Goal: Task Accomplishment & Management: Manage account settings

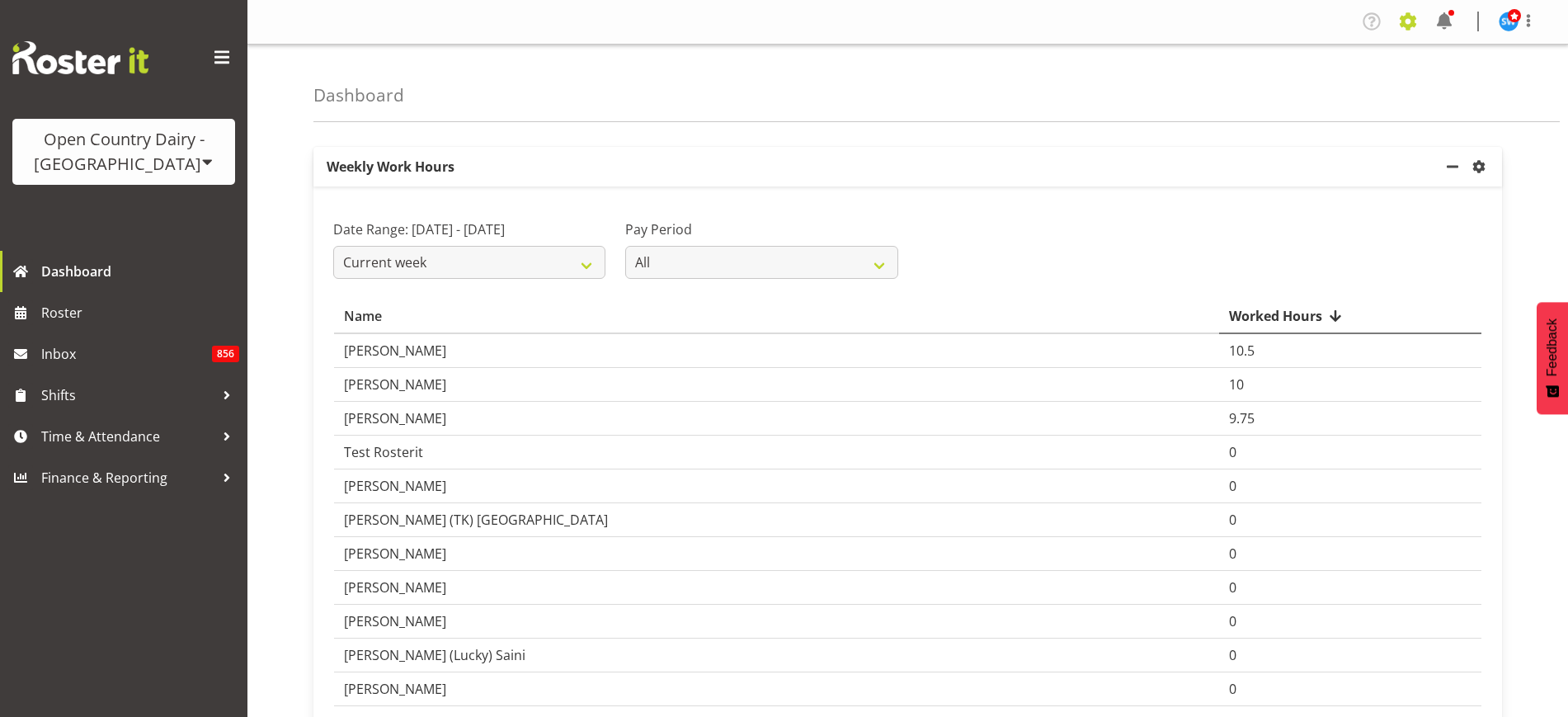
click at [1413, 21] on span at bounding box center [1408, 22] width 26 height 26
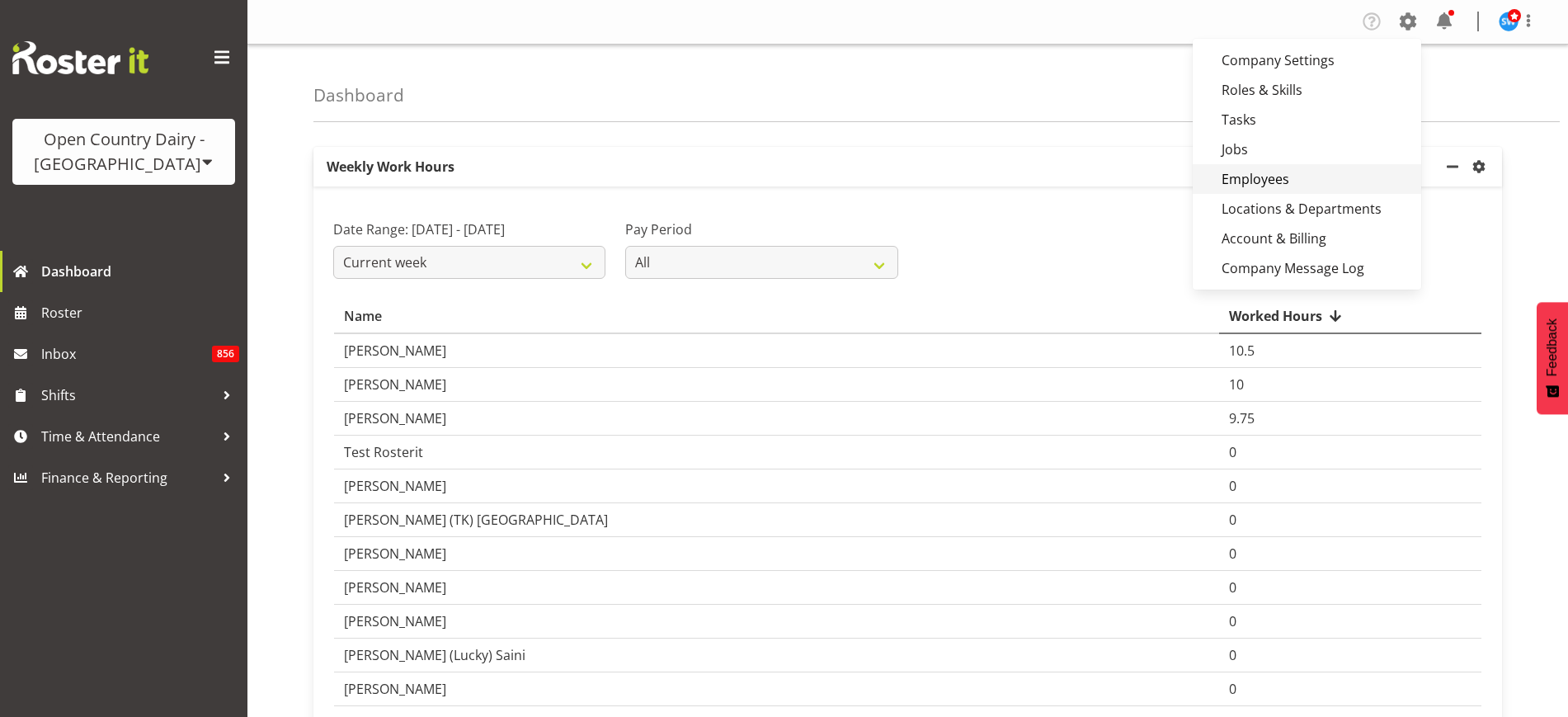
click at [1309, 181] on link "Employees" at bounding box center [1307, 179] width 228 height 30
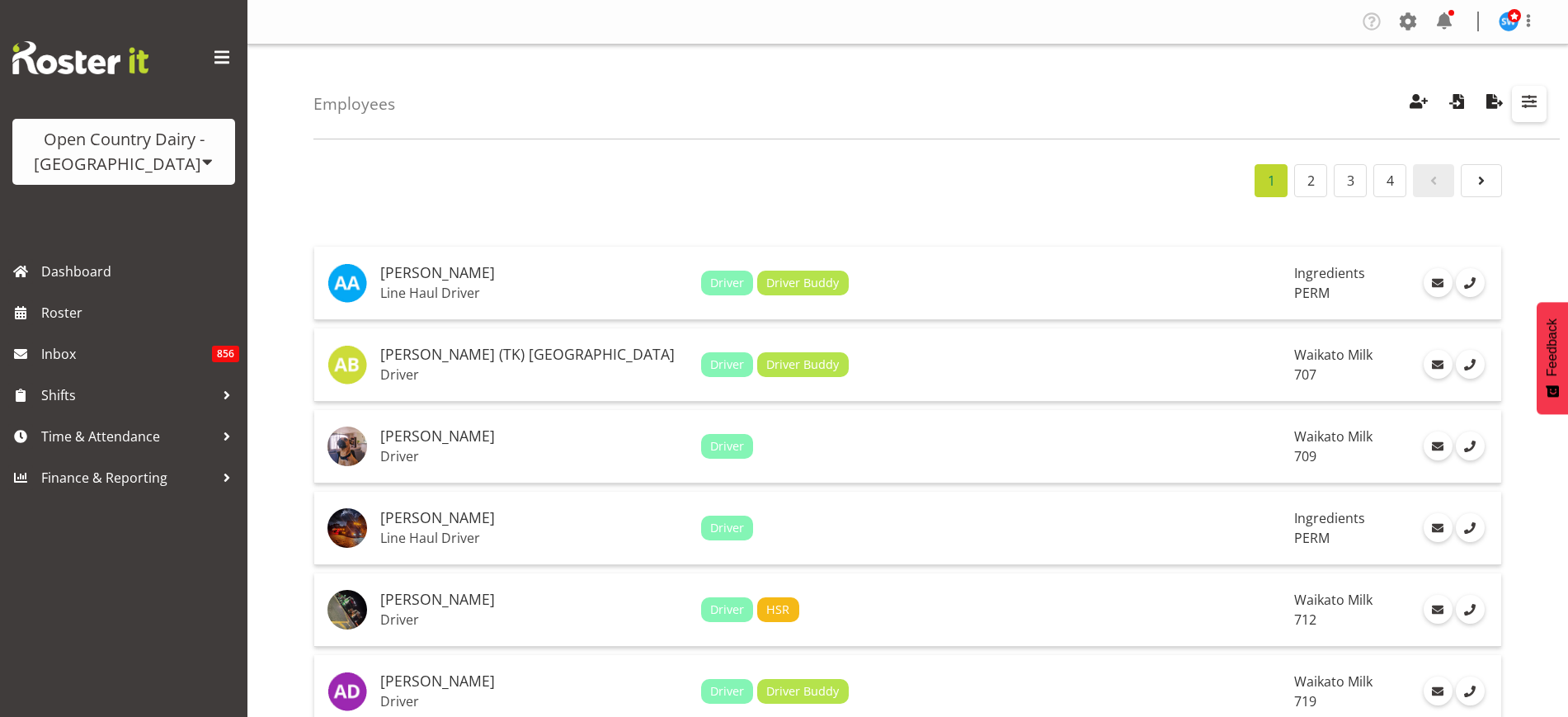
click at [1527, 96] on span "button" at bounding box center [1529, 102] width 22 height 22
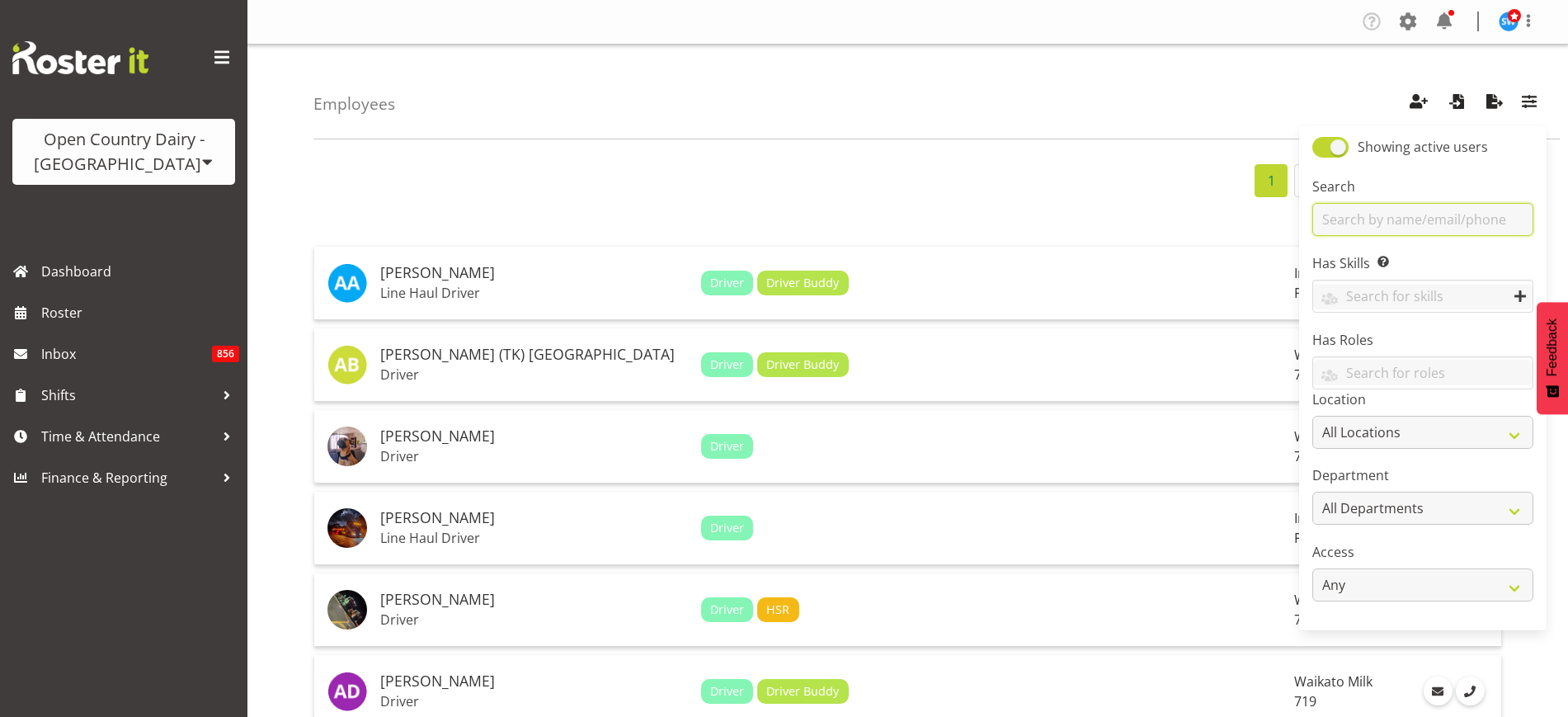
click at [1460, 212] on input "text" at bounding box center [1422, 219] width 221 height 33
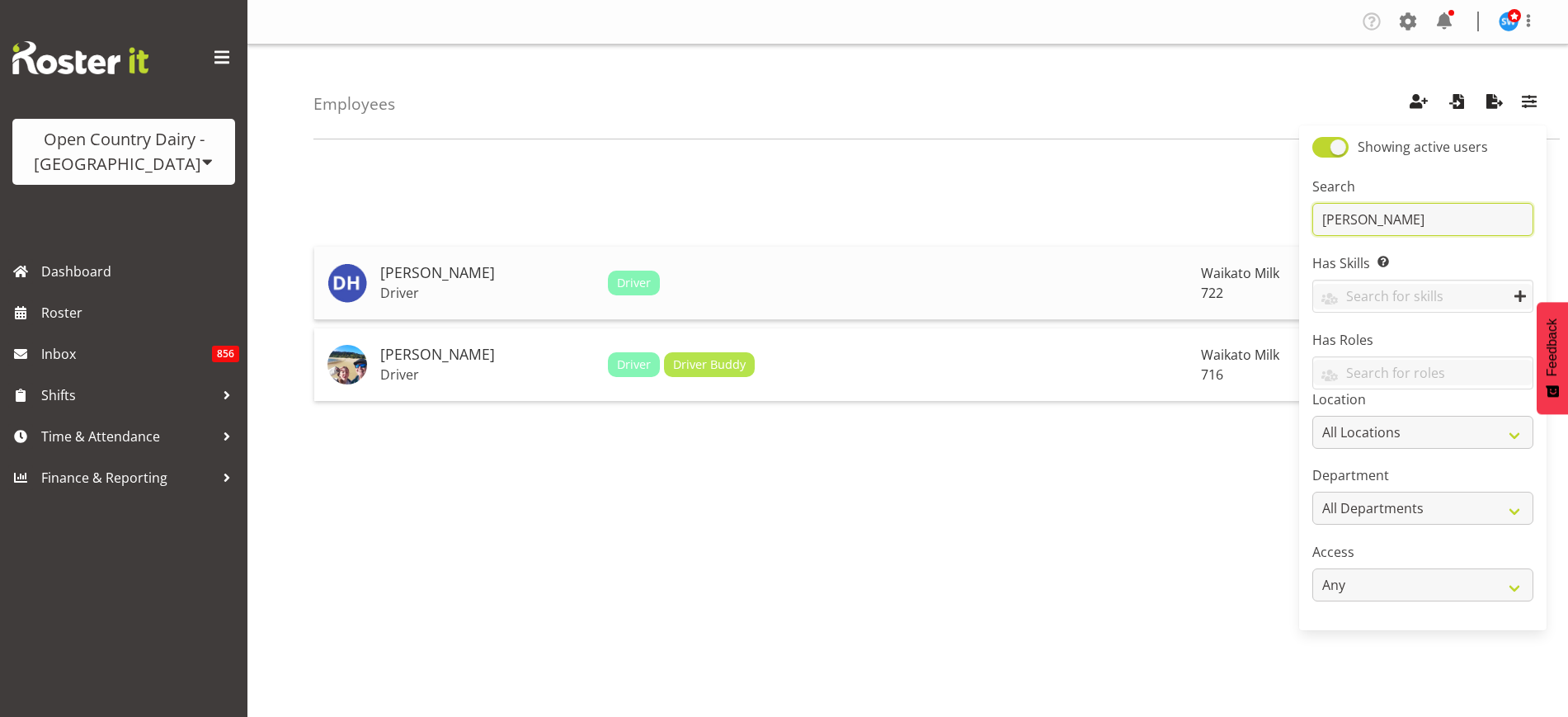
type input "[PERSON_NAME]"
click at [455, 280] on h5 "[PERSON_NAME]" at bounding box center [487, 273] width 214 height 17
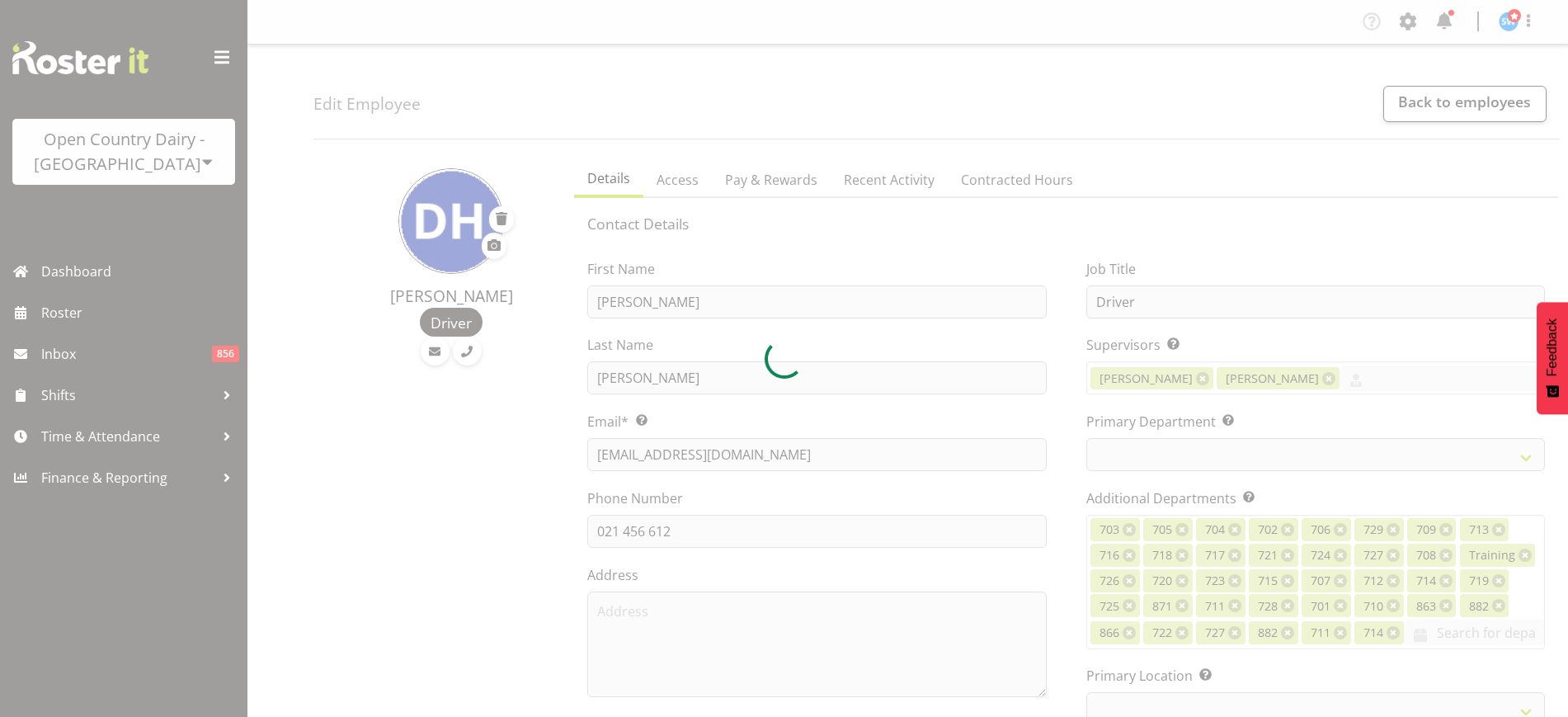
select select "TimelineWeek"
select select
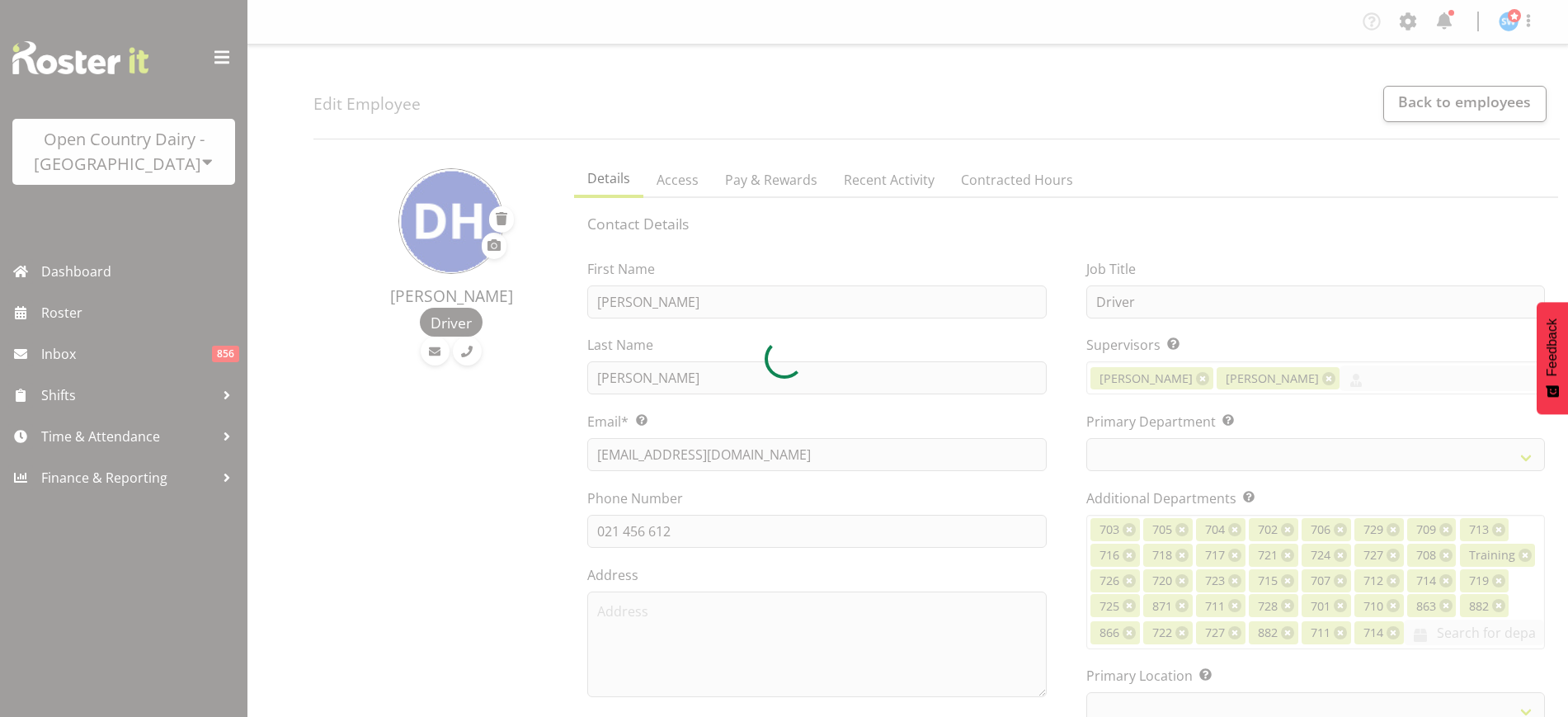
select select
select select "1054"
select select "756"
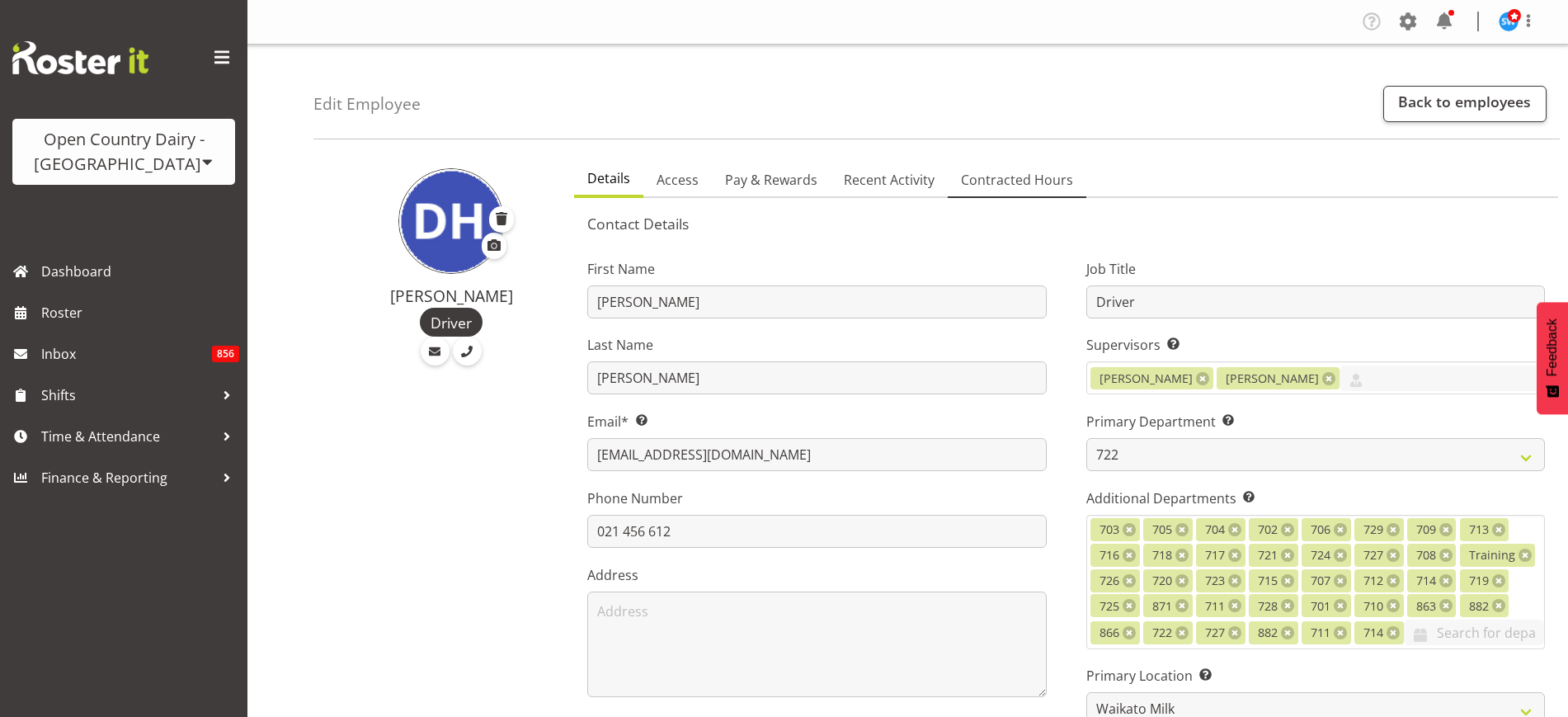
click at [1002, 183] on span "Contracted Hours" at bounding box center [1017, 179] width 112 height 20
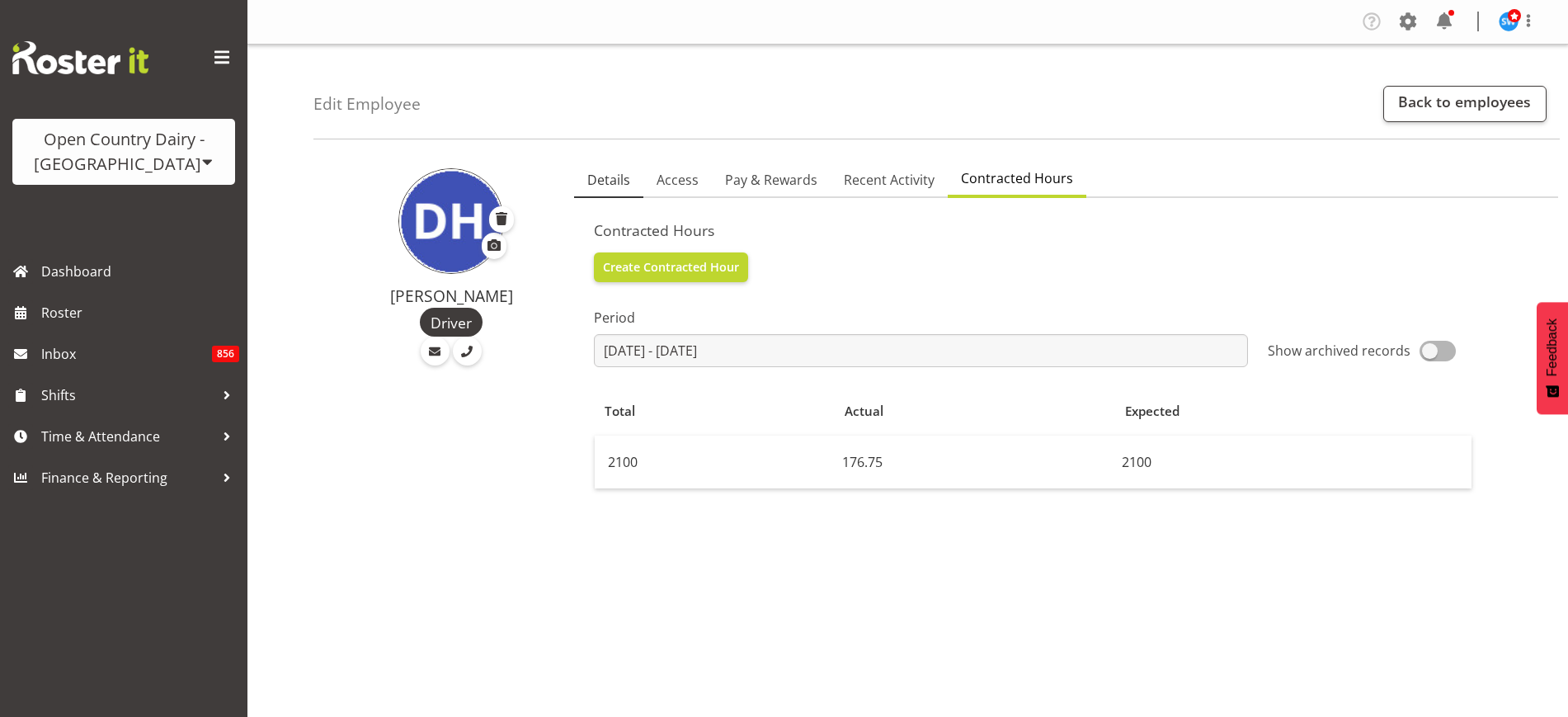
click at [603, 177] on span "Details" at bounding box center [609, 179] width 43 height 20
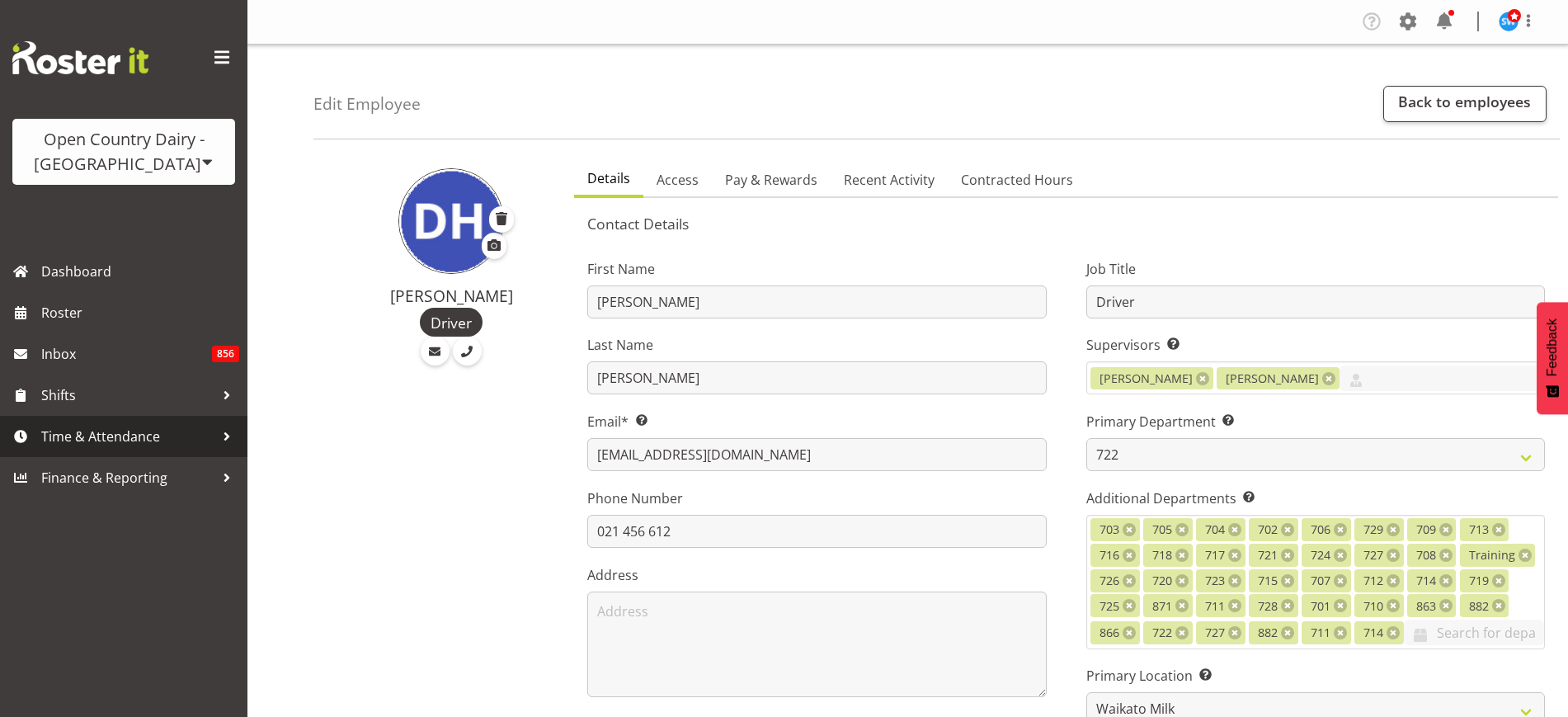
click at [98, 434] on span "Time & Attendance" at bounding box center [127, 437] width 173 height 25
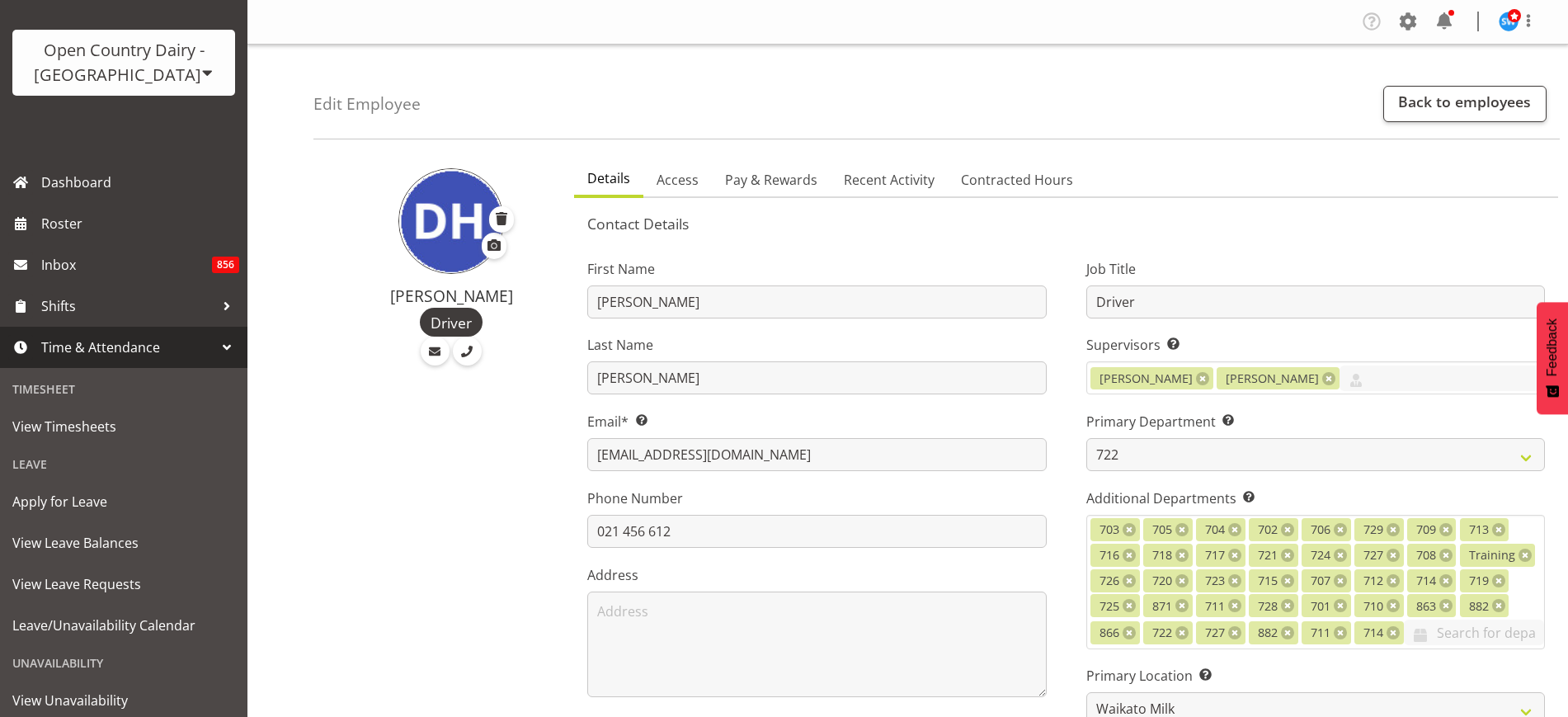
scroll to position [179, 0]
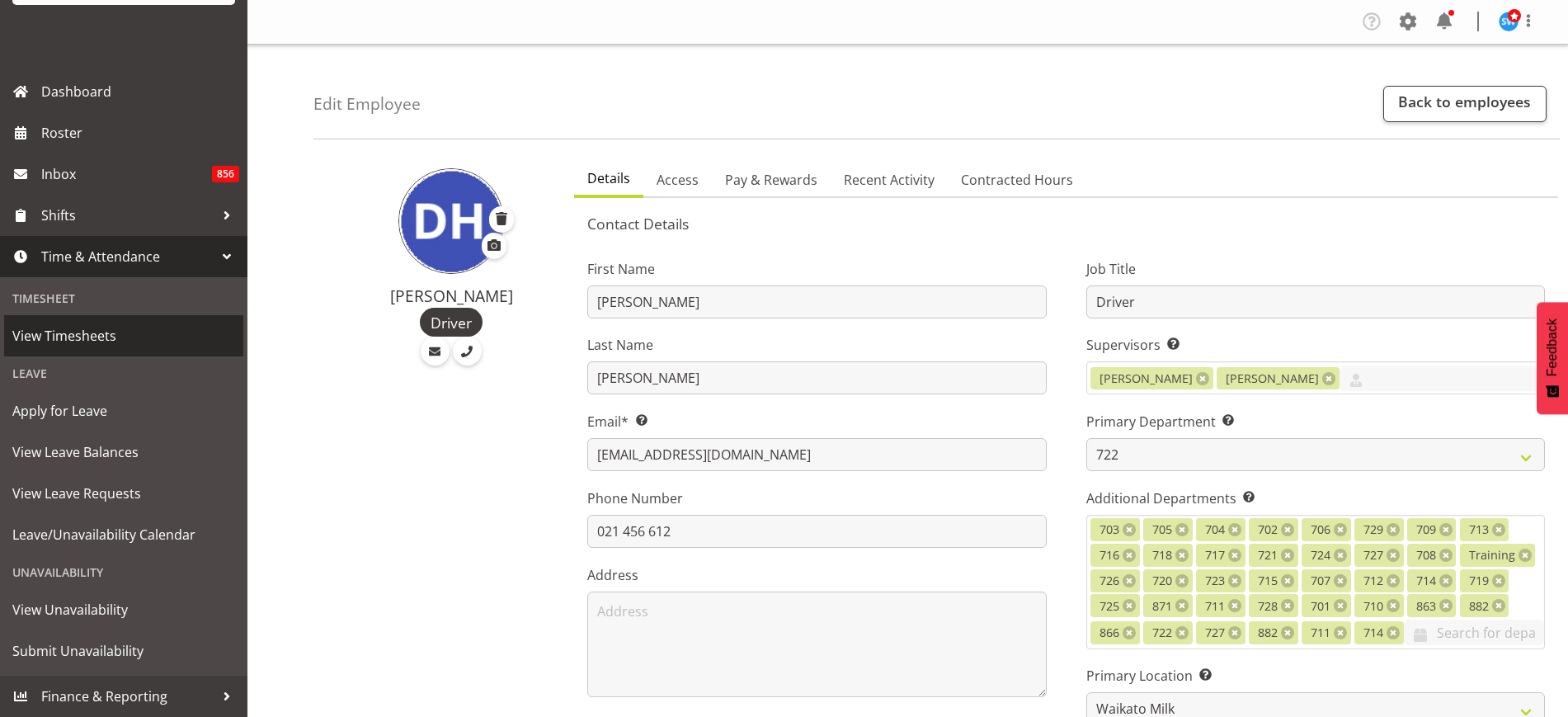
click at [105, 338] on span "View Timesheets" at bounding box center [123, 336] width 222 height 25
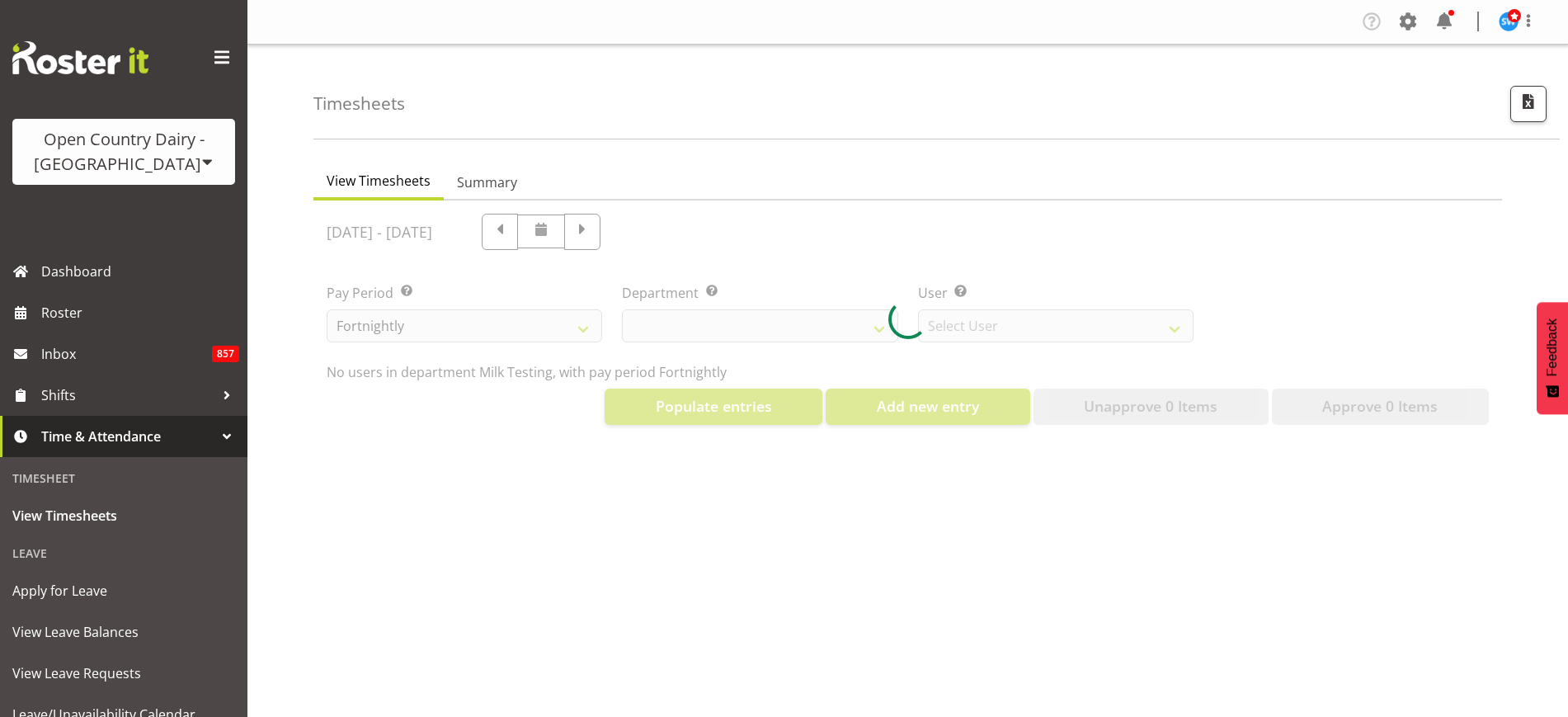
select select "733"
select select "7414"
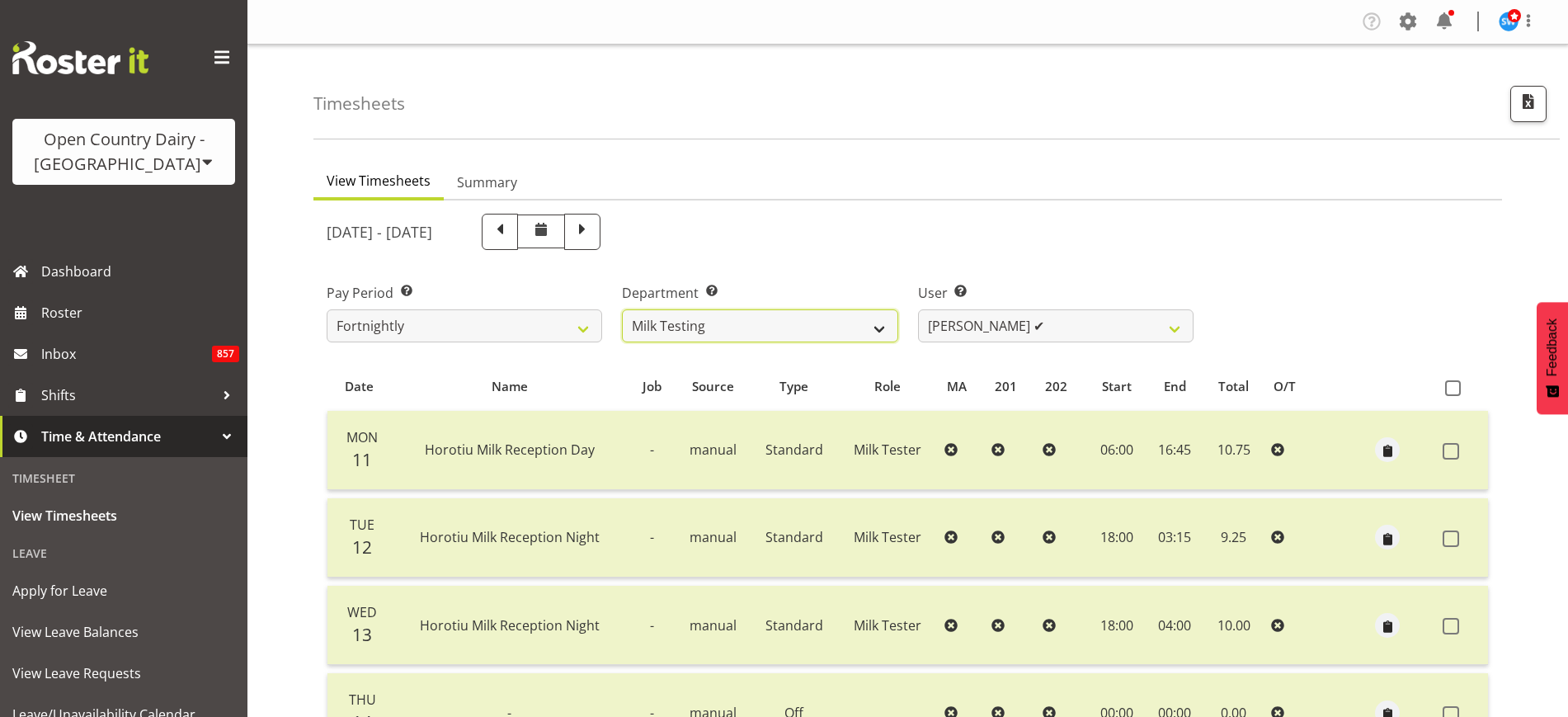
click at [863, 333] on select "701 702 703 704 705 706 707 708 709 710 711 712 713 714 715 716 717 718 719 720" at bounding box center [759, 326] width 275 height 33
select select "802"
click at [622, 309] on select "701 702 703 704 705 706 707 708 709 710 711 712 713 714 715 716 717 718 719 720" at bounding box center [759, 326] width 275 height 33
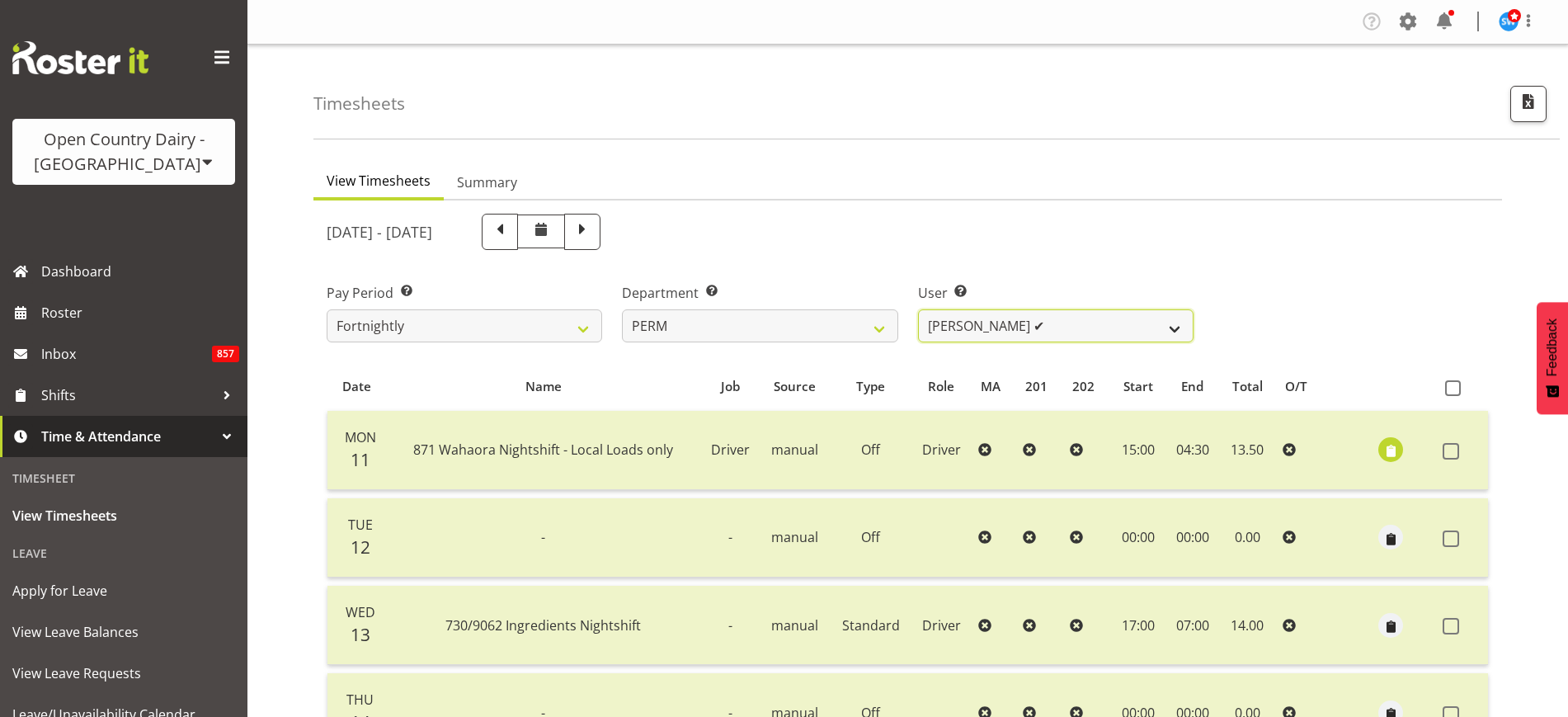
click at [1169, 329] on select "Abhilash Antony ✔ Amba Swann ✔ Chris Kneebone ✔ Jayden Vincent ✔ Paul Wilson ✔ …" at bounding box center [1055, 326] width 275 height 33
select select "9897"
click at [918, 309] on select "Abhilash Antony ✔ Amba Swann ✔ Chris Kneebone ✔ Jayden Vincent ✔ Paul Wilson ✔ …" at bounding box center [1055, 326] width 275 height 33
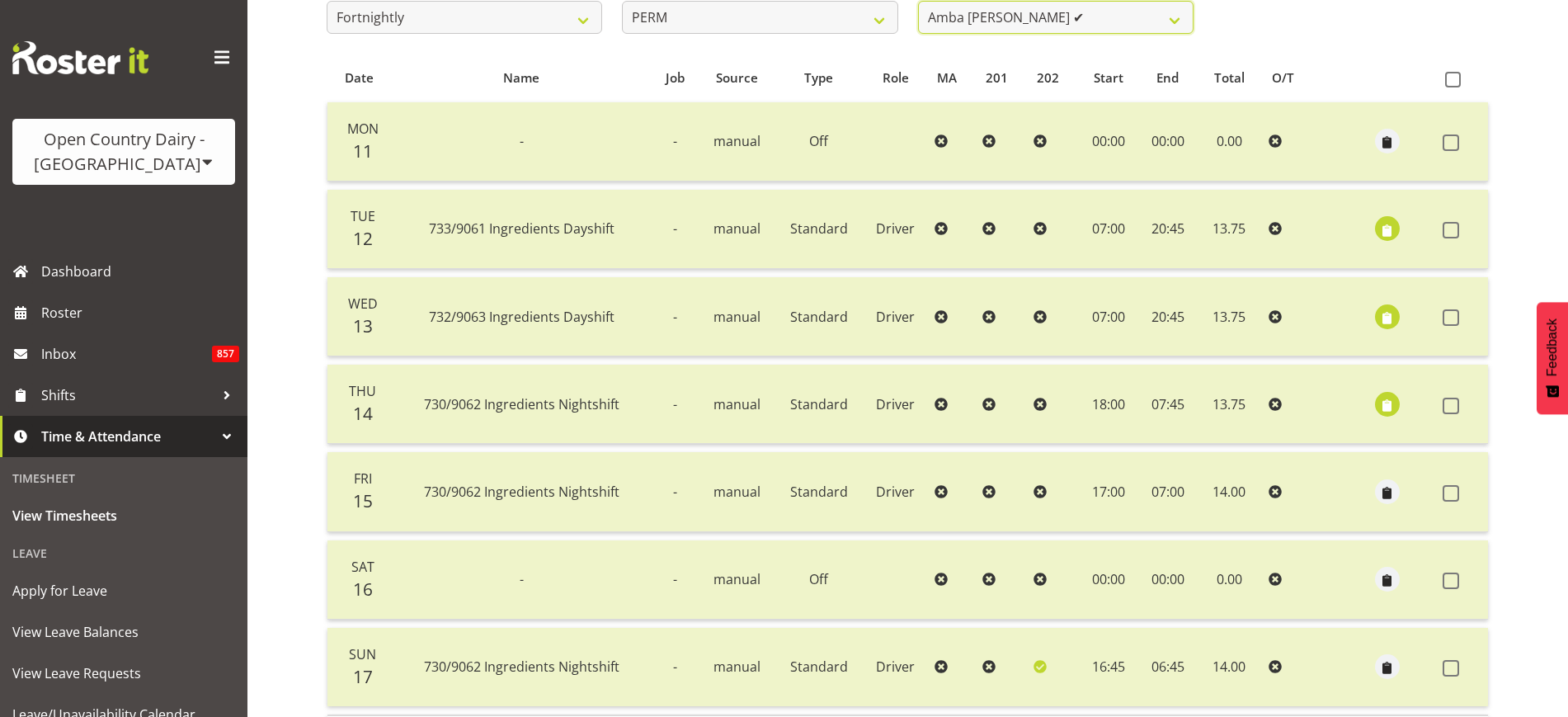
scroll to position [309, 0]
click at [1391, 227] on span "button" at bounding box center [1387, 229] width 19 height 19
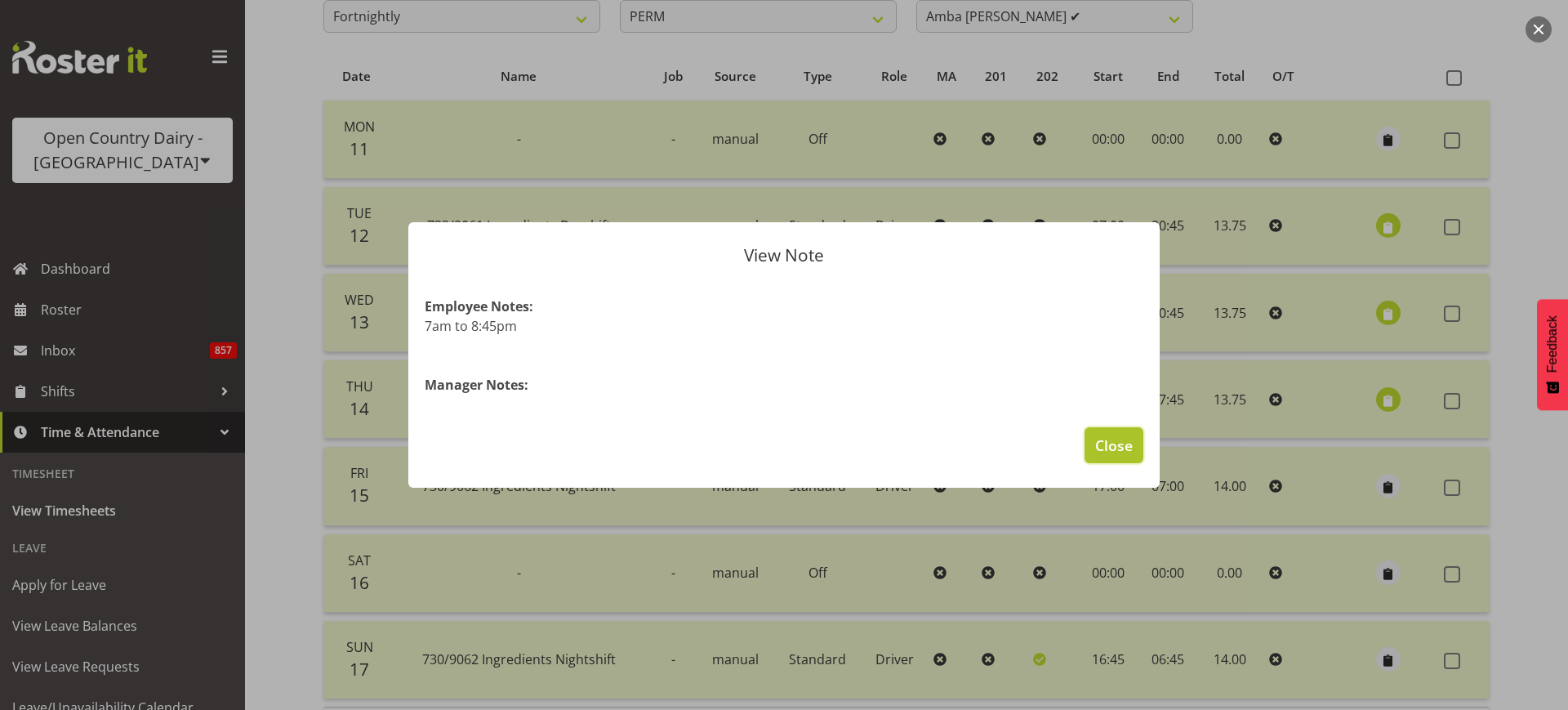
click at [1100, 440] on span "Close" at bounding box center [1114, 445] width 38 height 21
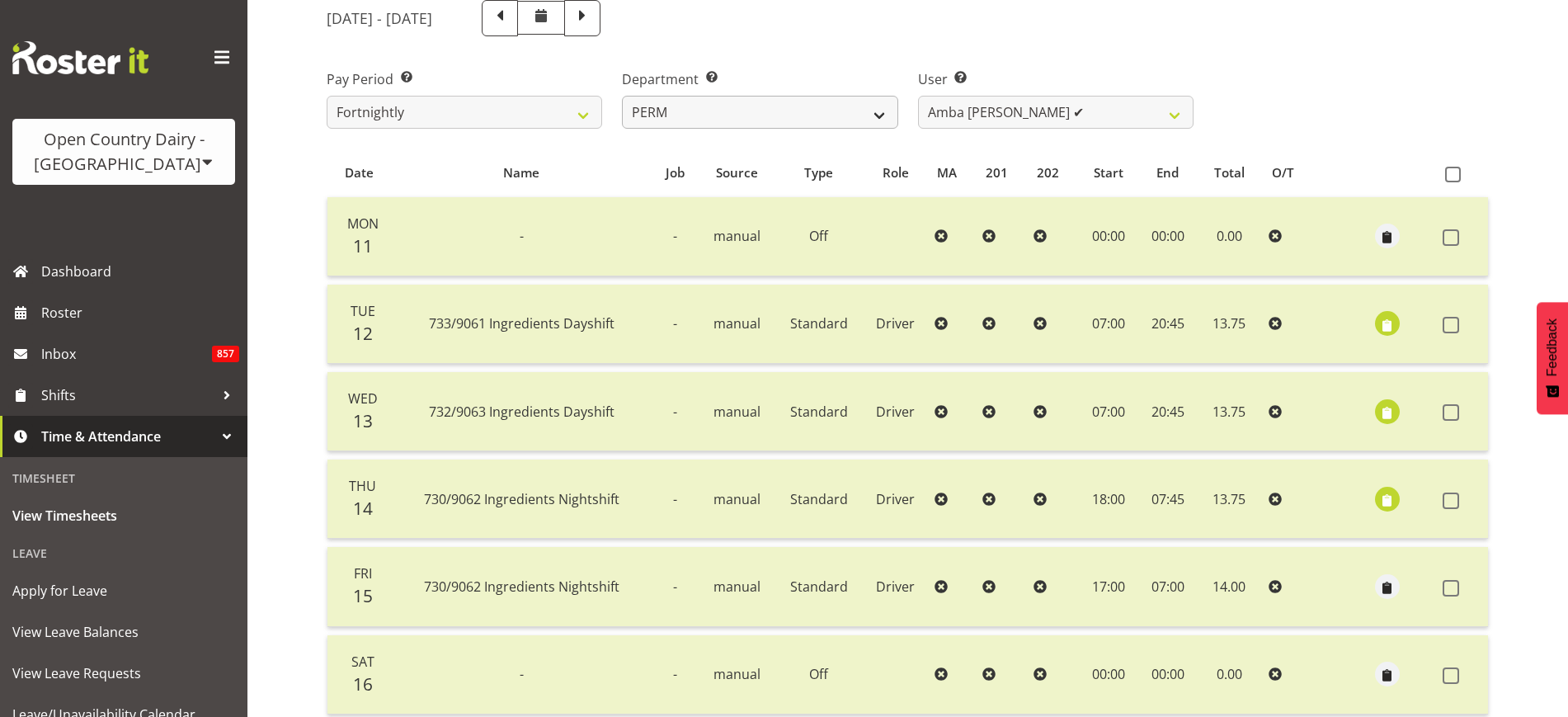
scroll to position [103, 0]
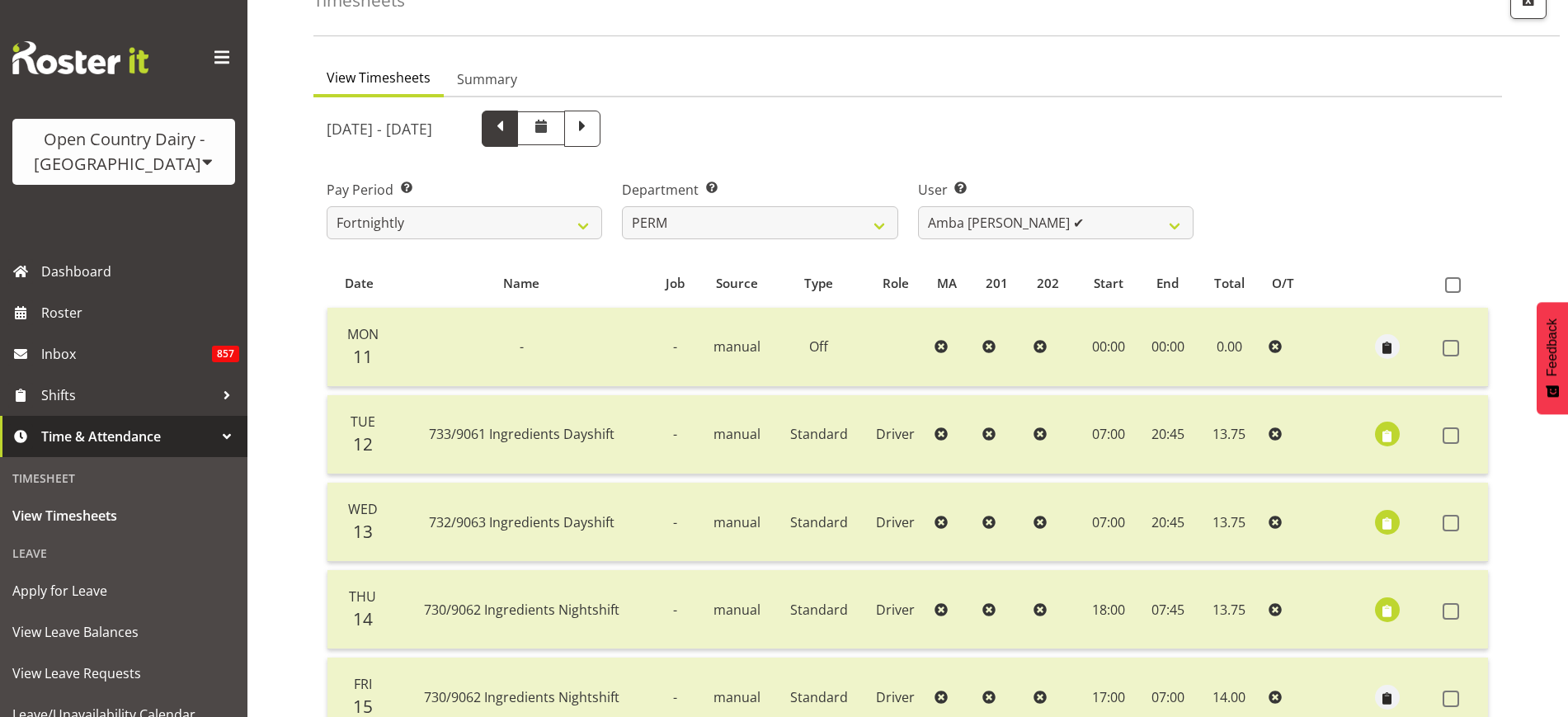
click at [510, 133] on span at bounding box center [500, 127] width 22 height 22
select select
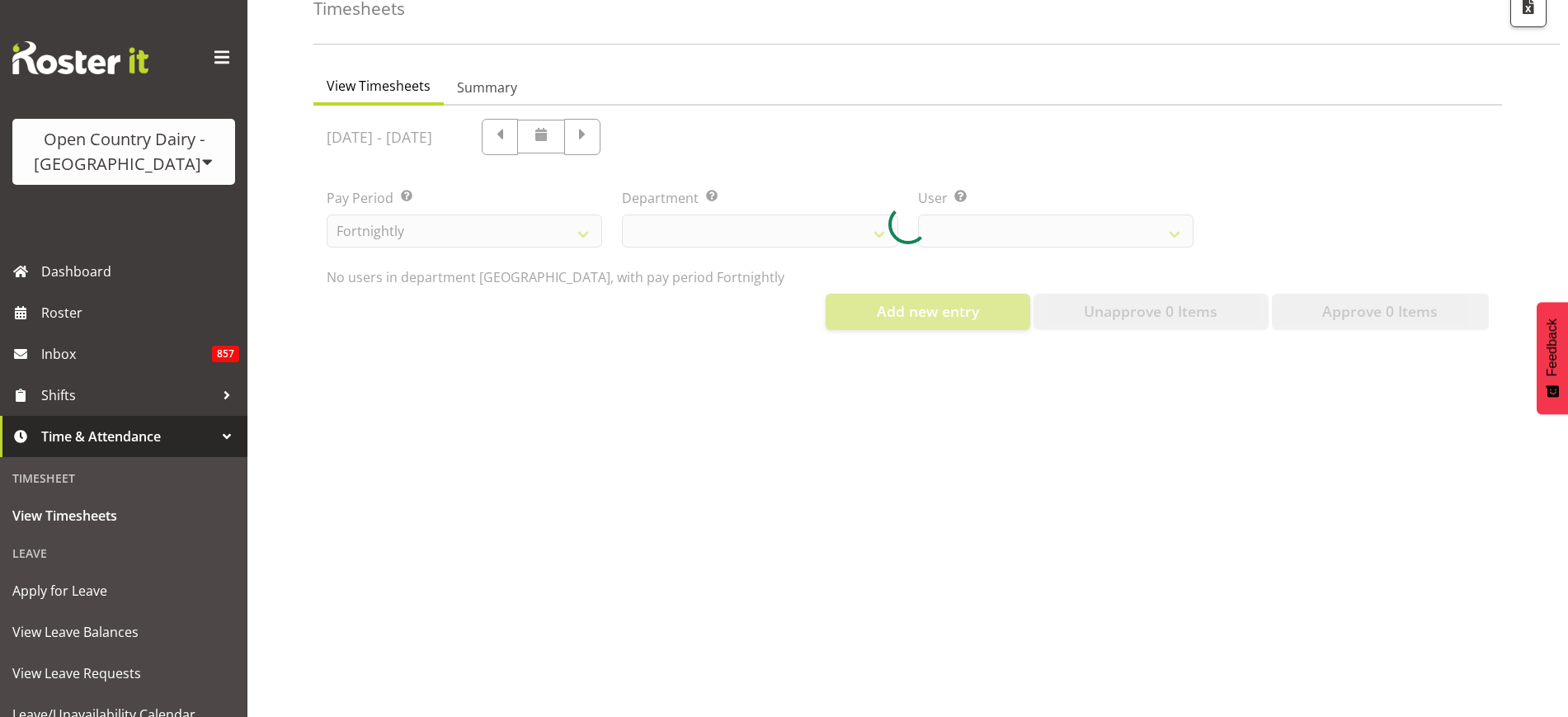
select select "802"
select select "9897"
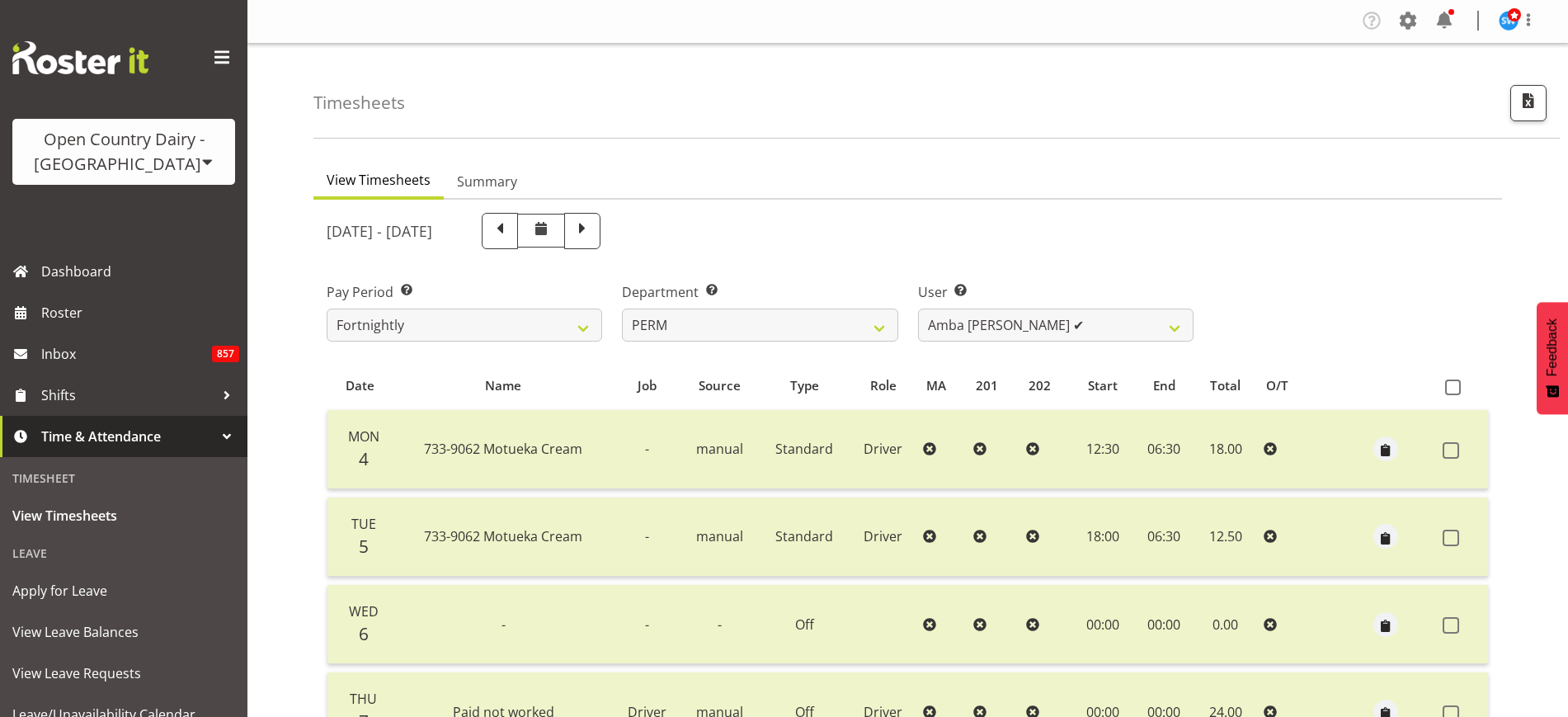
scroll to position [0, 0]
click at [888, 327] on select "701 702 703 704 705 706 707 708 709 710 711 712 713 714 715 716 717 718 719 720" at bounding box center [759, 326] width 275 height 33
select select "732"
click at [622, 309] on select "701 702 703 704 705 706 707 708 709 710 711 712 713 714 715 716 717 718 719 720" at bounding box center [759, 326] width 275 height 33
select select "10898"
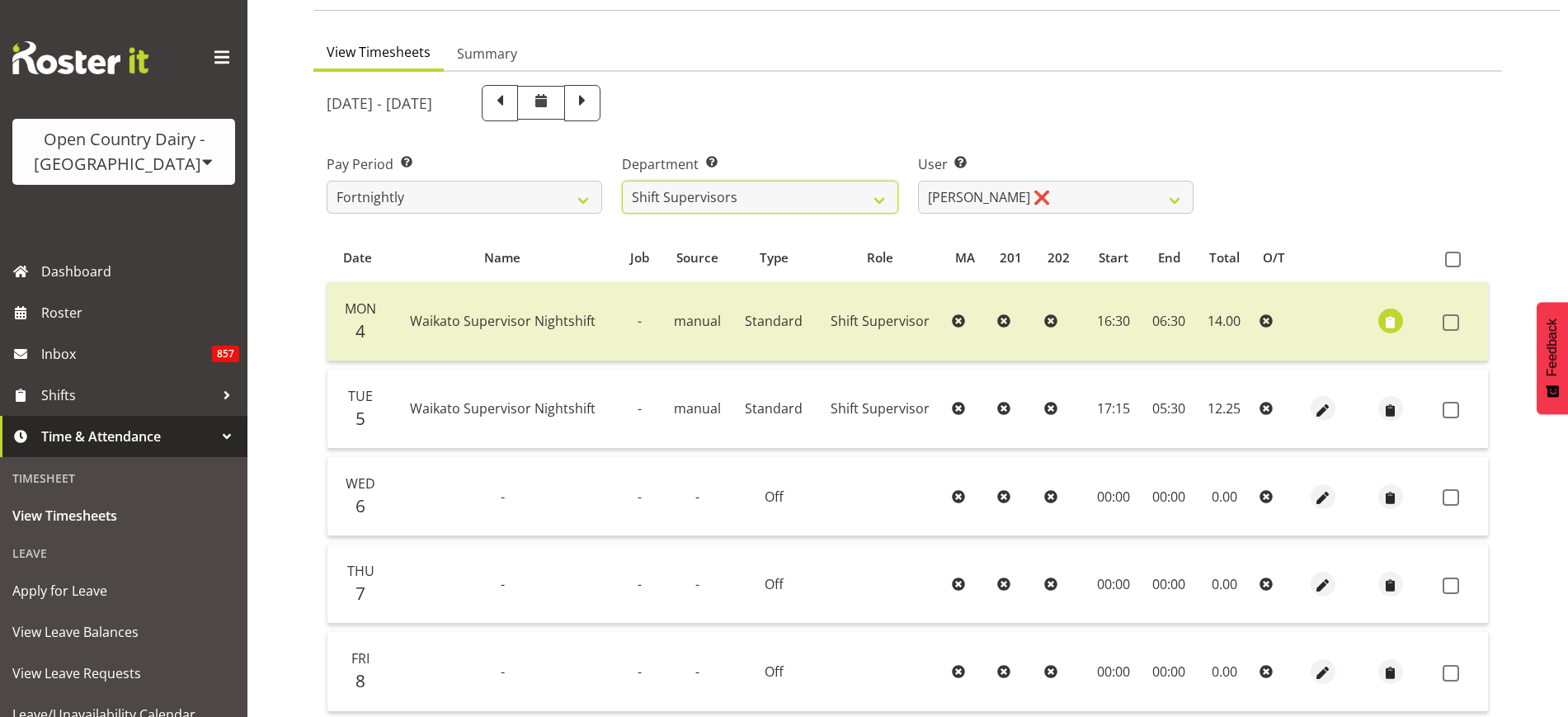
scroll to position [125, 0]
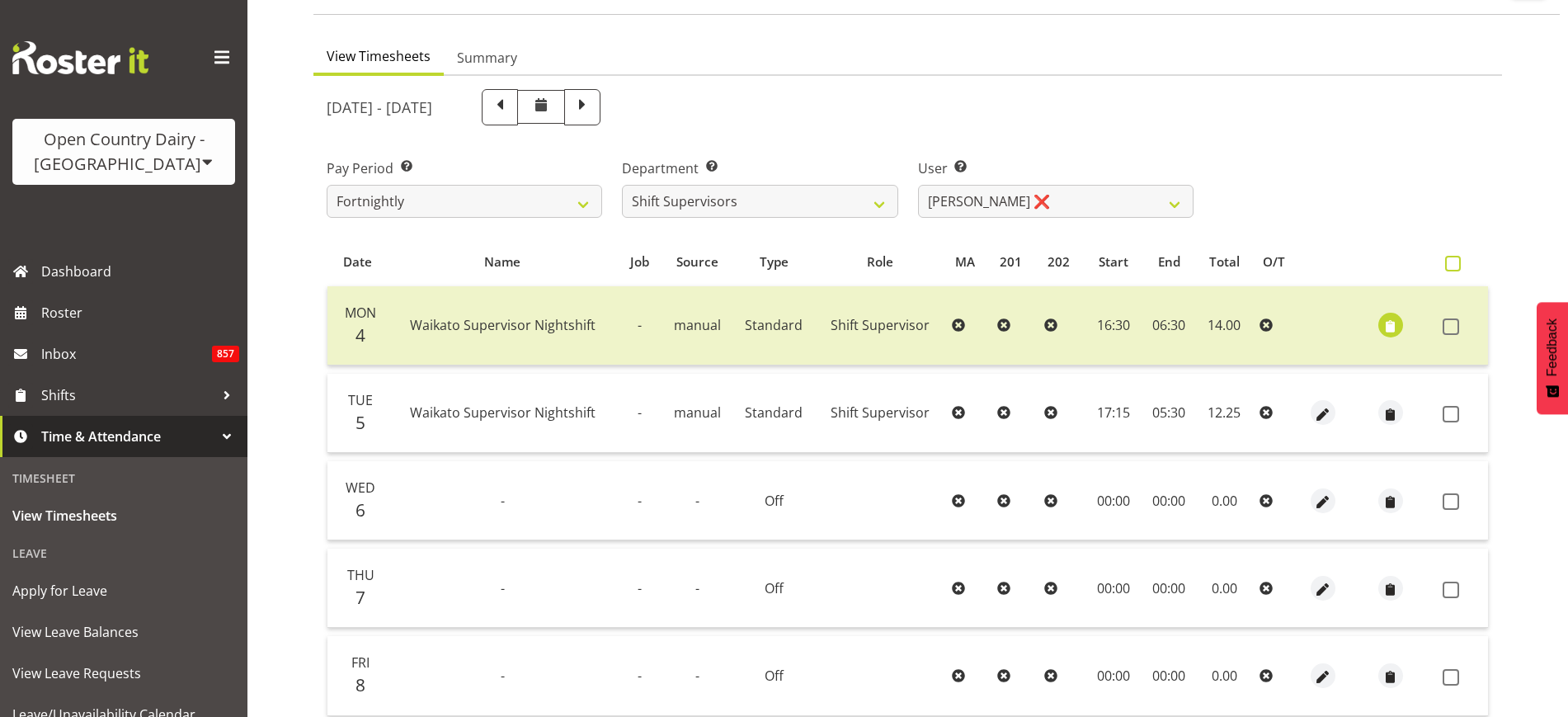
click at [1459, 261] on span at bounding box center [1452, 263] width 16 height 16
click at [1456, 261] on input "checkbox" at bounding box center [1450, 263] width 11 height 11
checkbox input "true"
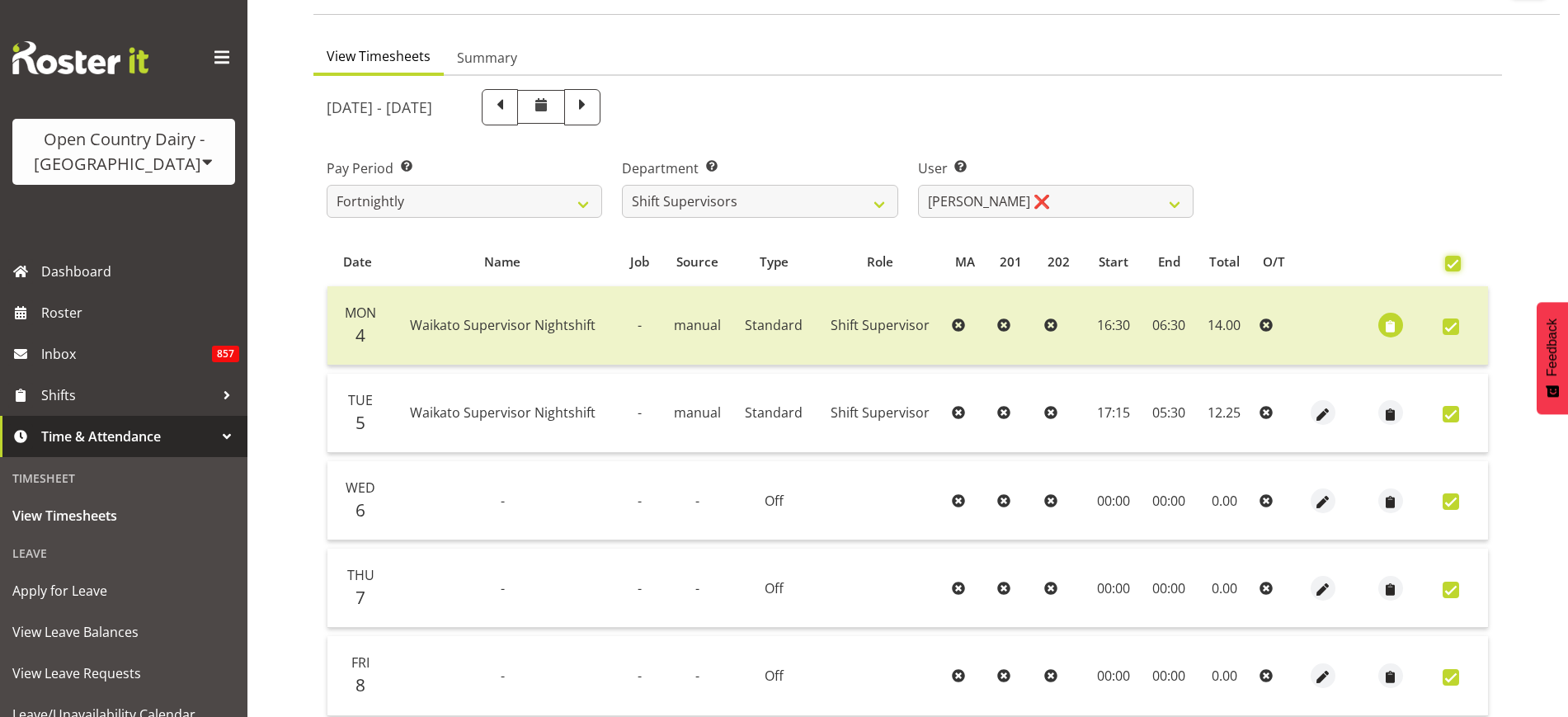
checkbox input "true"
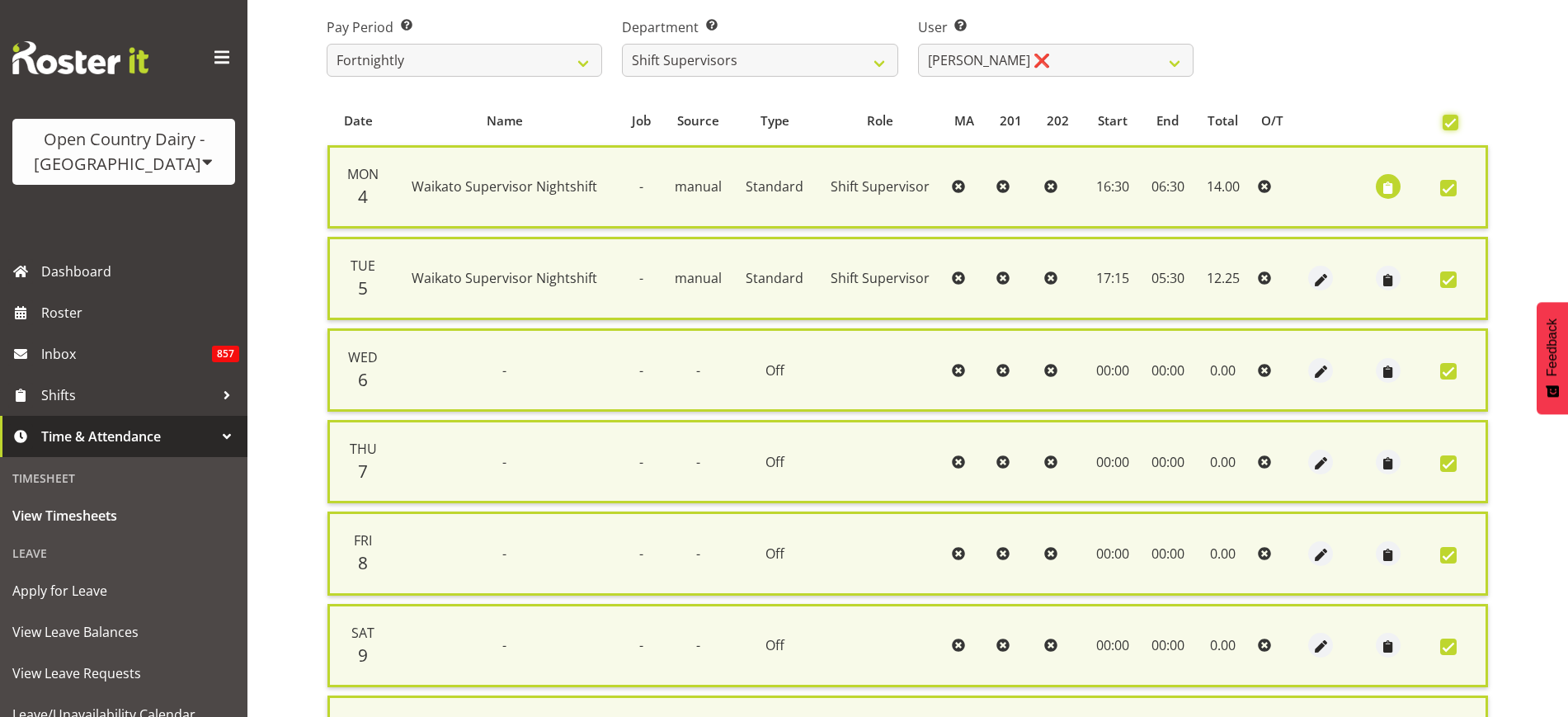
scroll to position [461, 0]
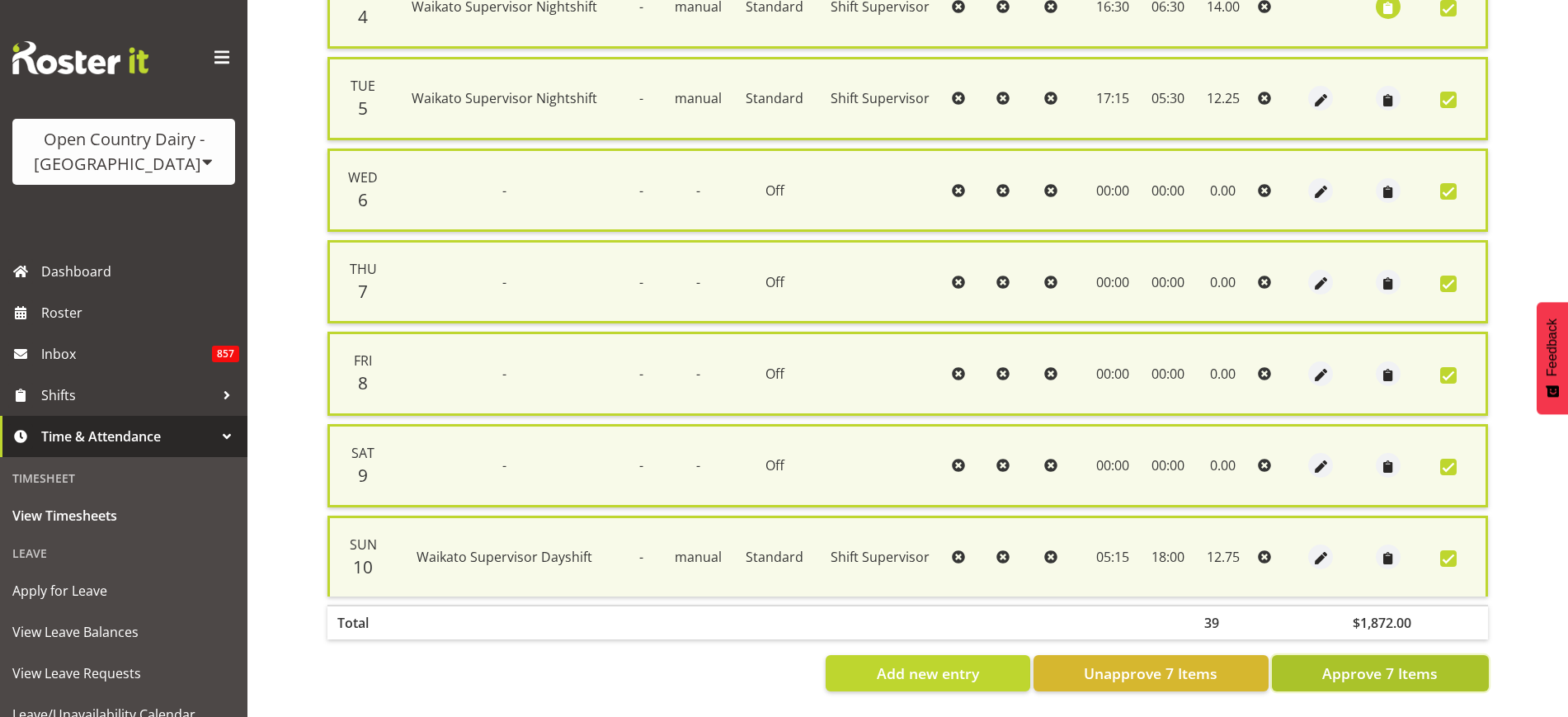
click at [1429, 662] on span "Approve 7 Items" at bounding box center [1380, 673] width 116 height 22
checkbox input "false"
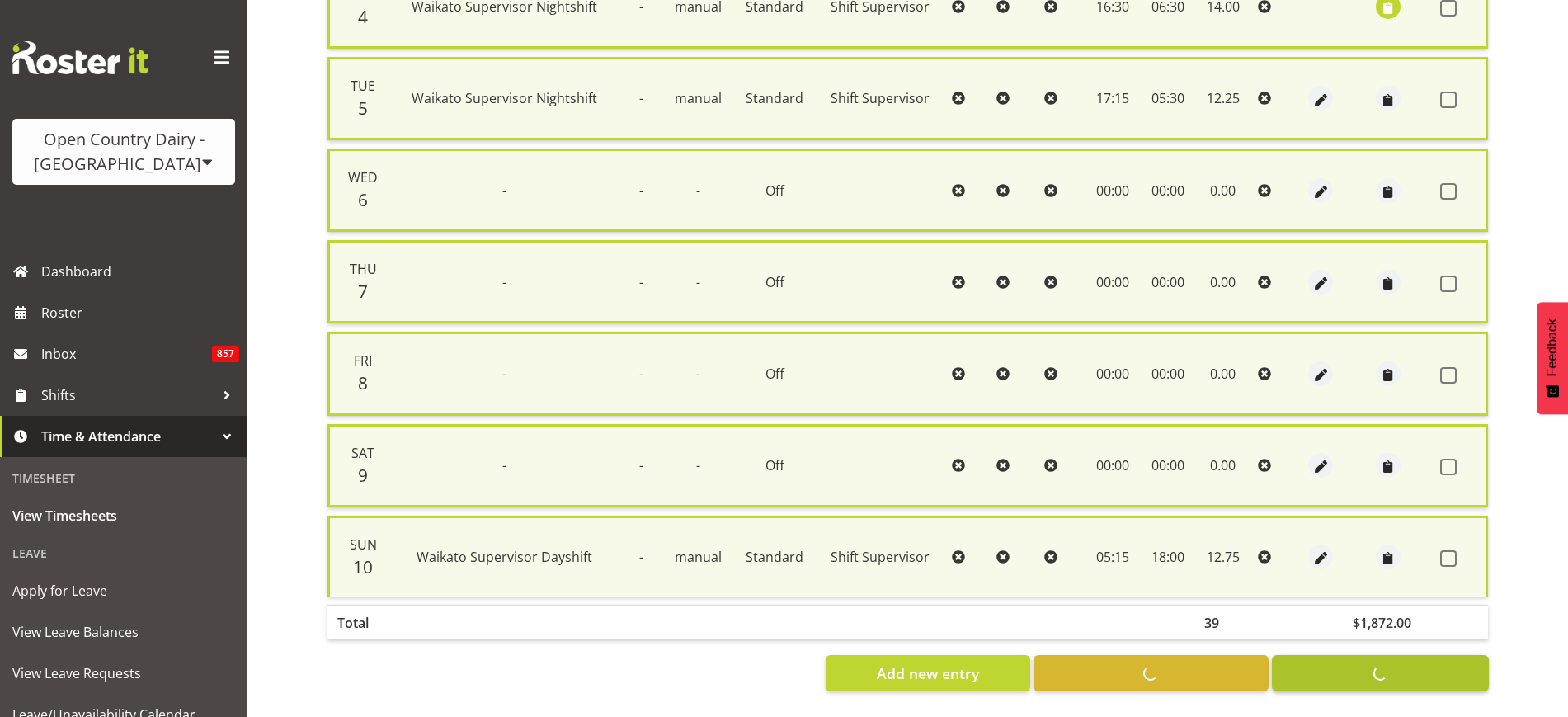
checkbox input "false"
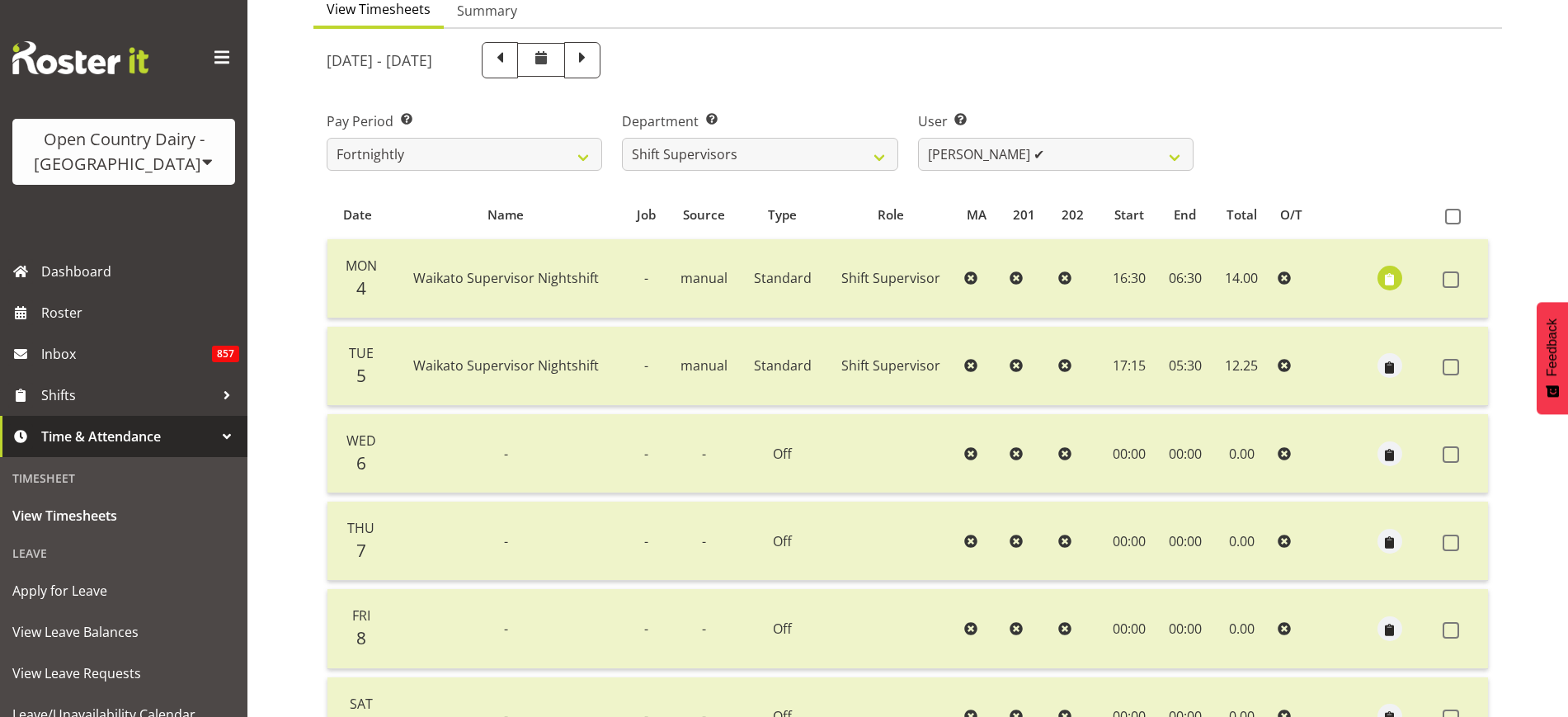
scroll to position [206, 0]
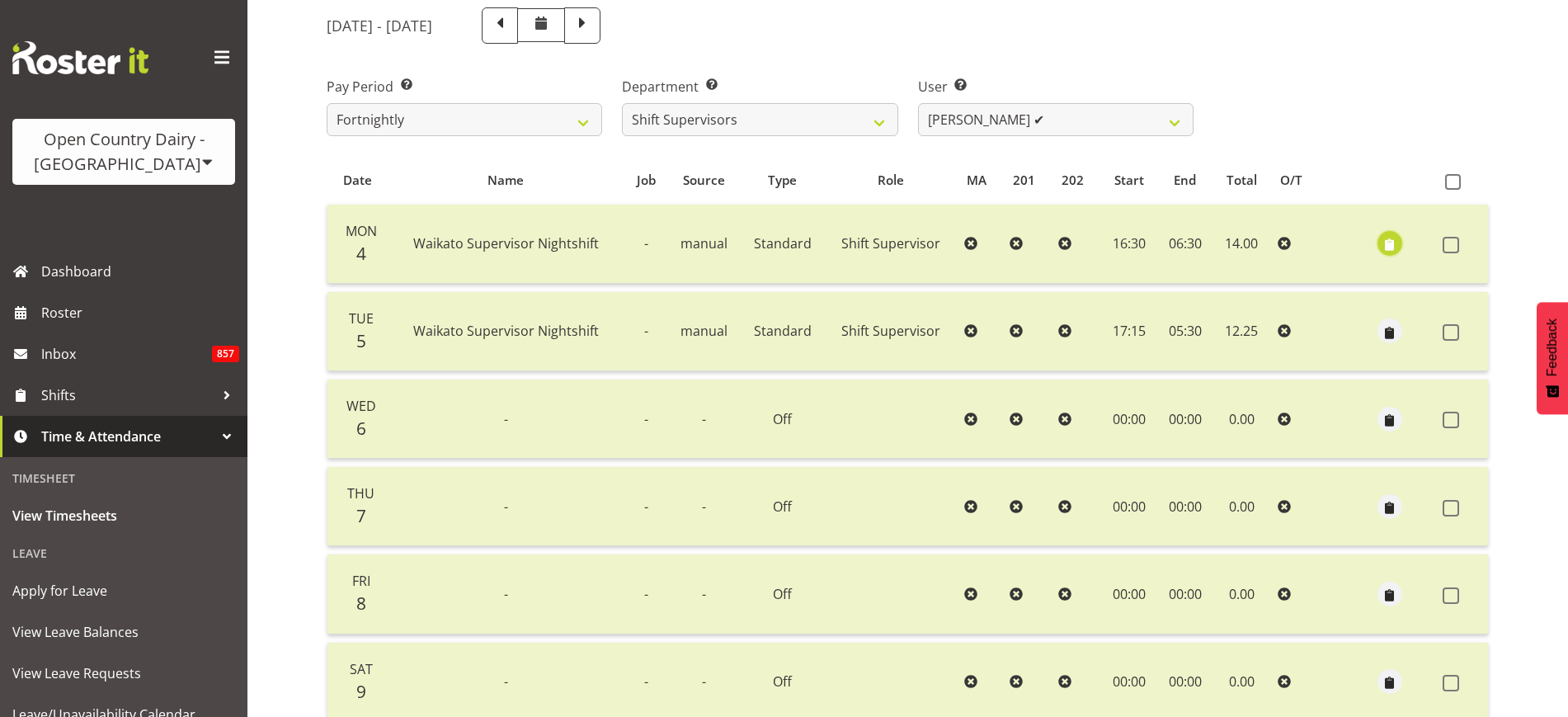
click at [1390, 238] on span "button" at bounding box center [1389, 245] width 19 height 19
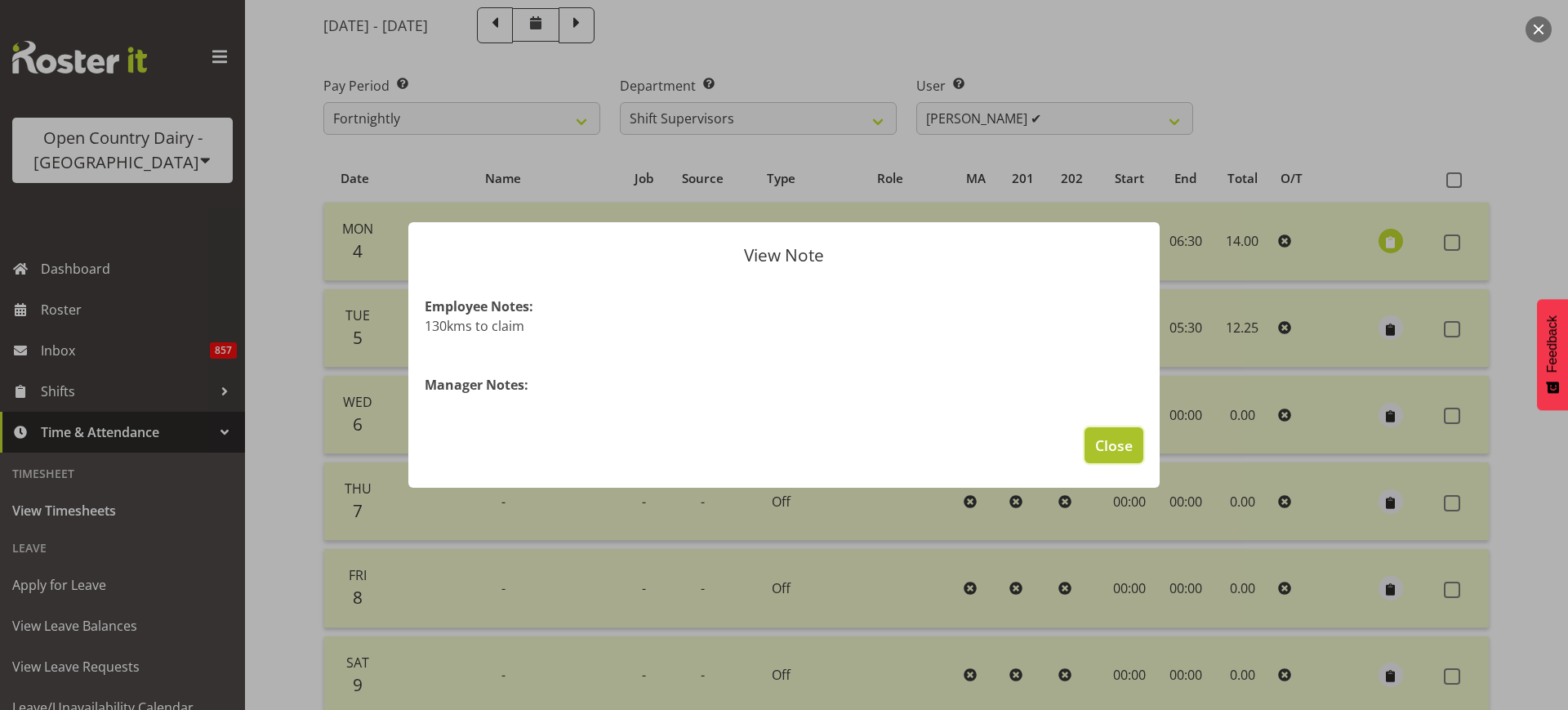
click at [1118, 451] on span "Close" at bounding box center [1114, 445] width 38 height 21
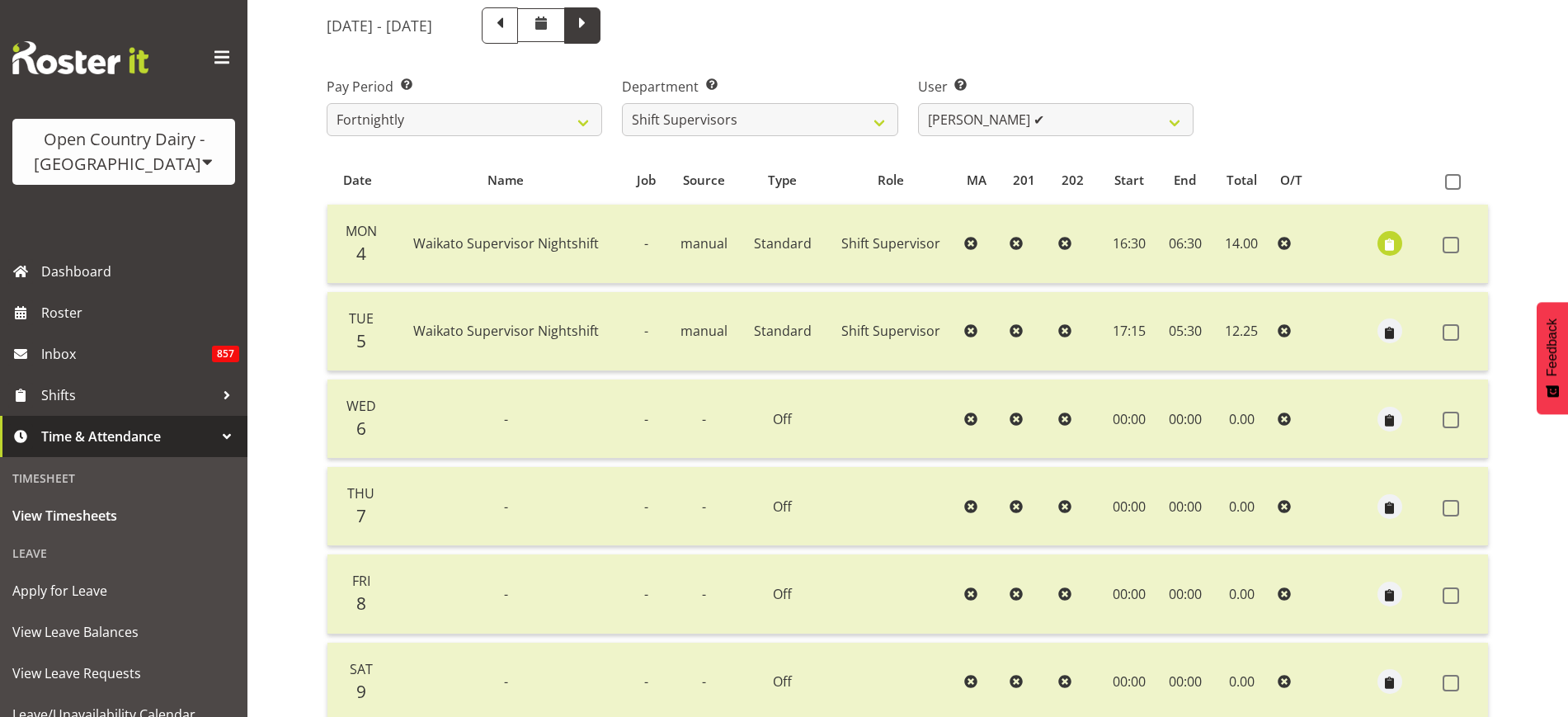
click at [593, 29] on span at bounding box center [582, 24] width 22 height 22
select select
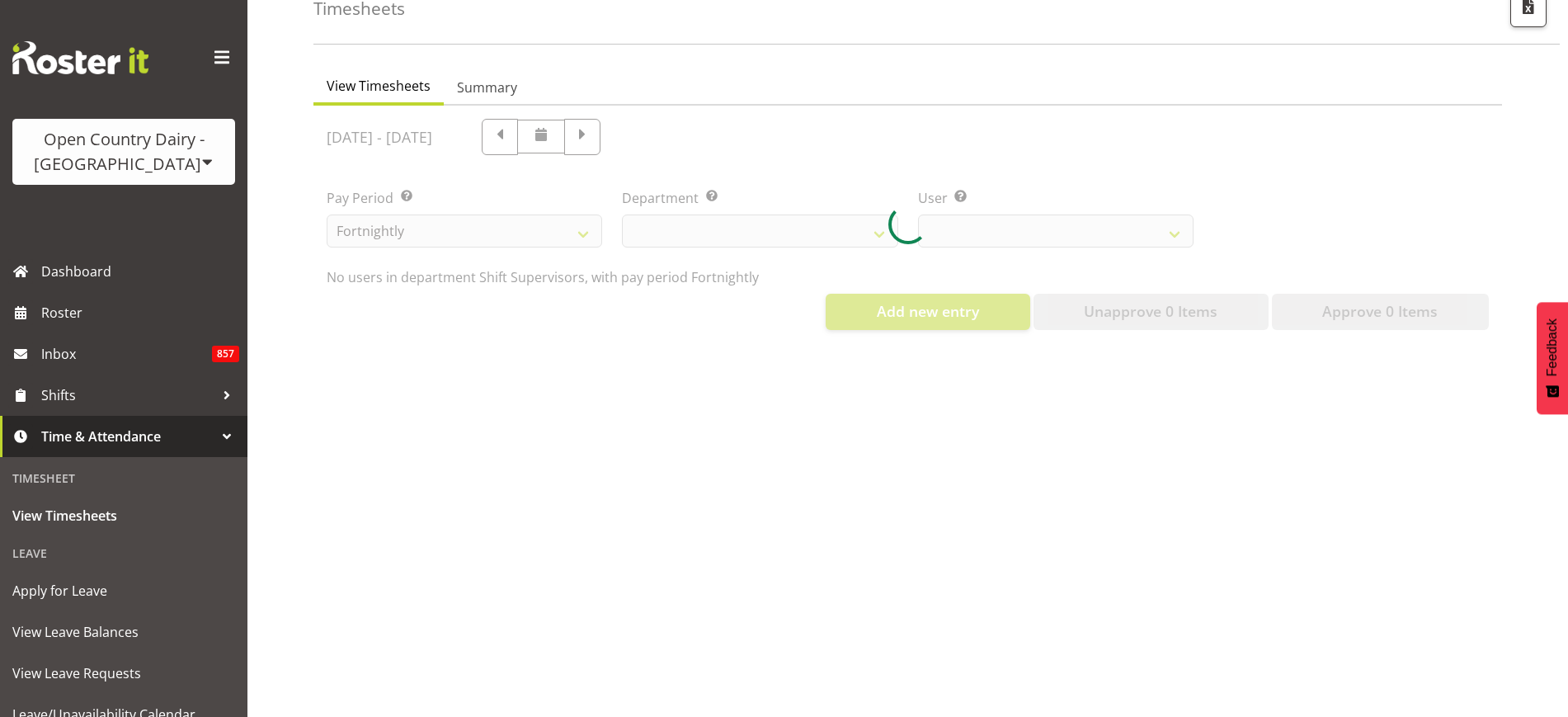
select select "732"
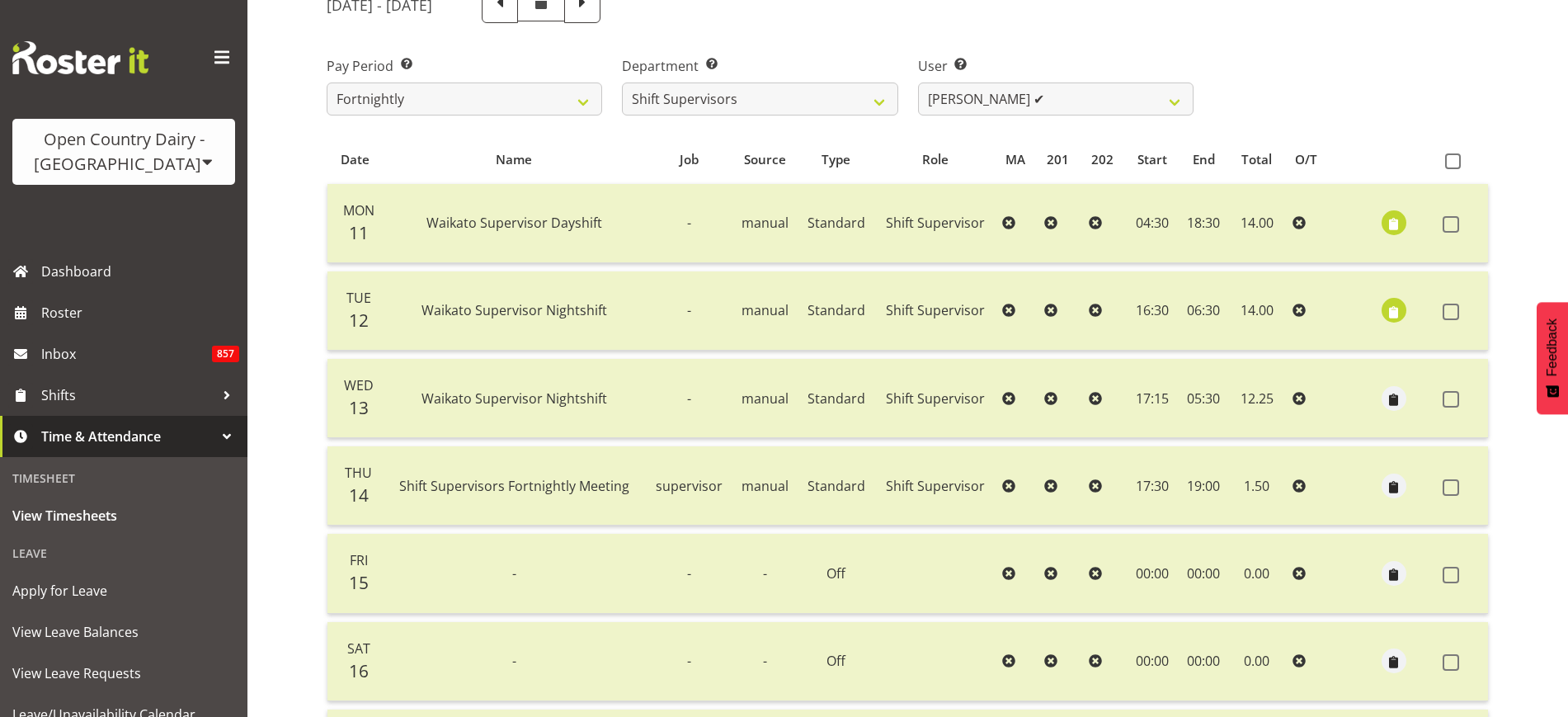
scroll to position [227, 0]
click at [1382, 220] on button "button" at bounding box center [1394, 222] width 25 height 25
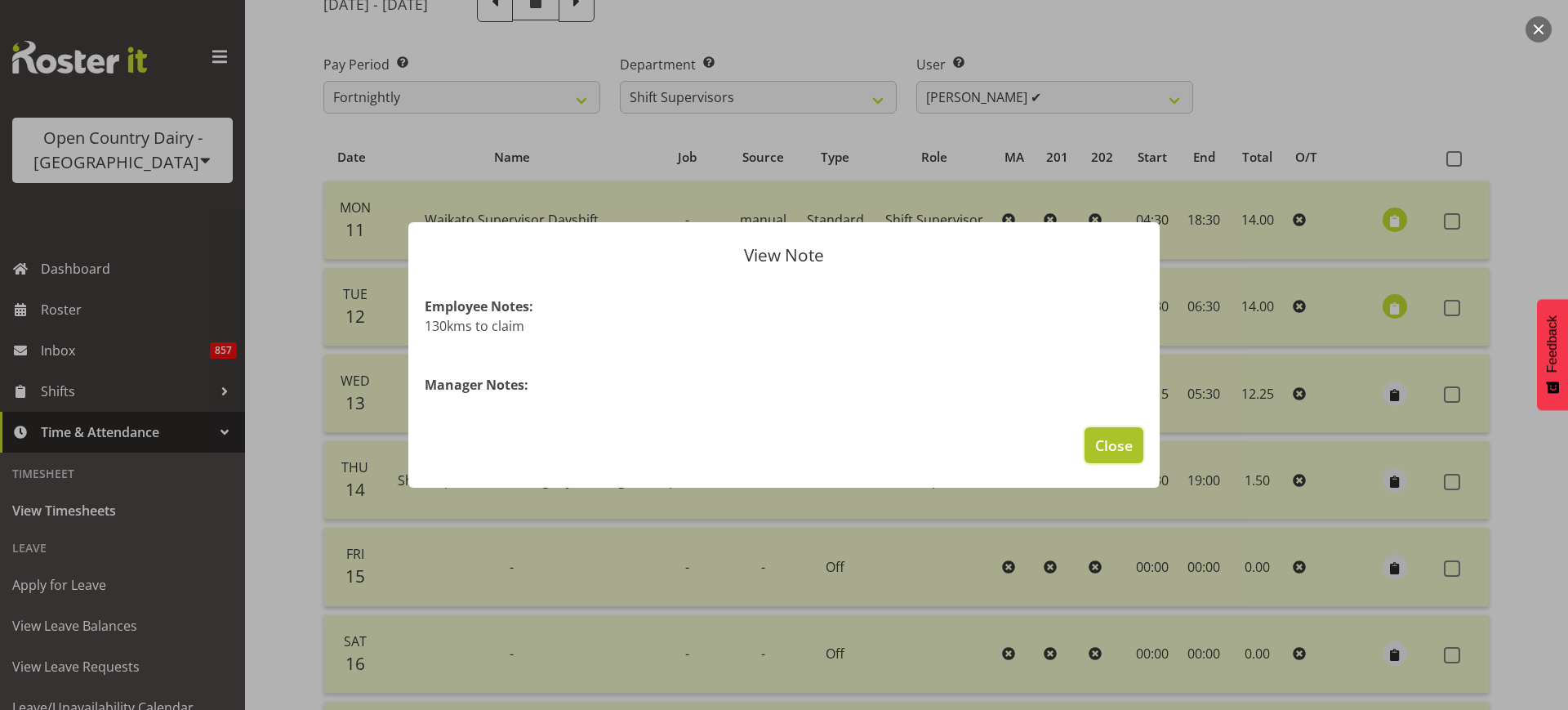
click at [1106, 444] on span "Close" at bounding box center [1114, 445] width 38 height 21
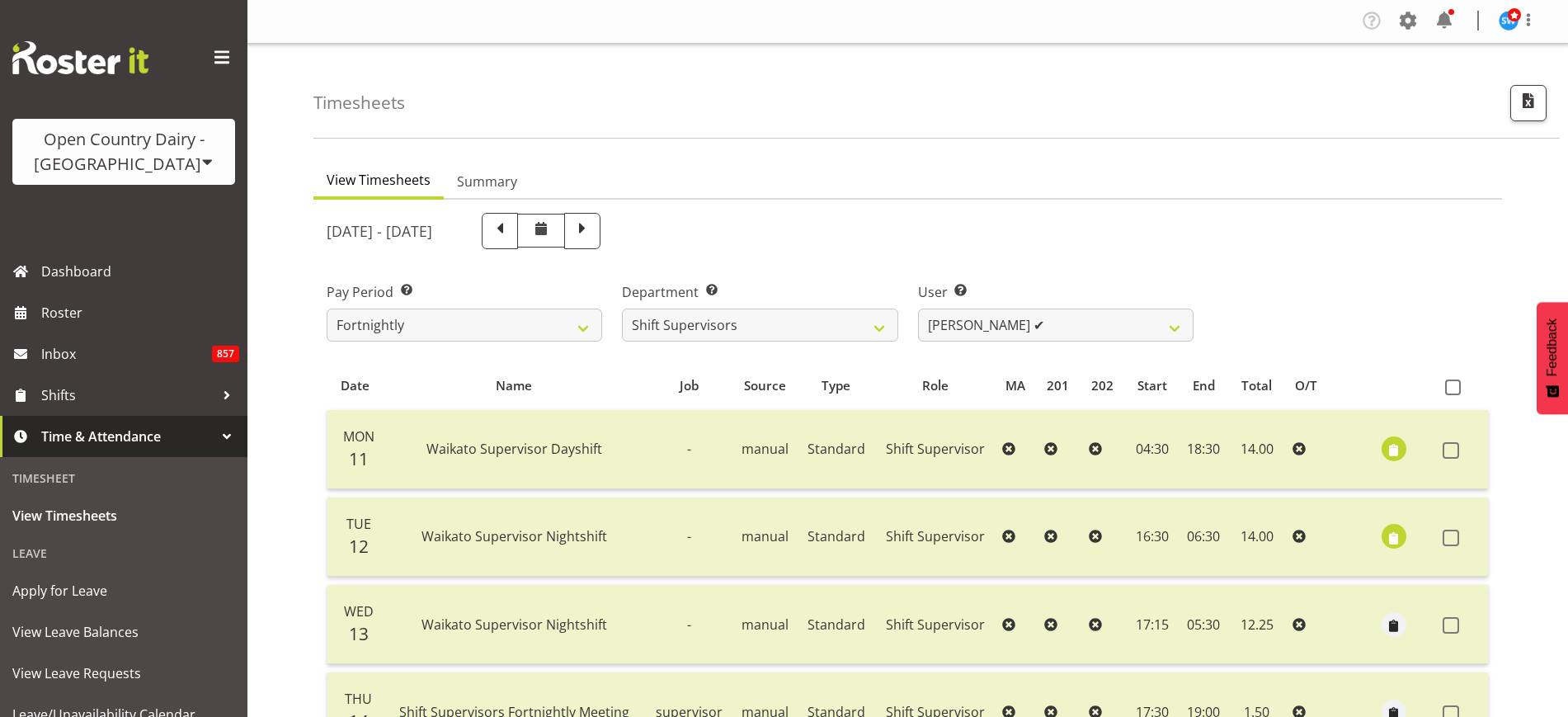
scroll to position [0, 0]
click at [510, 235] on span at bounding box center [500, 230] width 22 height 22
select select
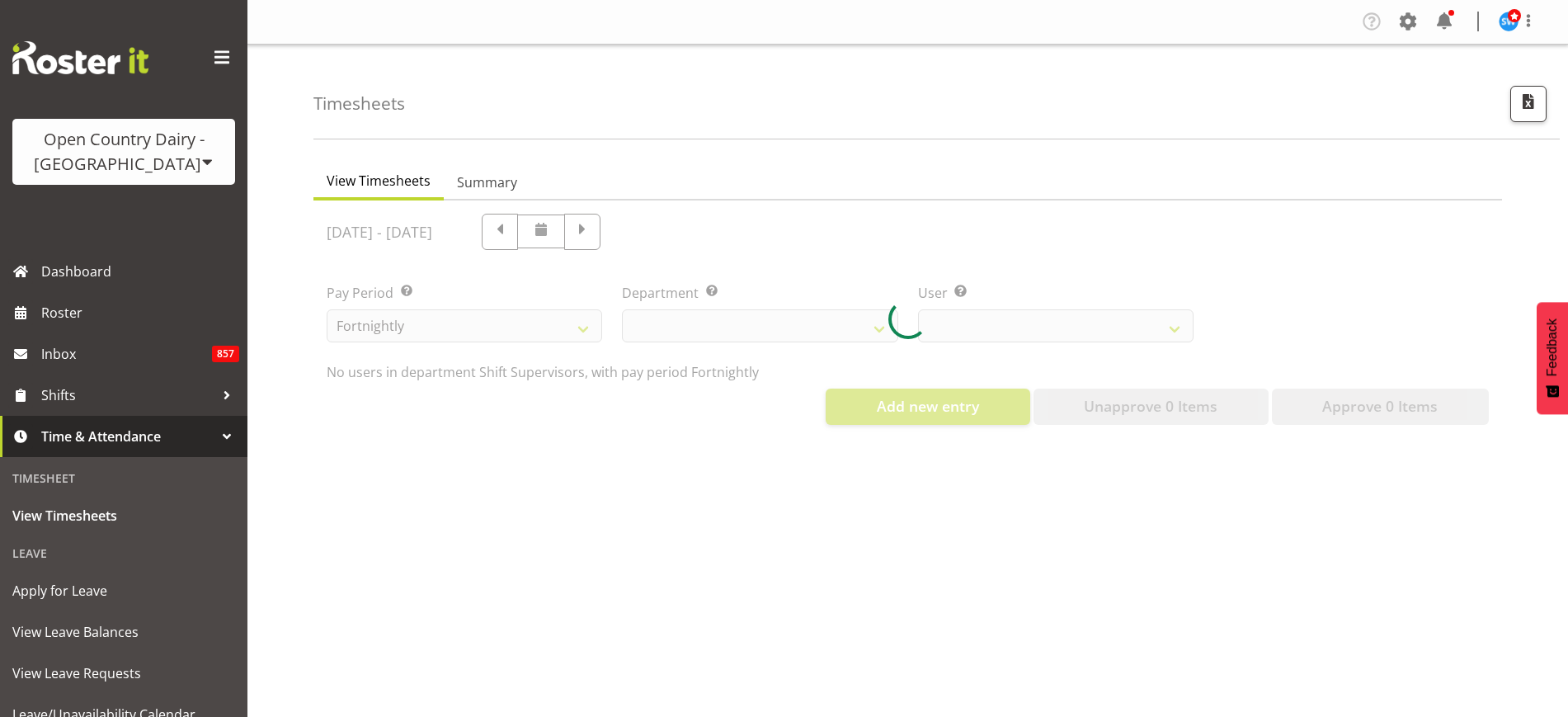
select select "732"
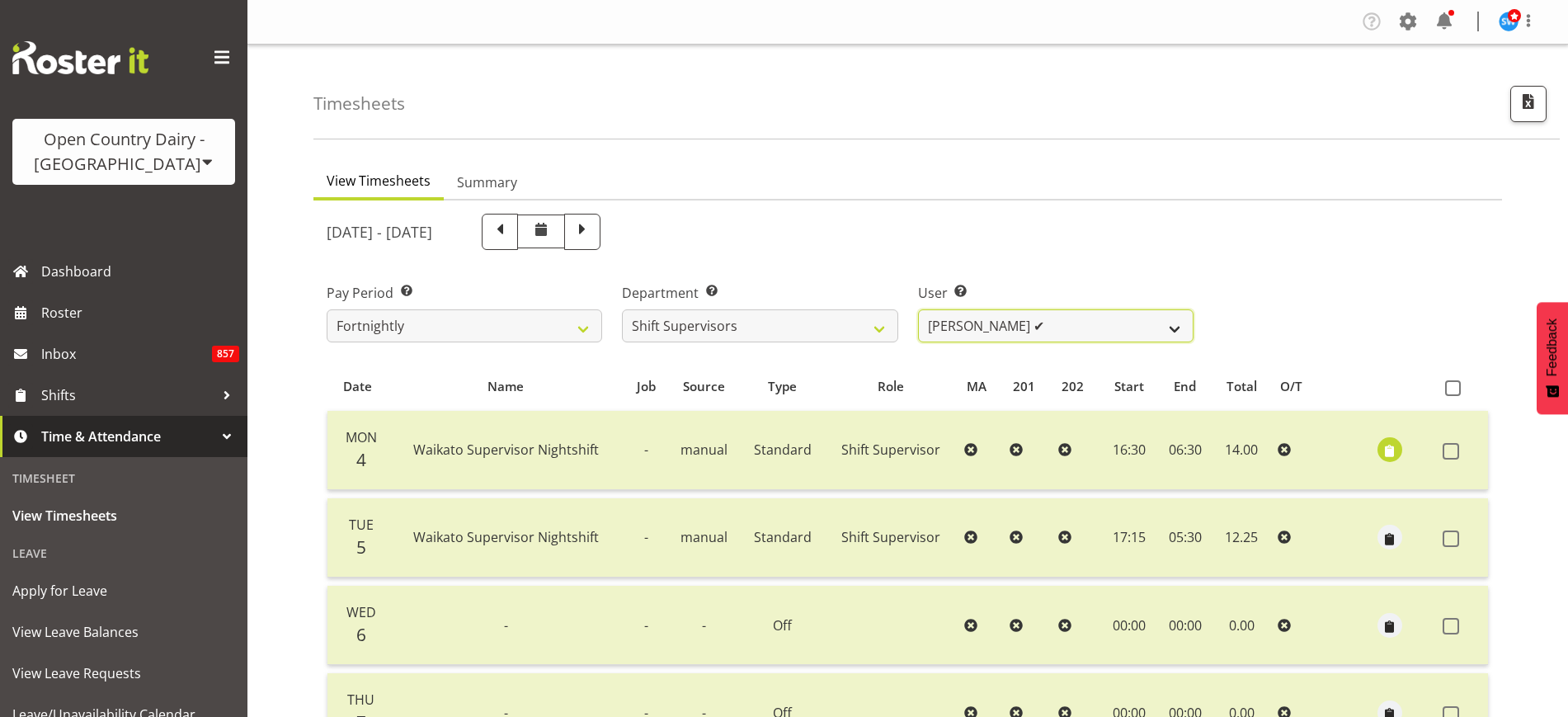
click at [1174, 327] on select "Harald Aalderink ✔ Phillip Robb ❌ Teresa Perkinson ❌ Tom Clark ❌" at bounding box center [1055, 326] width 275 height 33
select select "10217"
click at [918, 309] on select "Harald Aalderink ✔ Phillip Robb ❌ Teresa Perkinson ❌ Tom Clark ❌" at bounding box center [1055, 326] width 275 height 33
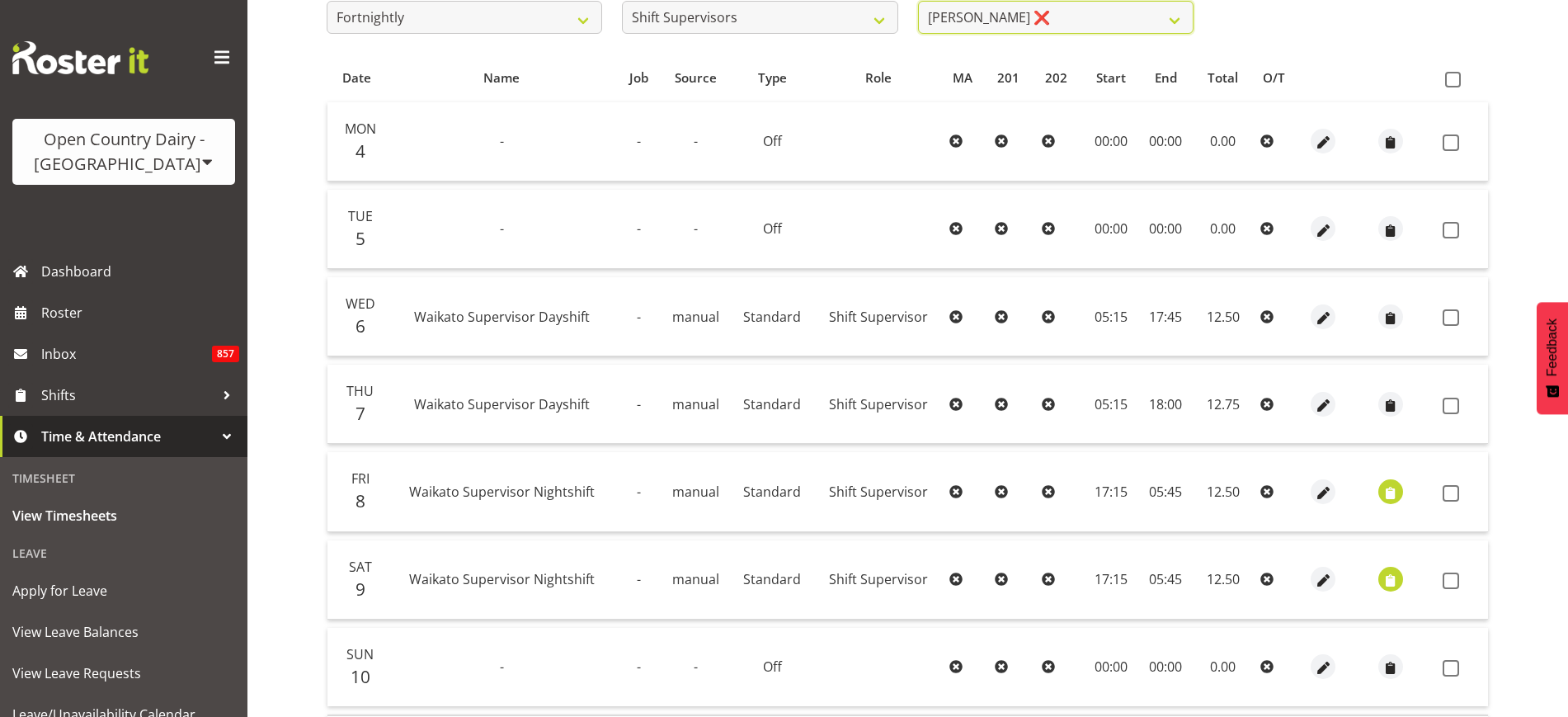
scroll to position [309, 0]
click at [1389, 486] on span "button" at bounding box center [1391, 491] width 19 height 19
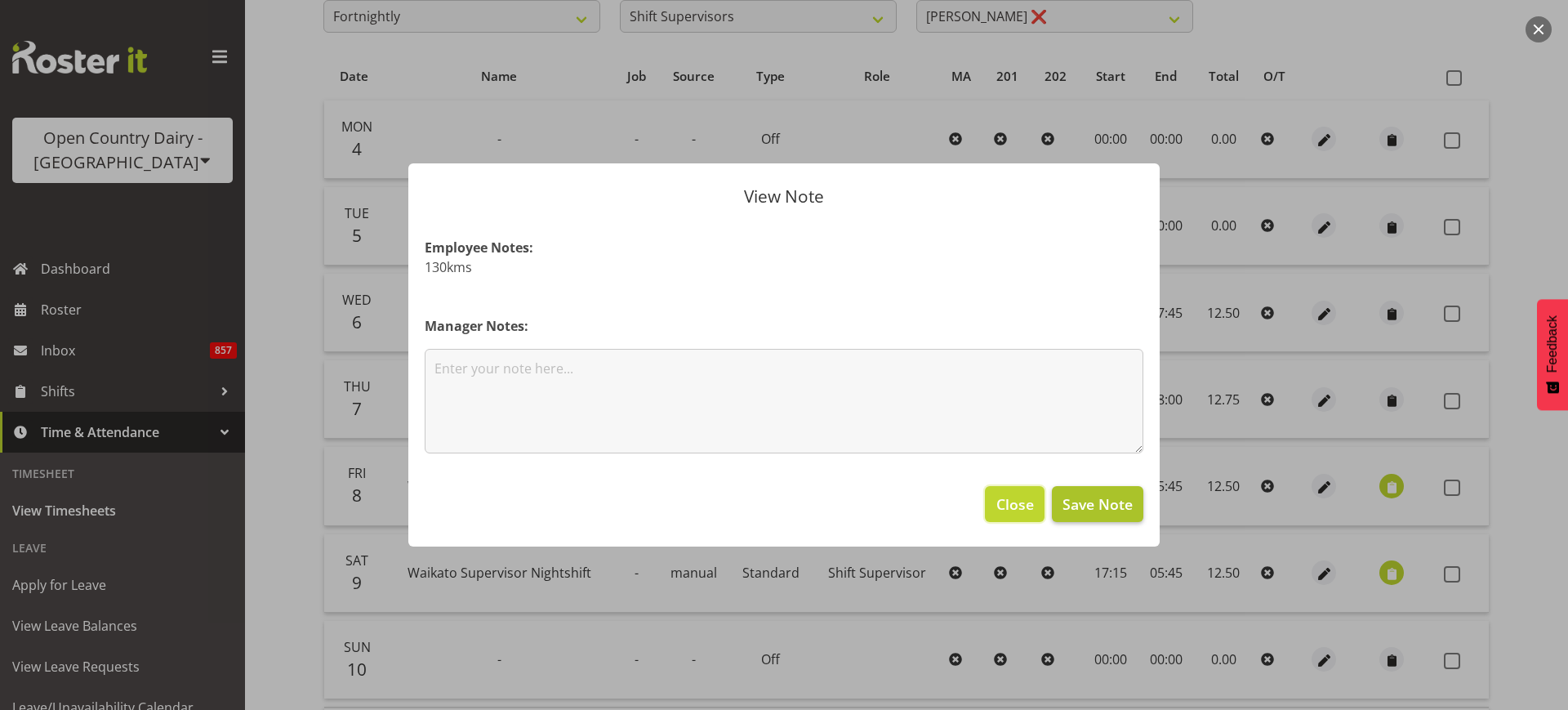
drag, startPoint x: 1019, startPoint y: 506, endPoint x: 1122, endPoint y: 521, distance: 104.1
click at [1023, 505] on span "Close" at bounding box center [1015, 504] width 38 height 21
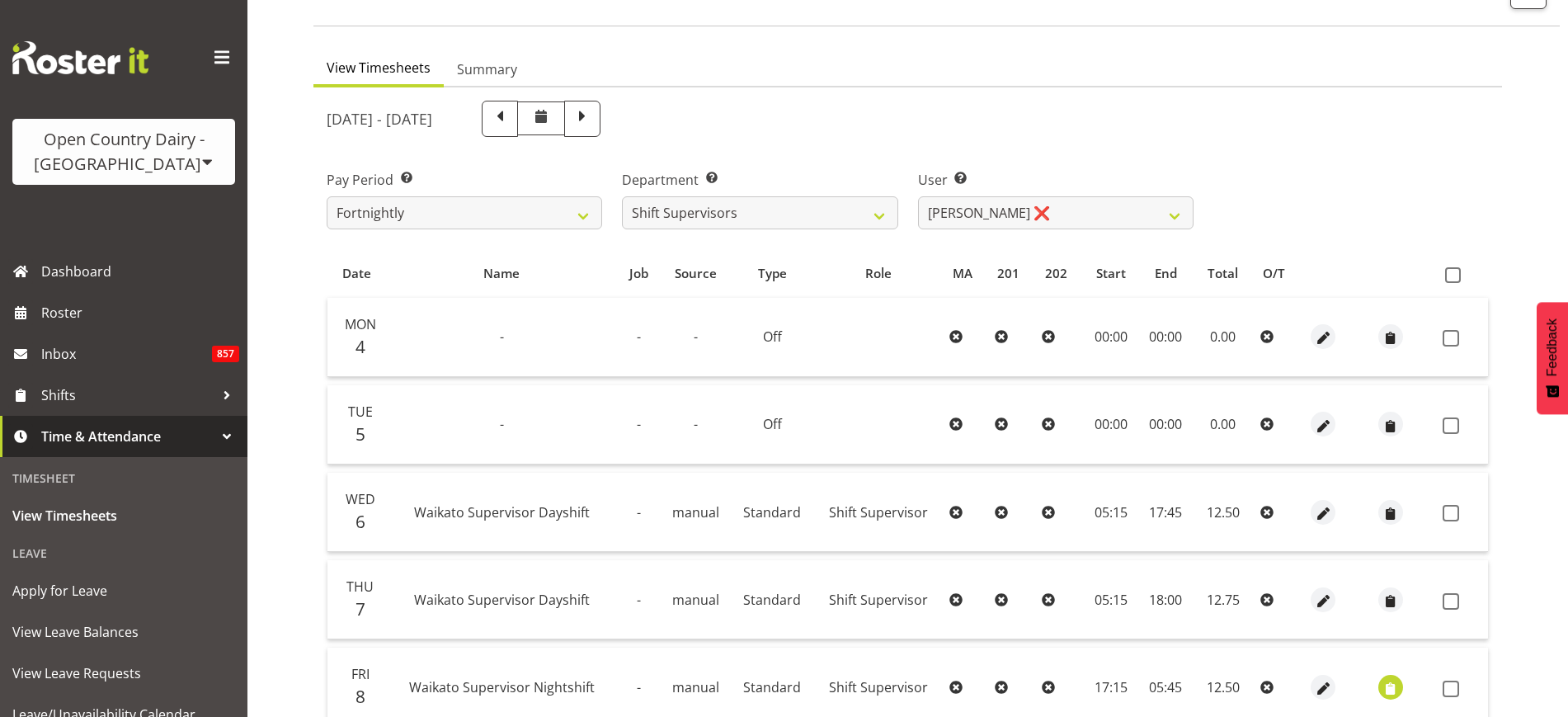
scroll to position [103, 0]
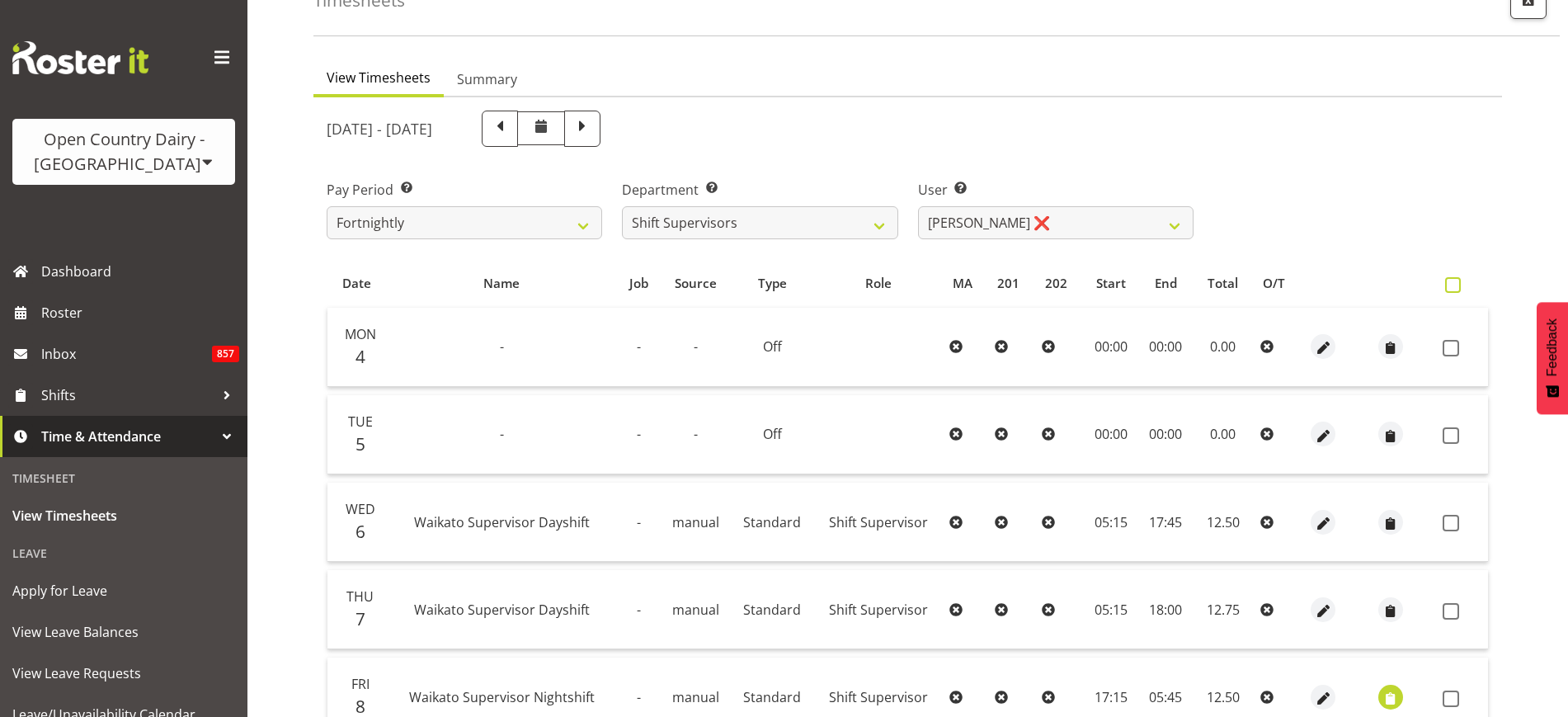
click at [1453, 280] on span at bounding box center [1452, 284] width 16 height 16
click at [1453, 280] on input "checkbox" at bounding box center [1450, 284] width 11 height 11
checkbox input "true"
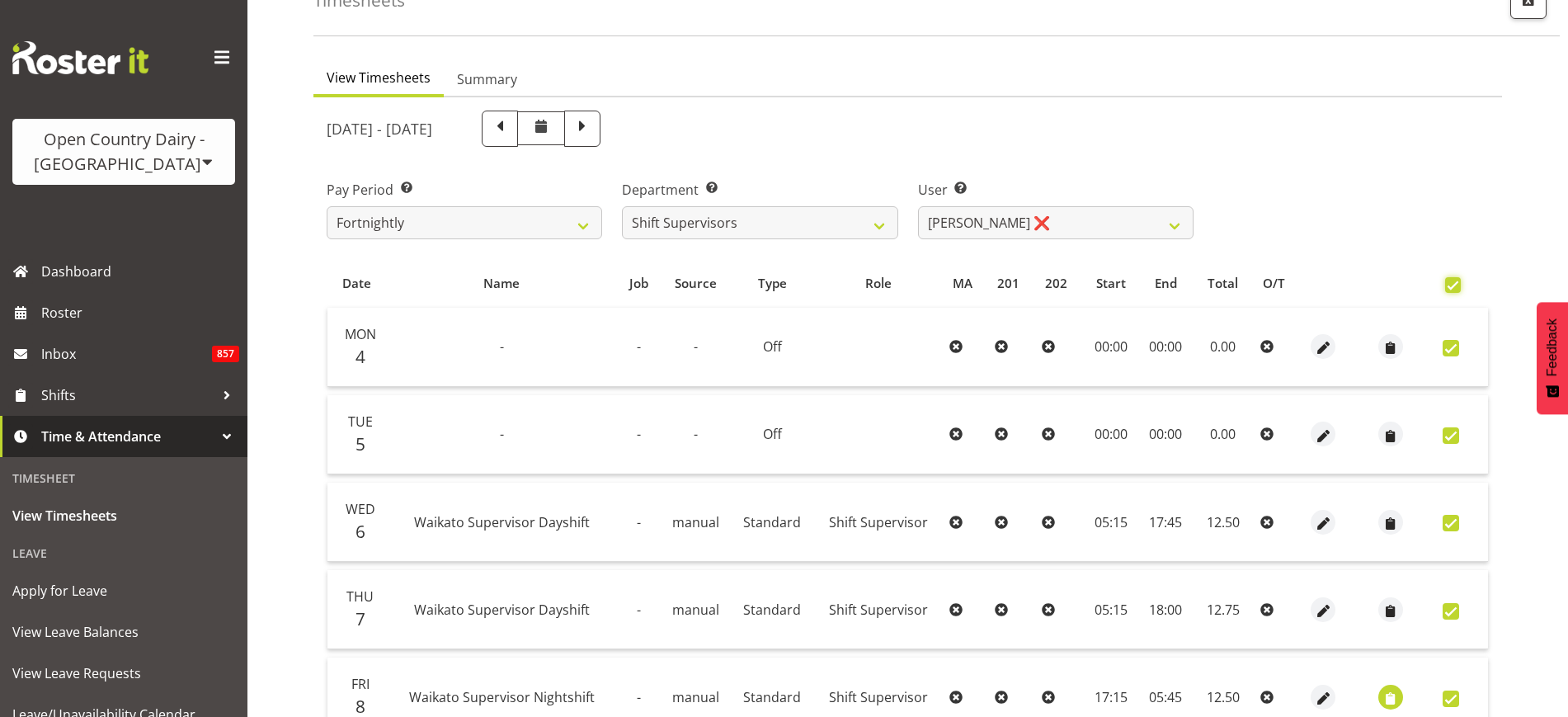
checkbox input "true"
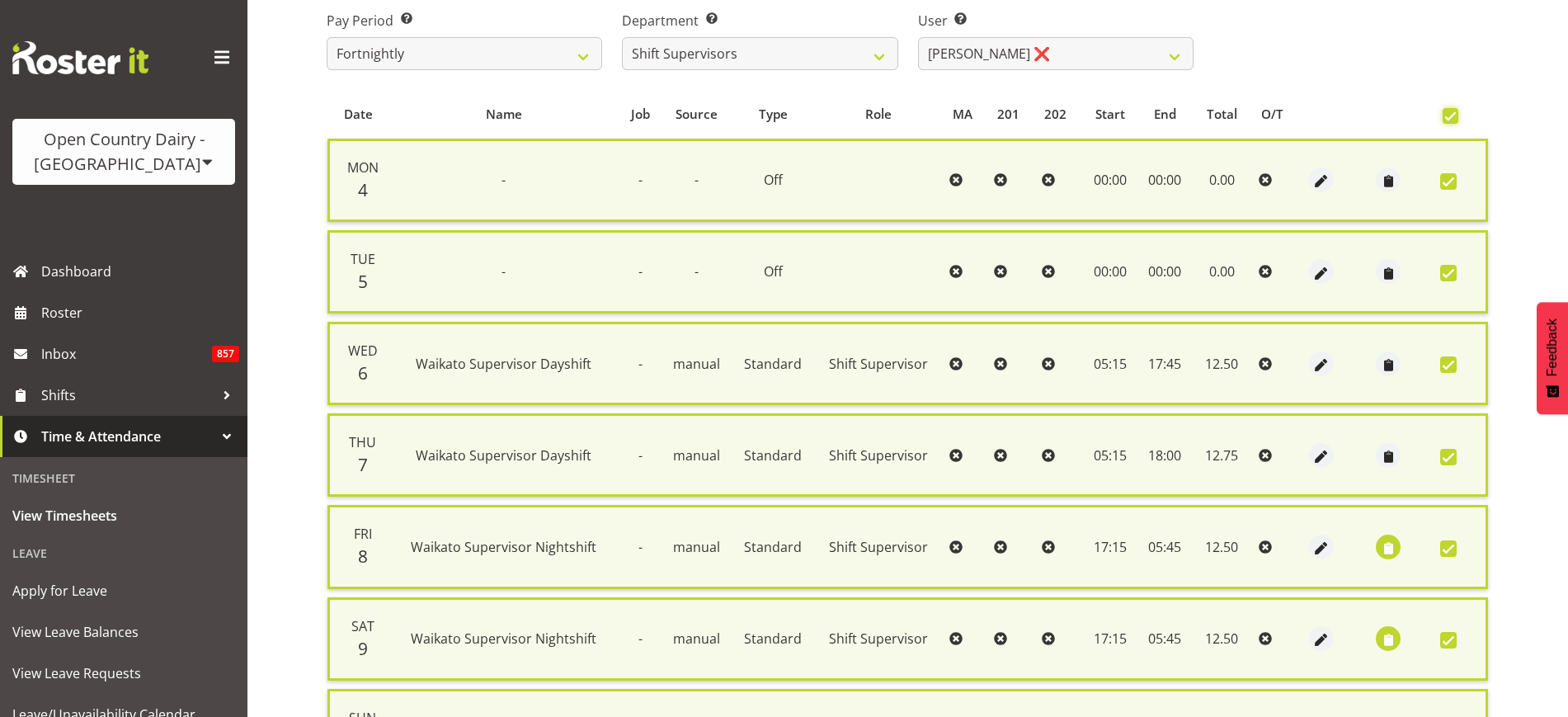
scroll to position [461, 0]
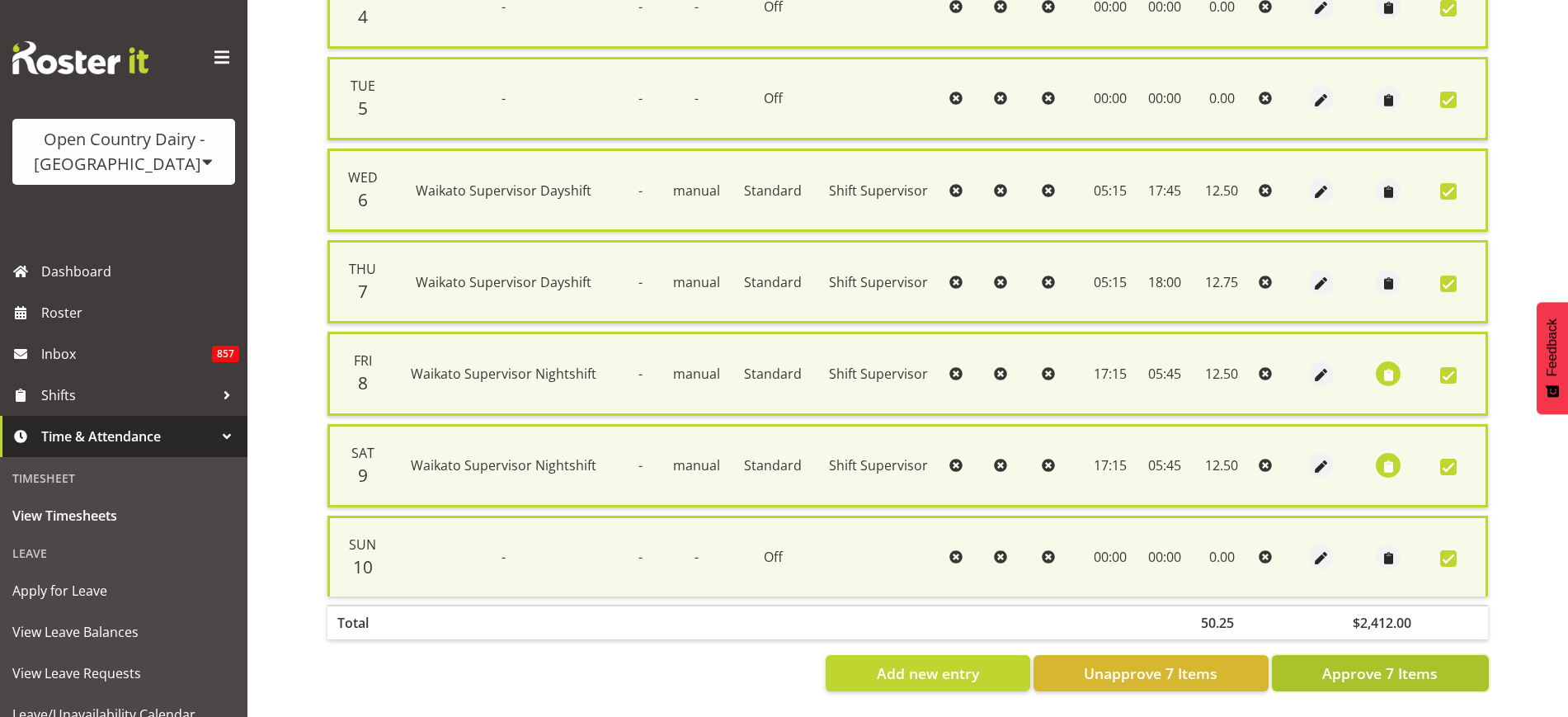
click at [1407, 662] on span "Approve 7 Items" at bounding box center [1380, 673] width 116 height 22
checkbox input "false"
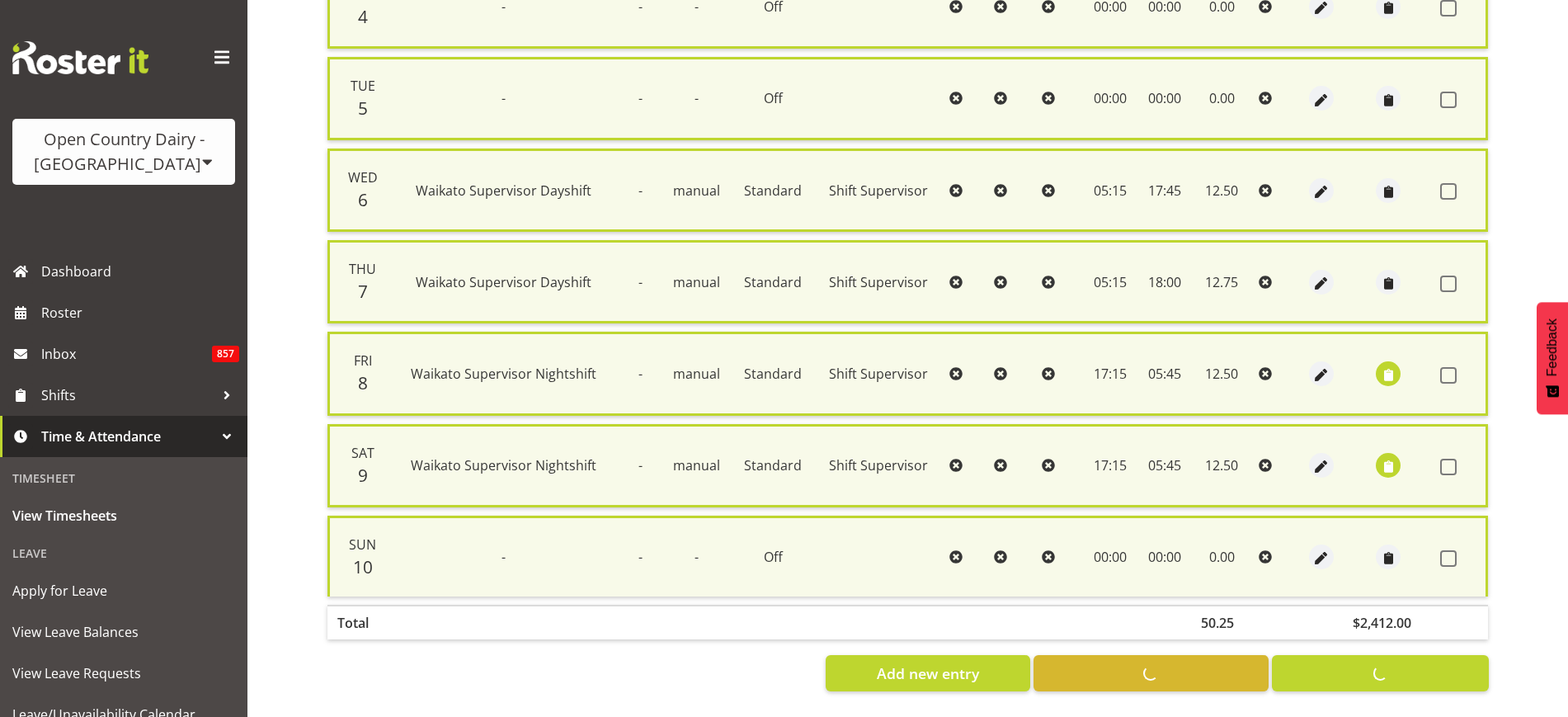
checkbox input "false"
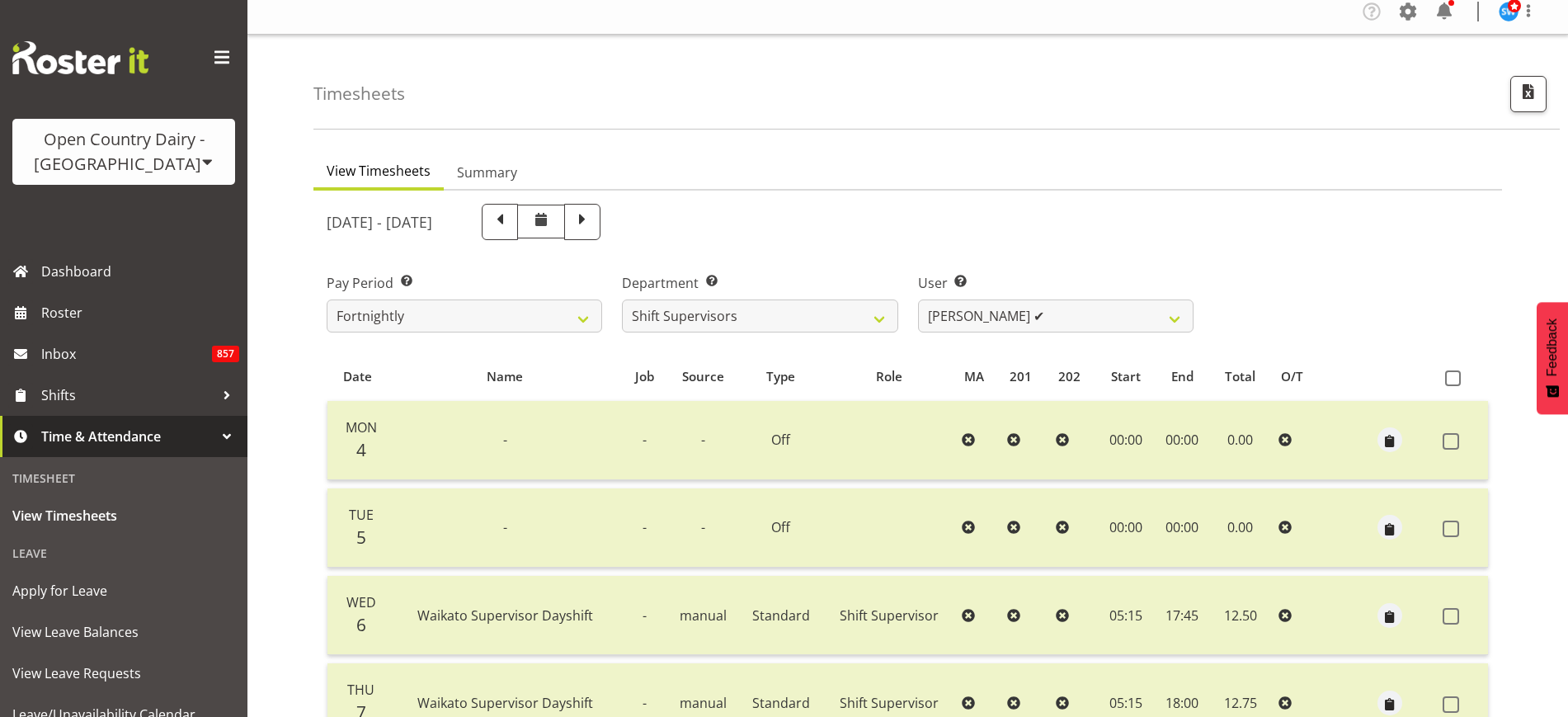
scroll to position [0, 0]
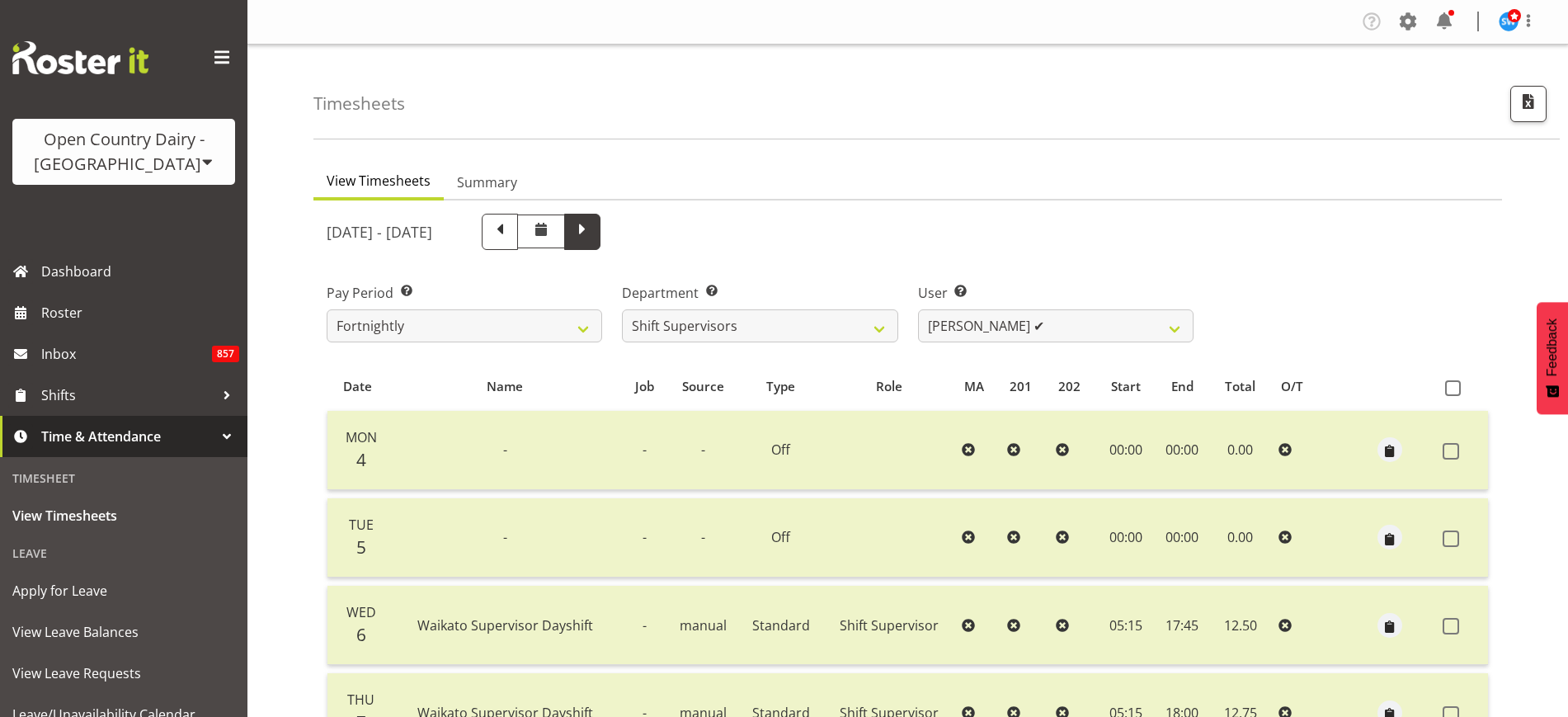
click at [593, 232] on span at bounding box center [582, 230] width 22 height 22
select select
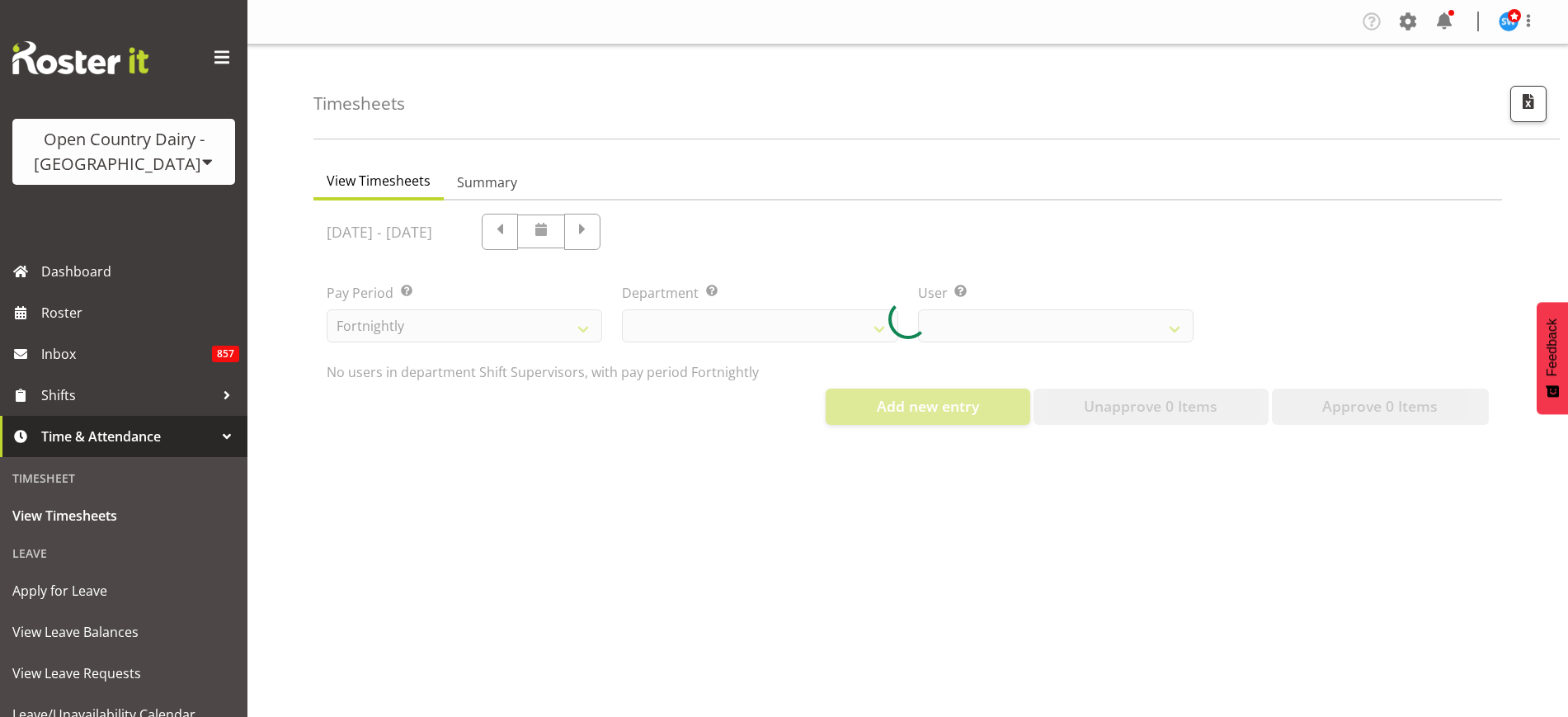
select select "732"
select select "10217"
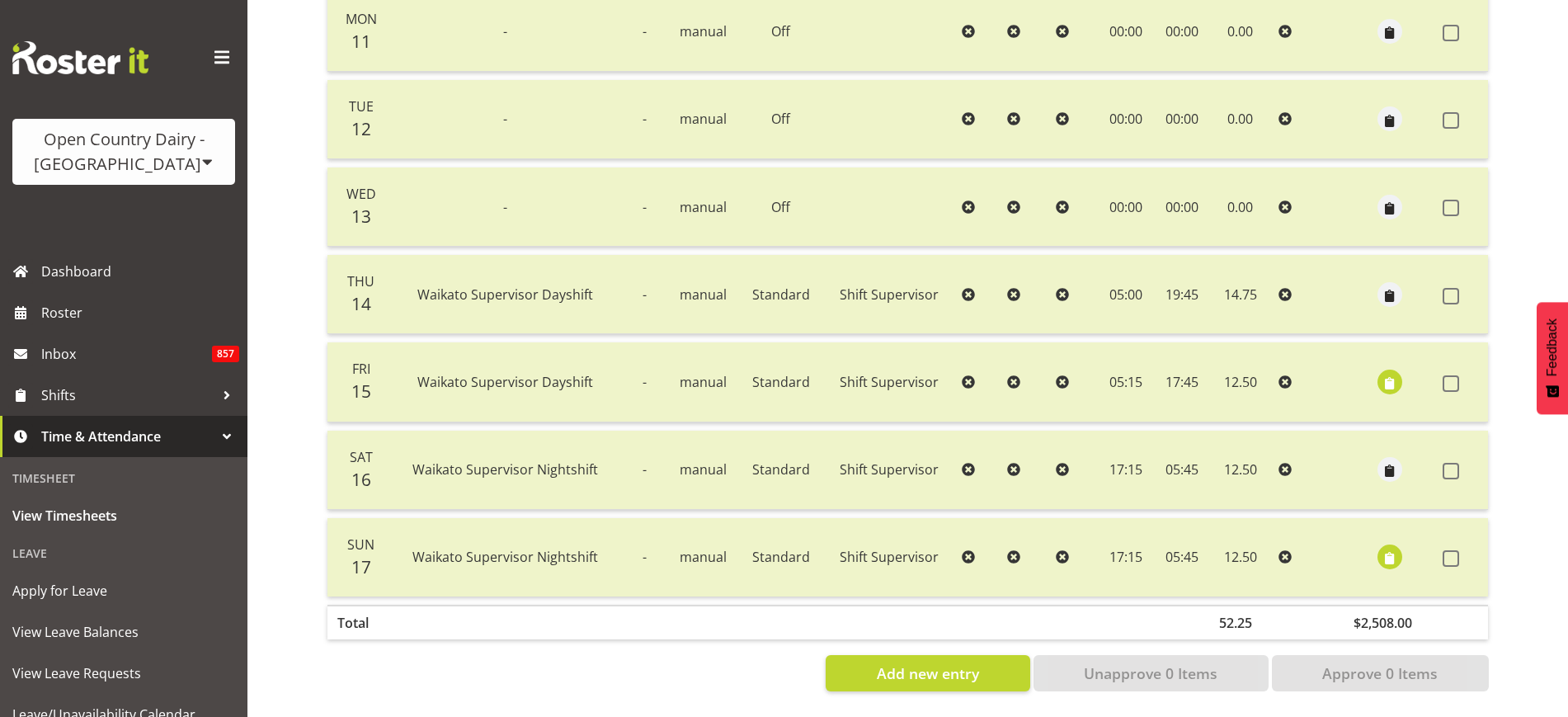
scroll to position [434, 0]
click at [1386, 374] on span "button" at bounding box center [1390, 383] width 19 height 19
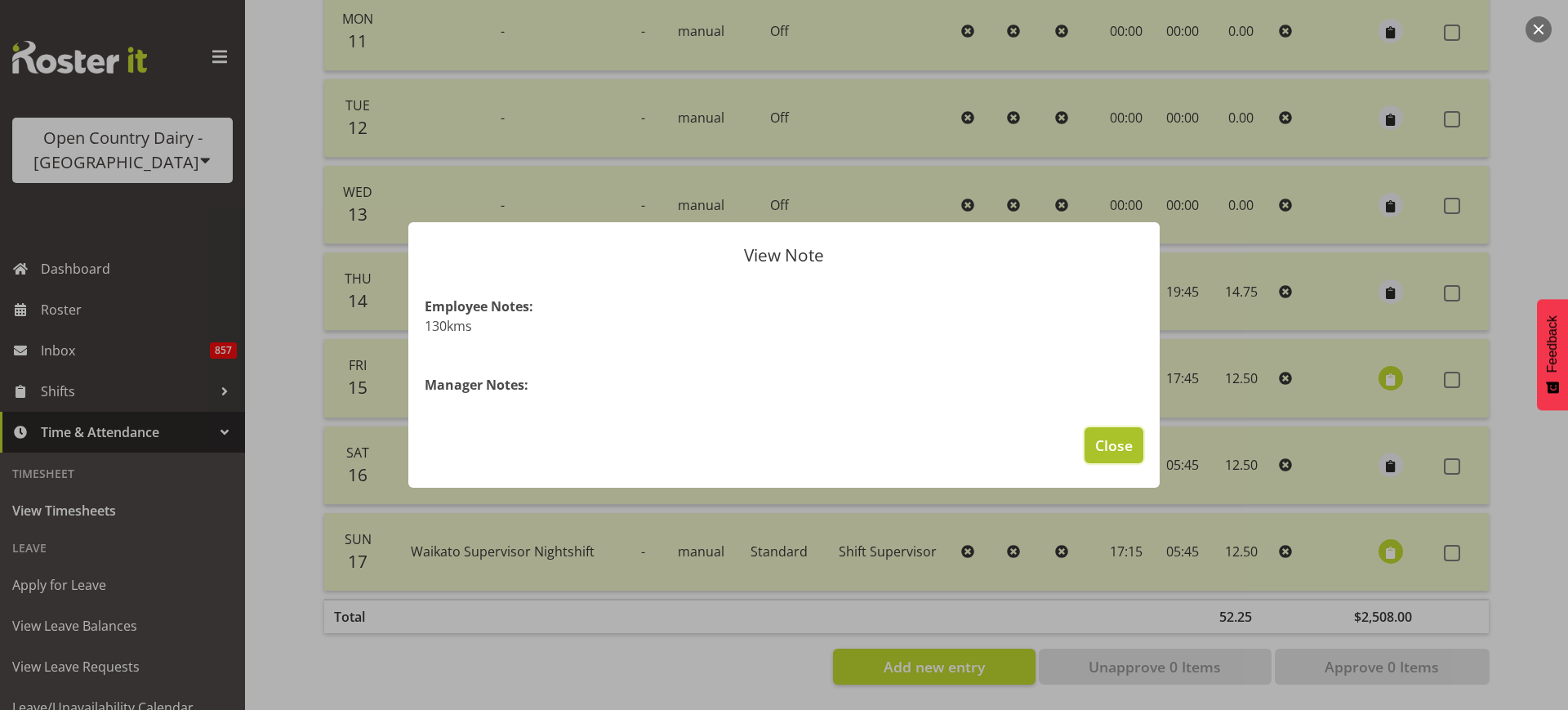
drag, startPoint x: 1102, startPoint y: 449, endPoint x: 1128, endPoint y: 449, distance: 26.0
click at [1102, 447] on span "Close" at bounding box center [1114, 445] width 38 height 21
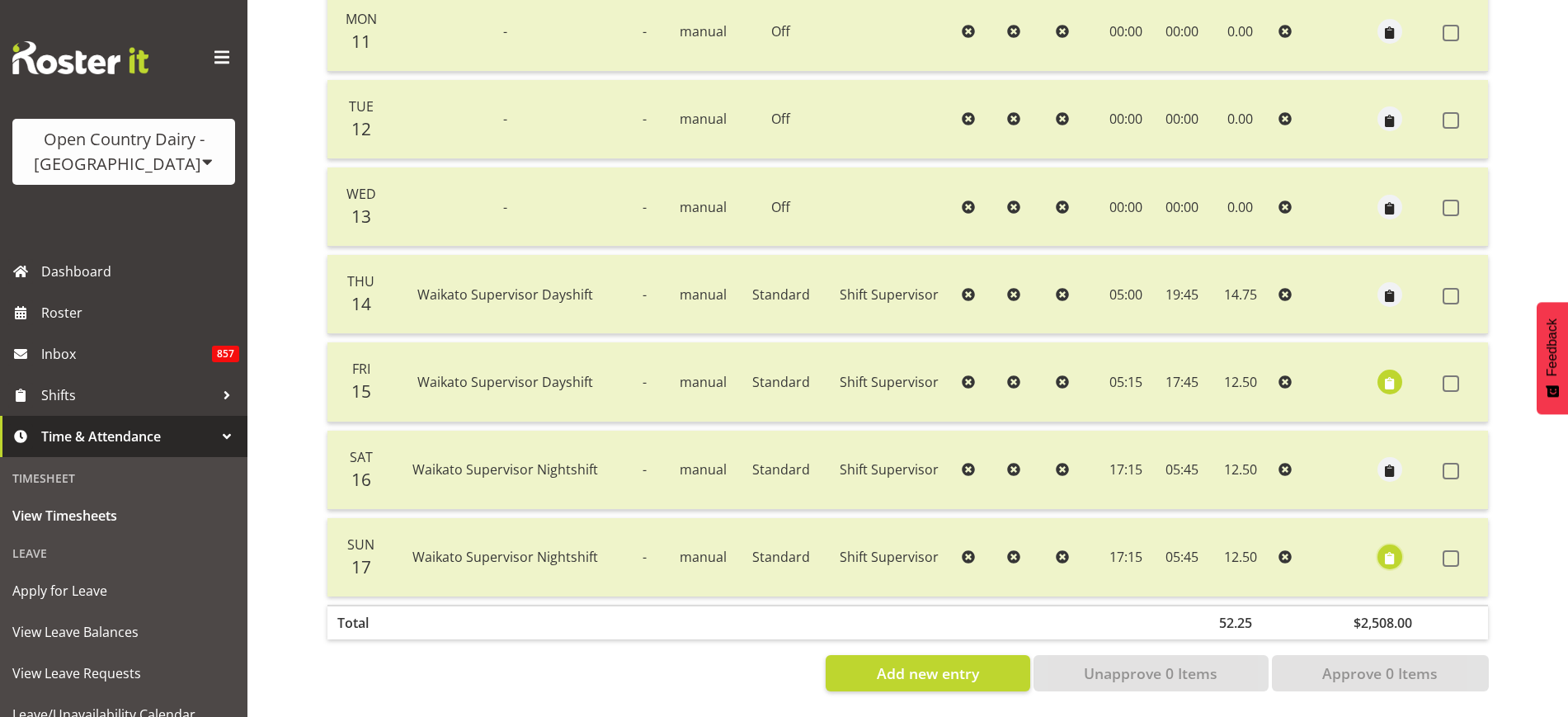
click at [1390, 549] on span "button" at bounding box center [1390, 558] width 19 height 19
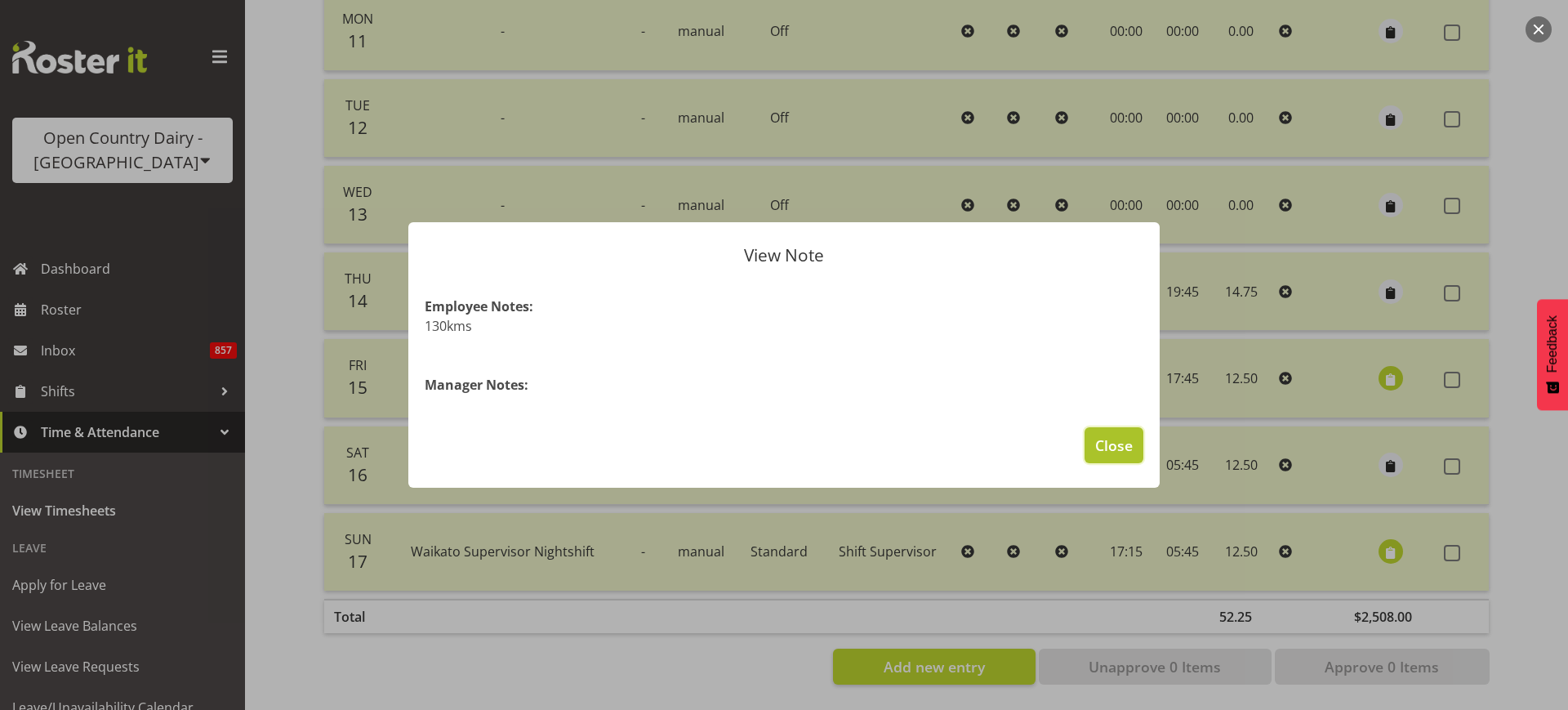
click at [1113, 439] on span "Close" at bounding box center [1114, 445] width 38 height 21
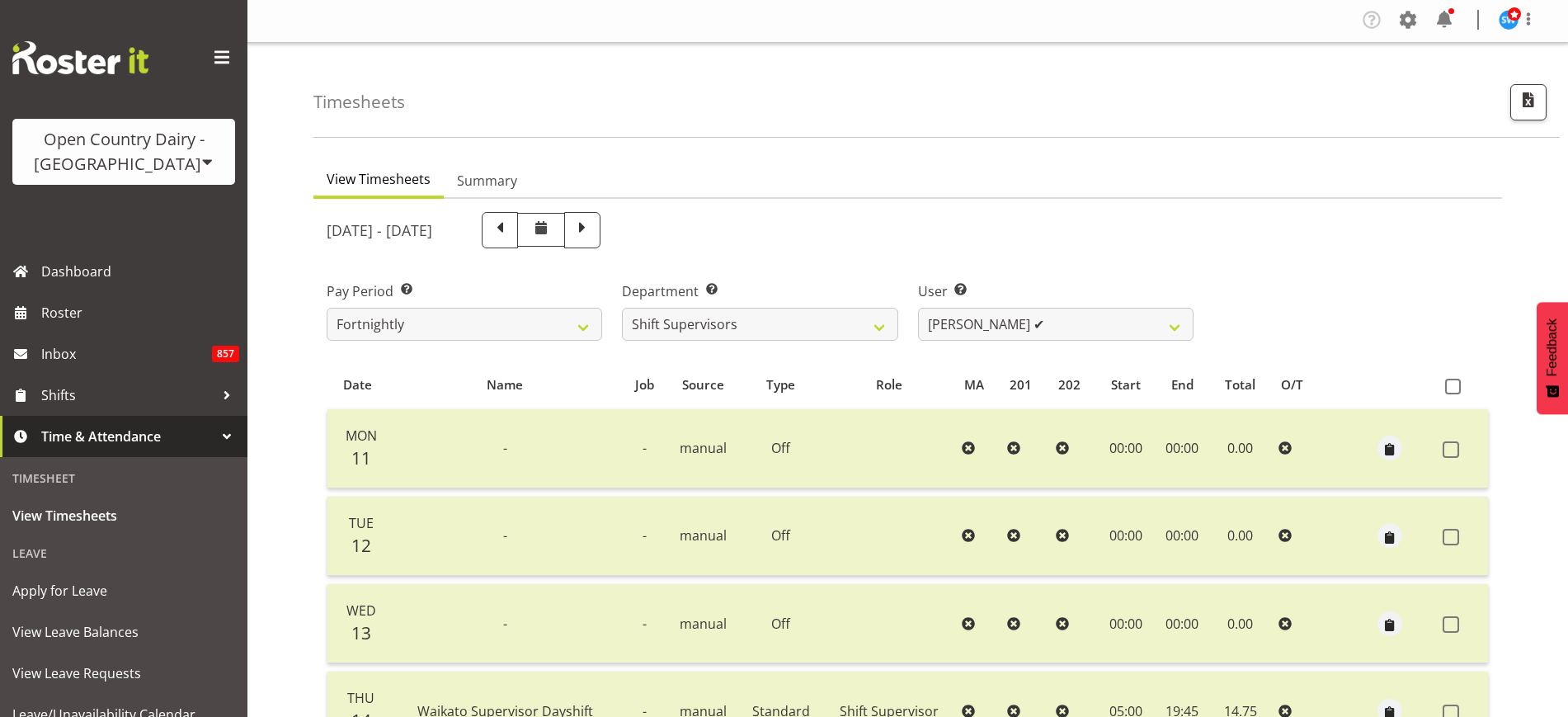
scroll to position [0, 0]
click at [518, 235] on span at bounding box center [500, 232] width 36 height 36
select select
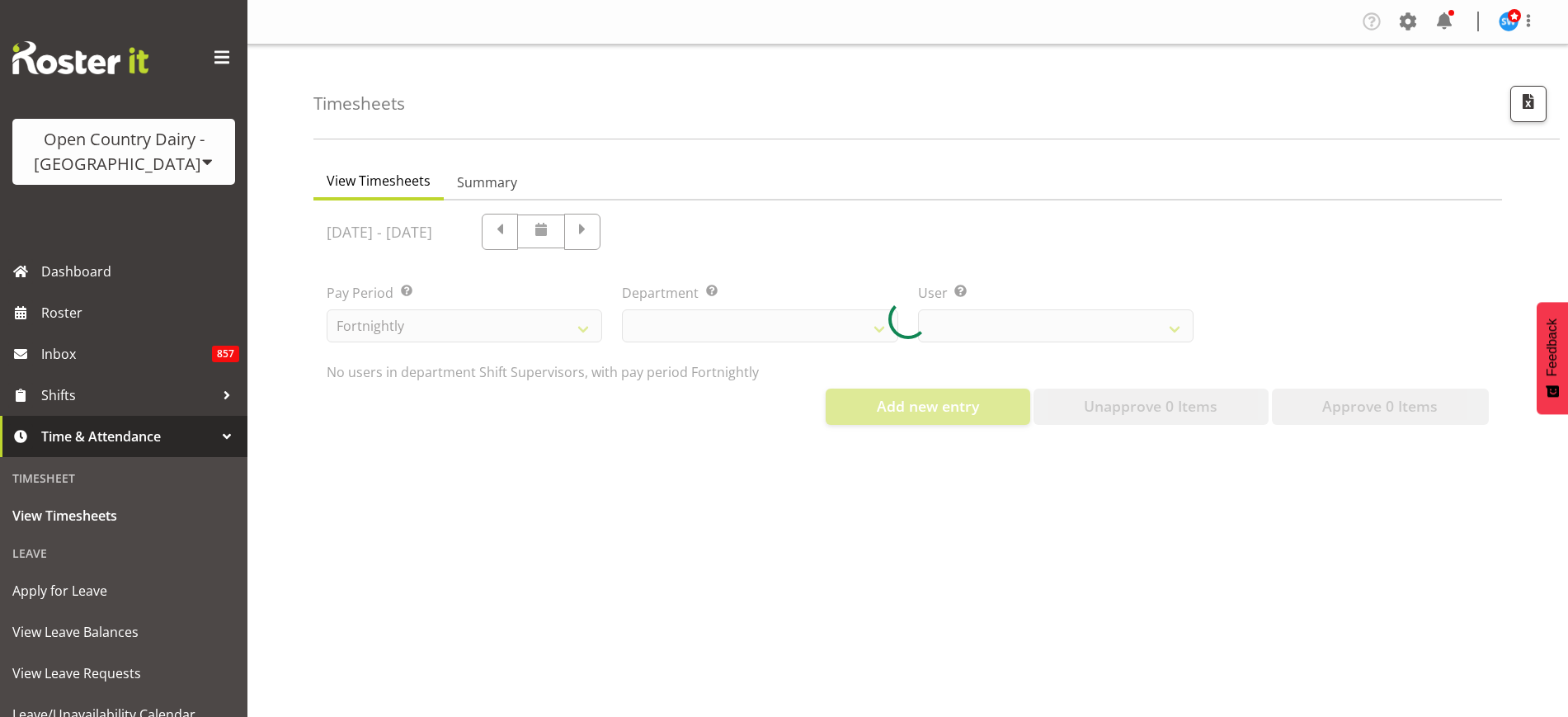
select select "732"
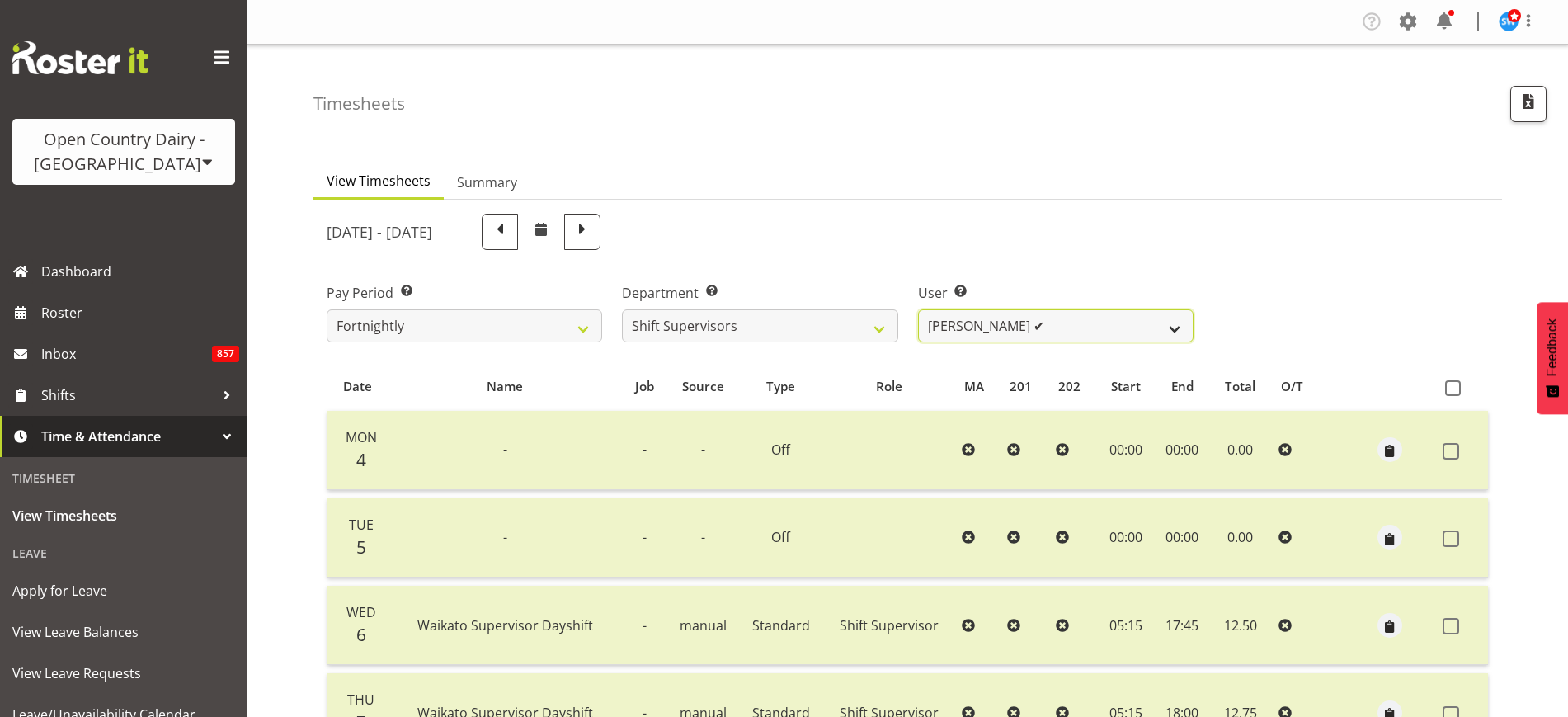
click at [1169, 322] on select "Harald Aalderink ✔ Phillip Robb ✔ Teresa Perkinson ❌ Tom Clark ❌" at bounding box center [1055, 326] width 275 height 33
select select "10299"
click at [918, 309] on select "Harald Aalderink ✔ Phillip Robb ✔ Teresa Perkinson ❌ Tom Clark ❌" at bounding box center [1055, 326] width 275 height 33
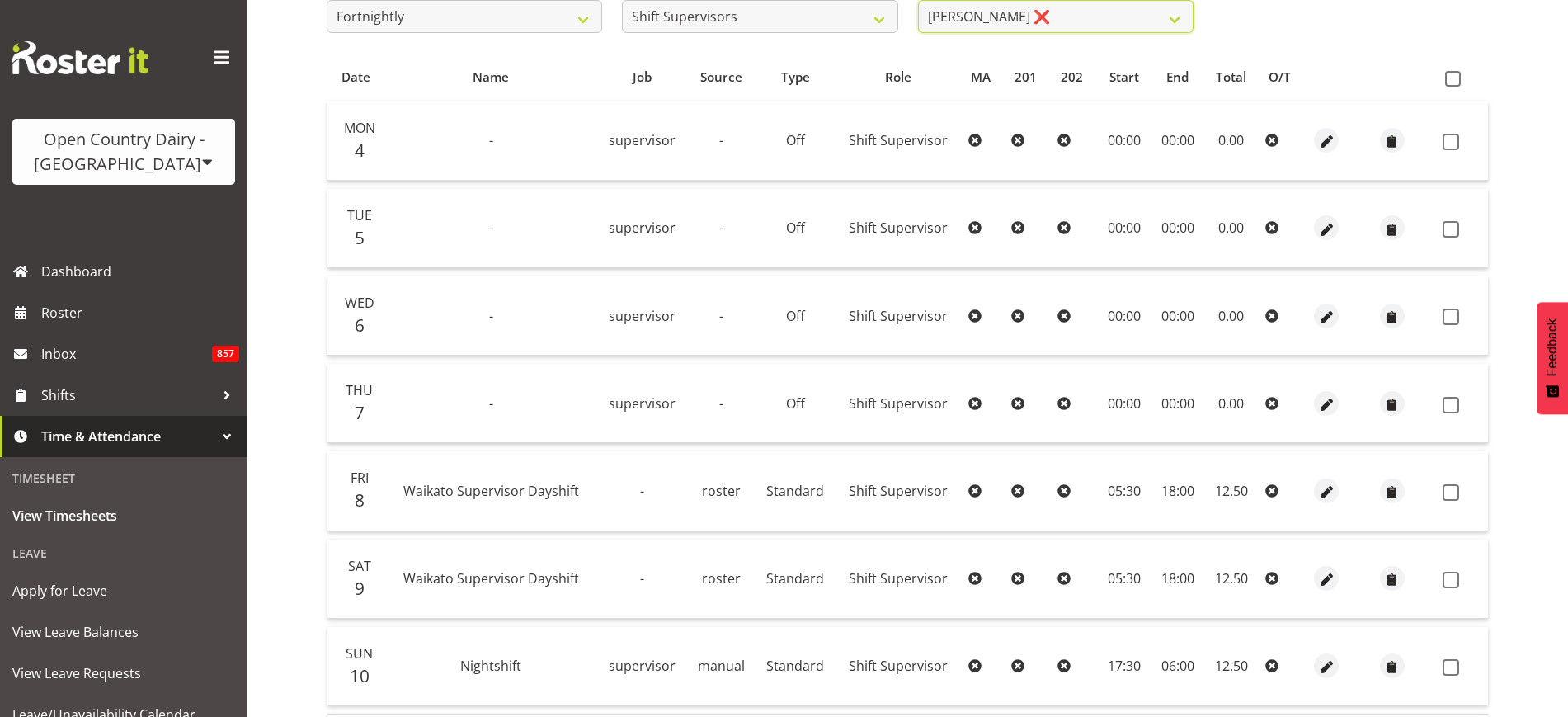
scroll to position [206, 0]
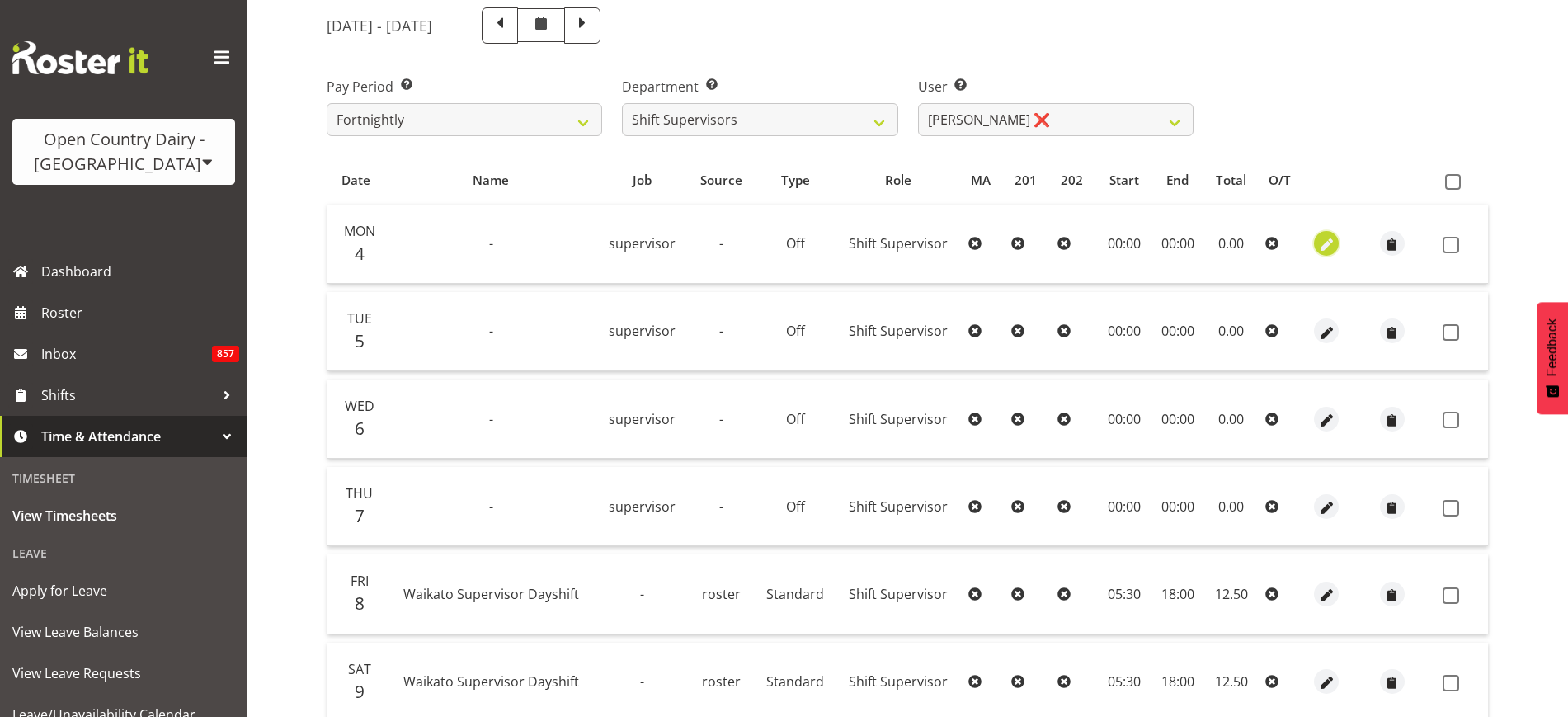
click at [1323, 247] on span "button" at bounding box center [1327, 245] width 19 height 19
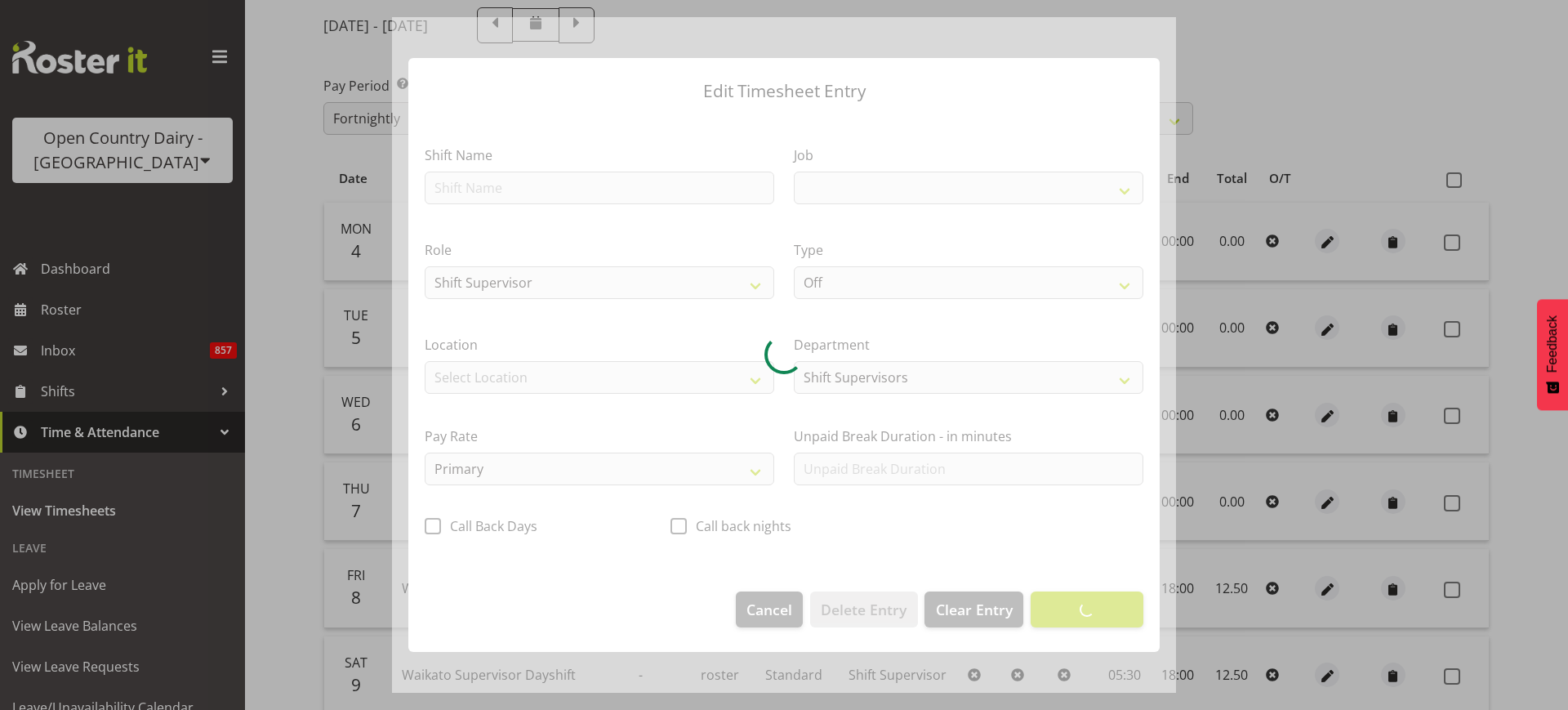
select select "9568"
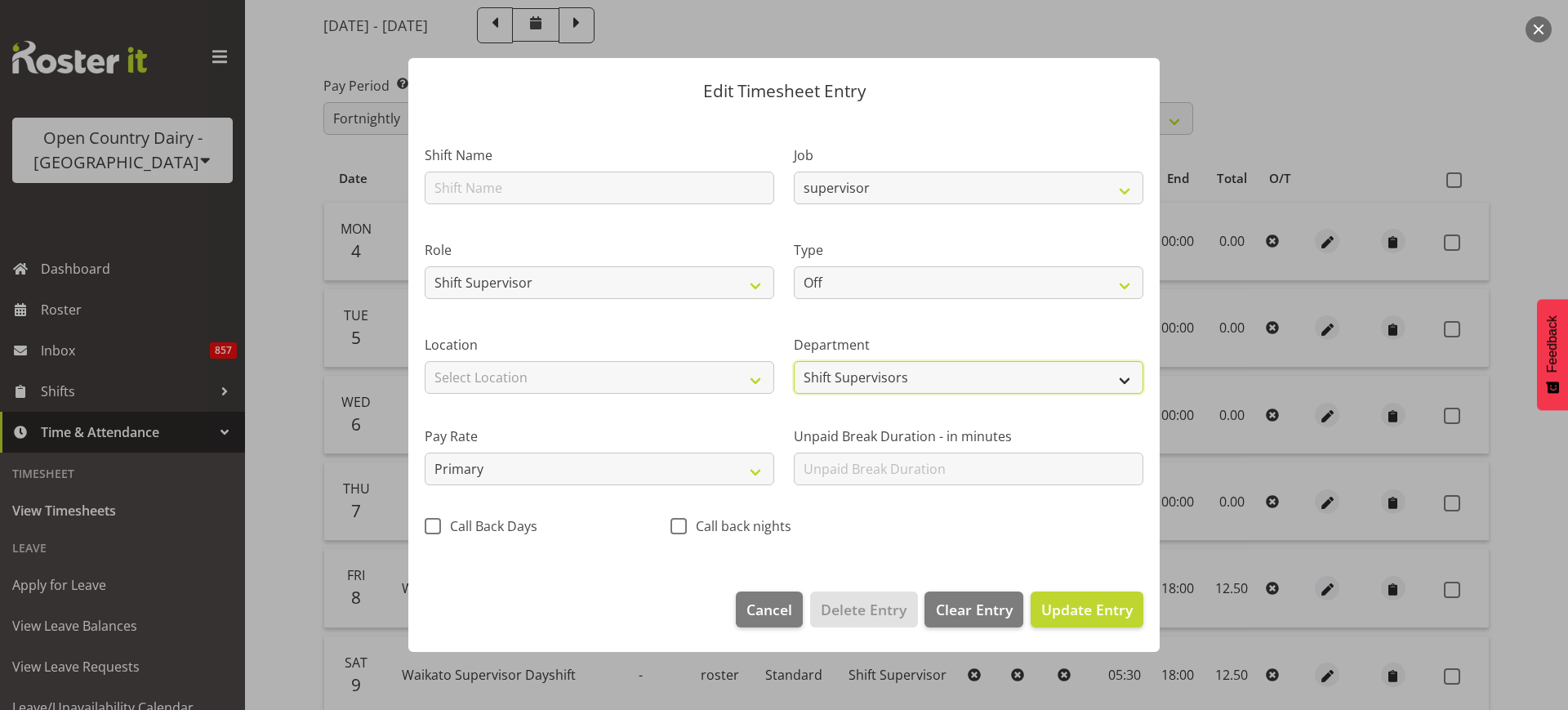
click at [1125, 374] on select "Shift Supervisors 703 705 713 704 702 706 729 Casual Milk Testing 709 716 722 7…" at bounding box center [968, 378] width 350 height 33
click at [753, 280] on select "Shift Supervisor" at bounding box center [599, 283] width 350 height 33
click at [800, 607] on button "Cancel" at bounding box center [770, 609] width 67 height 36
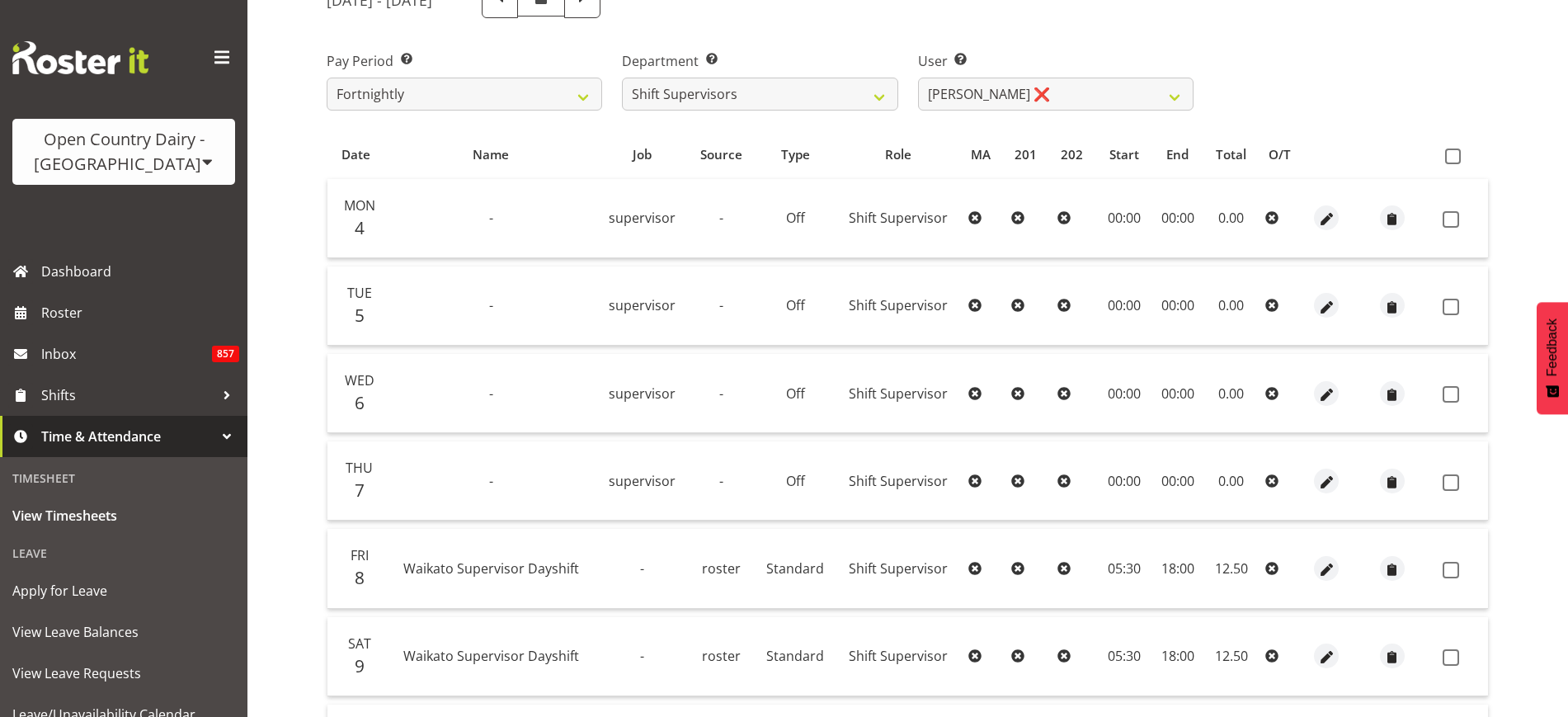
scroll to position [0, 0]
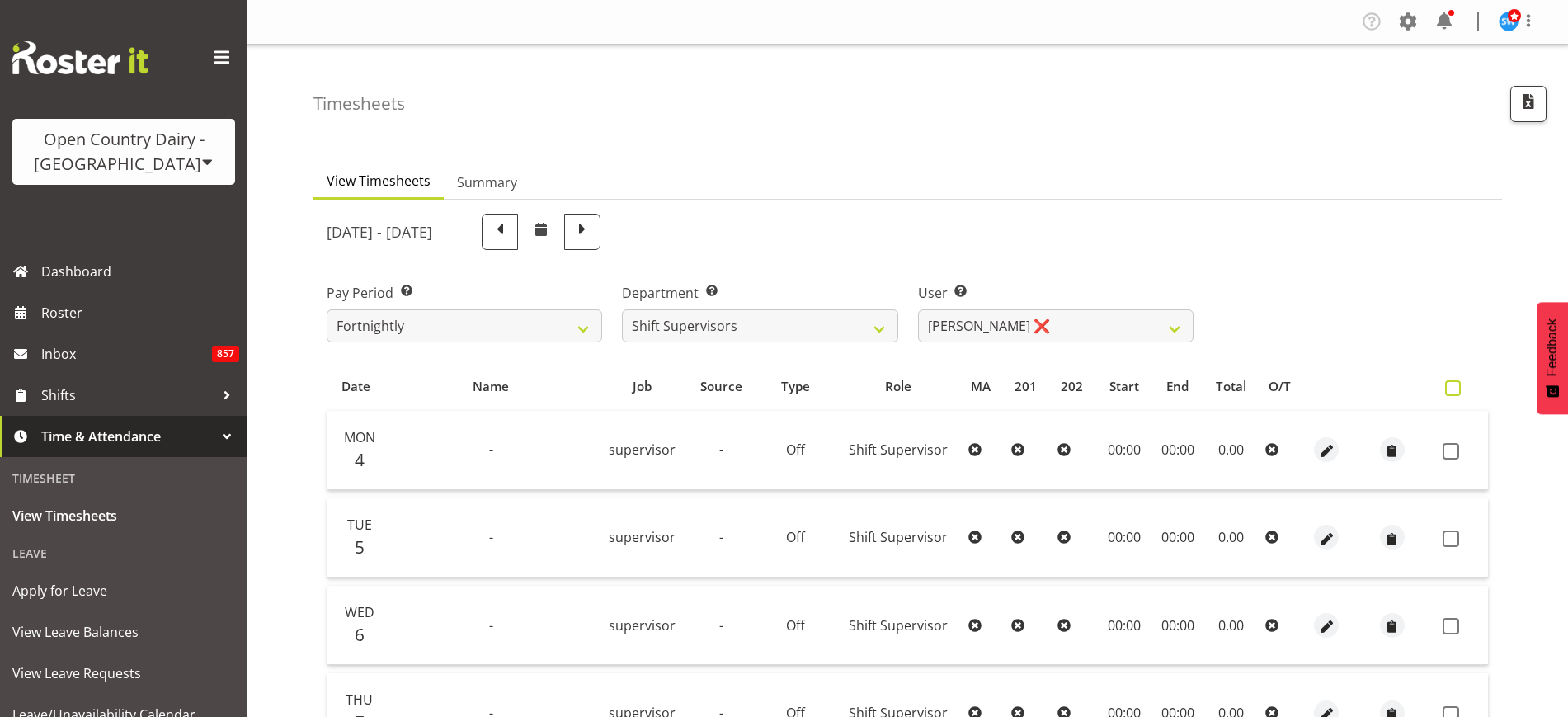
click at [1452, 387] on span at bounding box center [1452, 388] width 16 height 16
click at [1452, 387] on input "checkbox" at bounding box center [1450, 388] width 11 height 11
checkbox input "true"
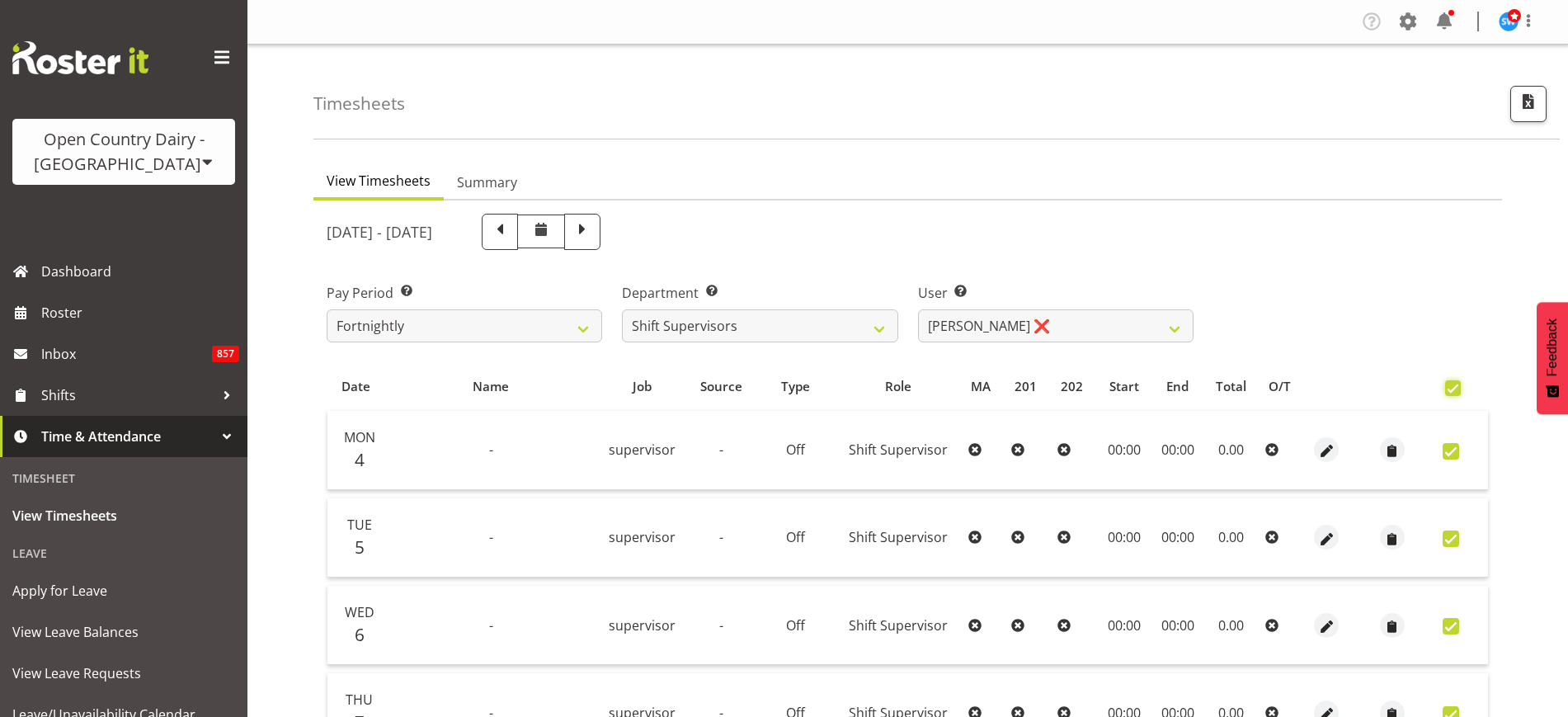
checkbox input "true"
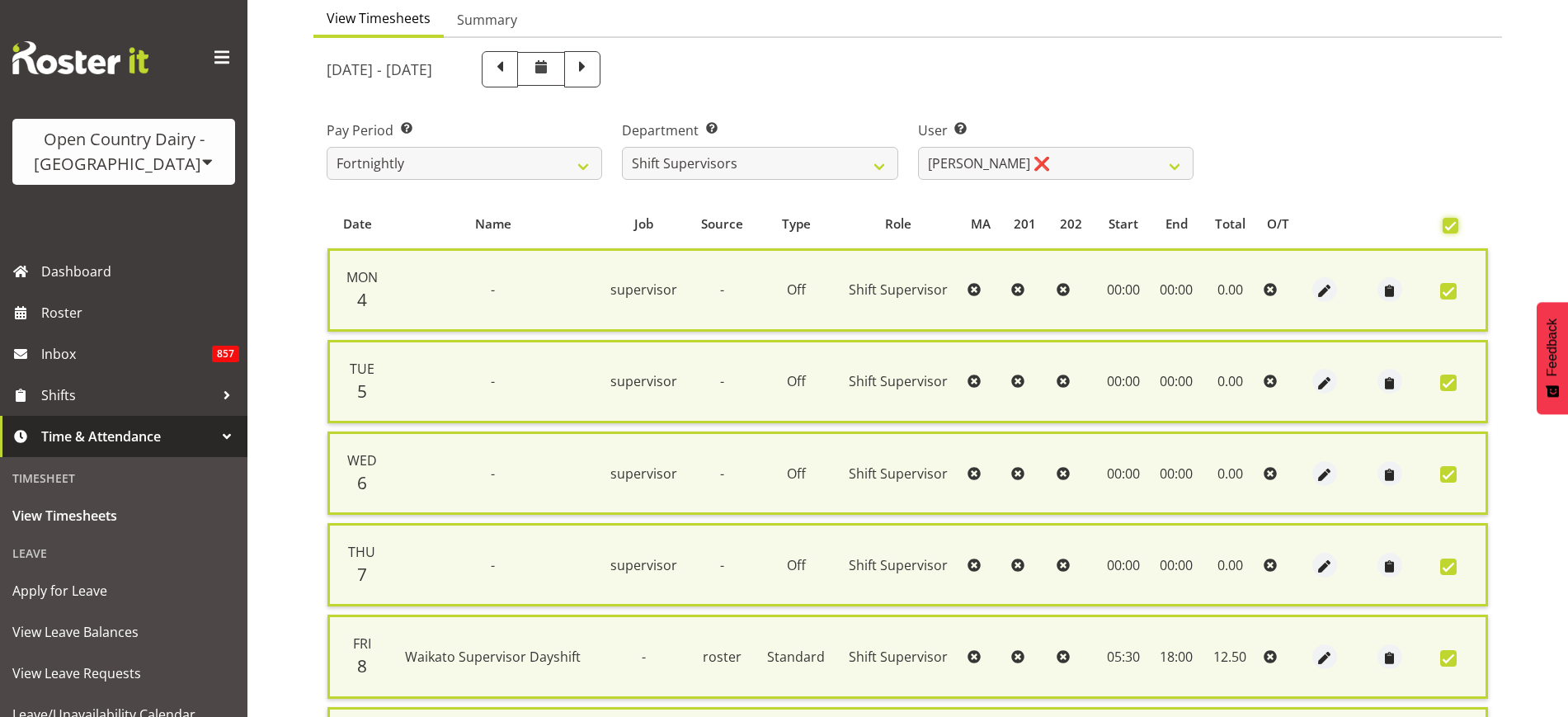
scroll to position [461, 0]
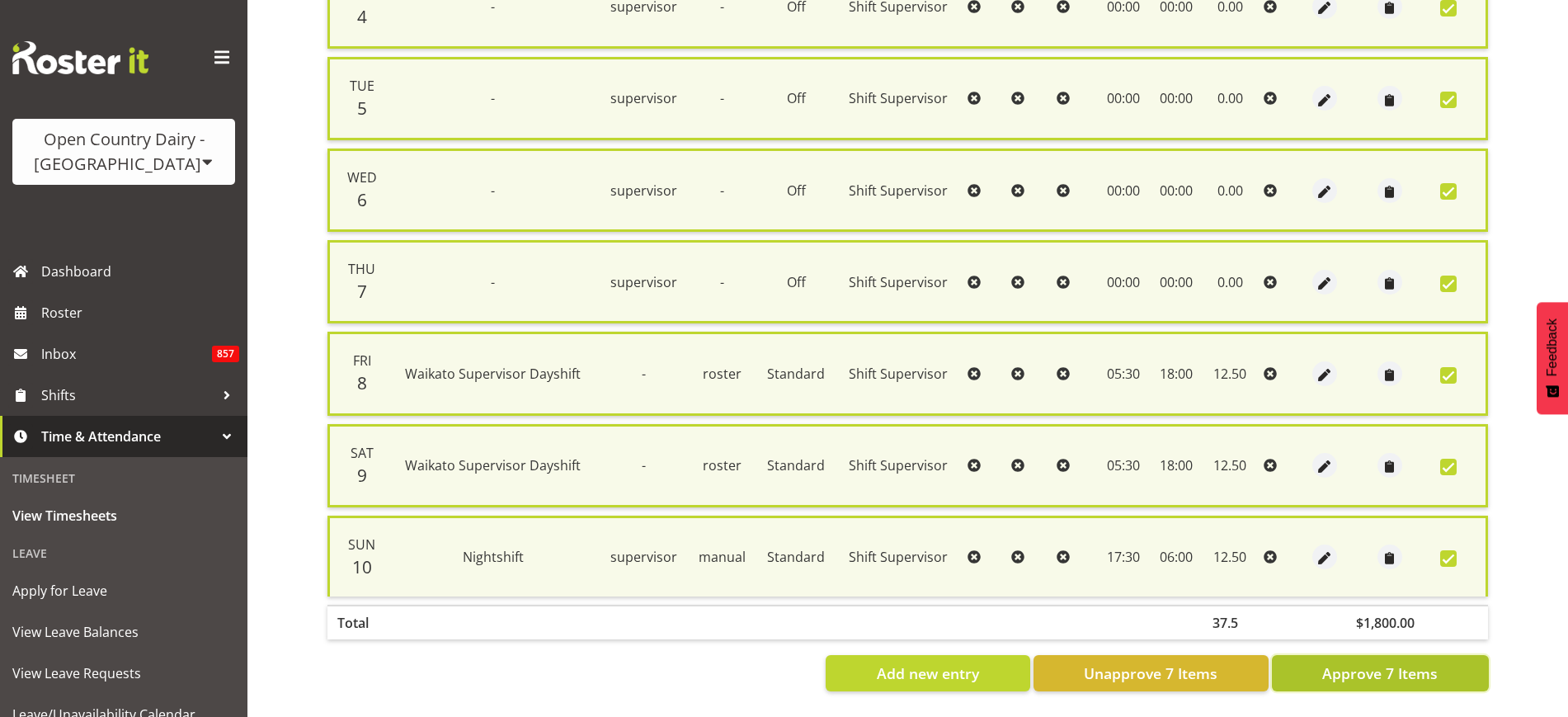
click at [1384, 668] on button "Approve 7 Items" at bounding box center [1380, 673] width 217 height 36
checkbox input "false"
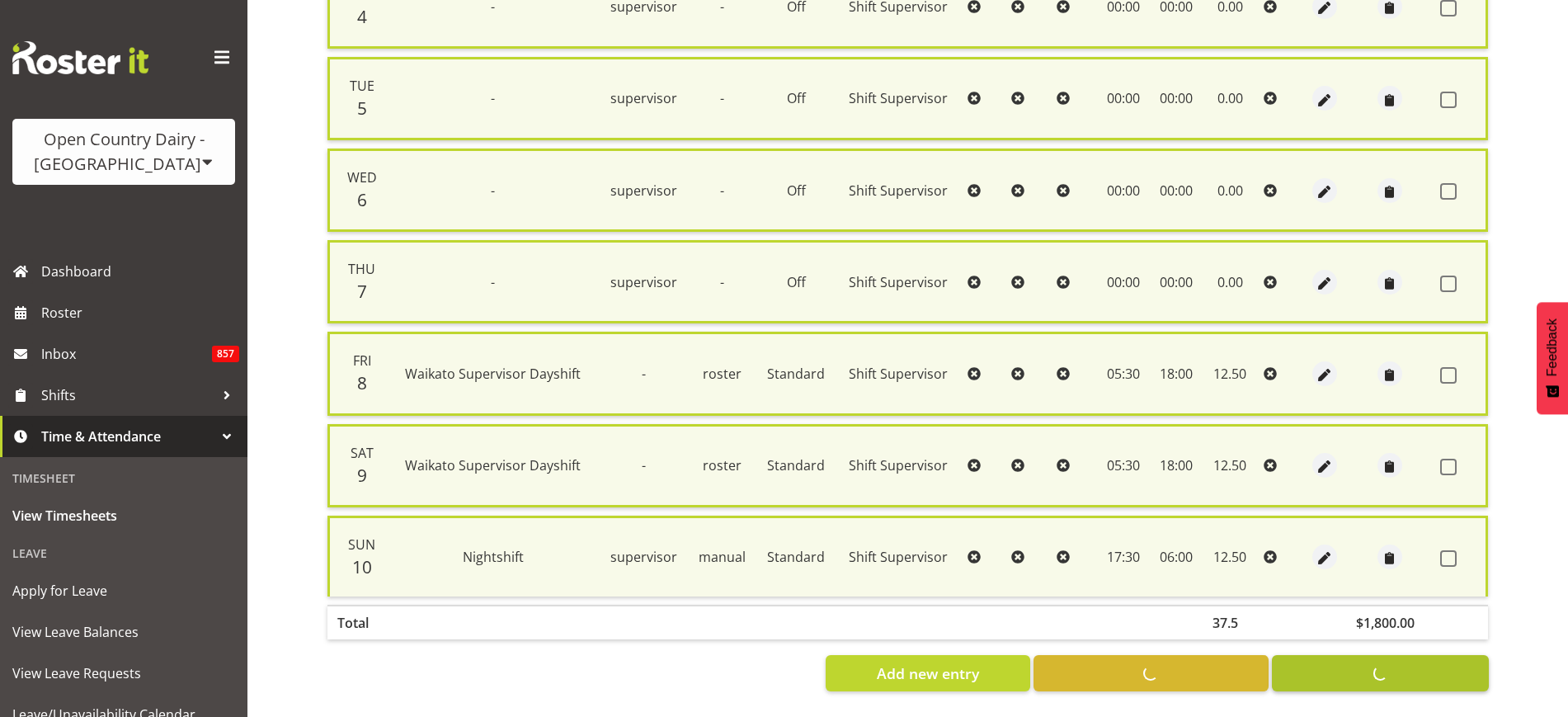
checkbox input "false"
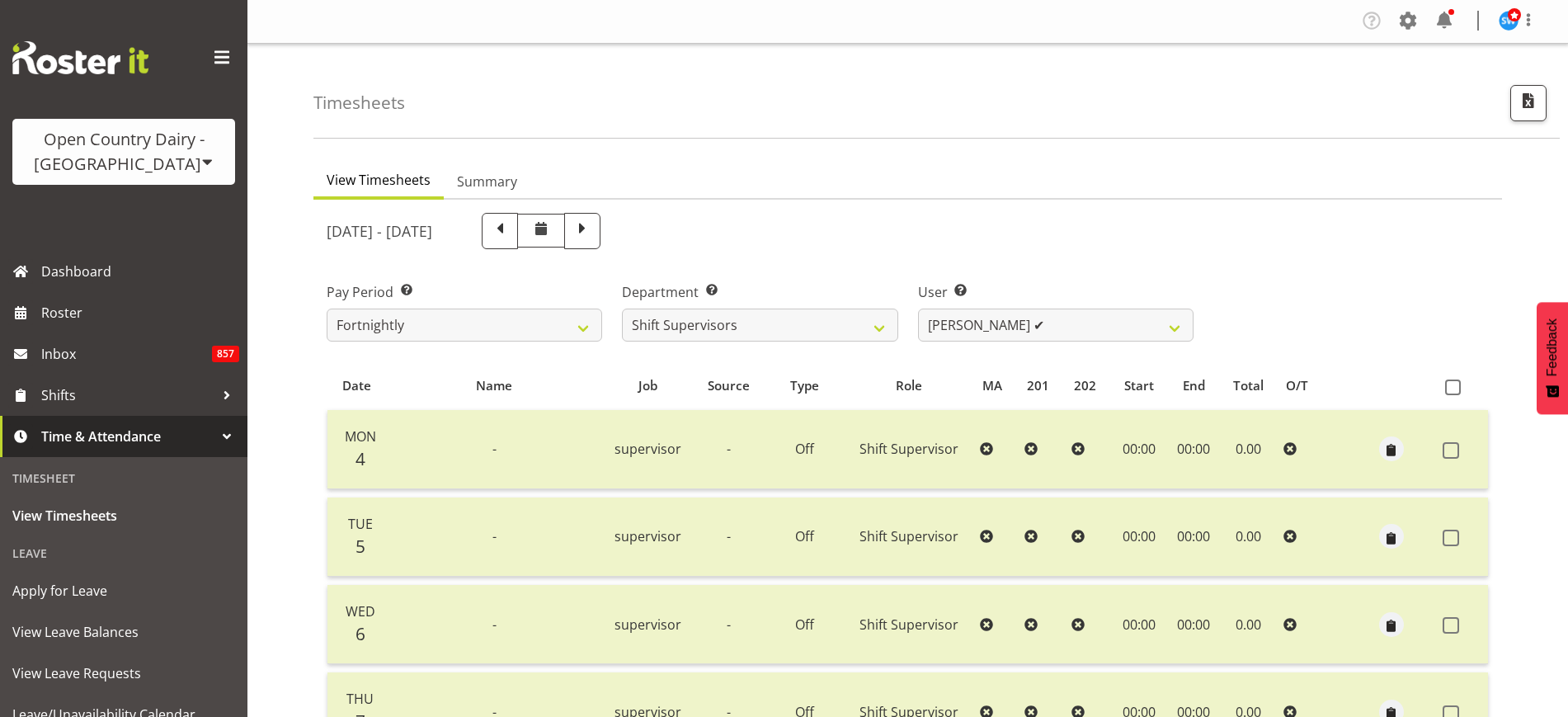
scroll to position [0, 0]
click at [600, 244] on span at bounding box center [582, 232] width 36 height 36
select select
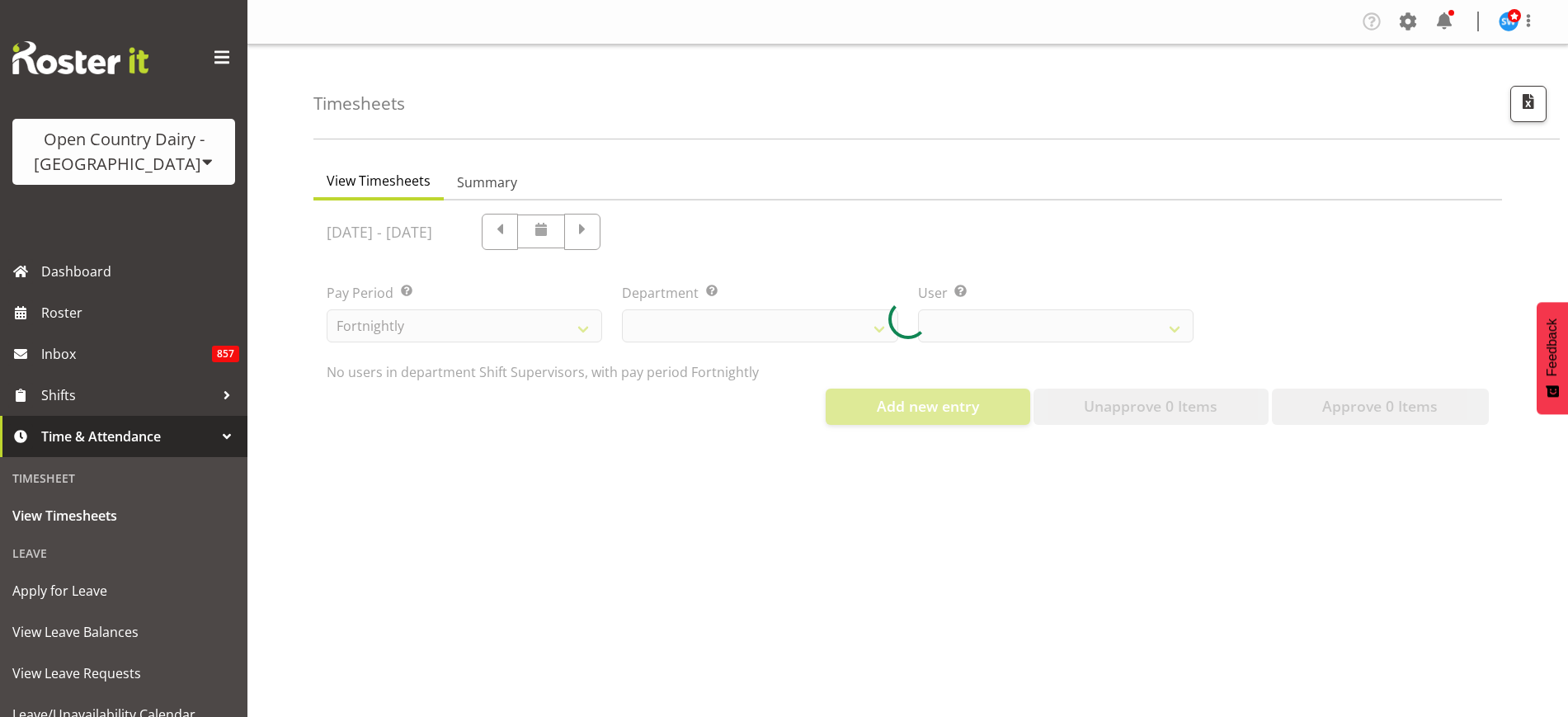
select select "732"
select select "10299"
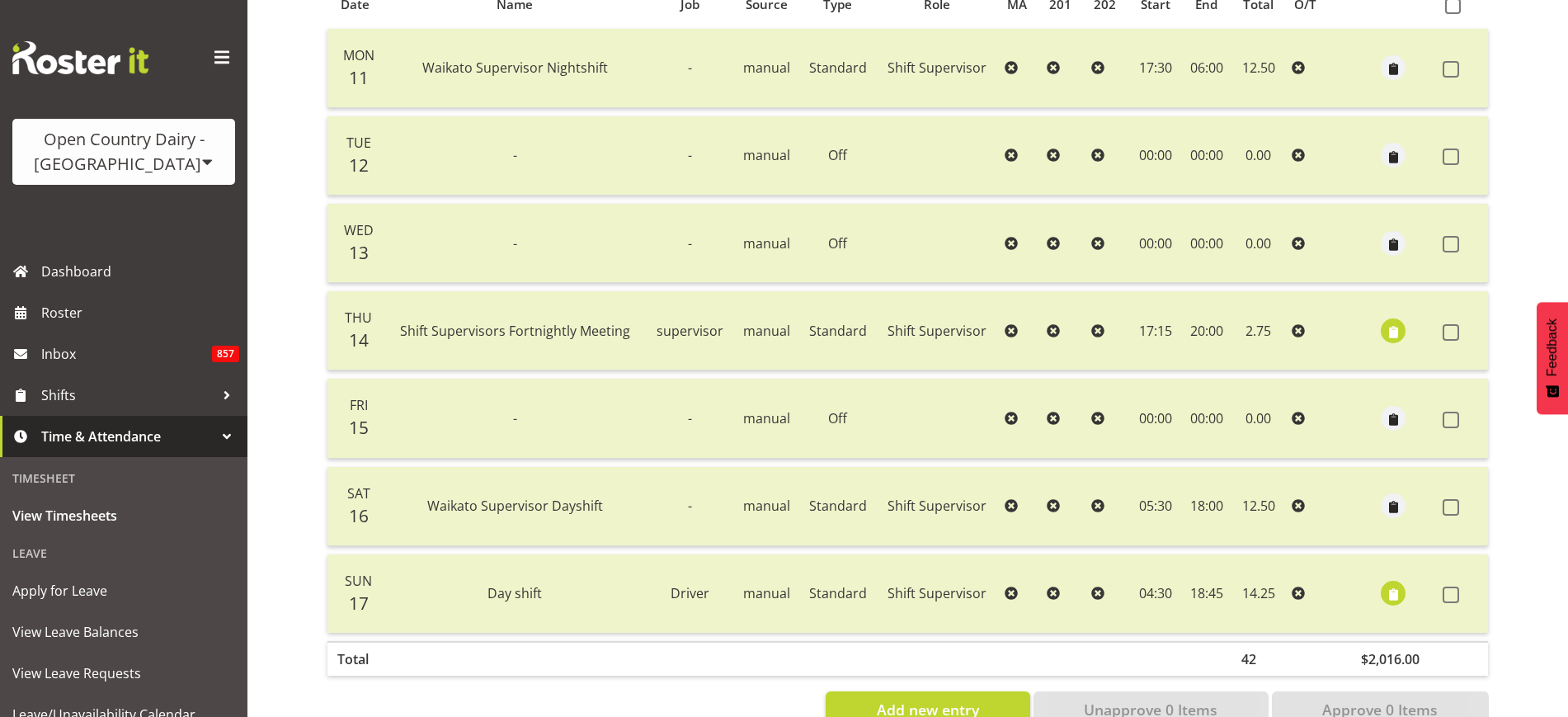
scroll to position [413, 0]
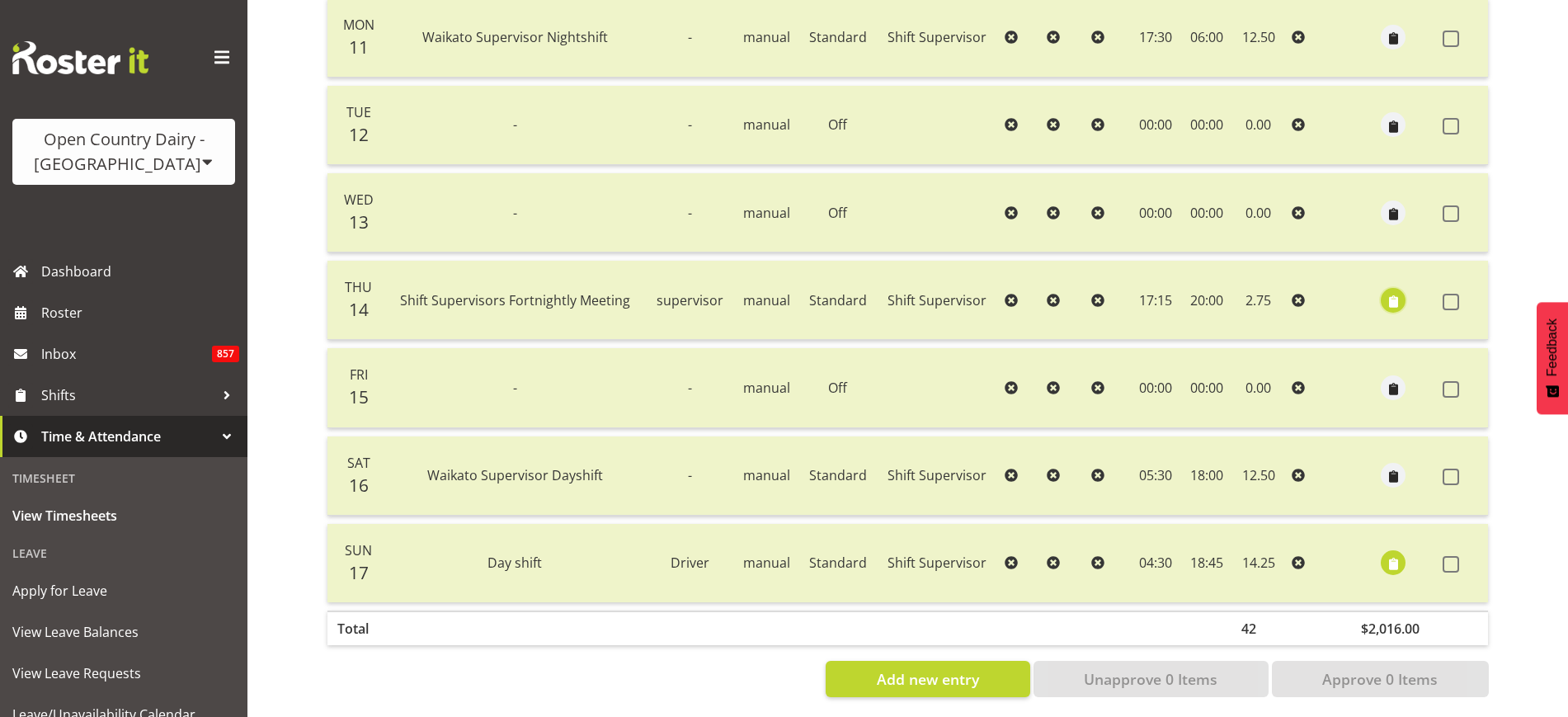
click at [1381, 302] on button "button" at bounding box center [1394, 300] width 25 height 25
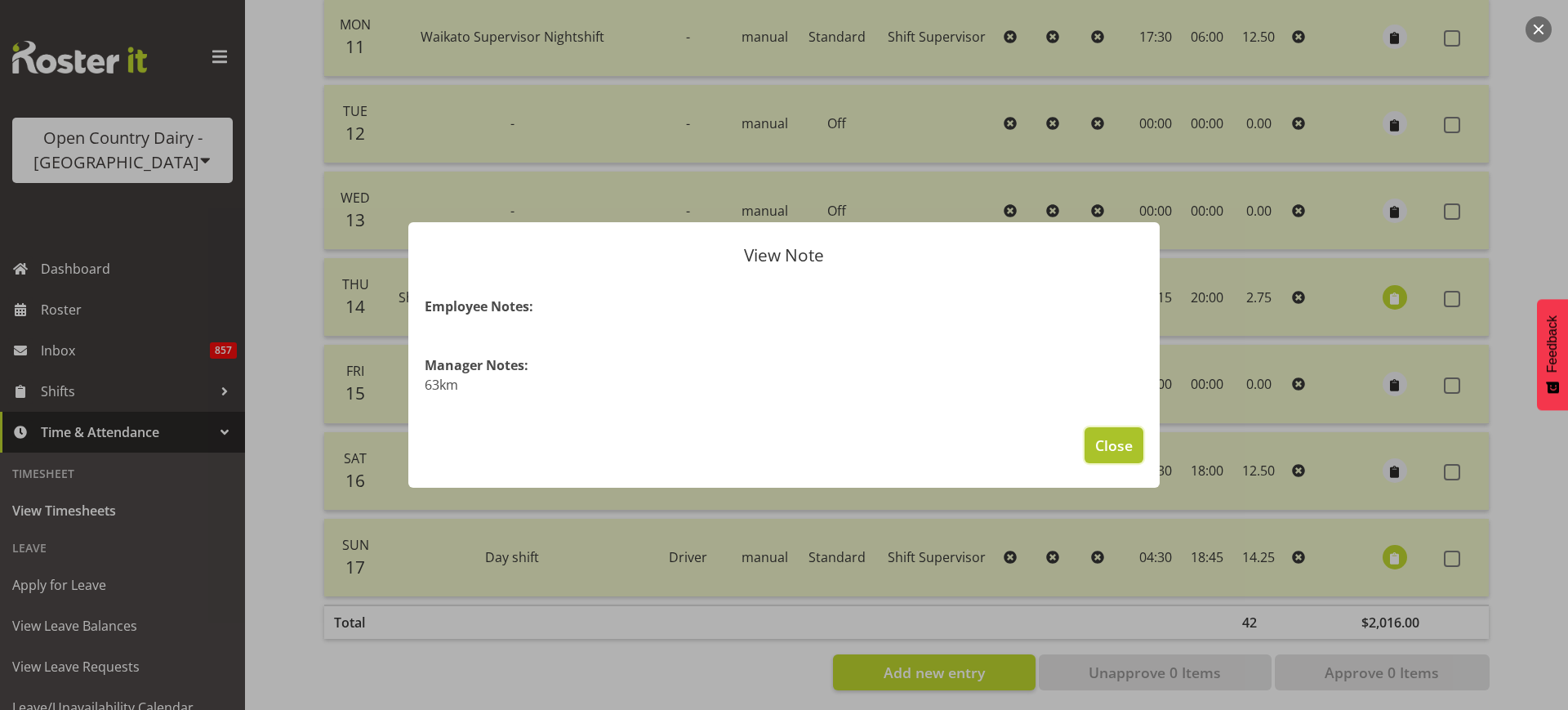
click at [1126, 437] on span "Close" at bounding box center [1114, 445] width 38 height 21
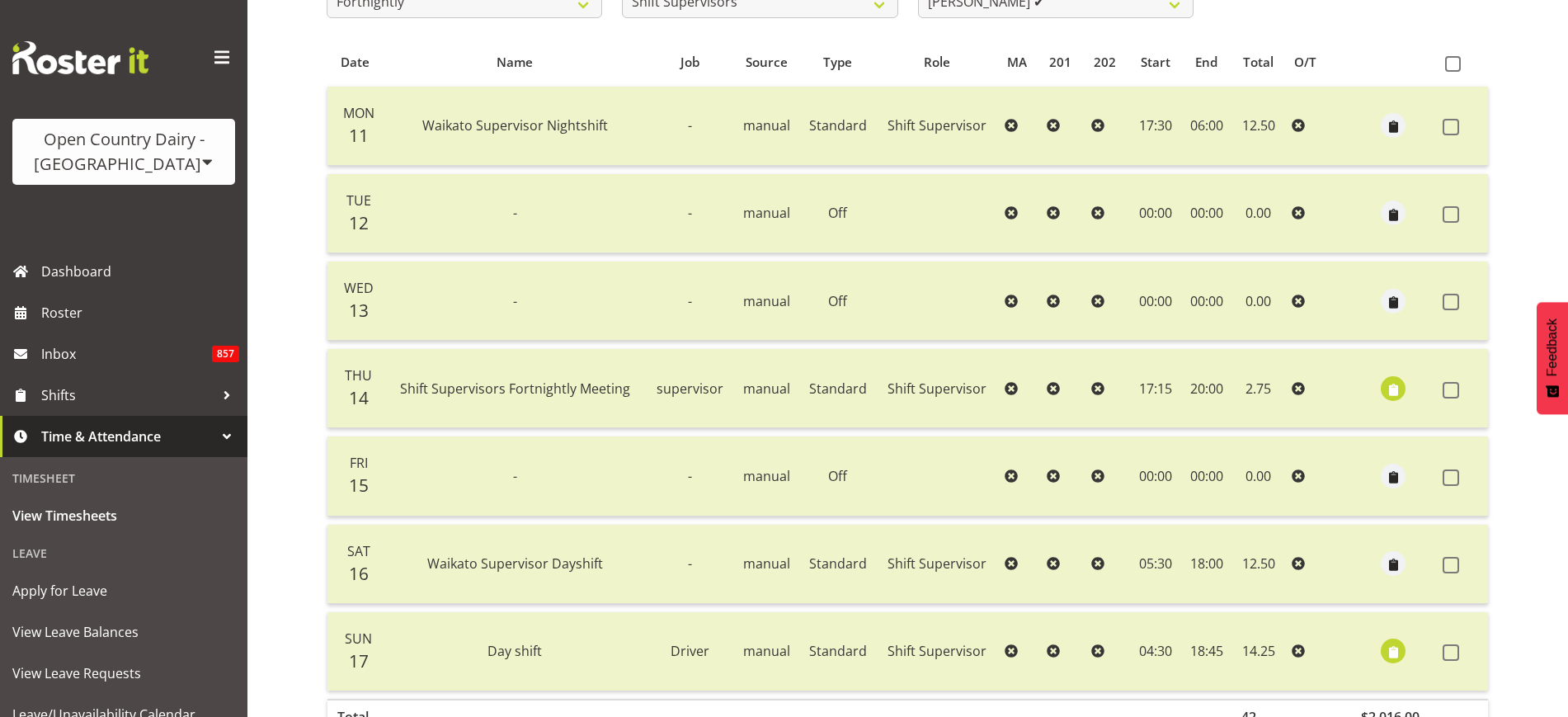
scroll to position [206, 0]
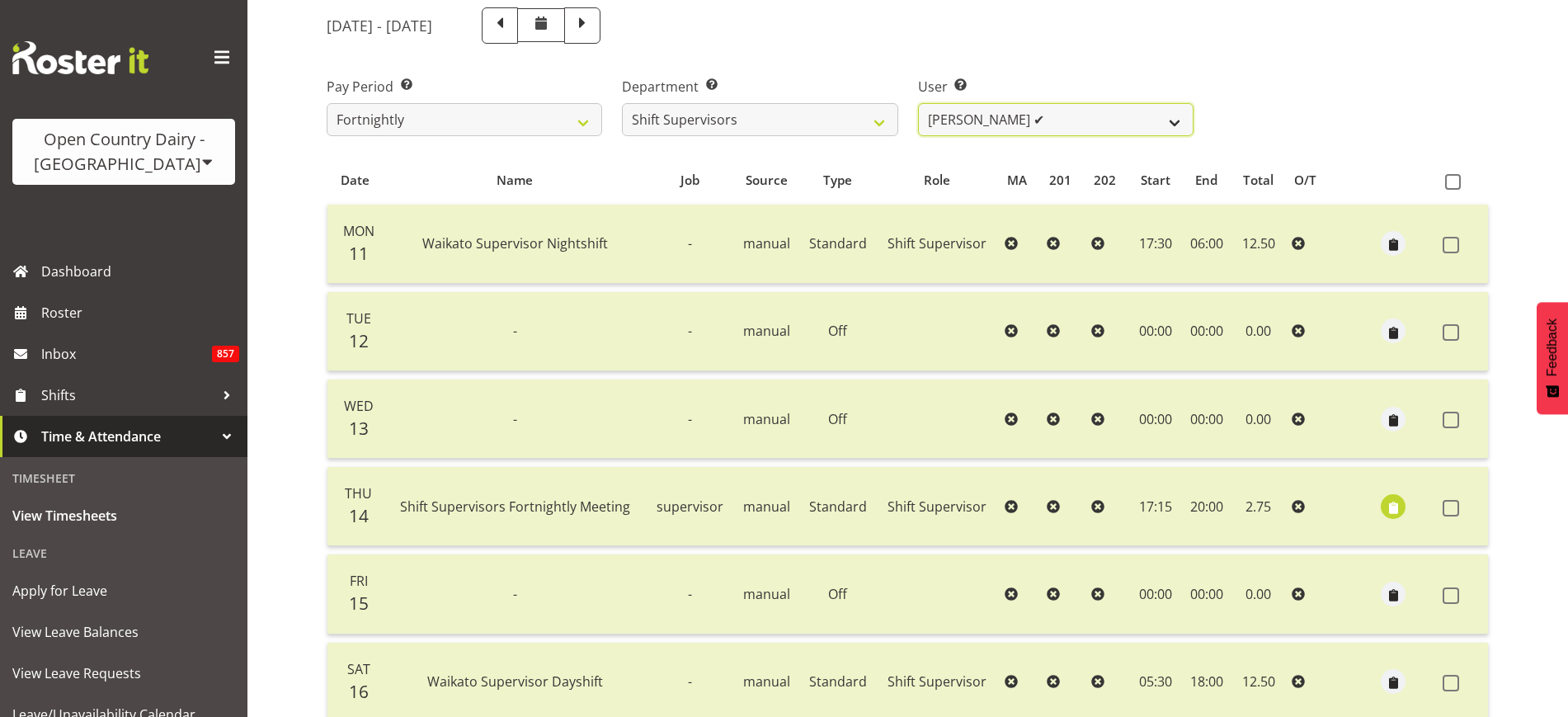
click at [1173, 118] on select "Harald Aalderink ✔ Phillip Robb ✔ Teresa Perkinson ✔ Tom Clark ✔" at bounding box center [1055, 120] width 275 height 33
click at [1014, 61] on div "User Select user. Note: This is filtered down by the previous two drop-down ite…" at bounding box center [1055, 100] width 295 height 93
click at [510, 32] on span at bounding box center [500, 24] width 22 height 22
select select
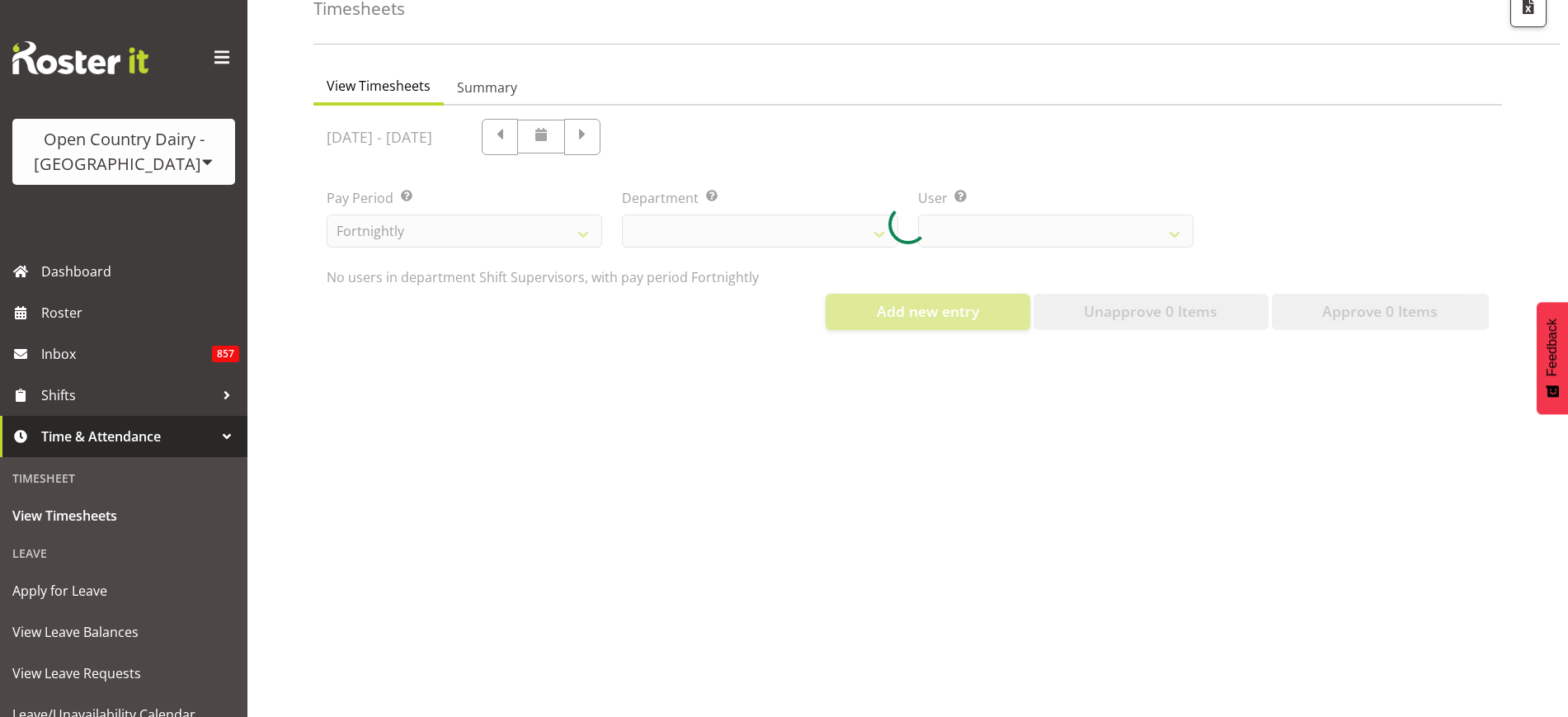
select select "732"
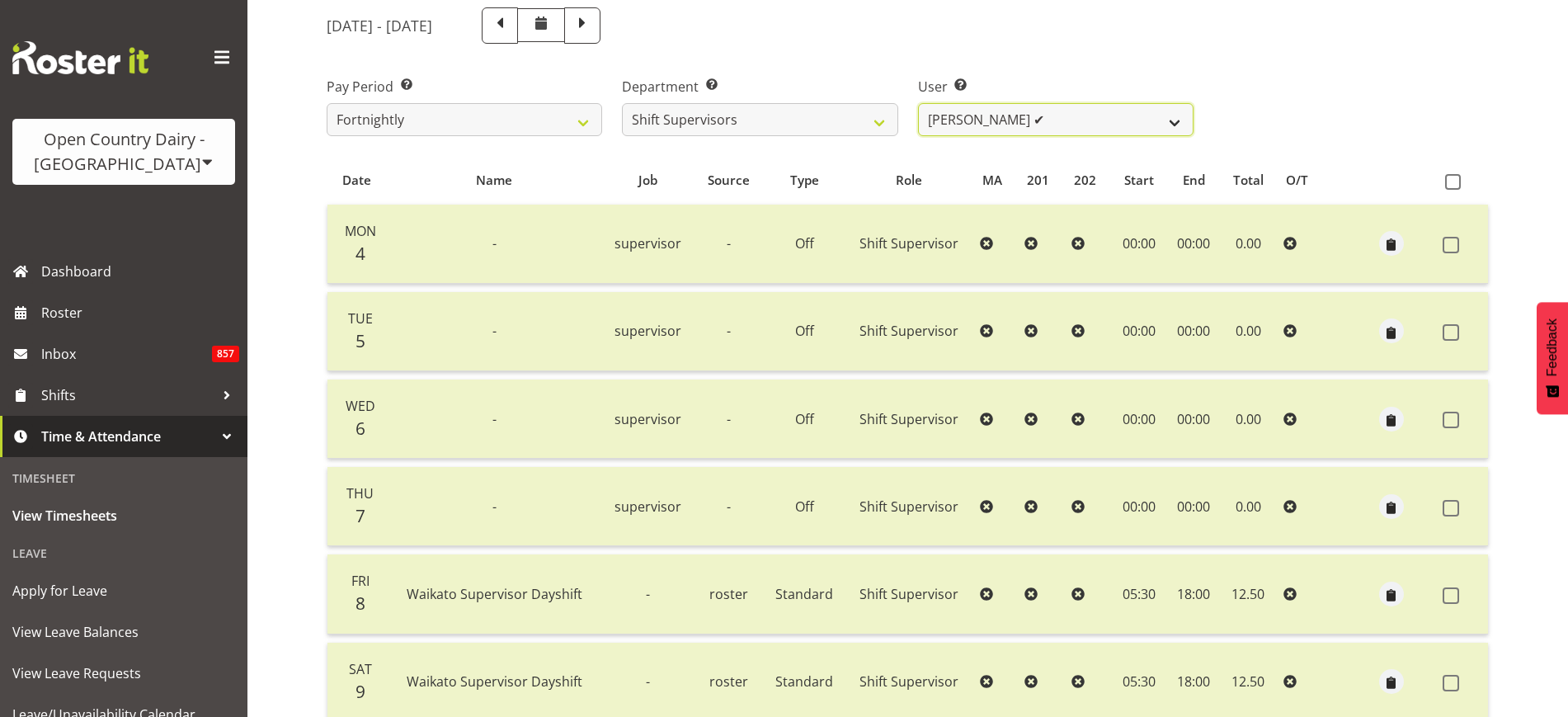
click at [1171, 122] on select "Harald Aalderink ✔ Phillip Robb ✔ Teresa Perkinson ✔ Tom Clark ❌" at bounding box center [1055, 120] width 275 height 33
select select "11075"
click at [918, 103] on select "Harald Aalderink ✔ Phillip Robb ✔ Teresa Perkinson ✔ Tom Clark ❌" at bounding box center [1055, 120] width 275 height 33
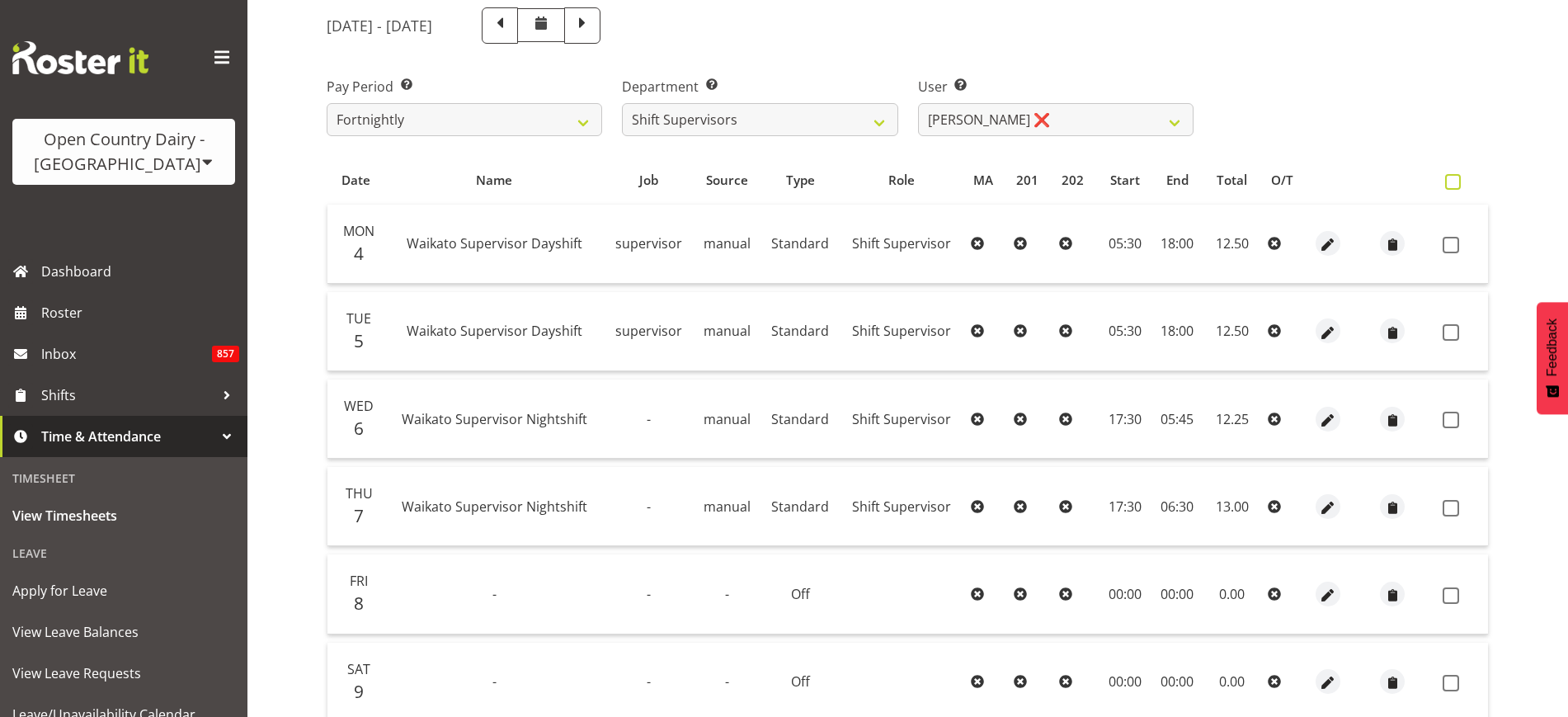
click at [1445, 179] on span at bounding box center [1452, 181] width 16 height 16
click at [1445, 179] on input "checkbox" at bounding box center [1450, 181] width 11 height 11
checkbox input "true"
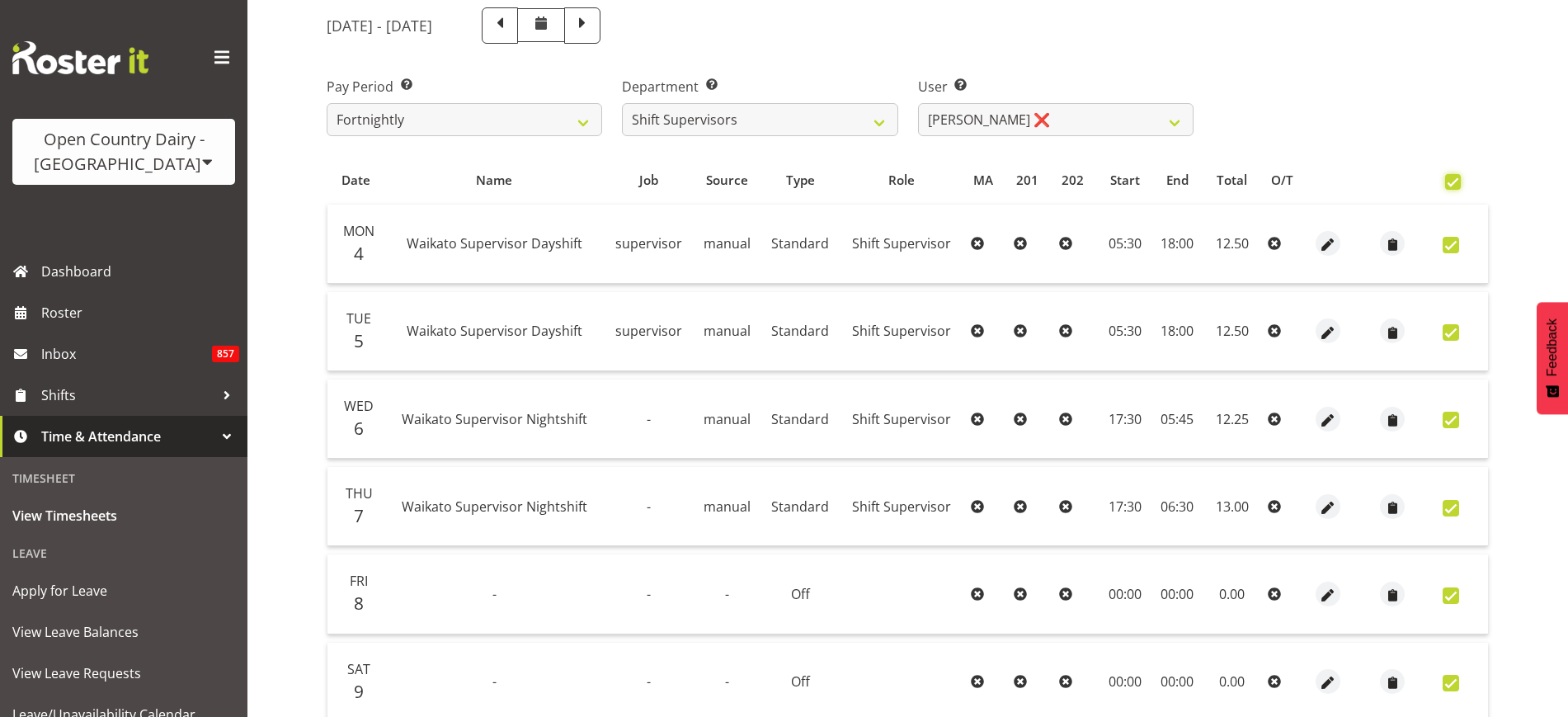
checkbox input "true"
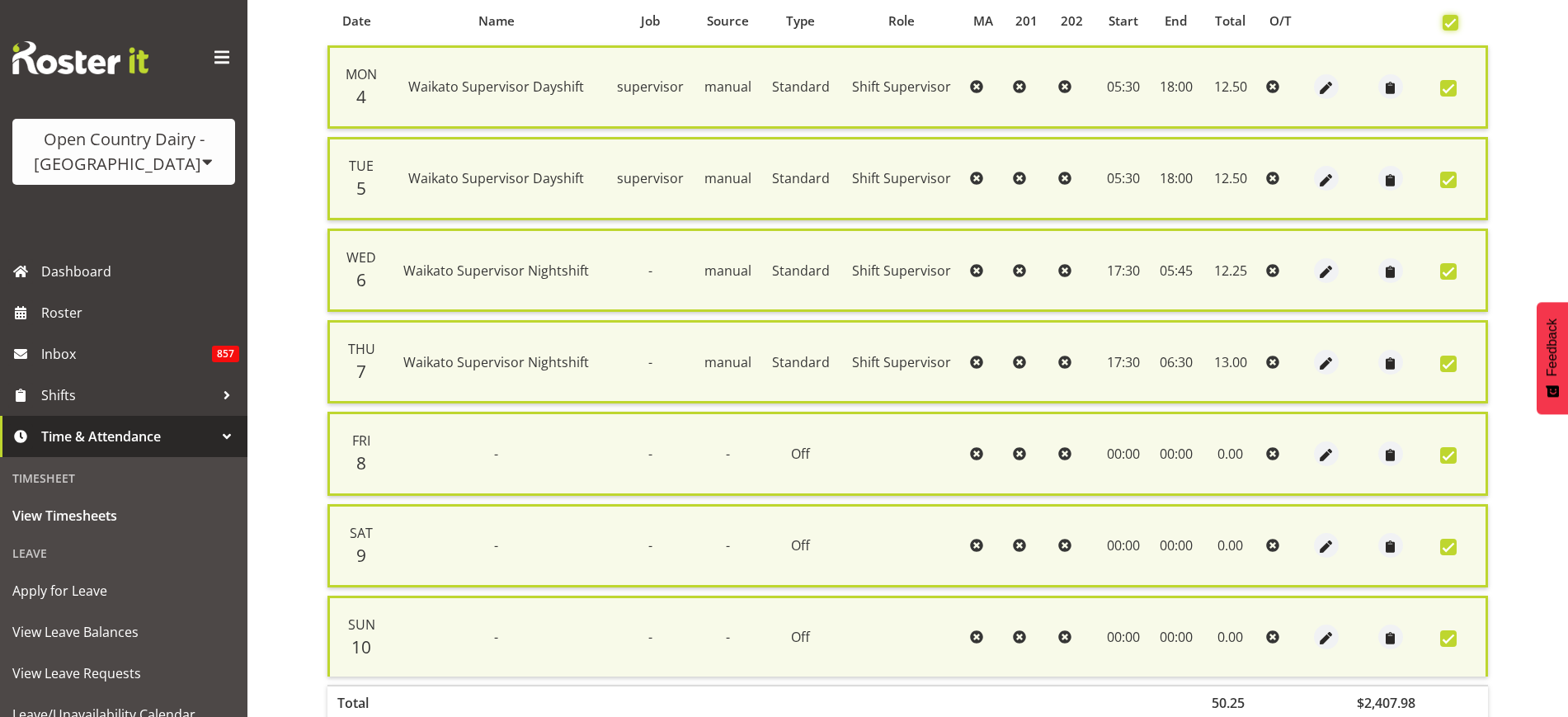
scroll to position [461, 0]
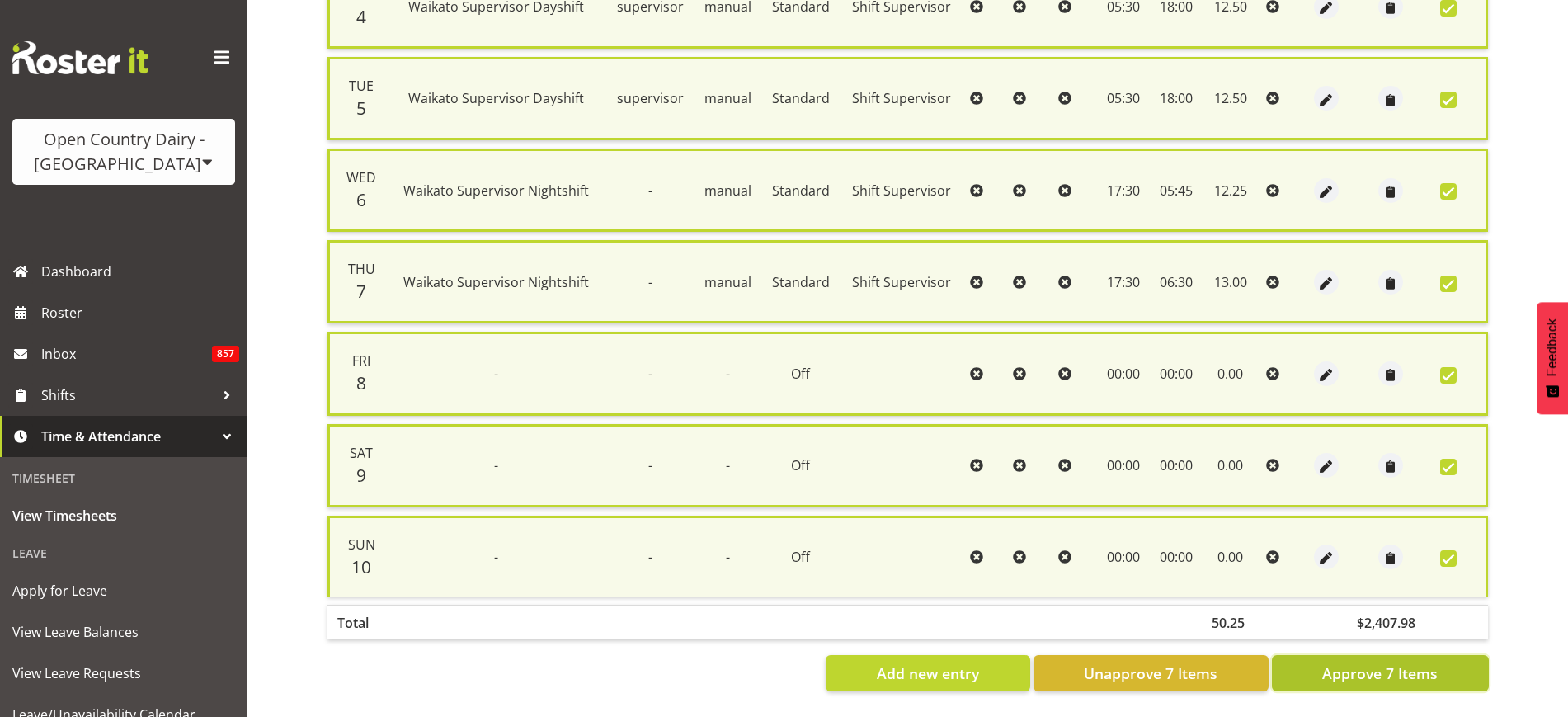
click at [1420, 662] on span "Approve 7 Items" at bounding box center [1380, 673] width 116 height 22
checkbox input "false"
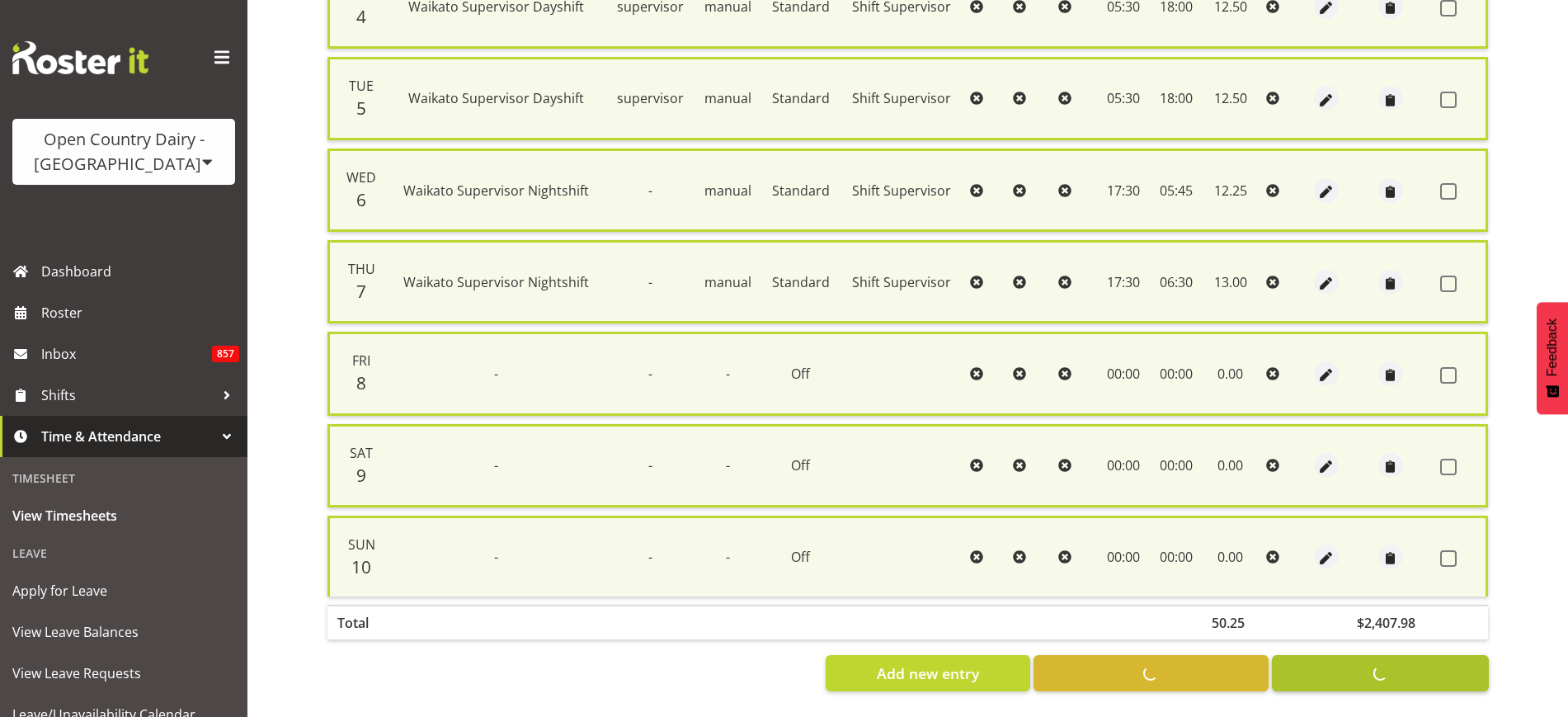
checkbox input "false"
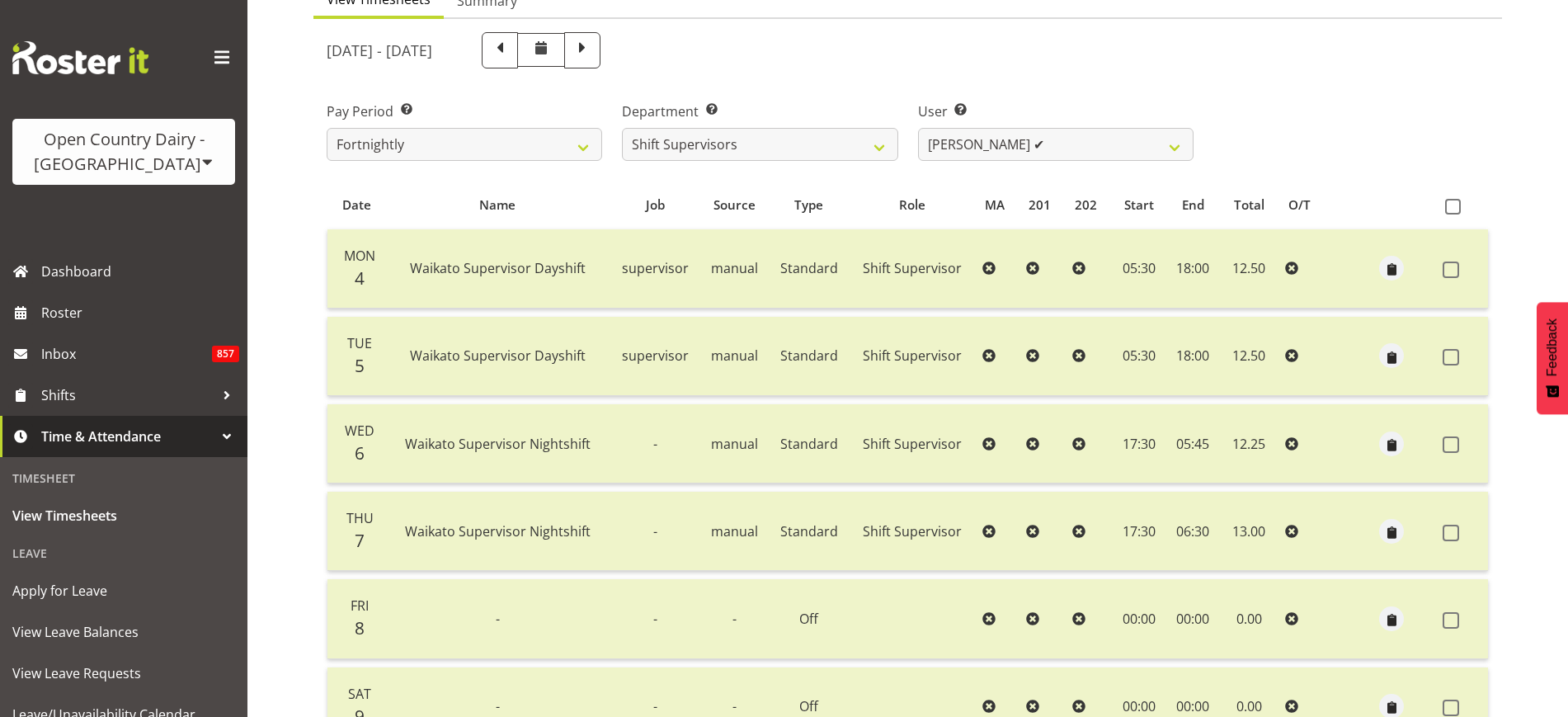
scroll to position [0, 0]
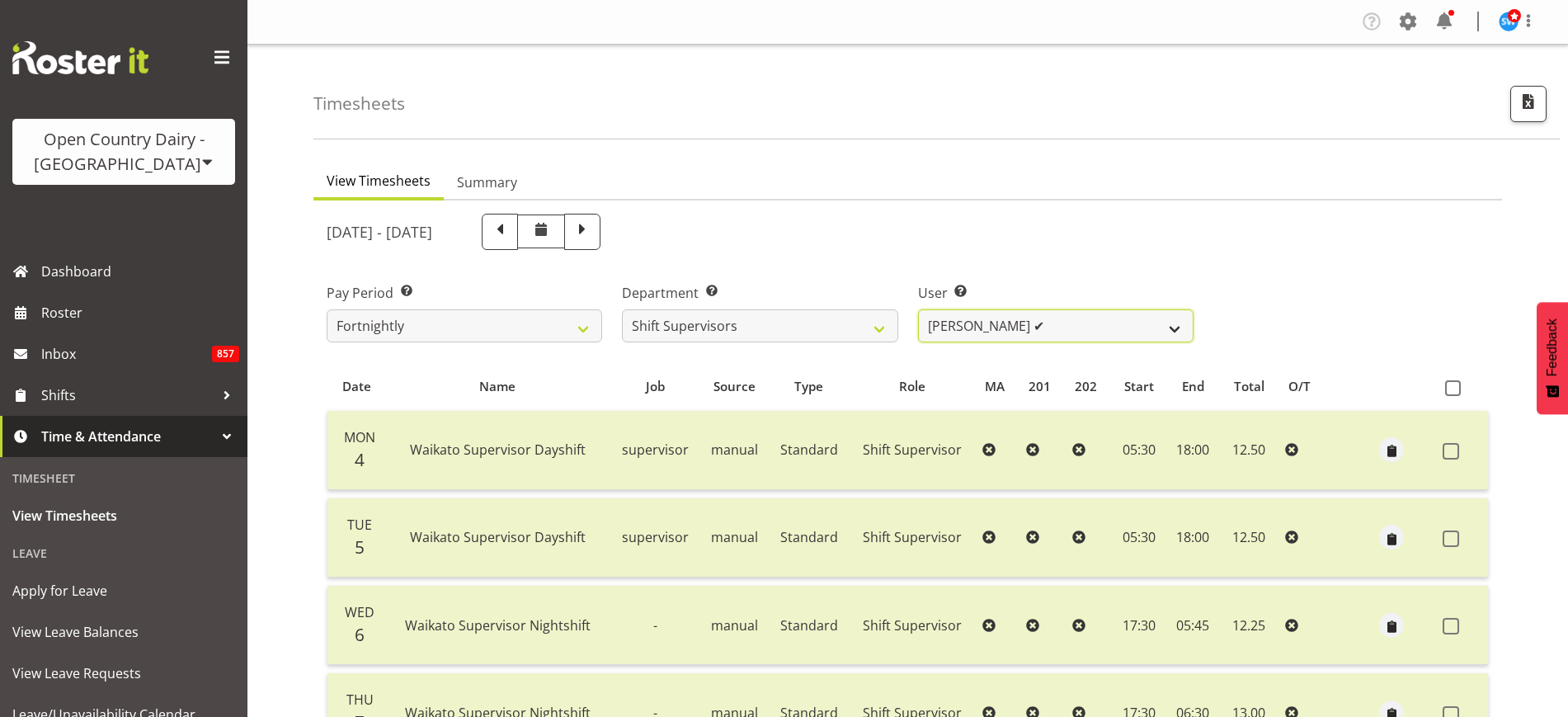
click at [1188, 324] on select "Harald Aalderink ✔ Phillip Robb ✔ Teresa Perkinson ✔ Tom Clark ✔" at bounding box center [1055, 326] width 275 height 33
click at [1283, 295] on div "Pay Period Select which pay period you would like to view. Fortnightly Departme…" at bounding box center [907, 306] width 1182 height 93
click at [593, 238] on span at bounding box center [582, 230] width 22 height 22
select select
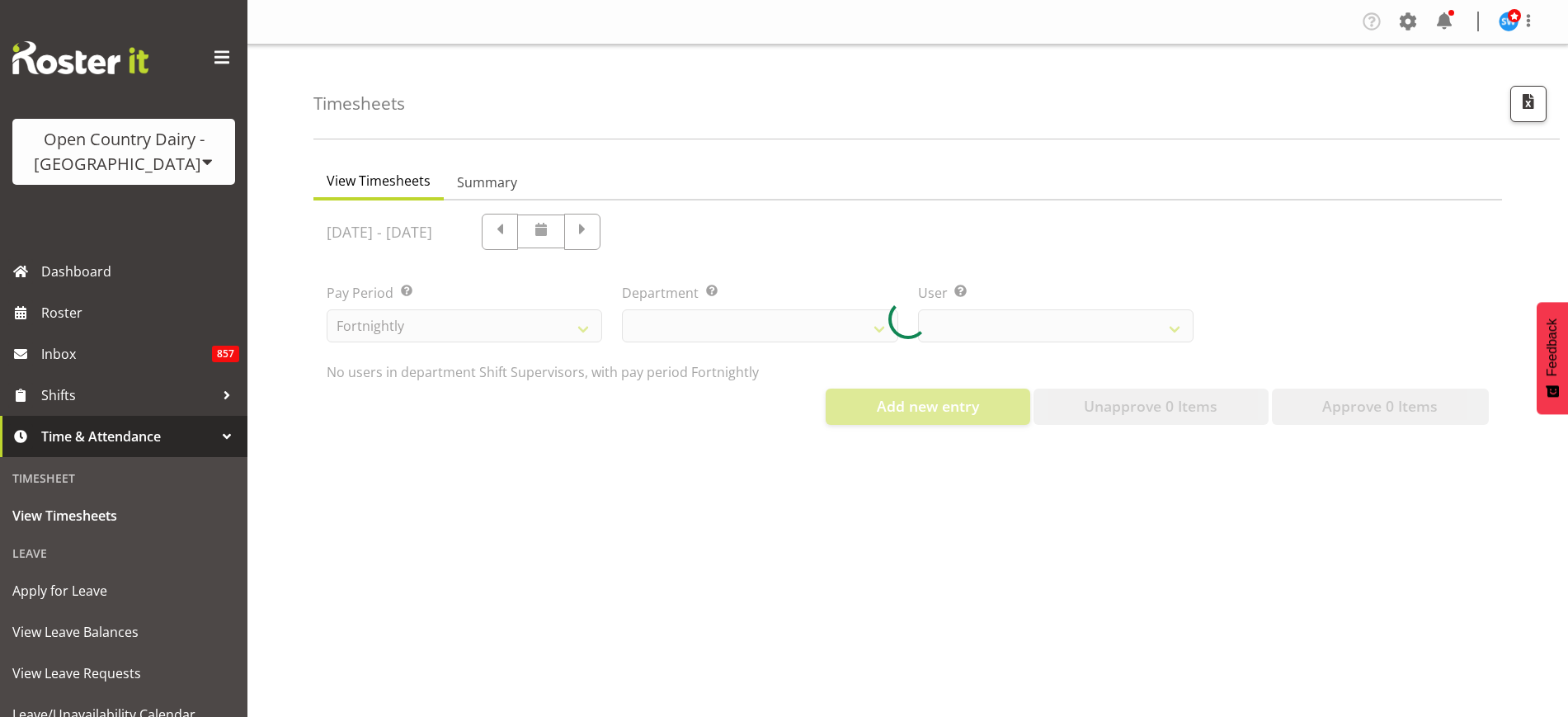
select select "732"
select select "11075"
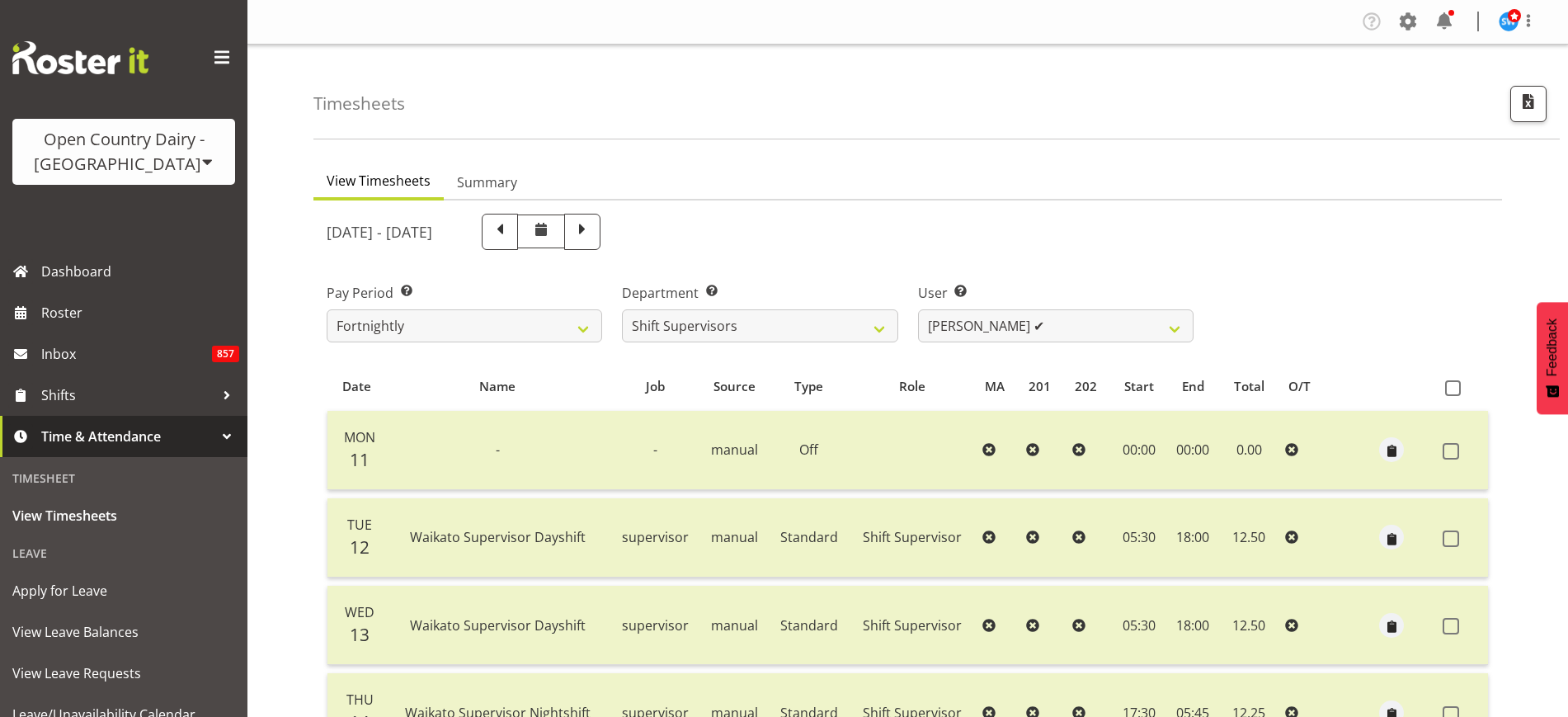
click at [1017, 220] on div "August 11th - August 17th 2025" at bounding box center [760, 232] width 867 height 36
click at [1174, 319] on select "Harald Aalderink ✔ Phillip Robb ✔ Teresa Perkinson ✔ Tom Clark ✔" at bounding box center [1055, 326] width 275 height 33
click at [1245, 269] on div "Pay Period Select which pay period you would like to view. Fortnightly Departme…" at bounding box center [907, 306] width 1182 height 93
click at [850, 323] on select "701 702 703 704 705 706 707 708 709 710 711 712 713 714 715 716 717 718 719 720" at bounding box center [759, 326] width 275 height 33
select select "734"
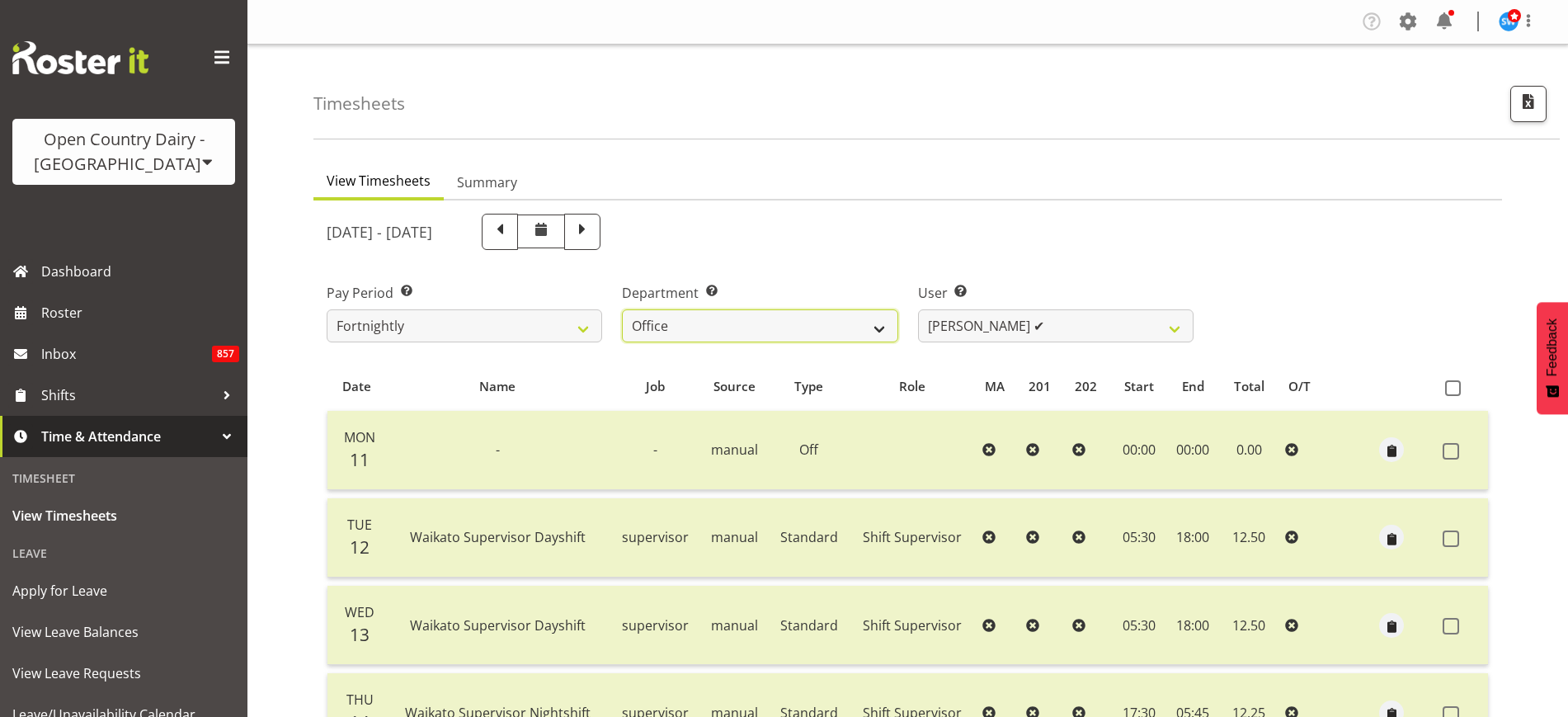
click at [622, 309] on select "701 702 703 704 705 706 707 708 709 710 711 712 713 714 715 716 717 718 719 720" at bounding box center [759, 326] width 275 height 33
select select "10044"
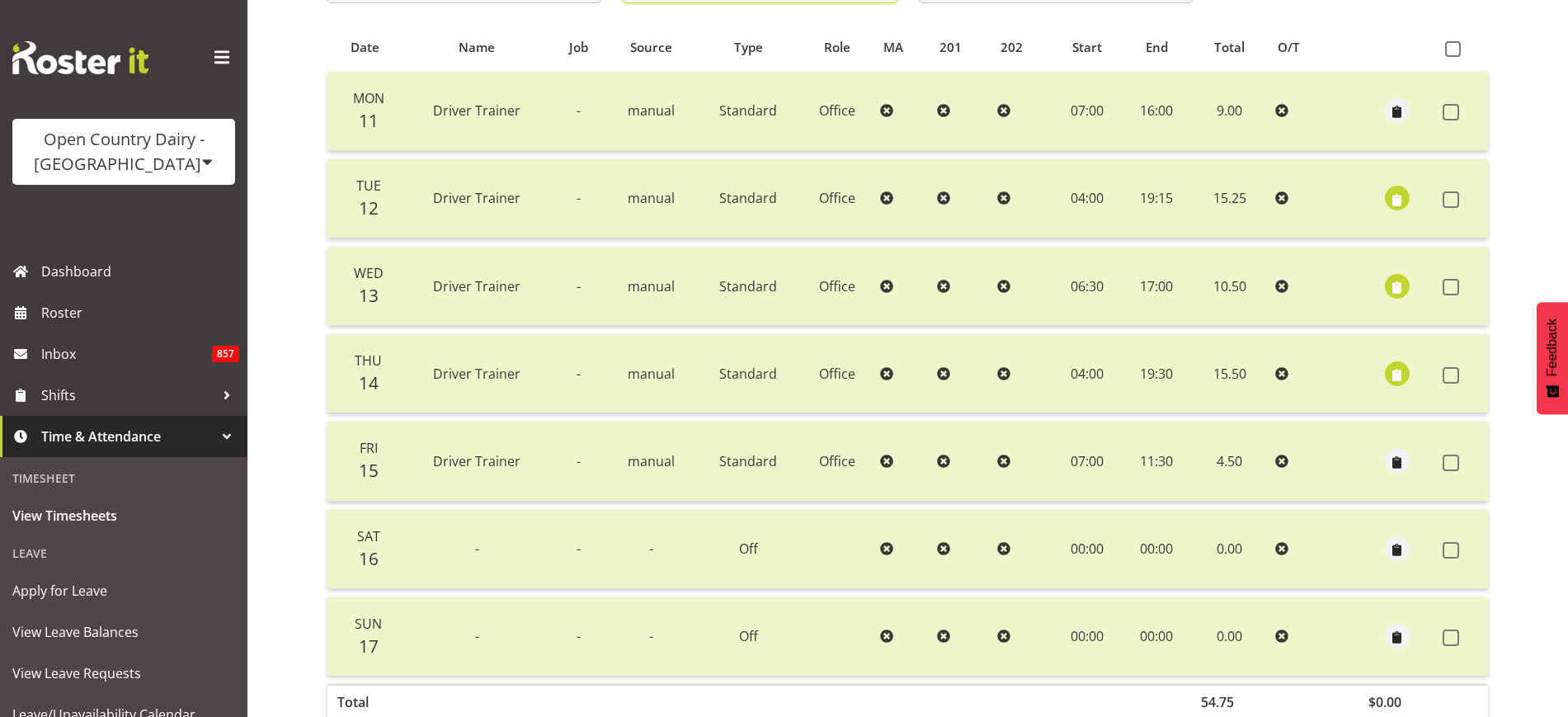
scroll to position [227, 0]
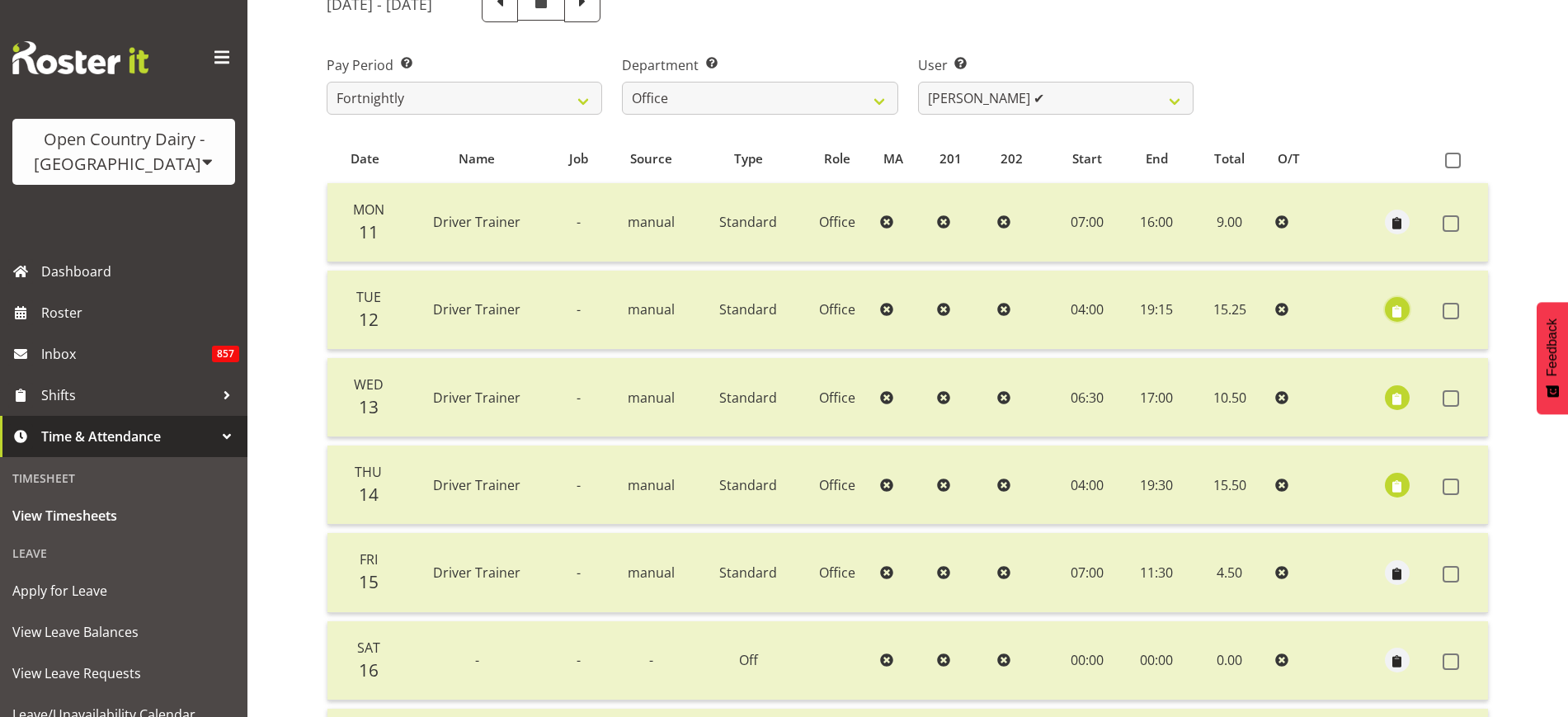
click at [1397, 311] on span "button" at bounding box center [1397, 311] width 19 height 19
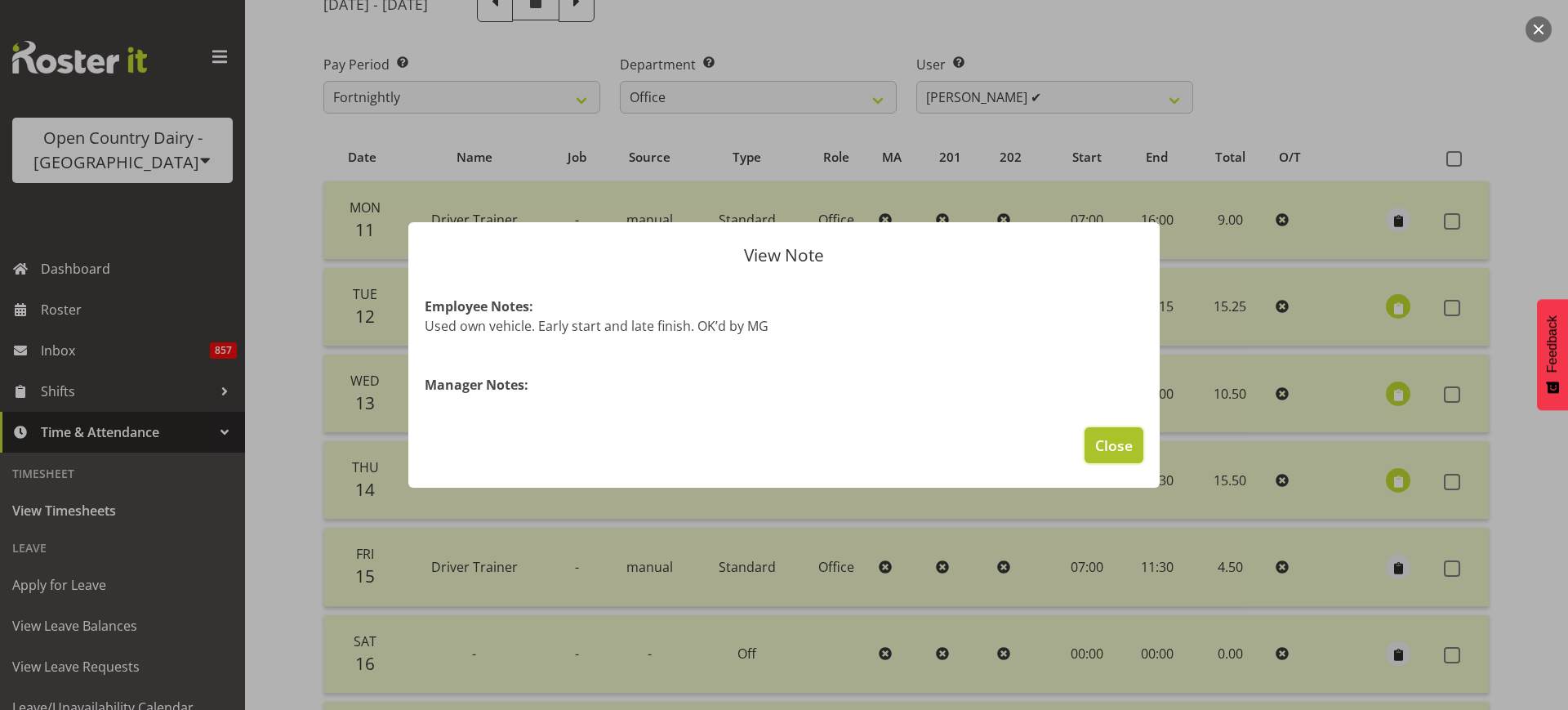
click at [1125, 453] on span "Close" at bounding box center [1114, 445] width 38 height 21
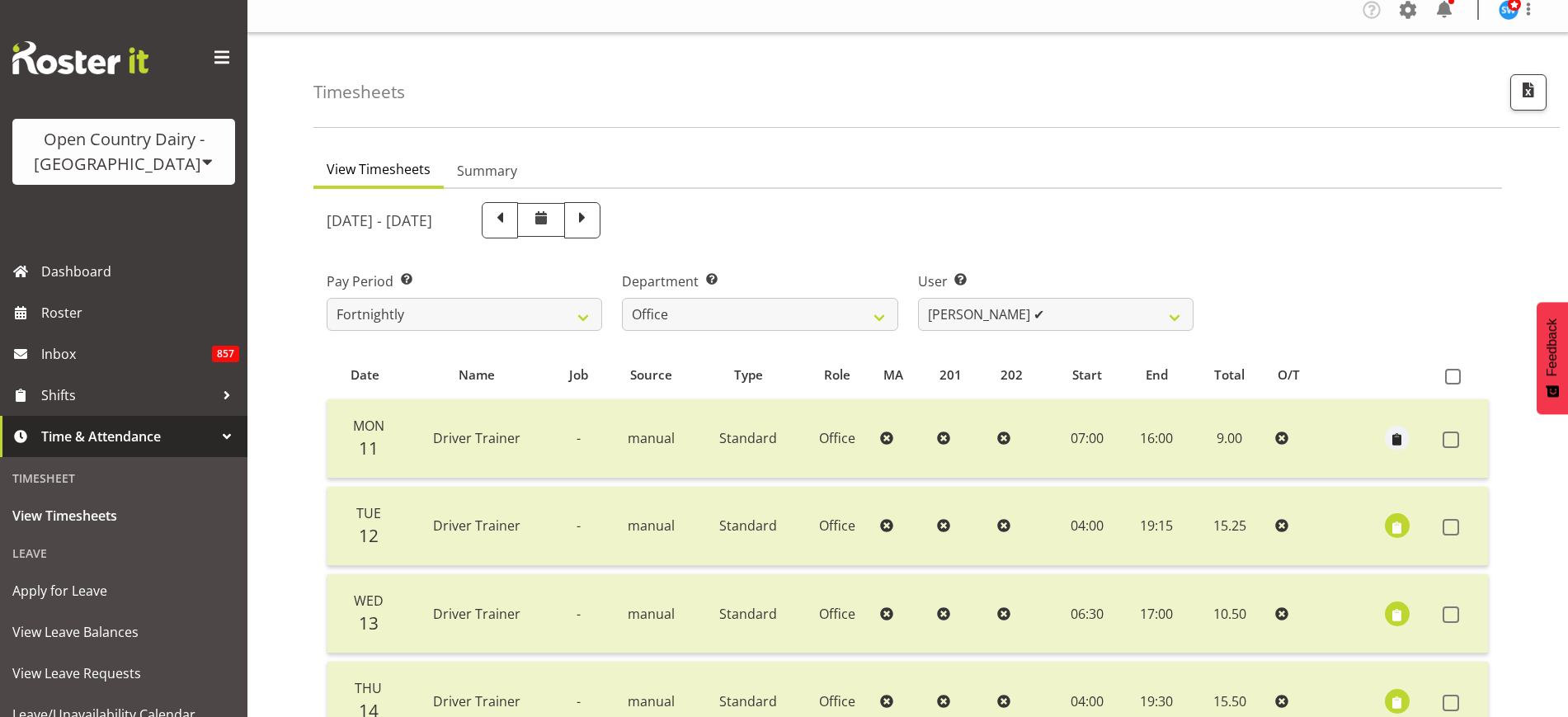
scroll to position [0, 0]
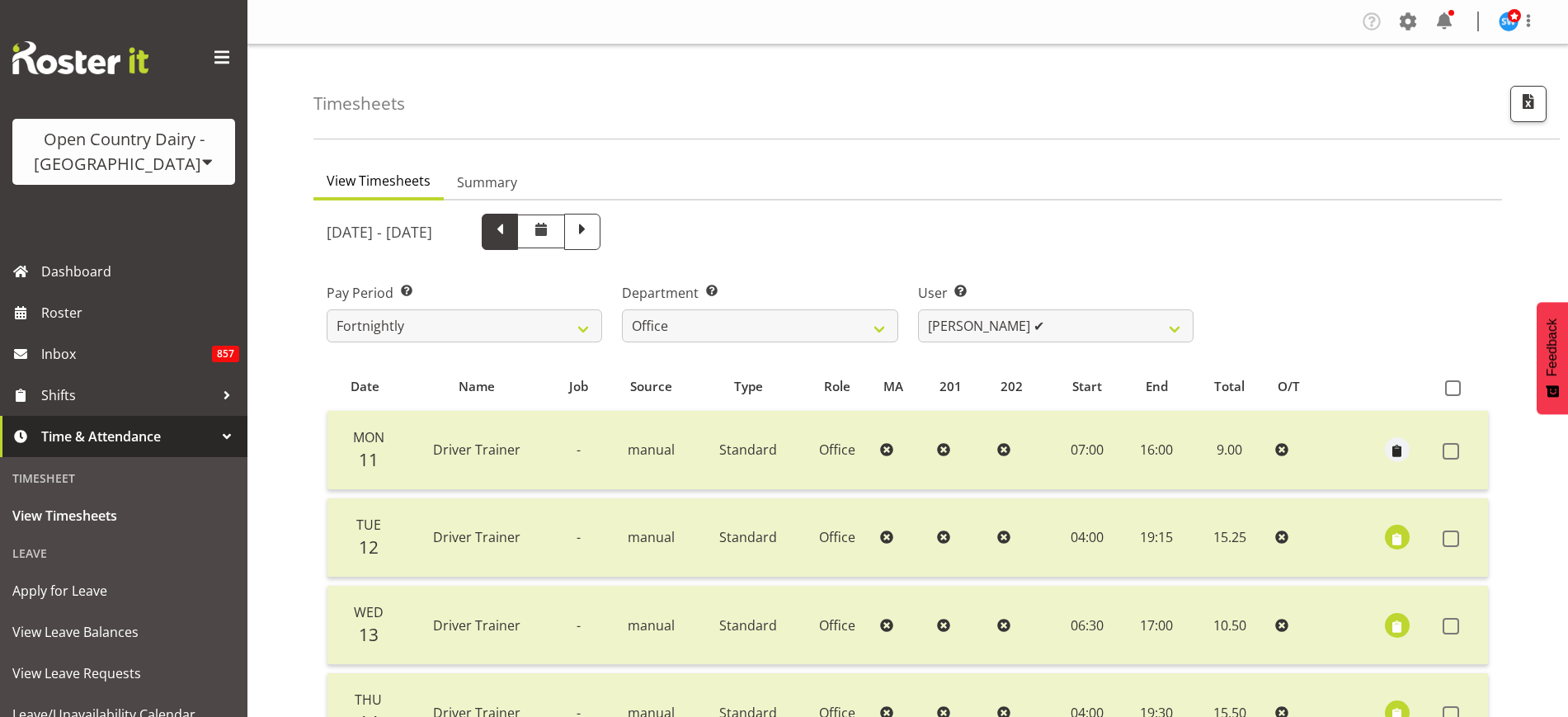
click at [510, 232] on span at bounding box center [500, 230] width 22 height 22
select select
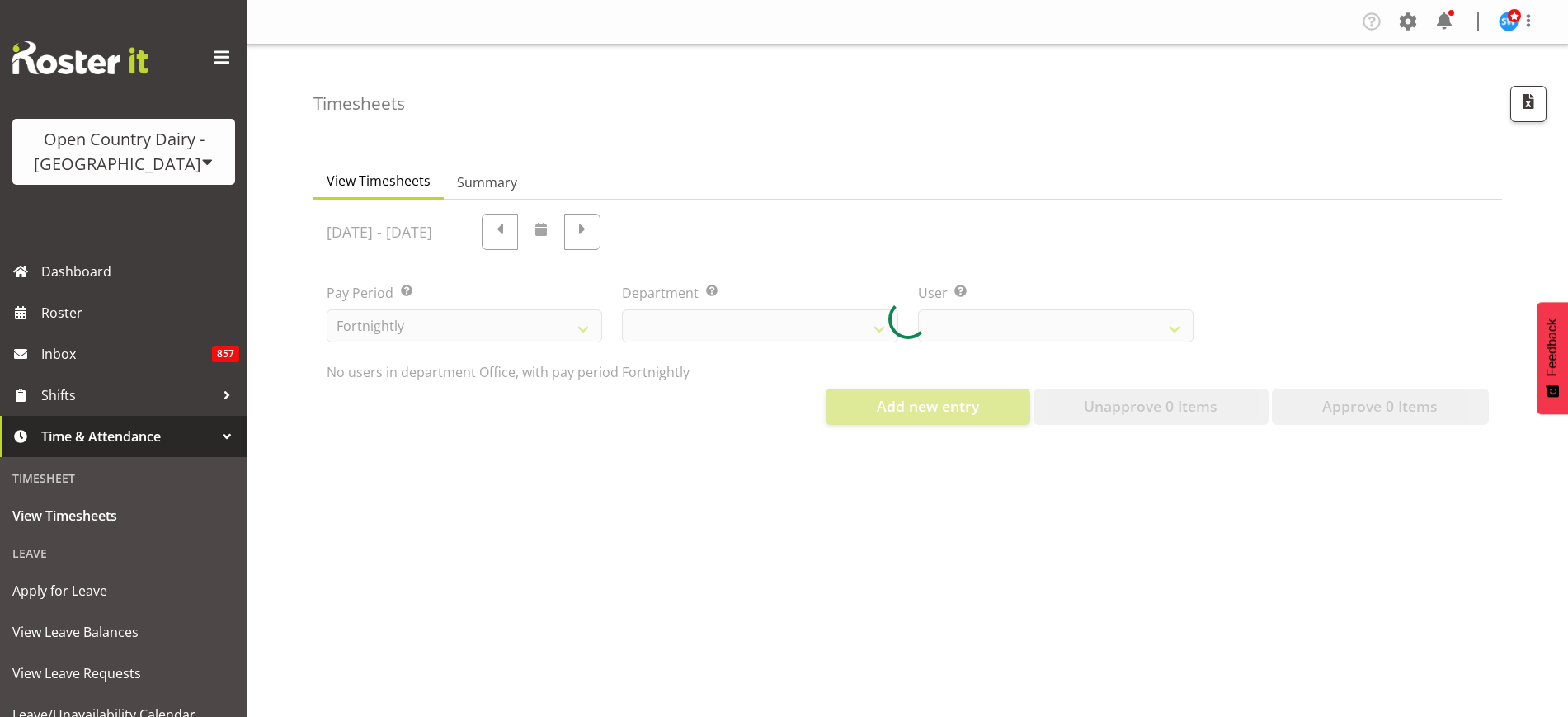
select select "734"
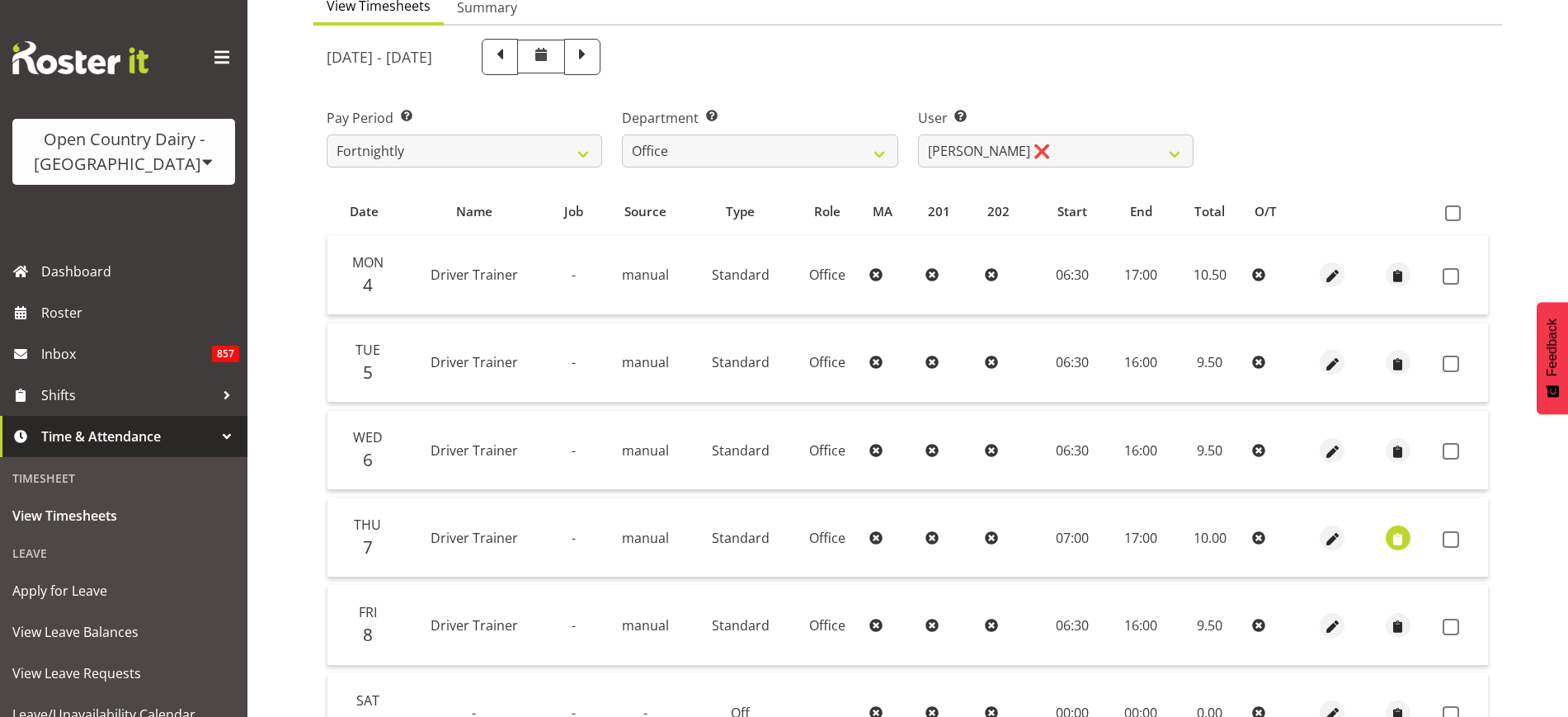
scroll to position [309, 0]
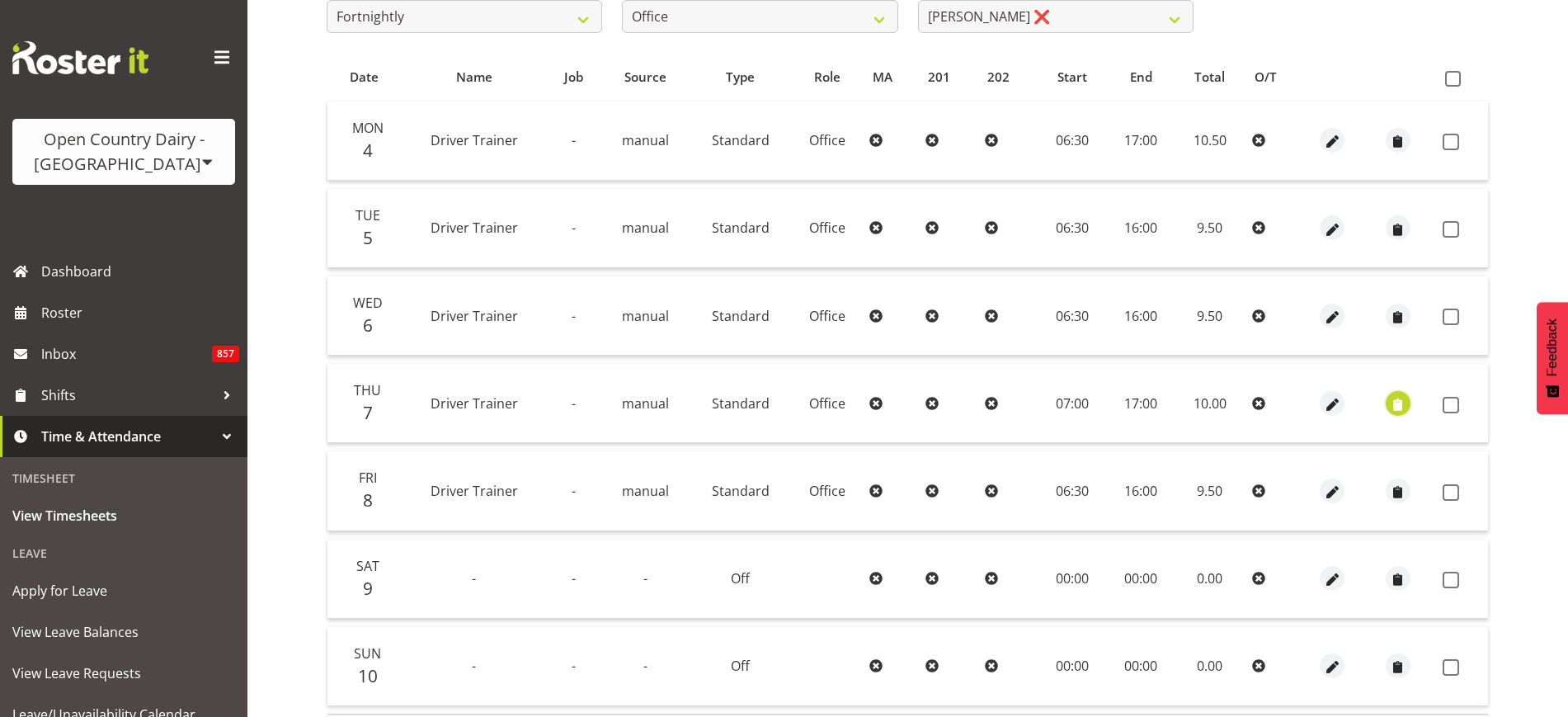
click at [1406, 397] on button "button" at bounding box center [1398, 404] width 25 height 25
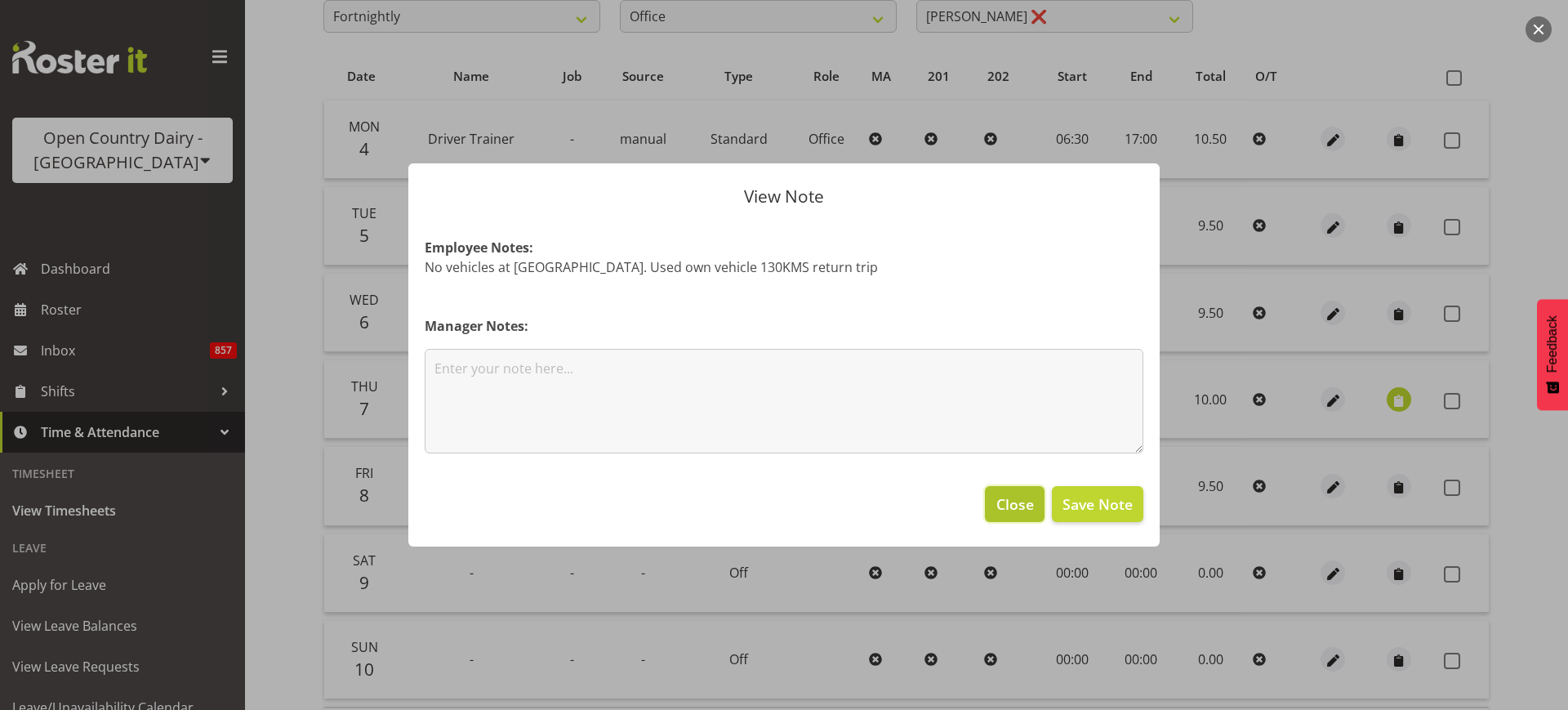
click at [1019, 499] on span "Close" at bounding box center [1015, 504] width 38 height 21
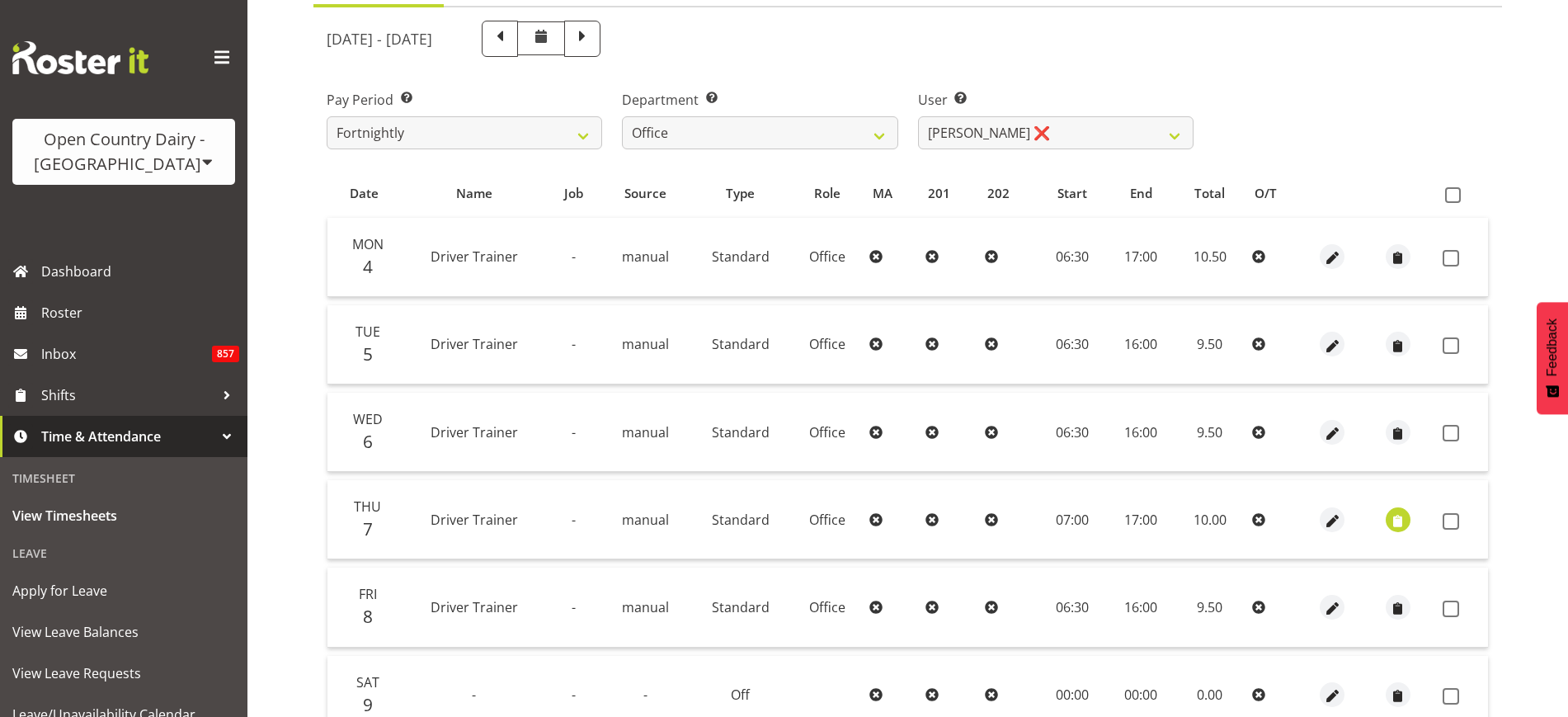
scroll to position [206, 0]
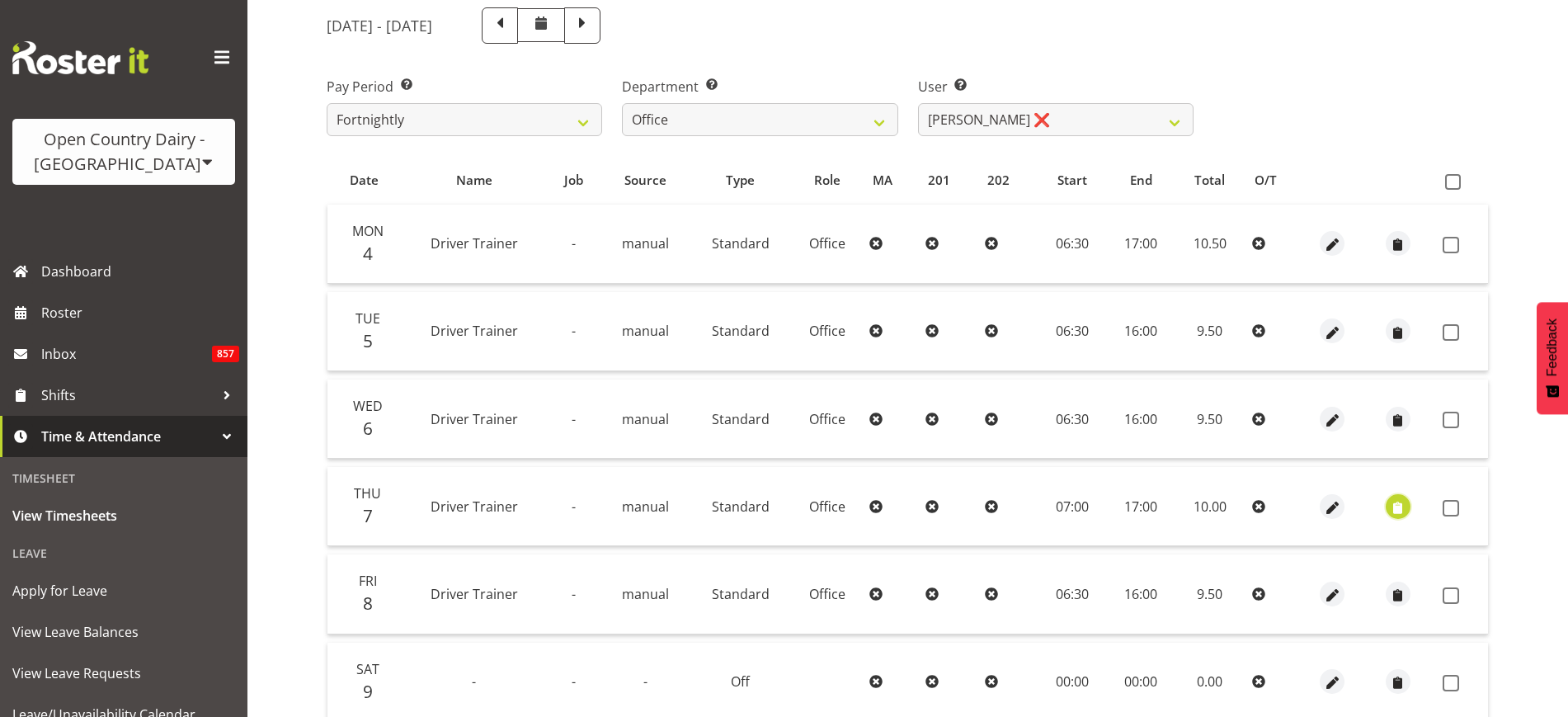
click at [1402, 508] on span "button" at bounding box center [1397, 507] width 19 height 19
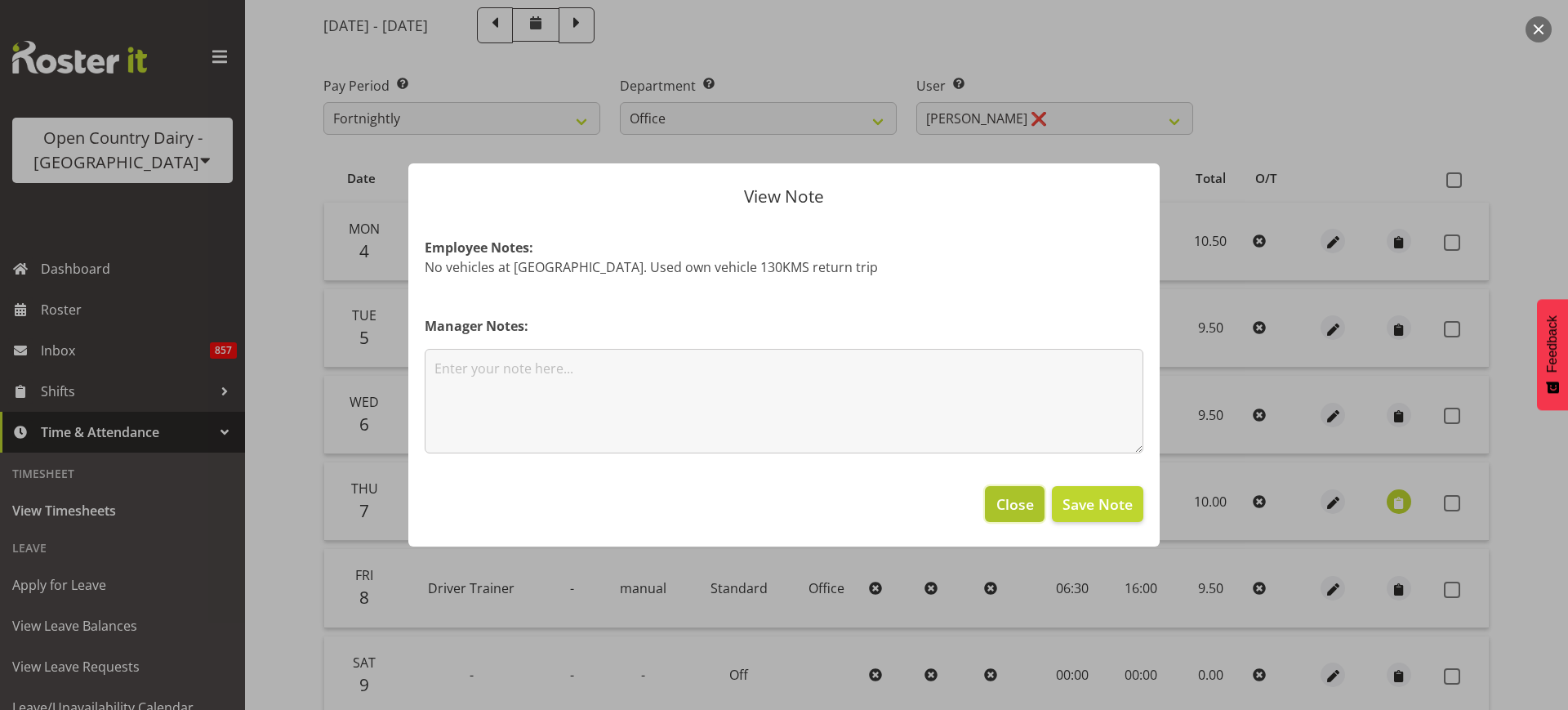
click at [1025, 495] on span "Close" at bounding box center [1015, 504] width 38 height 21
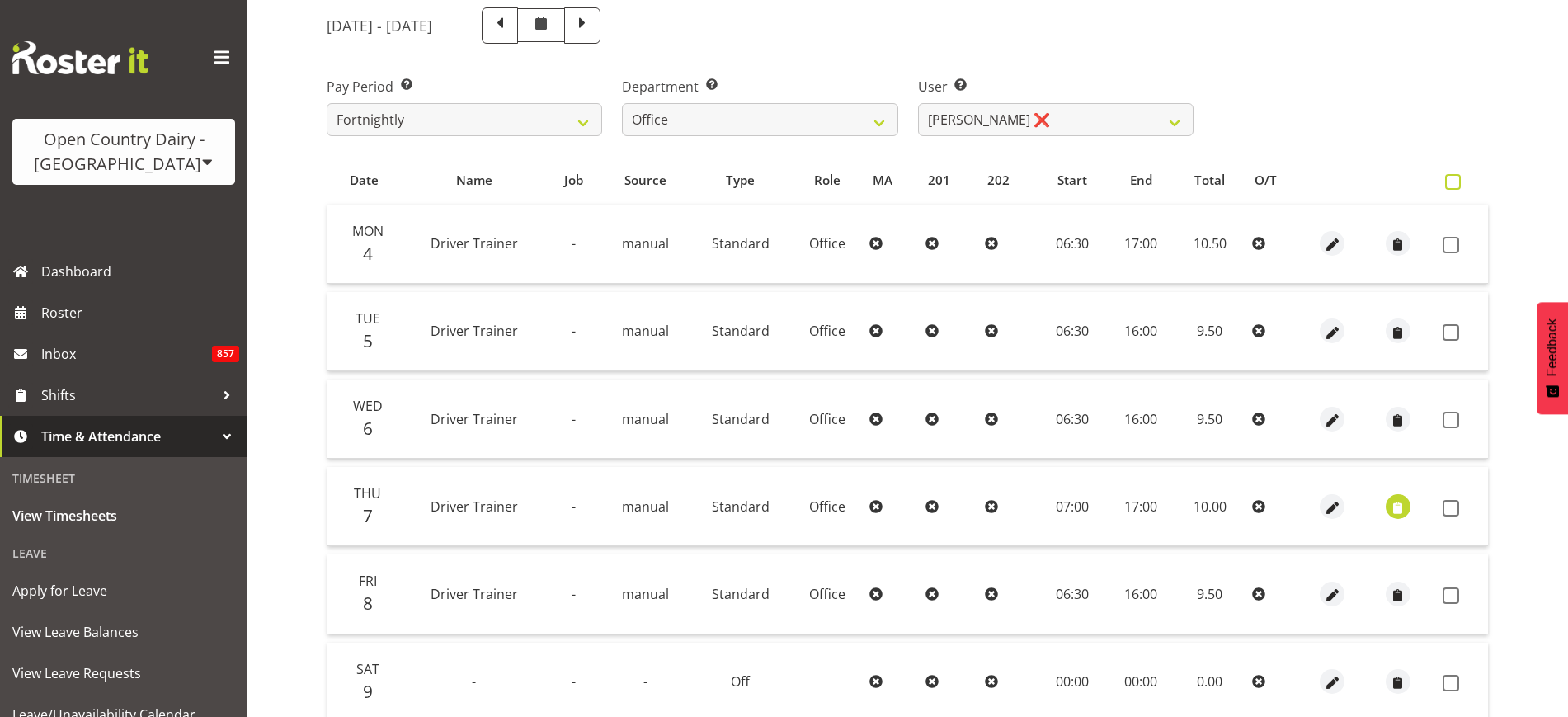
click at [1452, 179] on span at bounding box center [1452, 181] width 16 height 16
click at [1452, 179] on input "checkbox" at bounding box center [1450, 181] width 11 height 11
checkbox input "true"
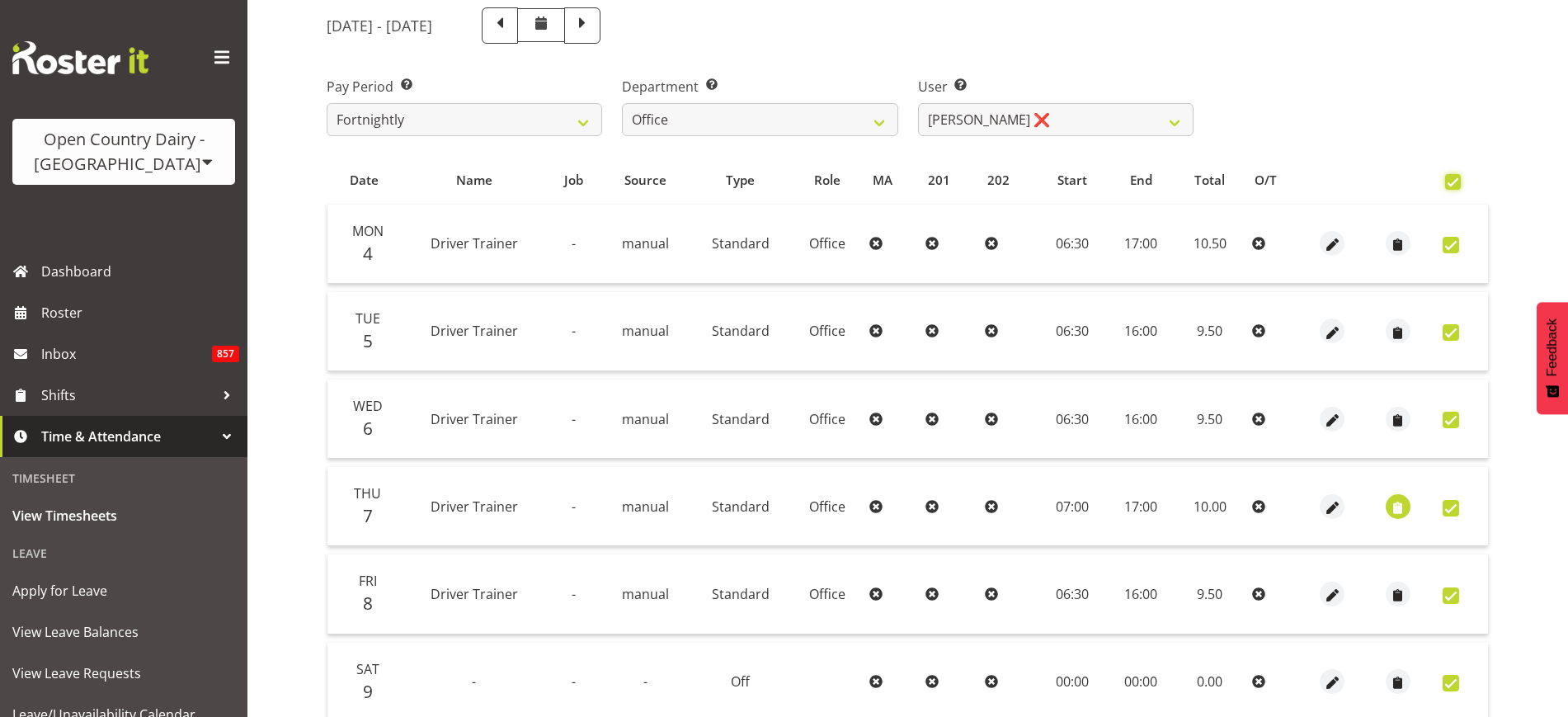
checkbox input "true"
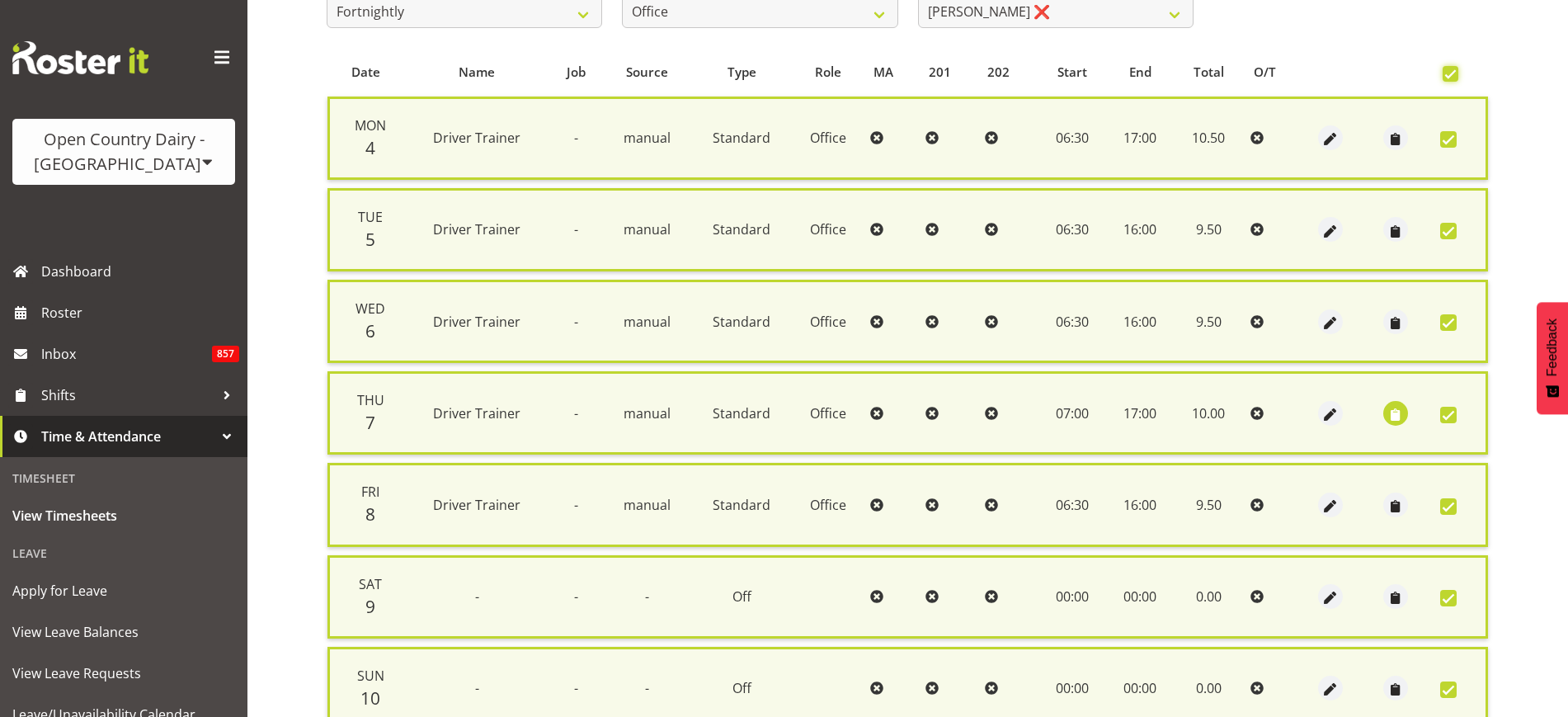
scroll to position [461, 0]
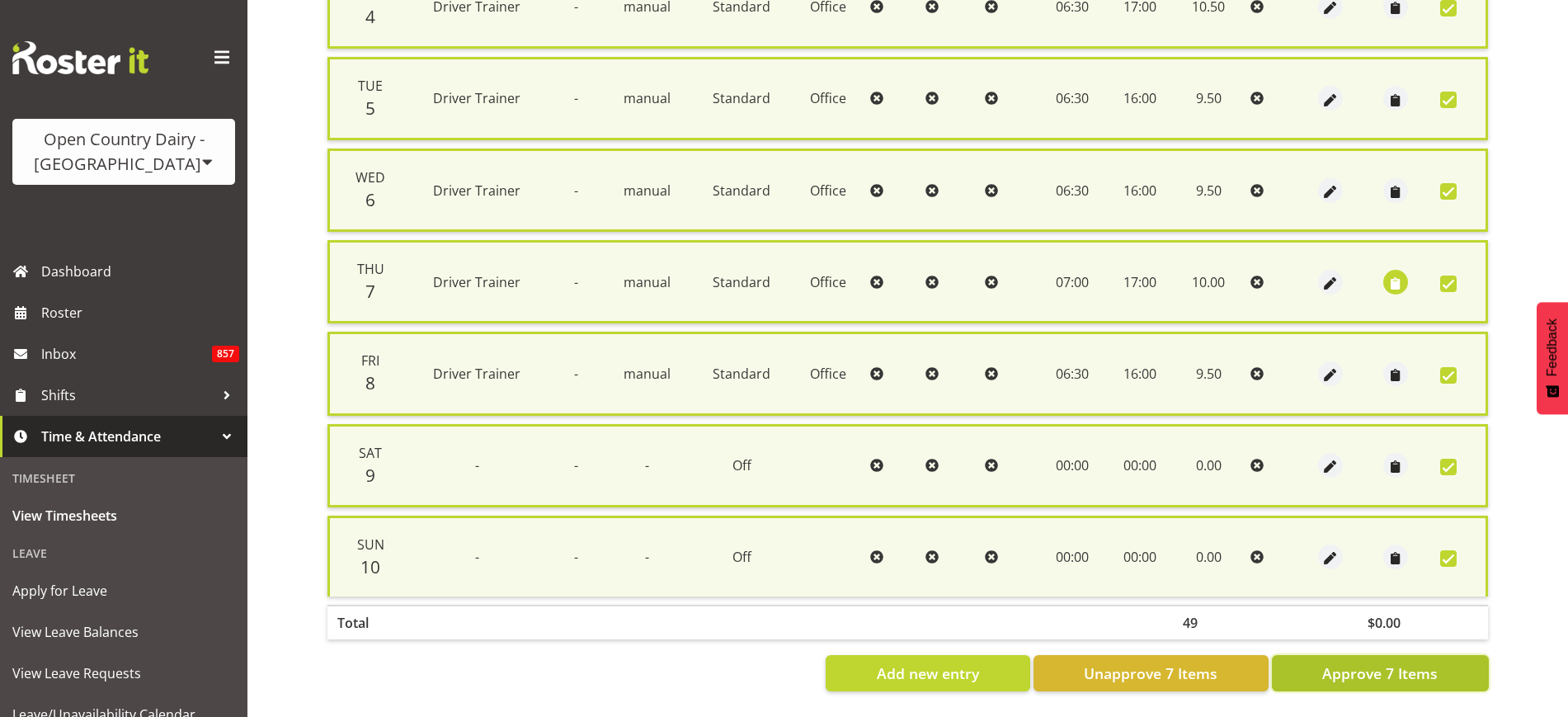
click at [1430, 662] on span "Approve 7 Items" at bounding box center [1380, 673] width 116 height 22
checkbox input "false"
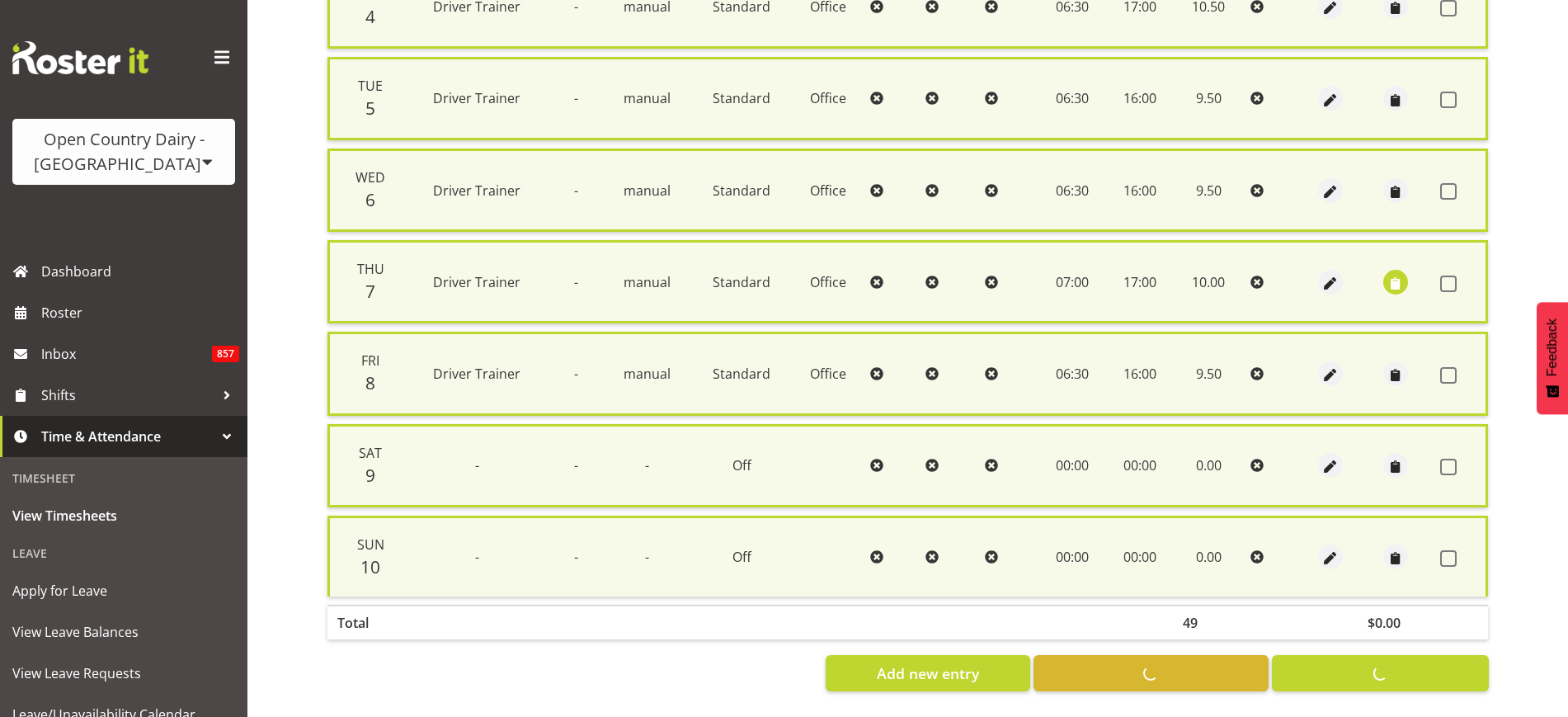
checkbox input "false"
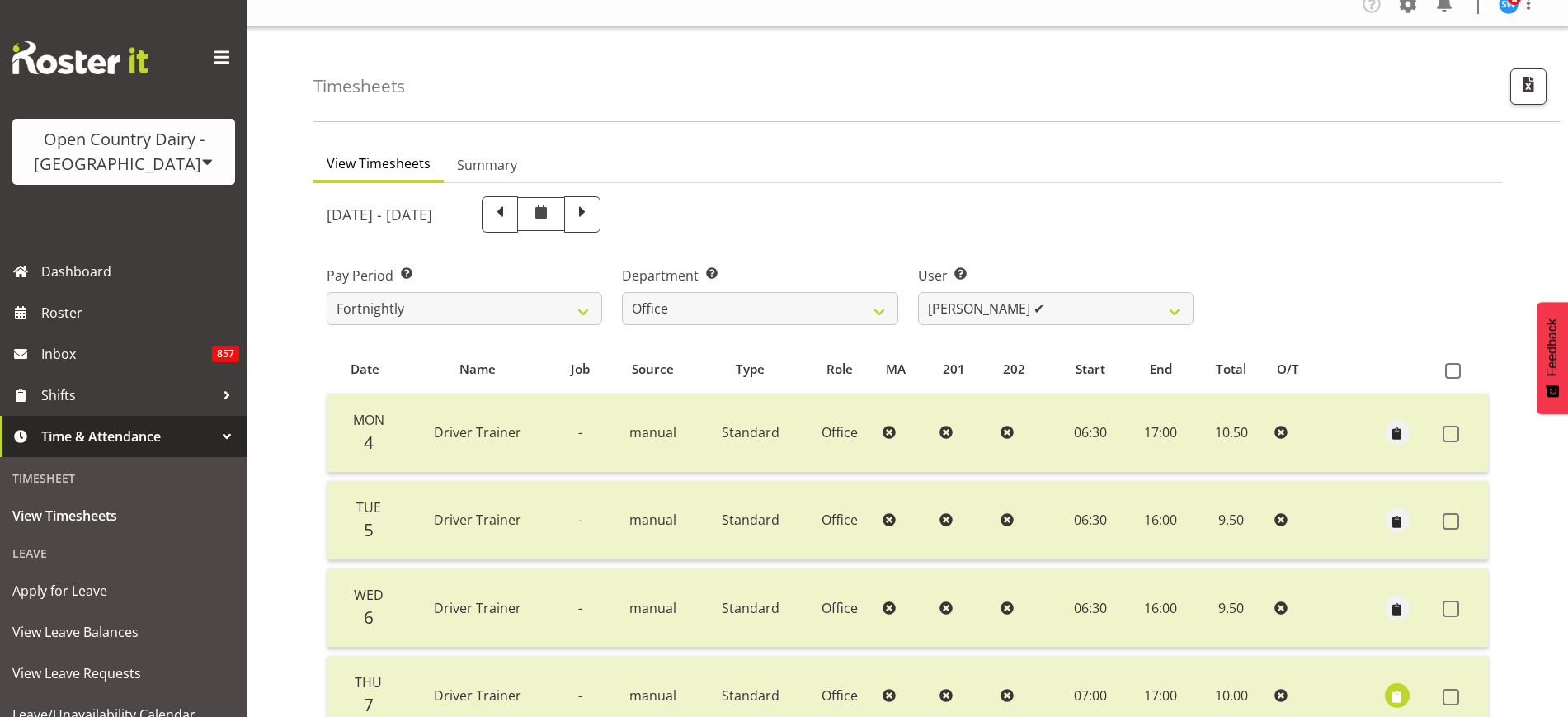
scroll to position [0, 0]
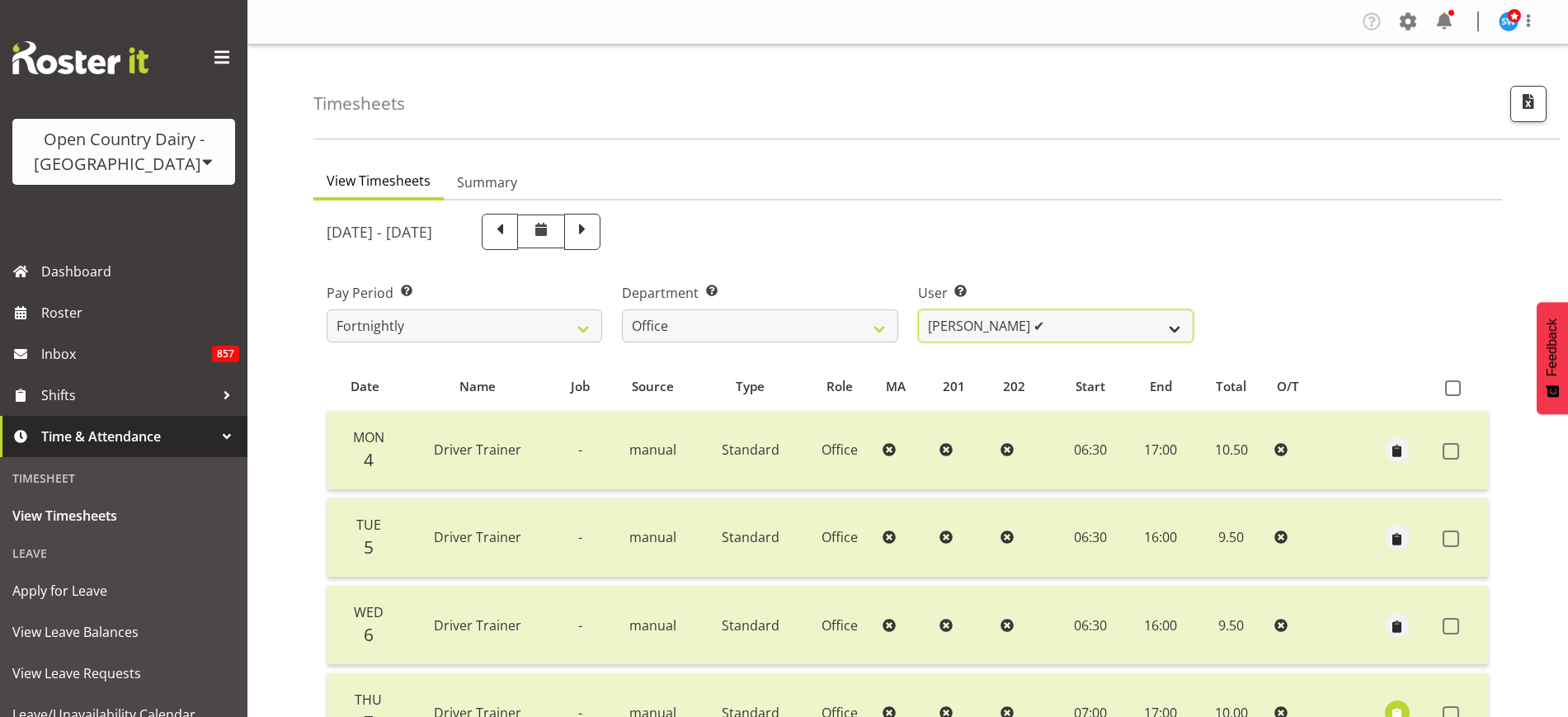
click at [1174, 324] on select "Jason Porter ✔ Kelvin Forsman ✔ Leon Paki ❌ Mark Gudsell ✔ Milk Reception Wahar…" at bounding box center [1055, 326] width 275 height 33
drag, startPoint x: 1168, startPoint y: 255, endPoint x: 1152, endPoint y: 256, distance: 16.0
click at [1168, 255] on div "August 4th - August 10th 2025" at bounding box center [760, 232] width 887 height 56
click at [593, 239] on span at bounding box center [582, 230] width 22 height 22
select select
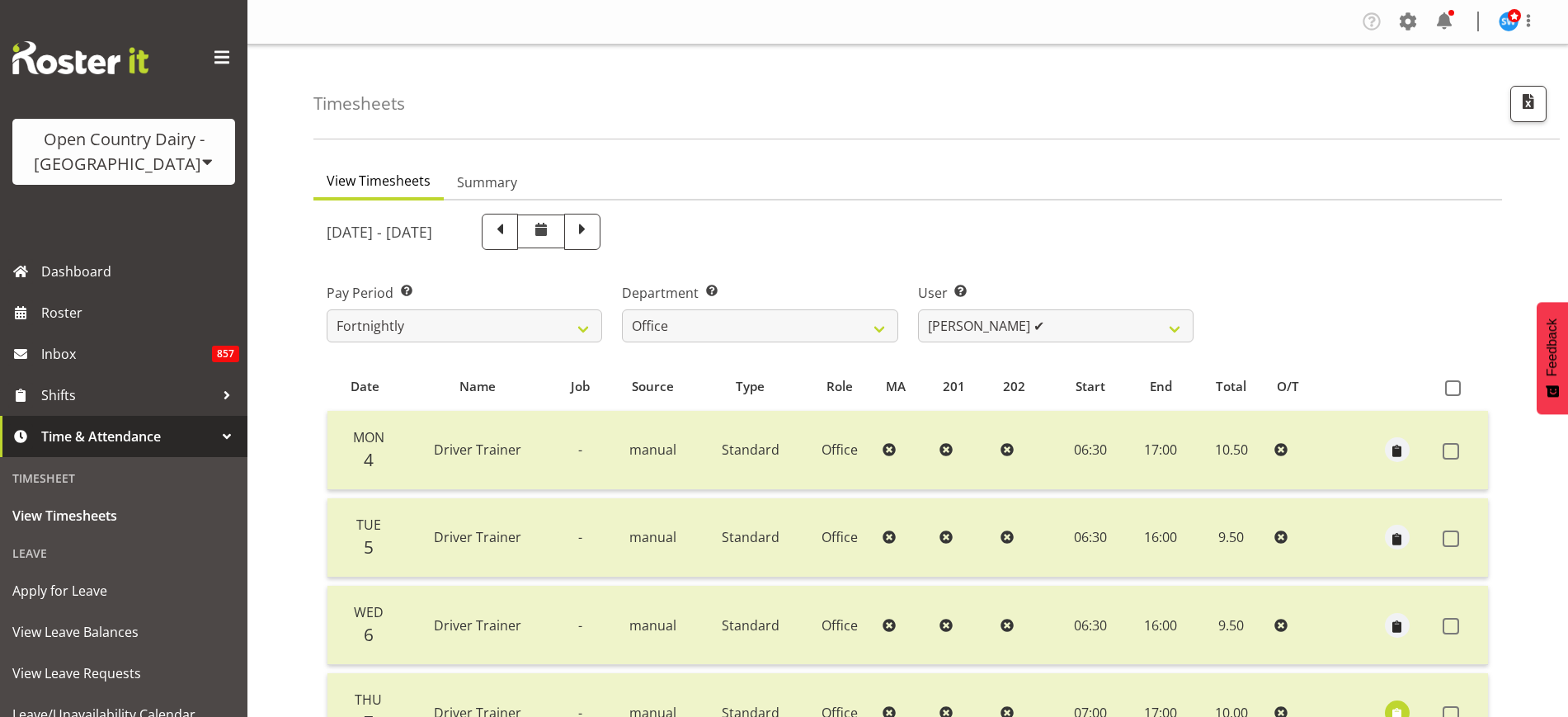
select select
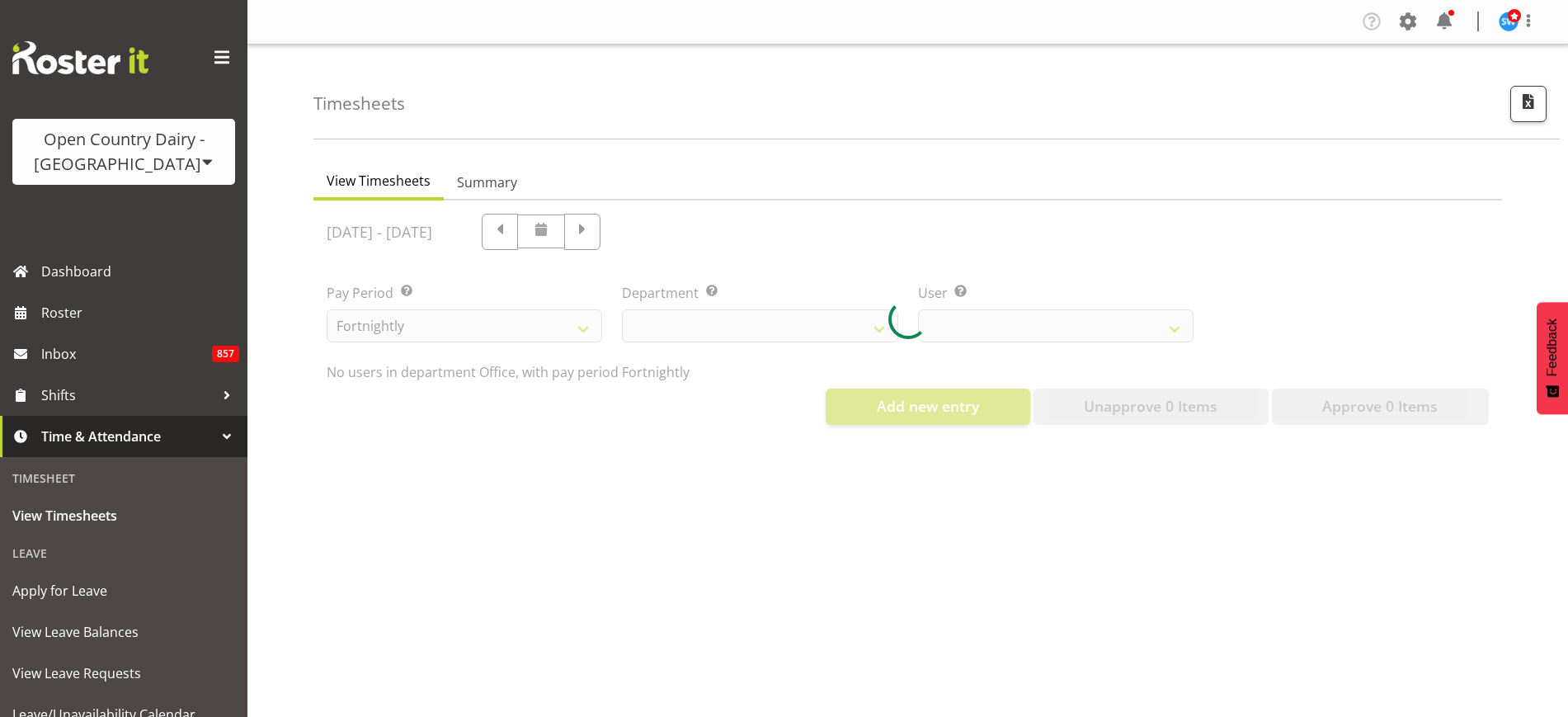
select select "734"
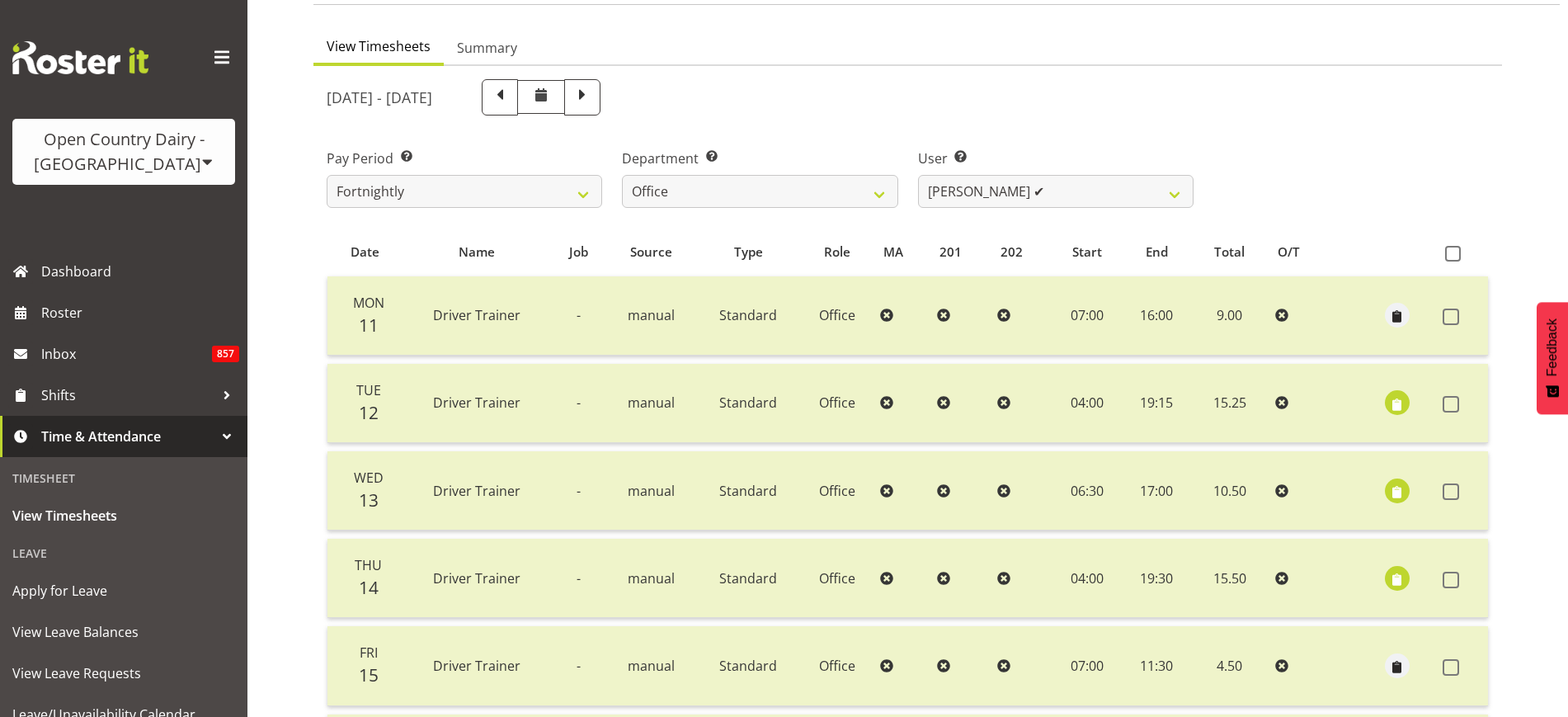
scroll to position [125, 0]
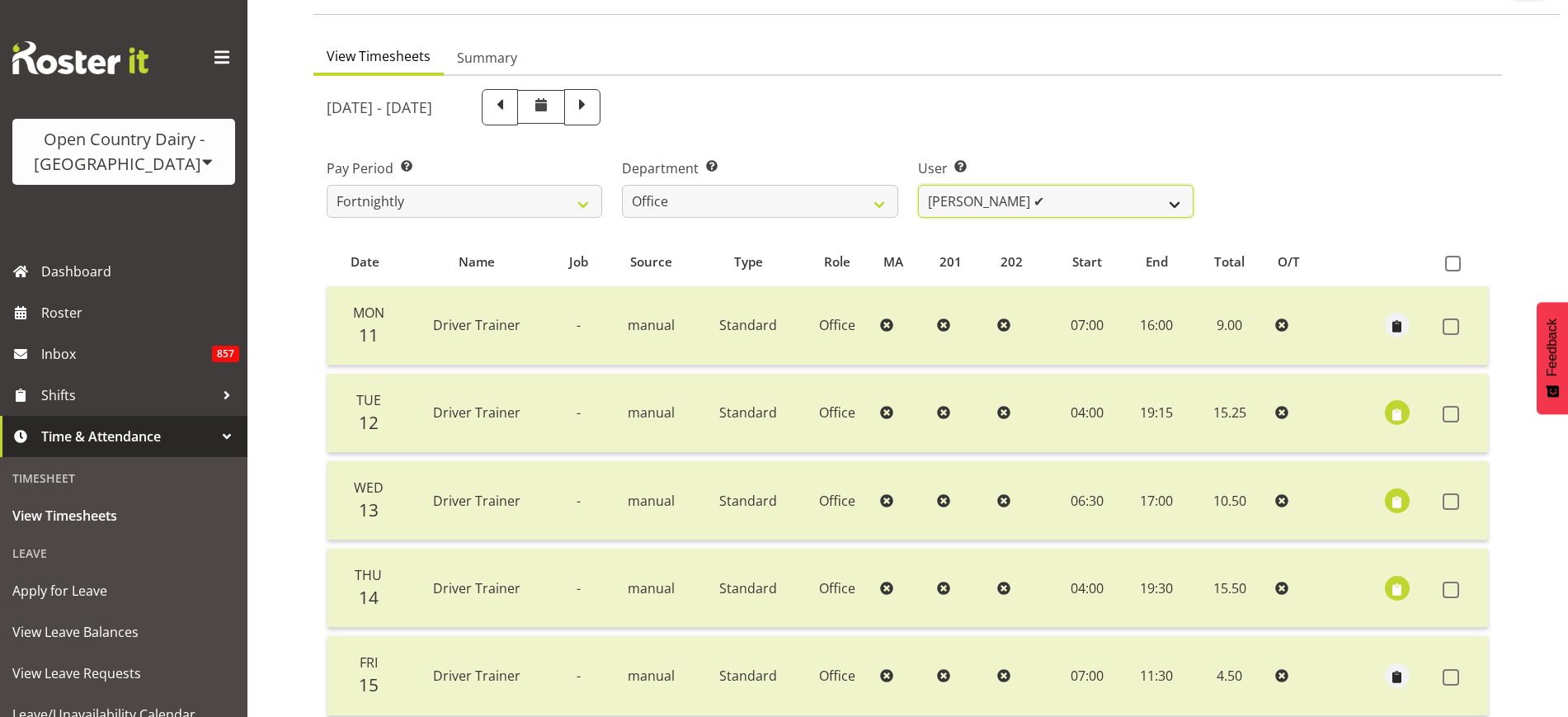
click at [1176, 198] on select "Jason Porter ✔ Kelvin Forsman ✔ Leon Paki ❌ Mark Gudsell ✔ Milk Reception Wahar…" at bounding box center [1055, 201] width 275 height 33
select select "9821"
click at [918, 184] on select "Jason Porter ✔ Kelvin Forsman ✔ Leon Paki ❌ Mark Gudsell ✔ Milk Reception Wahar…" at bounding box center [1055, 201] width 275 height 33
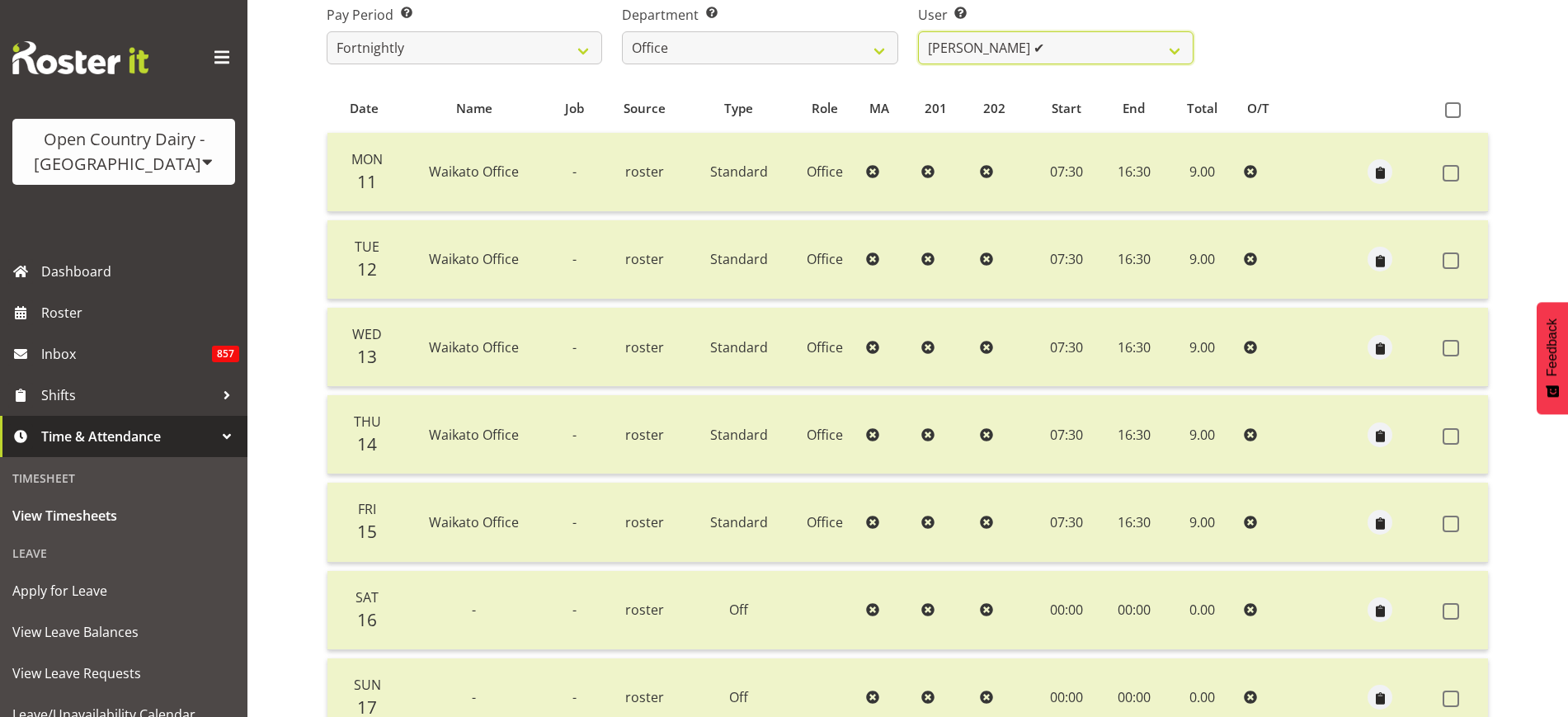
scroll to position [22, 0]
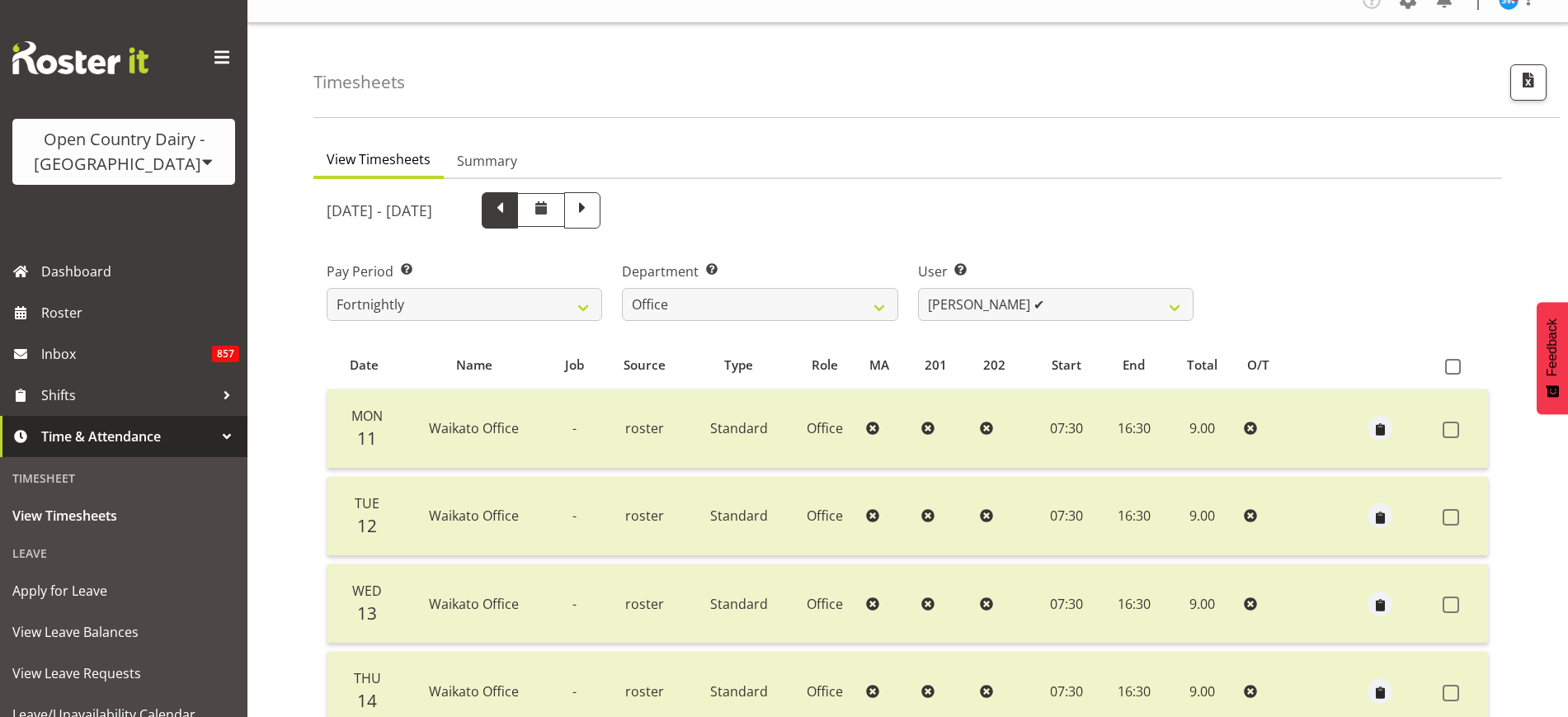
click at [510, 217] on span at bounding box center [500, 208] width 22 height 22
select select
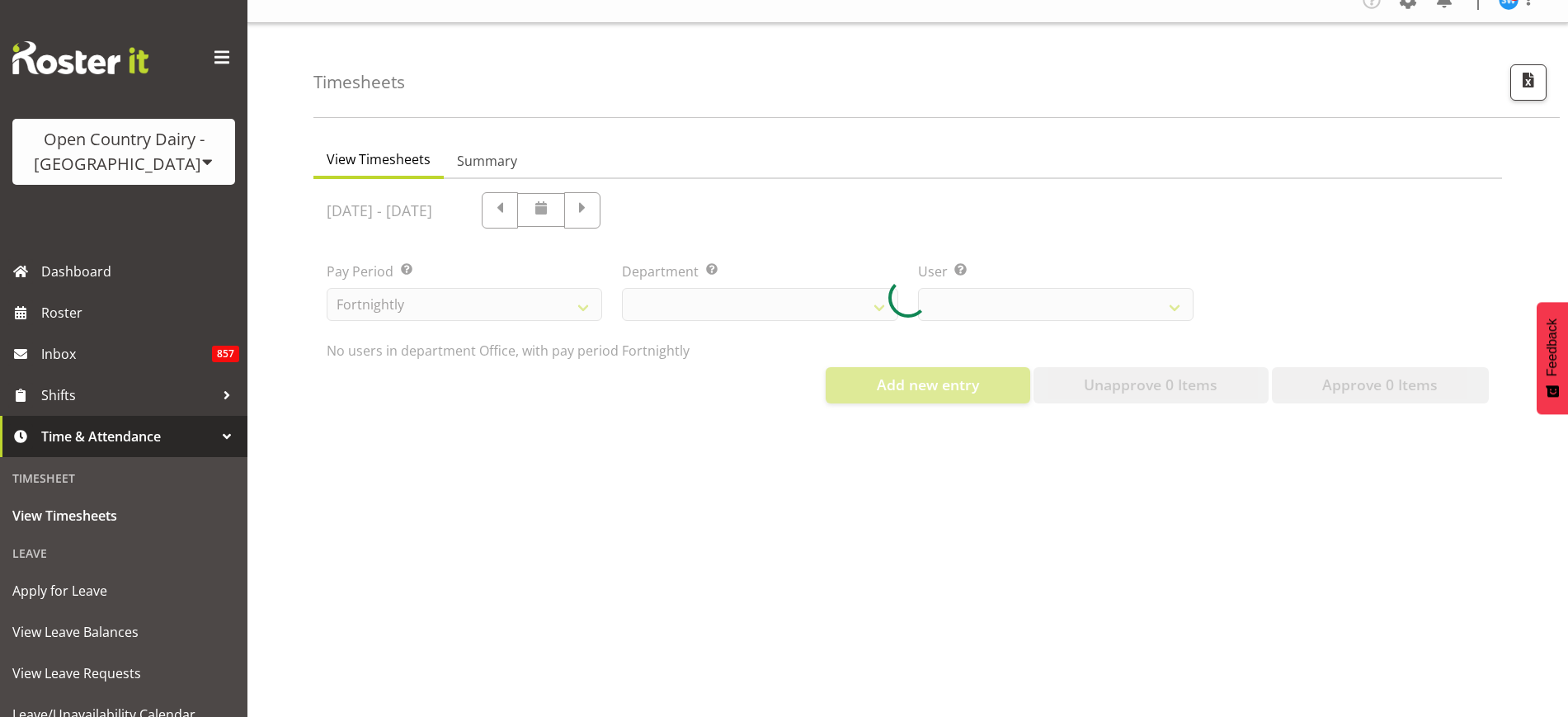
select select "734"
select select "9821"
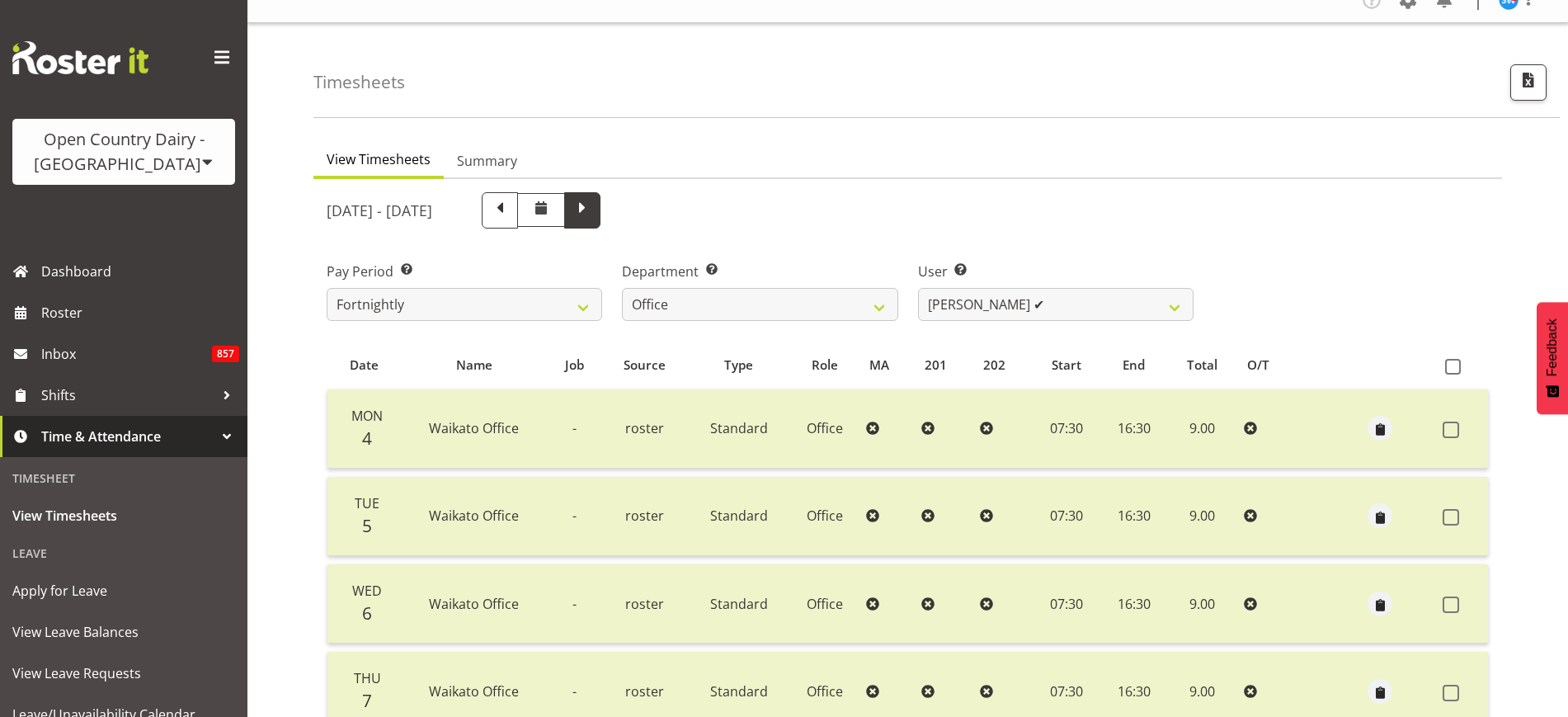
click at [593, 214] on span at bounding box center [582, 208] width 22 height 22
select select
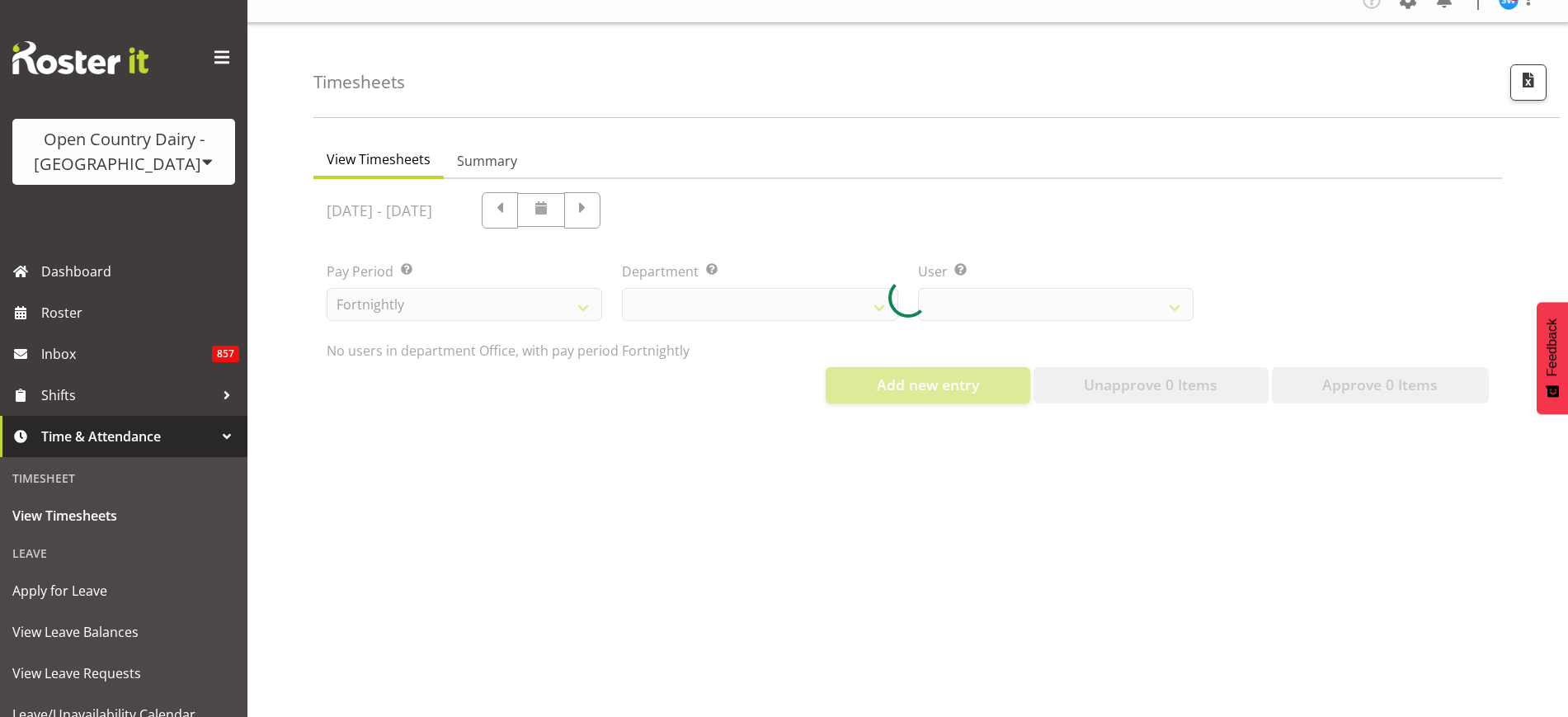
select select "734"
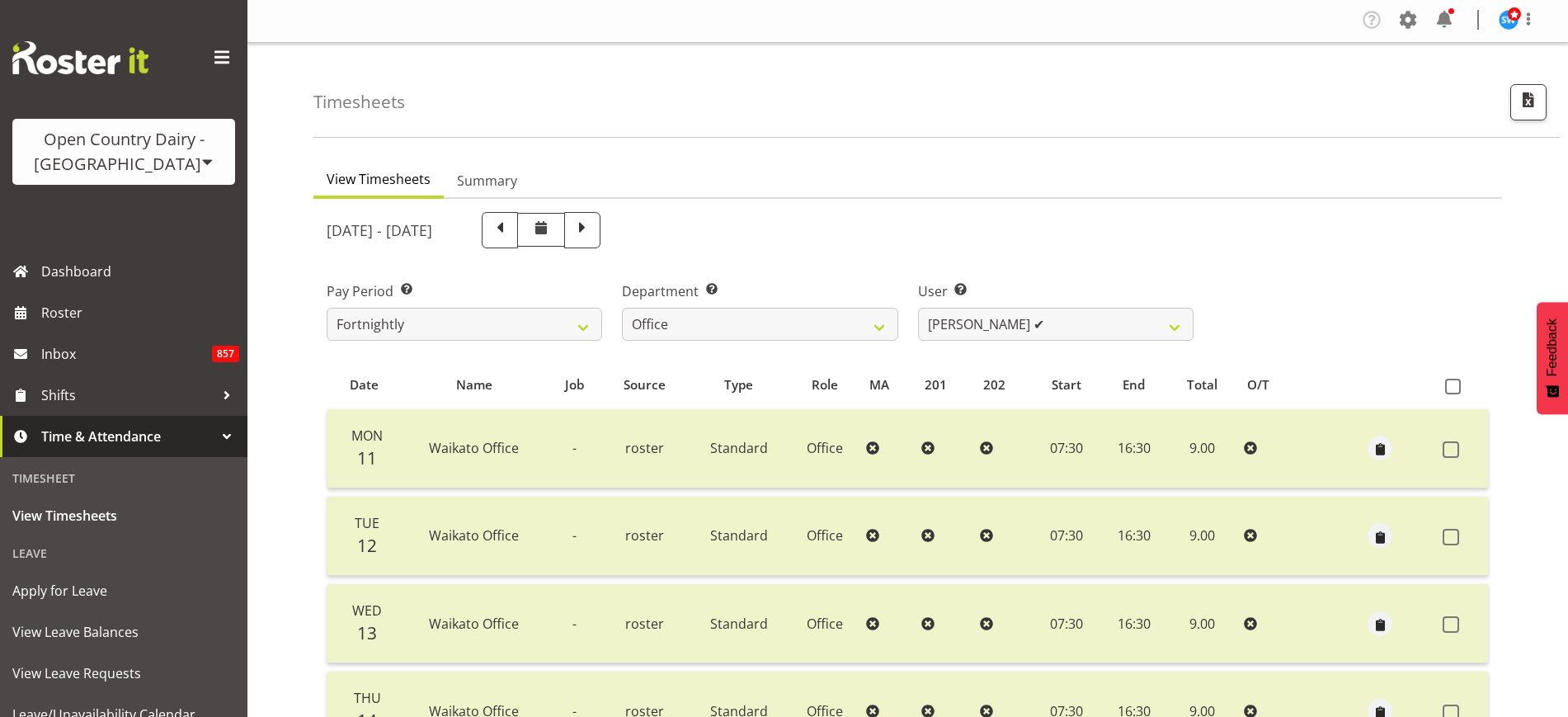
scroll to position [0, 0]
click at [1163, 325] on select "Jason Porter ✔ Kelvin Forsman ✔ Leon Paki ❌ Mark Gudsell ✔ Milk Reception Wahar…" at bounding box center [1055, 326] width 275 height 33
select select "11001"
click at [918, 309] on select "Jason Porter ✔ Kelvin Forsman ✔ Leon Paki ❌ Mark Gudsell ✔ Milk Reception Wahar…" at bounding box center [1055, 326] width 275 height 33
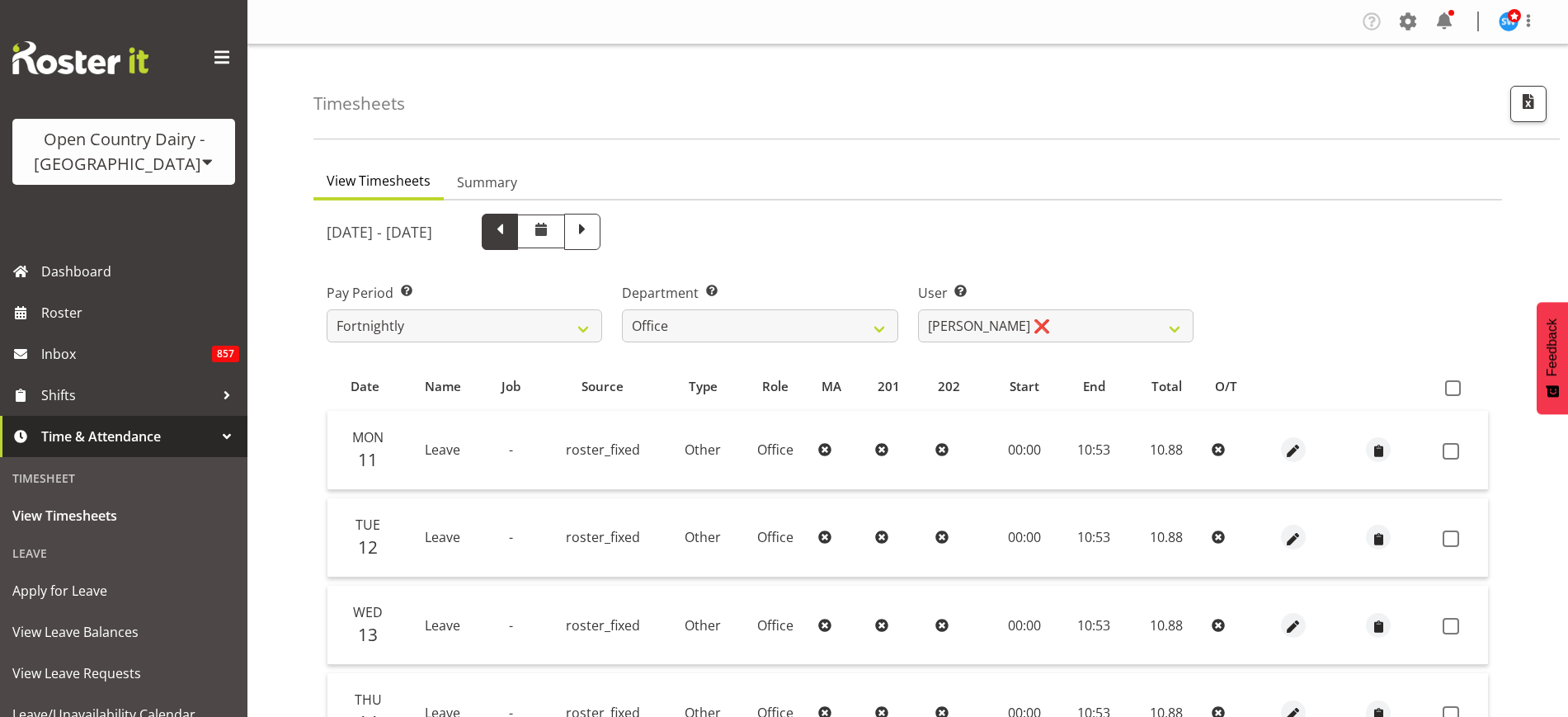
click at [510, 232] on span at bounding box center [500, 230] width 22 height 22
select select
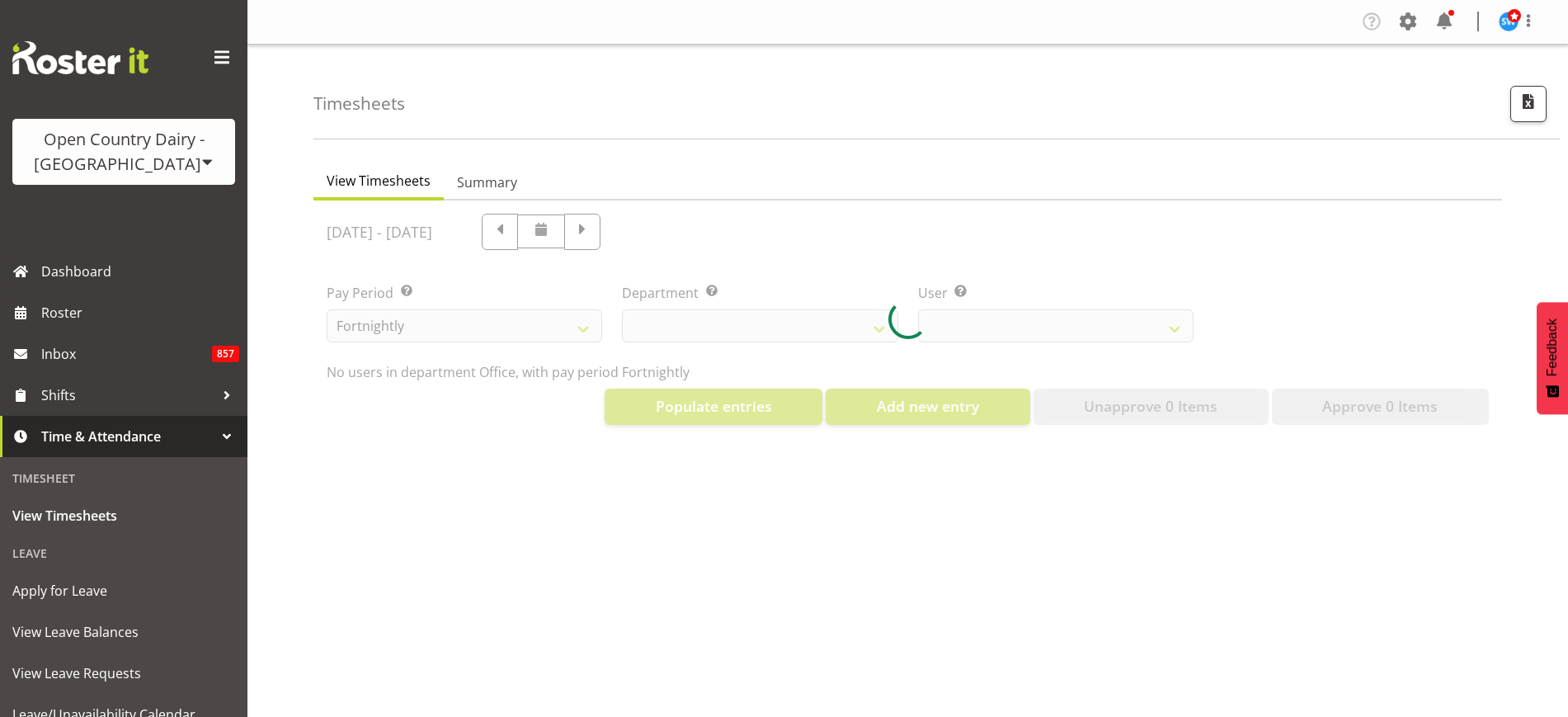
select select "734"
select select "11001"
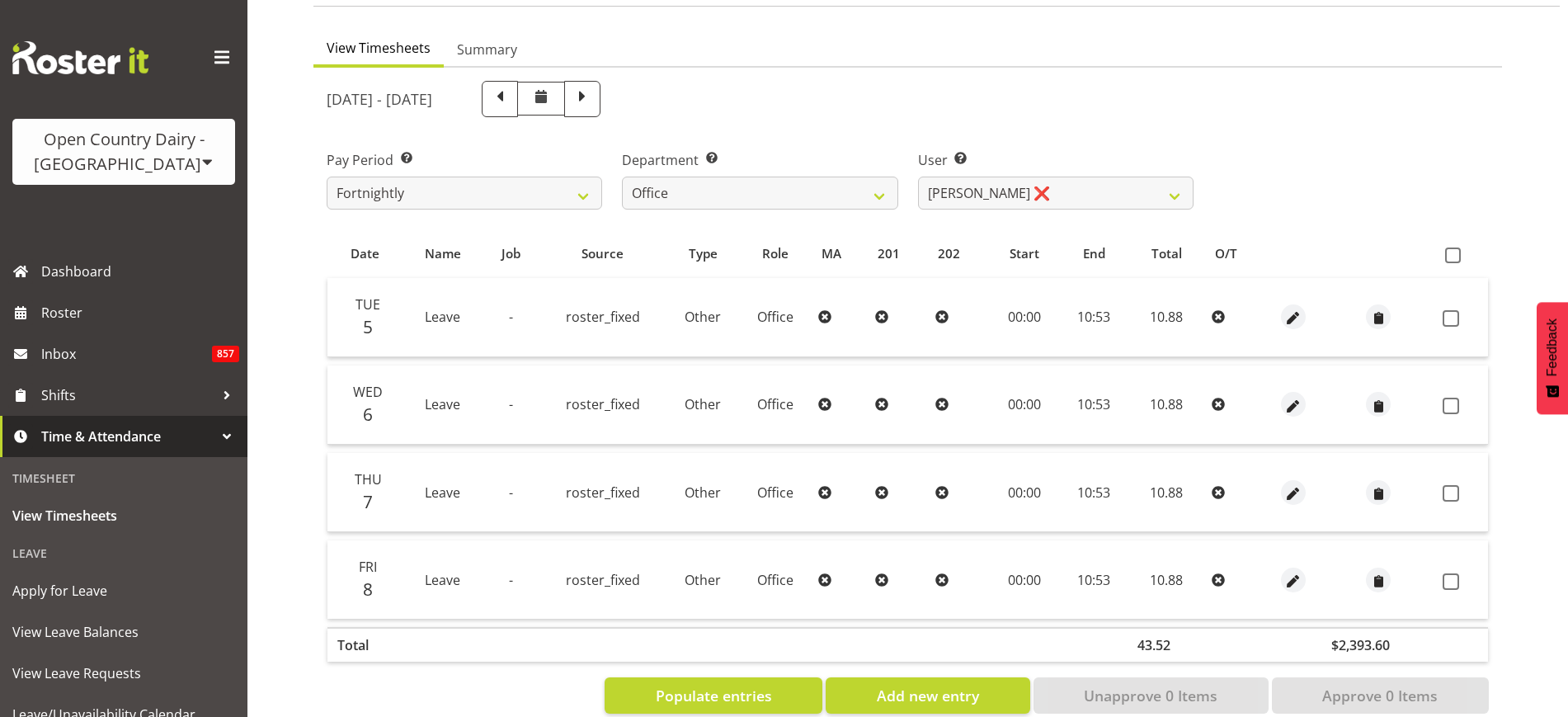
scroll to position [170, 0]
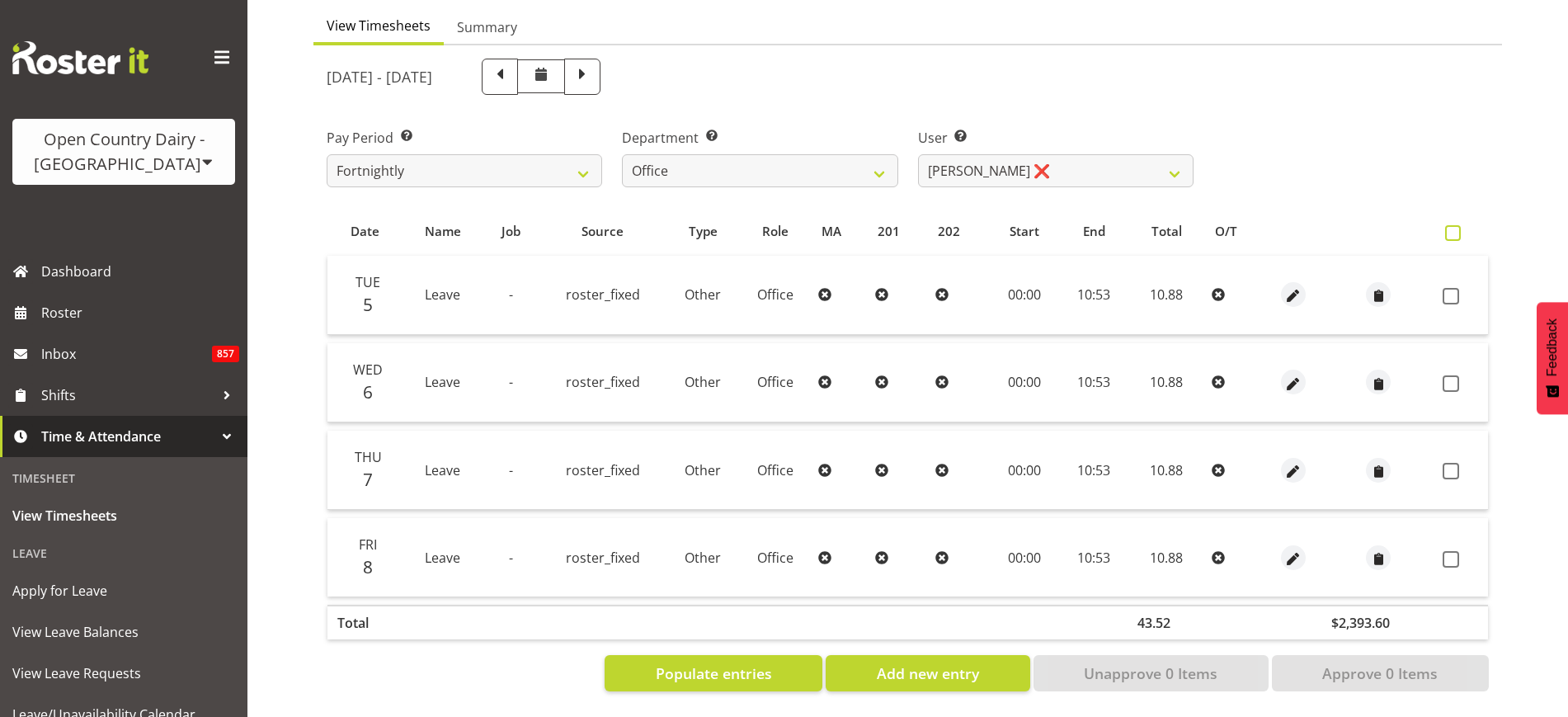
click at [1457, 225] on span at bounding box center [1452, 232] width 16 height 16
click at [1456, 227] on input "checkbox" at bounding box center [1450, 232] width 11 height 11
checkbox input "true"
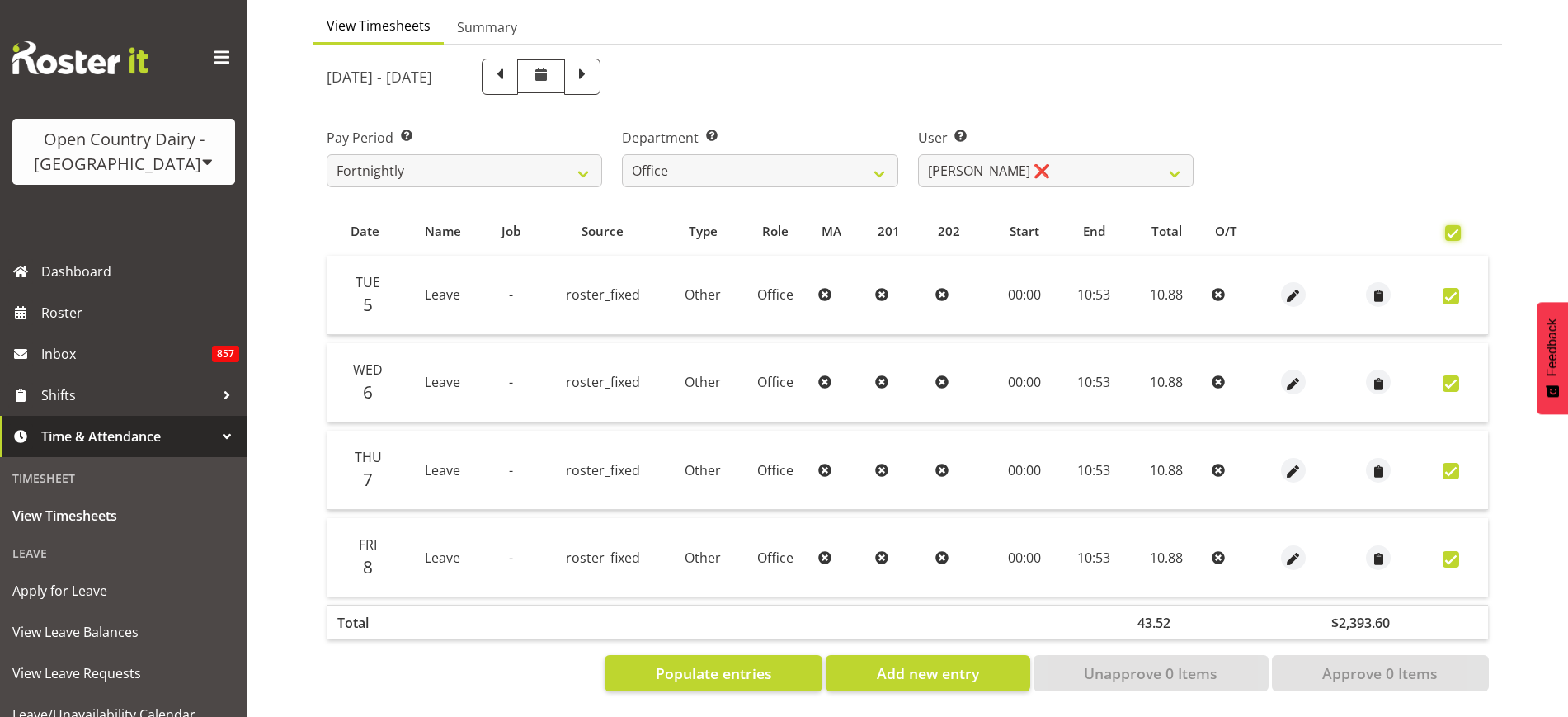
checkbox input "true"
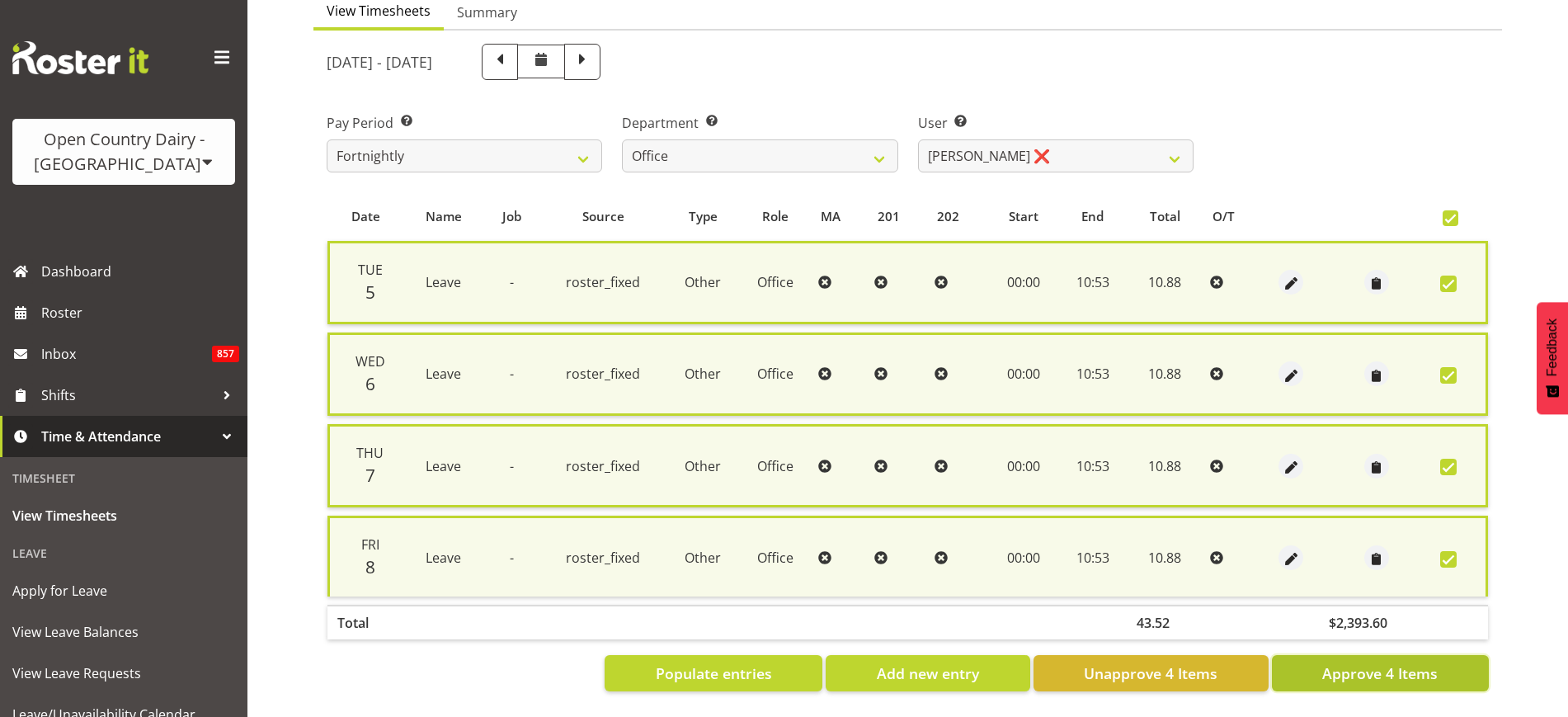
click at [1447, 665] on button "Approve 4 Items" at bounding box center [1380, 673] width 217 height 36
checkbox input "false"
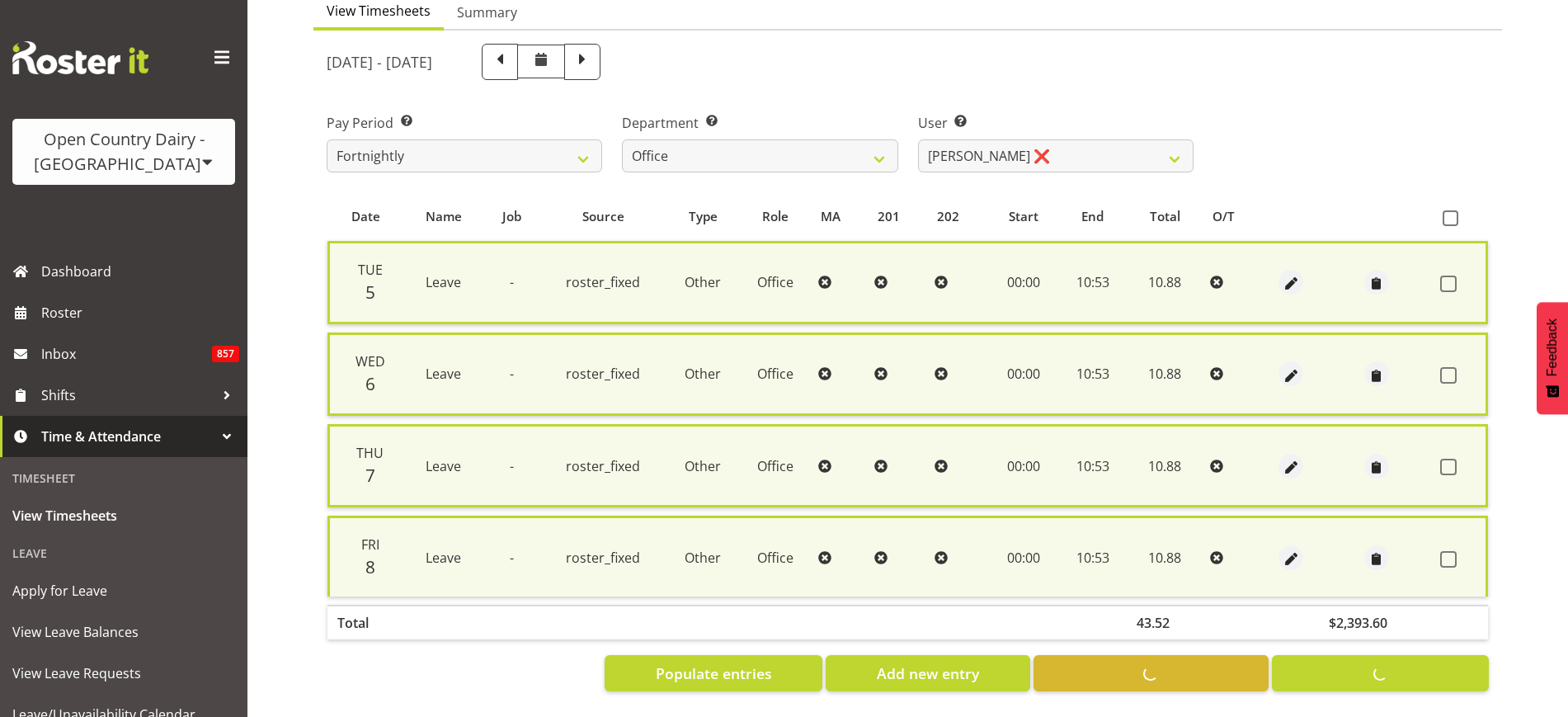
checkbox input "false"
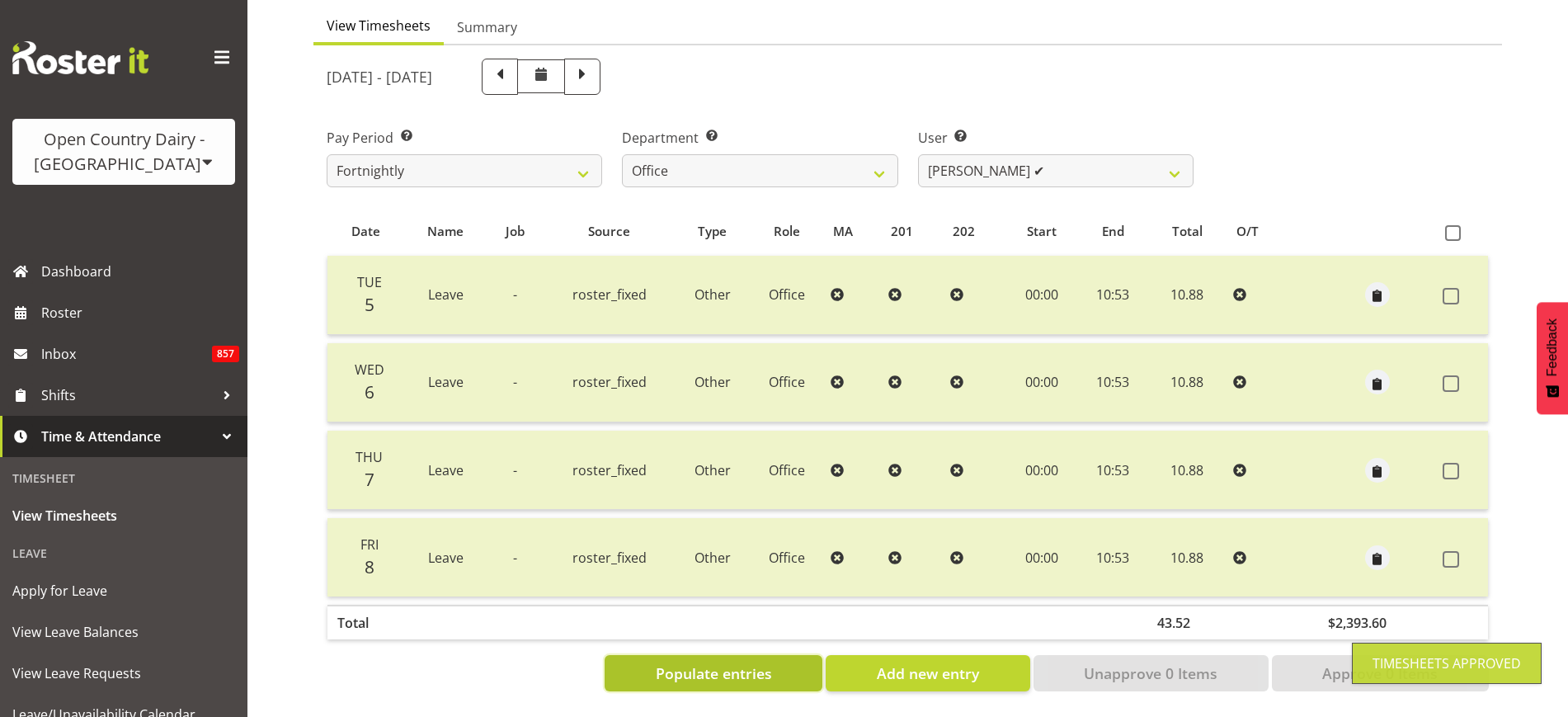
click at [769, 662] on span "Populate entries" at bounding box center [714, 673] width 117 height 22
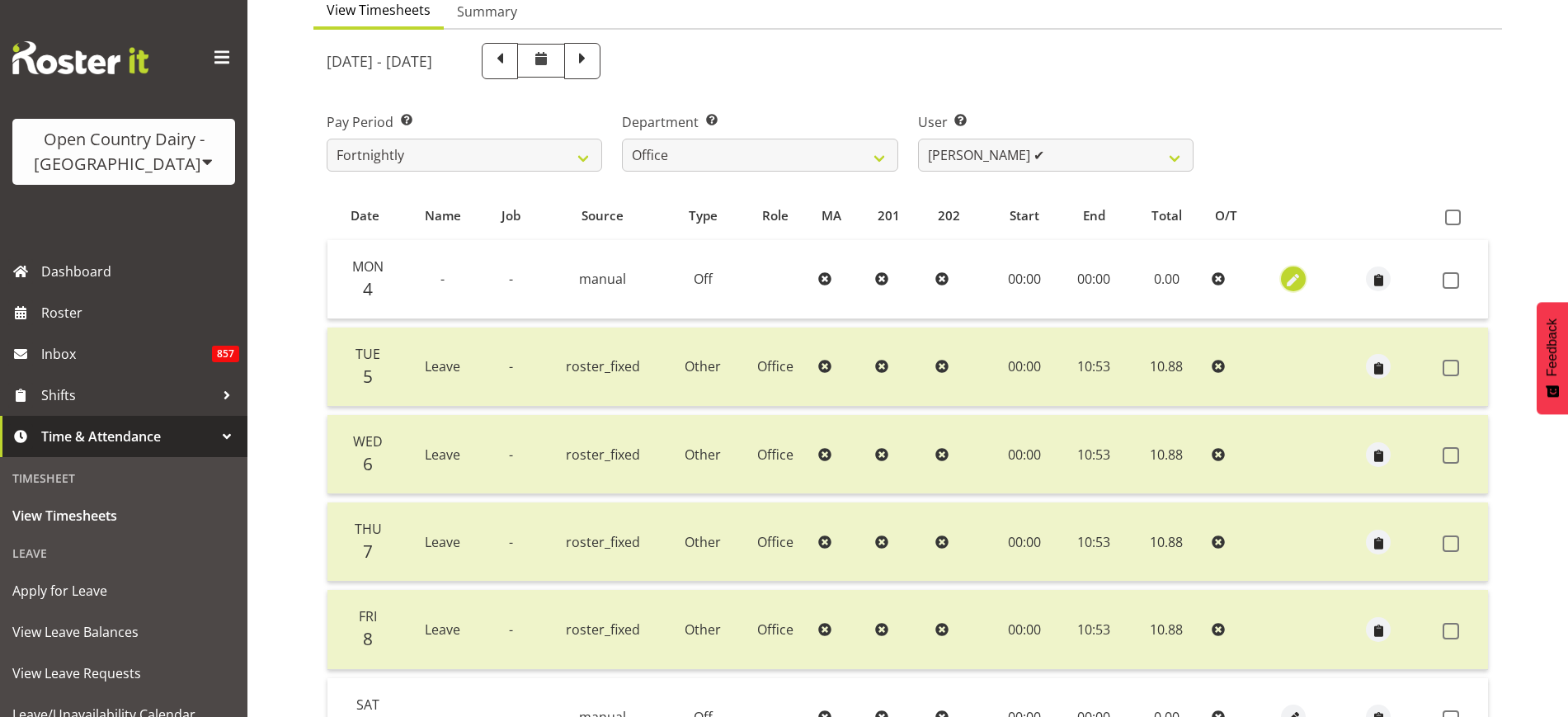
click at [1293, 280] on span "button" at bounding box center [1293, 280] width 19 height 19
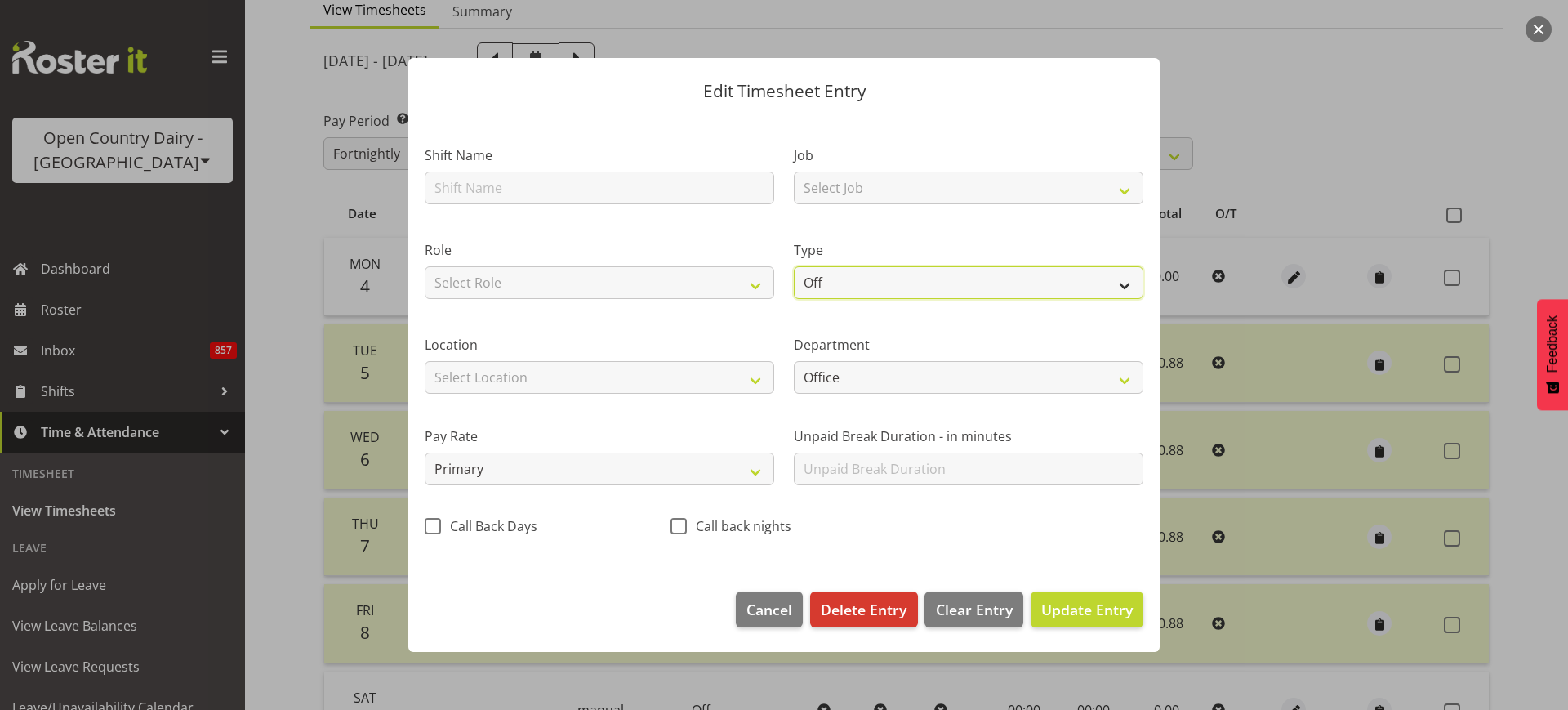
click at [1121, 279] on select "Off Standard Public Holiday Public Holiday (Worked) Day In Lieu Annual Leave Si…" at bounding box center [968, 283] width 350 height 33
select select "Other"
click at [793, 266] on select "Off Standard Public Holiday Public Holiday (Worked) Day In Lieu Annual Leave Si…" at bounding box center [968, 283] width 350 height 33
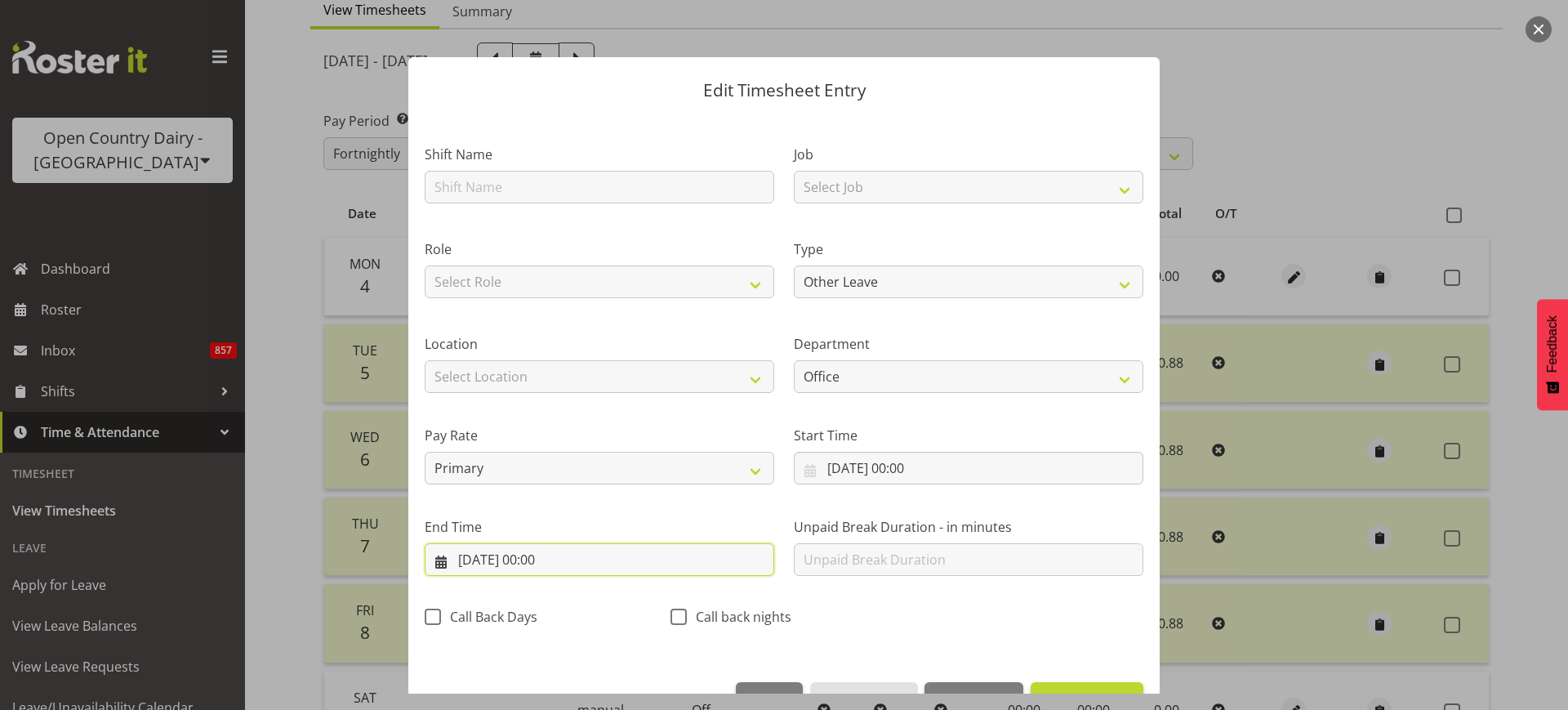
click at [541, 559] on input "04/08/2025, 00:00" at bounding box center [599, 559] width 350 height 33
click at [577, 507] on div "End Time 04/08/2025, 00:00 January February March April May June July August Se…" at bounding box center [599, 540] width 369 height 92
click at [554, 559] on input "04/08/2025, 00:00" at bounding box center [599, 559] width 350 height 33
click at [570, 505] on div "End Time 04/08/2025, 00:00 January February March April May June July August Se…" at bounding box center [599, 540] width 369 height 92
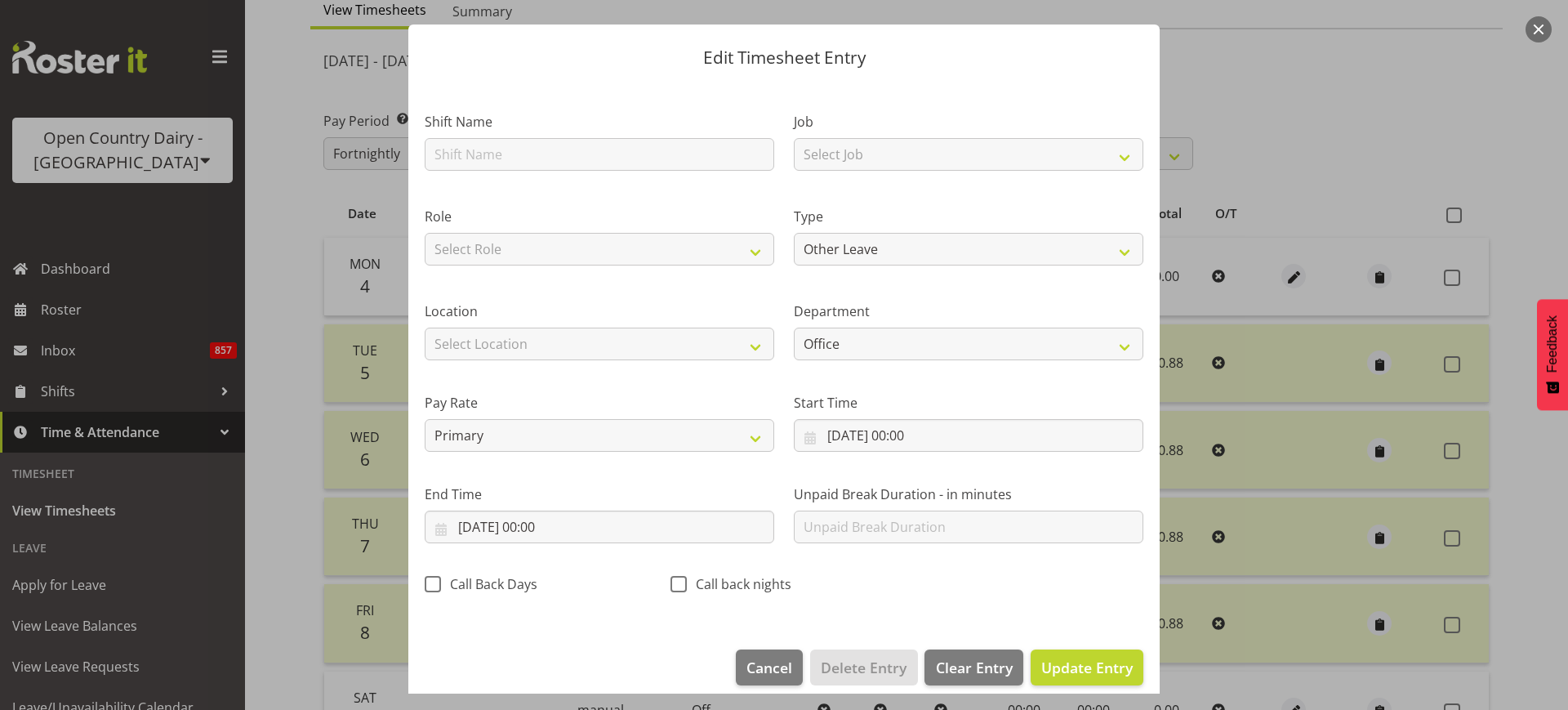
scroll to position [49, 0]
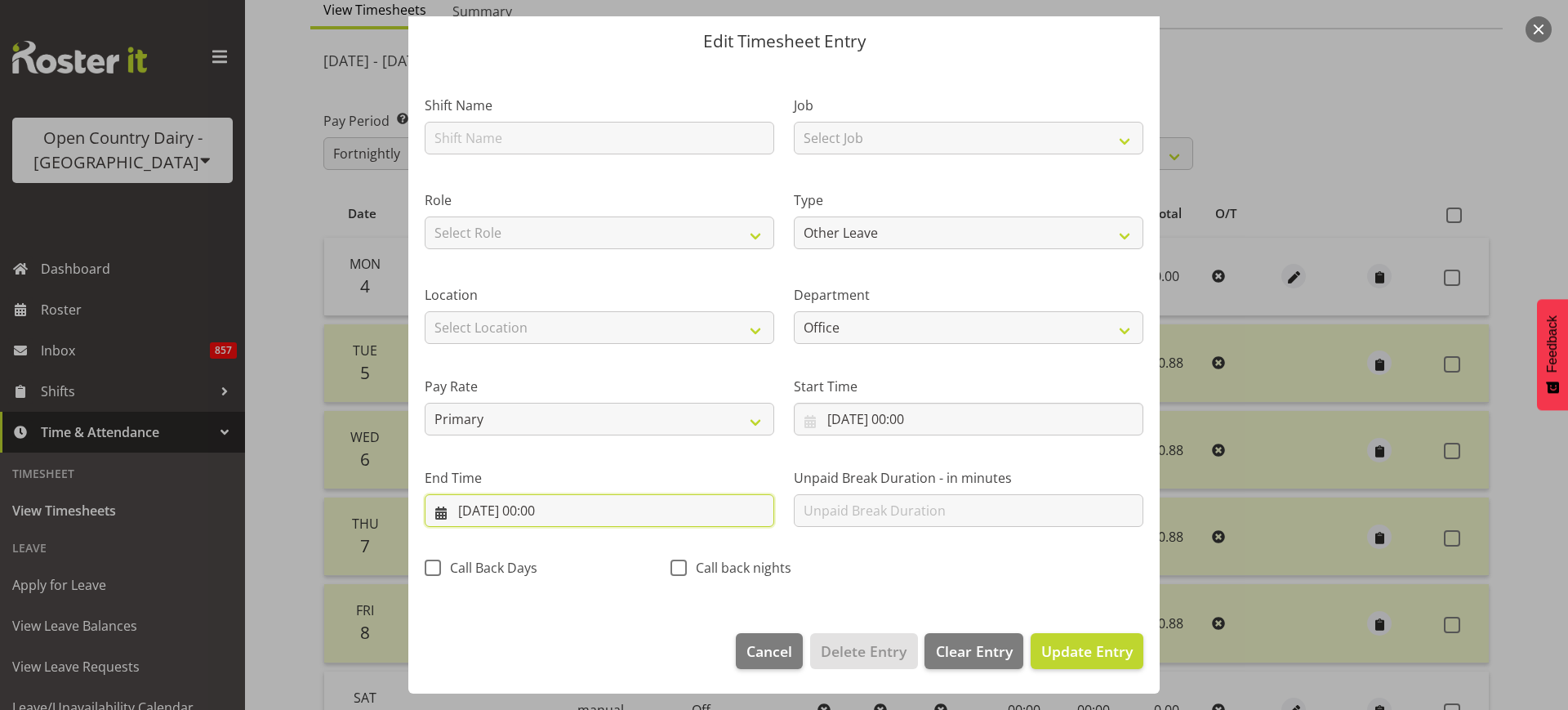
click at [556, 500] on input "04/08/2025, 00:00" at bounding box center [599, 510] width 350 height 33
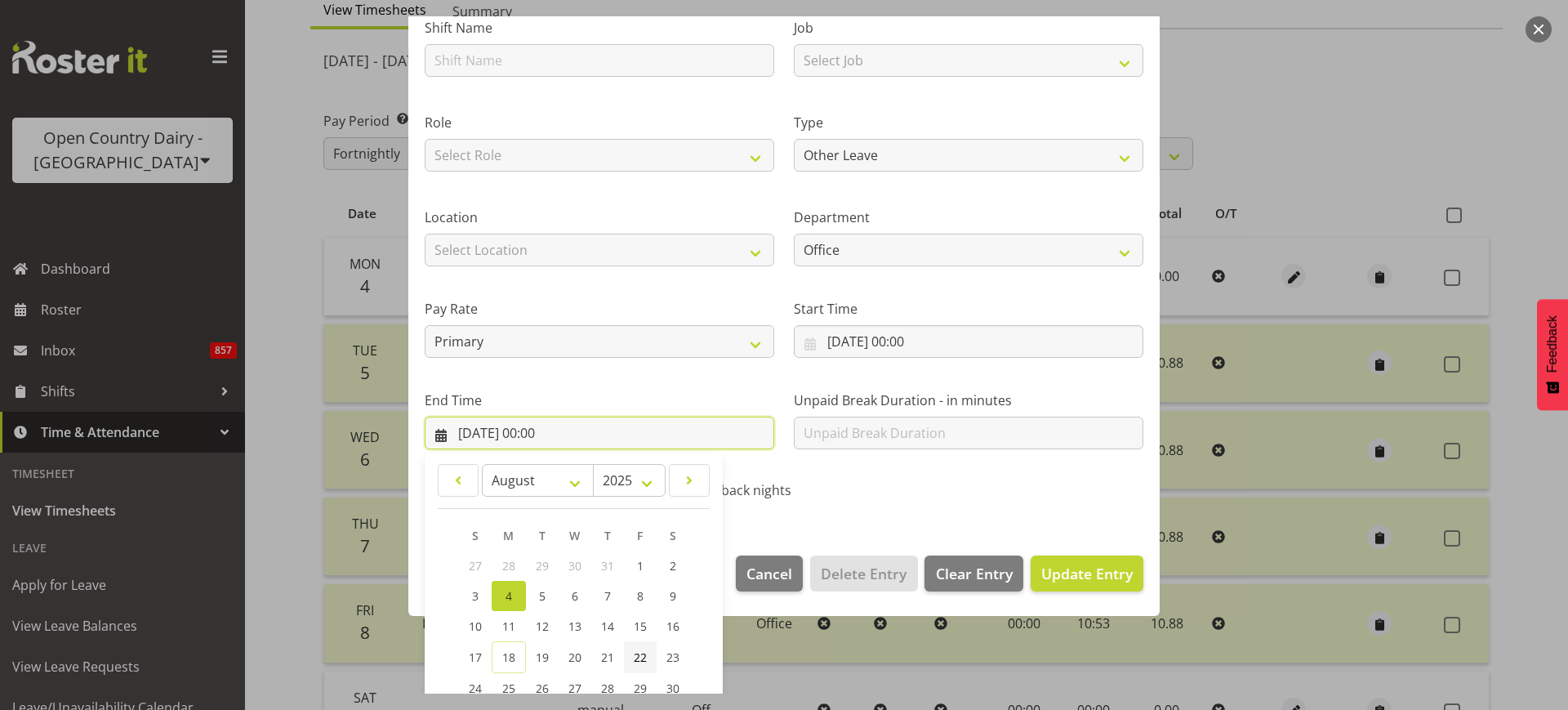
scroll to position [256, 0]
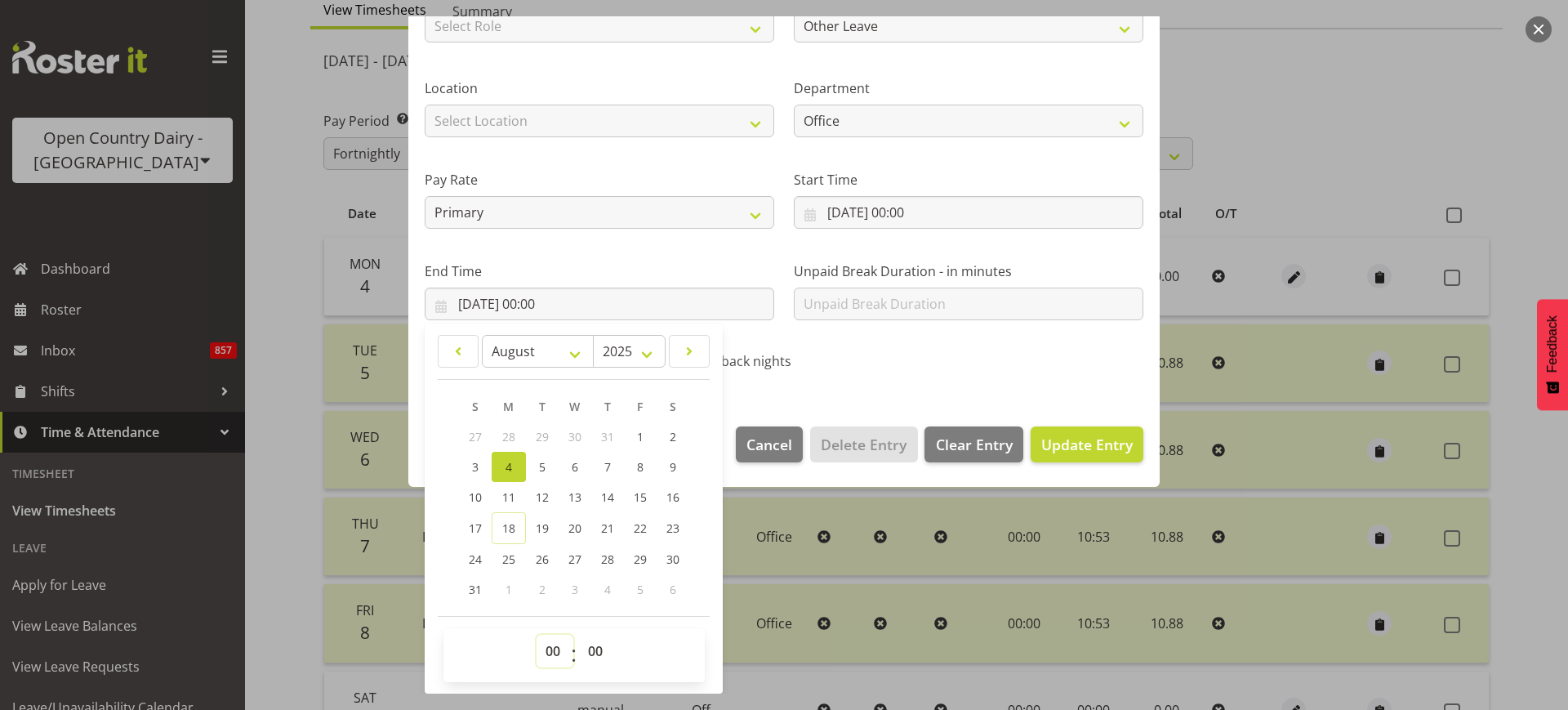
click at [558, 649] on select "00 01 02 03 04 05 06 07 08 09 10 11 12 13 14 15 16 17 18 19 20 21 22 23" at bounding box center [554, 651] width 37 height 33
select select "10"
click at [536, 635] on select "00 01 02 03 04 05 06 07 08 09 10 11 12 13 14 15 16 17 18 19 20 21 22 23" at bounding box center [554, 651] width 37 height 33
type input "04/08/2025, 10:00"
drag, startPoint x: 599, startPoint y: 651, endPoint x: 599, endPoint y: 639, distance: 12.0
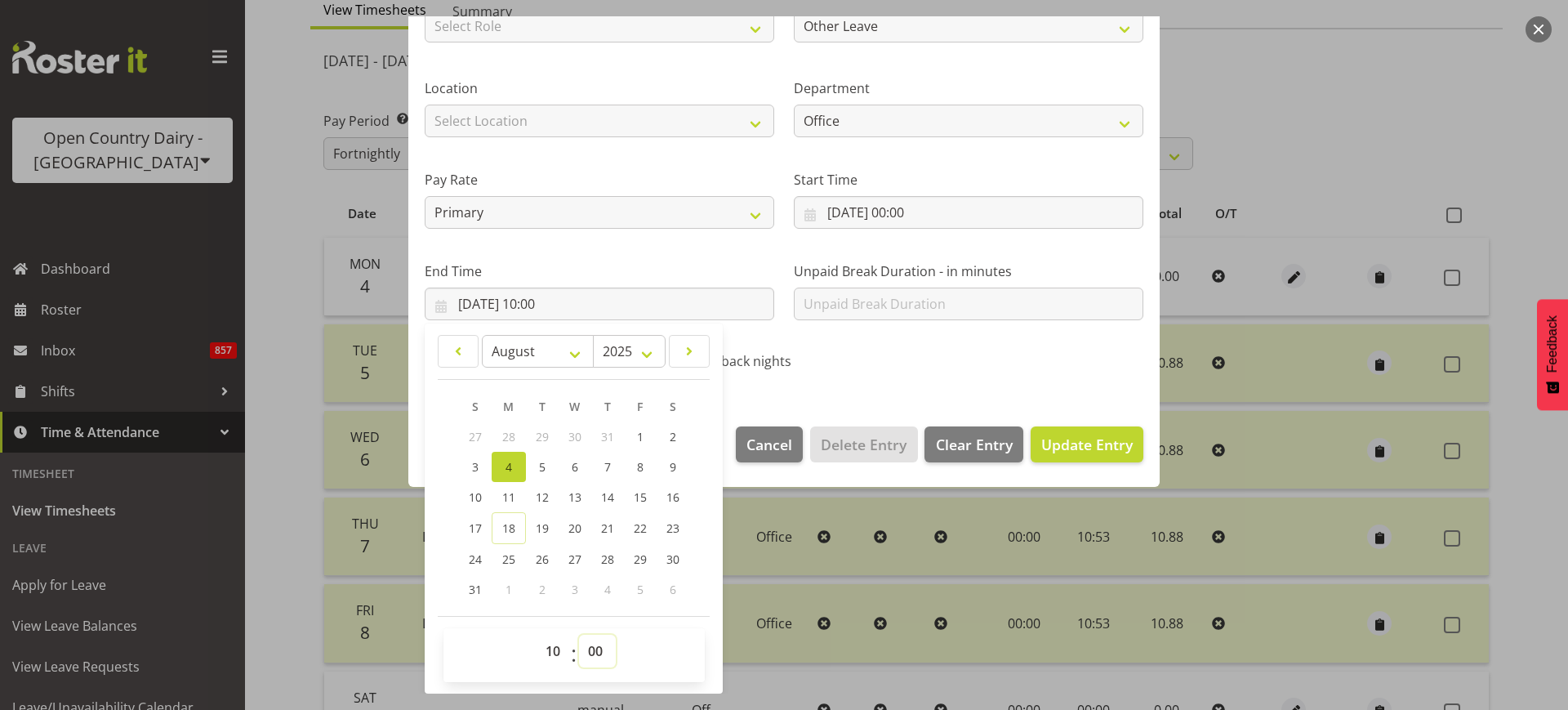
click at [599, 651] on select "00 01 02 03 04 05 06 07 08 09 10 11 12 13 14 15 16 17 18 19 20 21 22 23 24 25 2…" at bounding box center [597, 651] width 37 height 33
select select "53"
click at [579, 635] on select "00 01 02 03 04 05 06 07 08 09 10 11 12 13 14 15 16 17 18 19 20 21 22 23 24 25 2…" at bounding box center [597, 651] width 37 height 33
type input "04/08/2025, 10:53"
click at [867, 354] on div "Call back nights" at bounding box center [784, 364] width 226 height 21
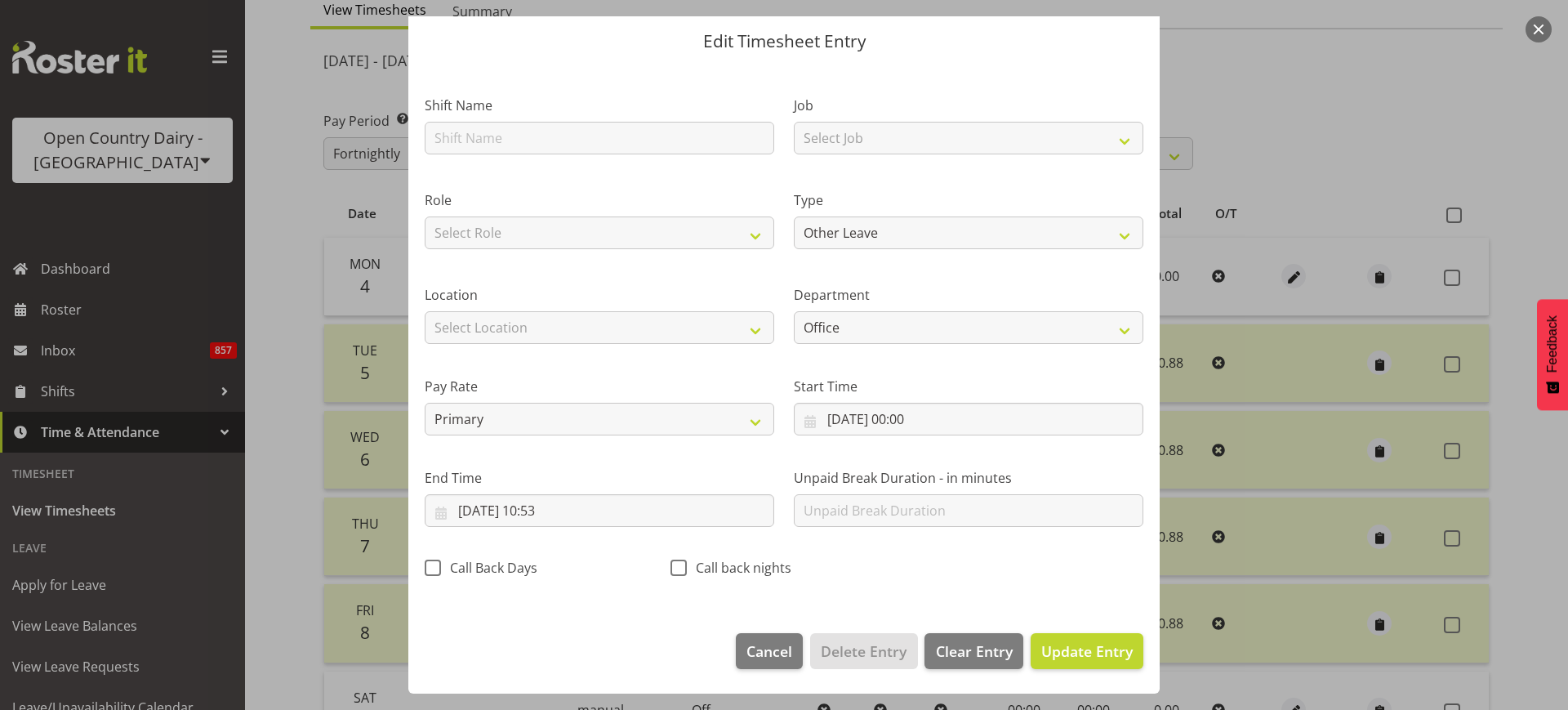
scroll to position [49, 0]
click at [1069, 649] on span "Update Entry" at bounding box center [1087, 651] width 92 height 20
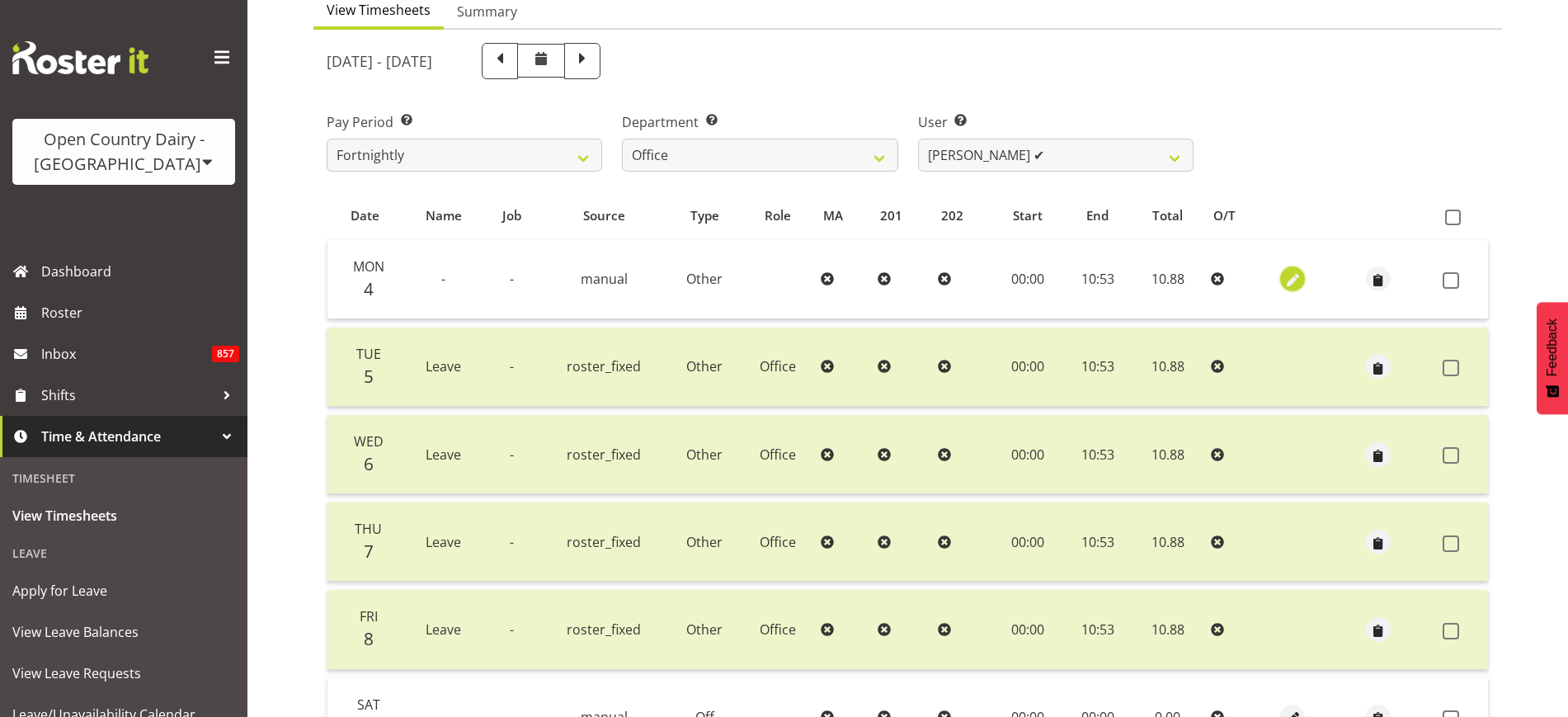
click at [1292, 280] on span "button" at bounding box center [1293, 280] width 19 height 19
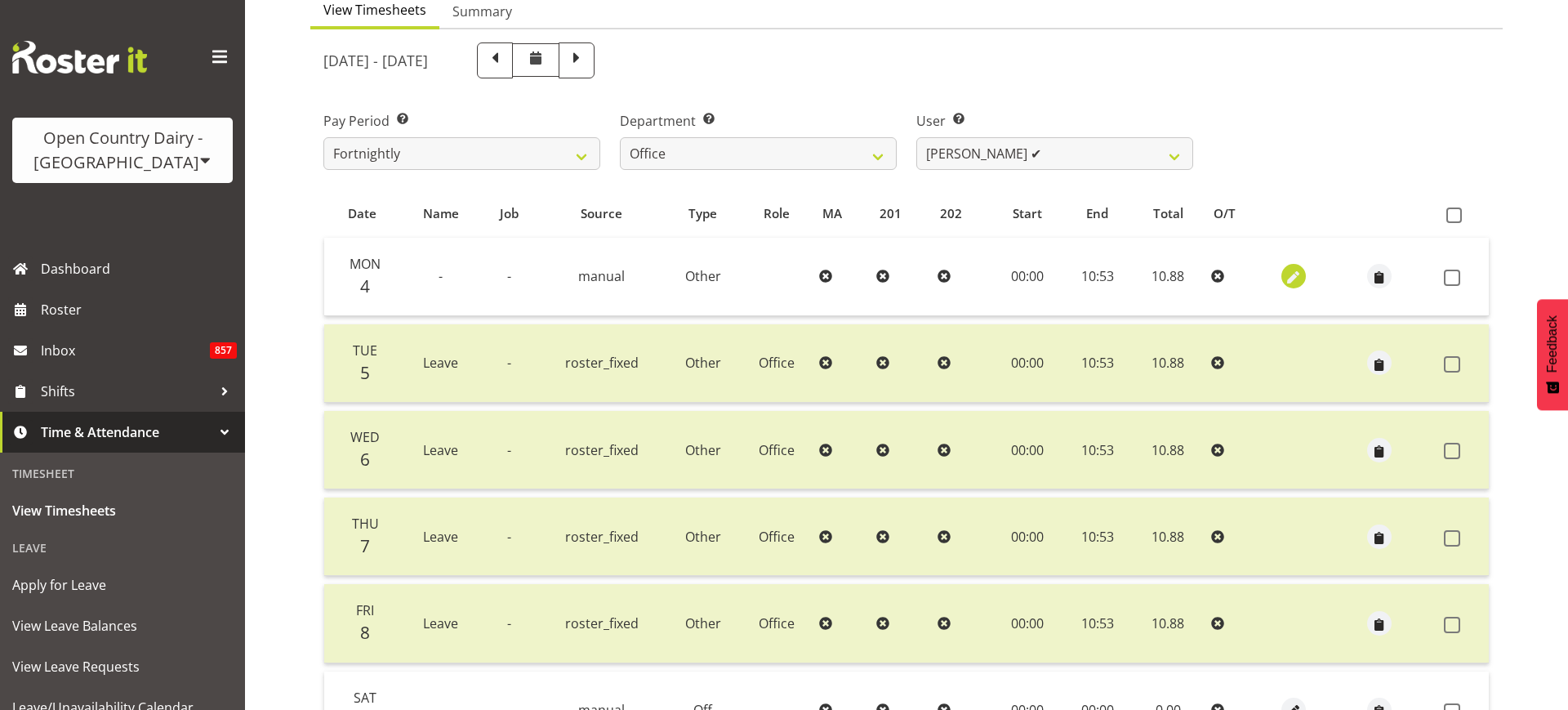
select select "Other"
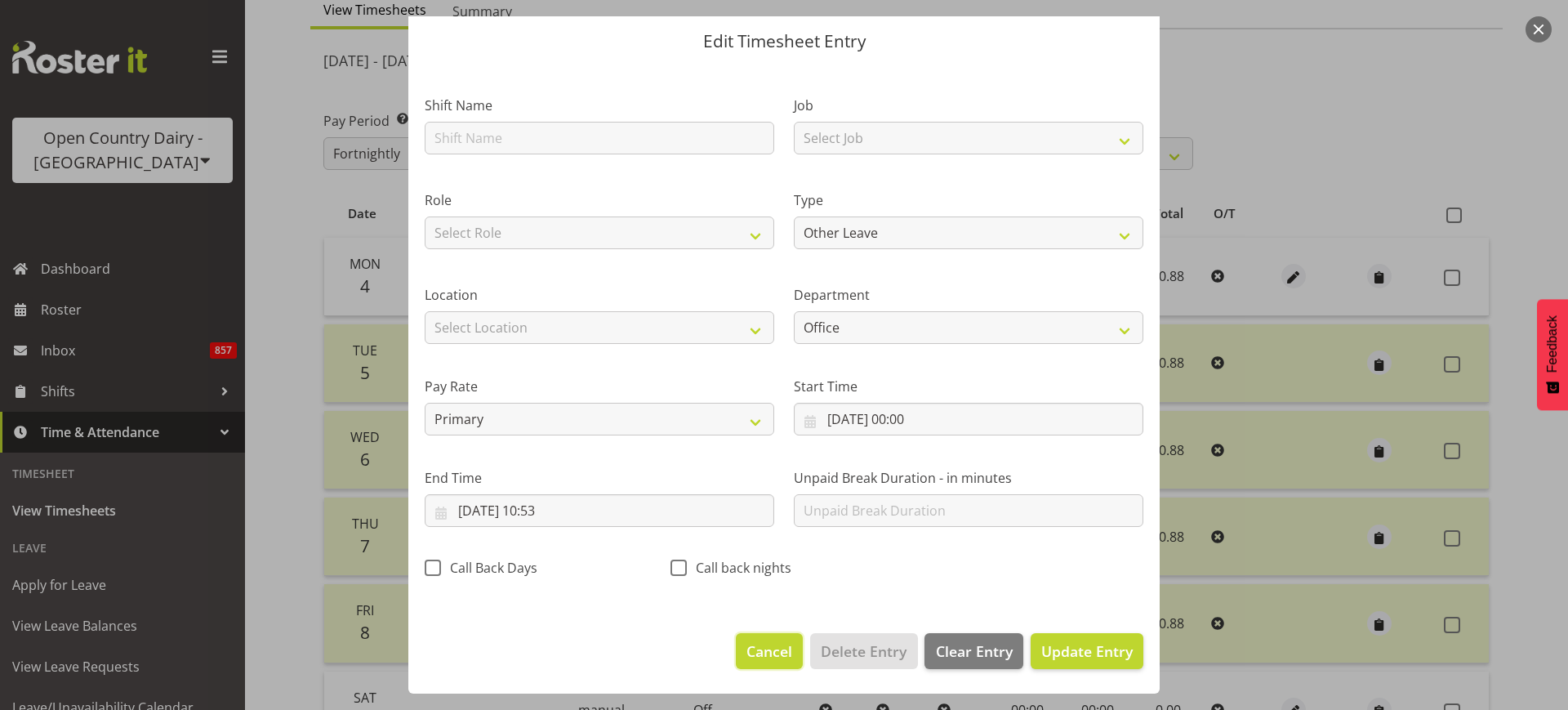
click at [747, 647] on span "Cancel" at bounding box center [770, 651] width 46 height 21
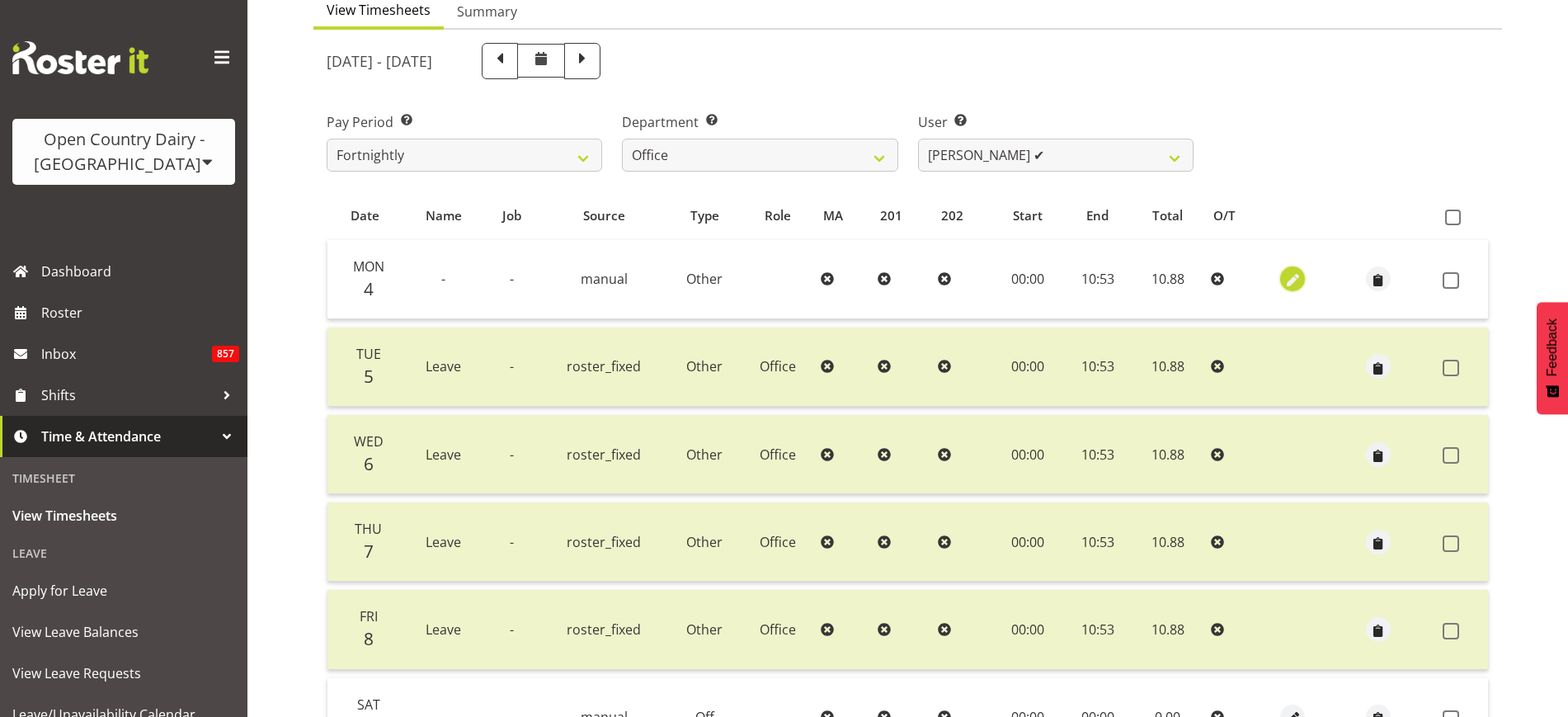
click at [1294, 280] on span "button" at bounding box center [1293, 280] width 19 height 19
select select "Other"
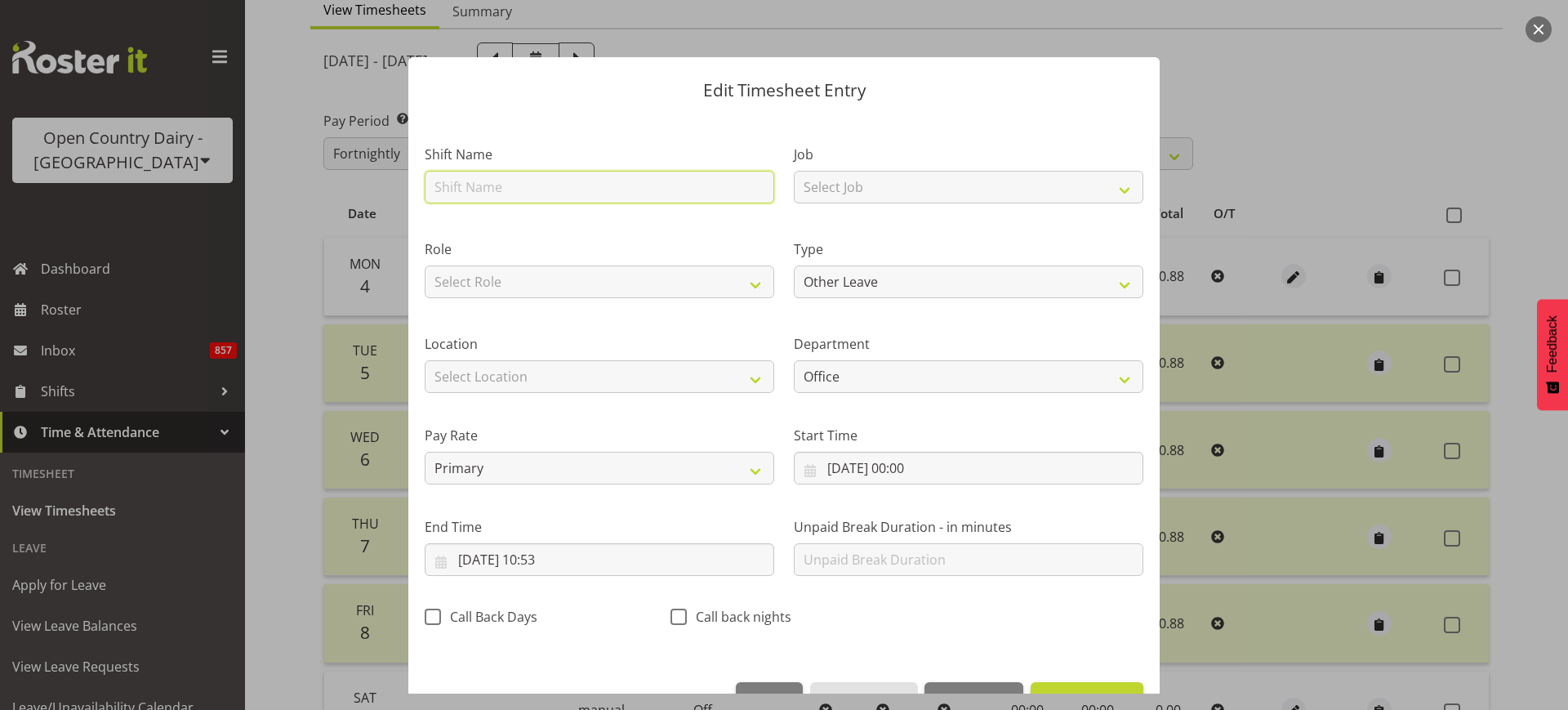
click at [558, 187] on input "text" at bounding box center [599, 187] width 350 height 33
type input "Leave"
click at [718, 374] on select "Select Location Containers Horotiu Ingredients Waharoa Office Waikato Milk Whan…" at bounding box center [599, 377] width 350 height 33
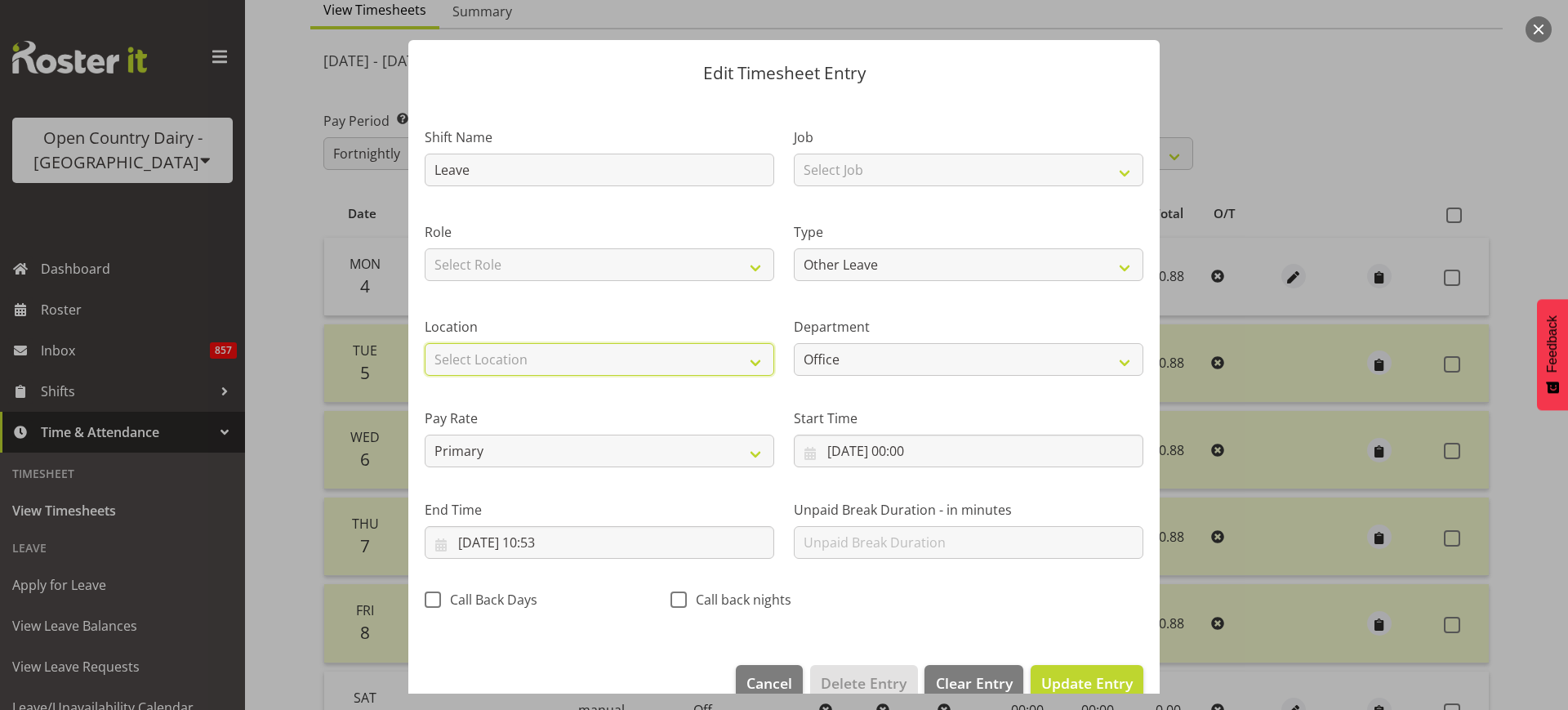
scroll to position [0, 0]
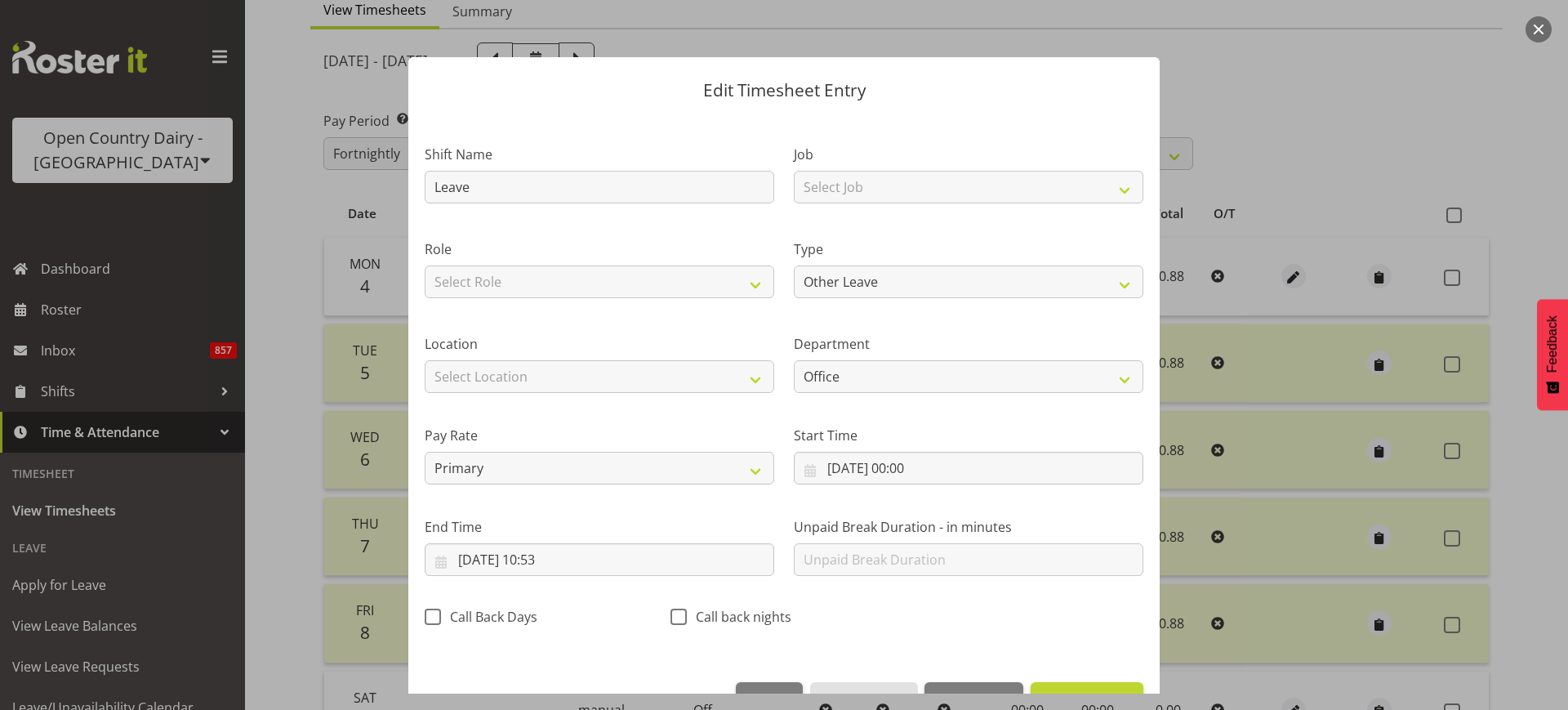
click at [711, 335] on label "Location" at bounding box center [599, 344] width 350 height 20
click at [750, 282] on select "Select Role Office Shift Supervisor" at bounding box center [599, 282] width 350 height 33
select select "1169"
click at [425, 265] on select "Select Role Office Shift Supervisor" at bounding box center [599, 282] width 350 height 33
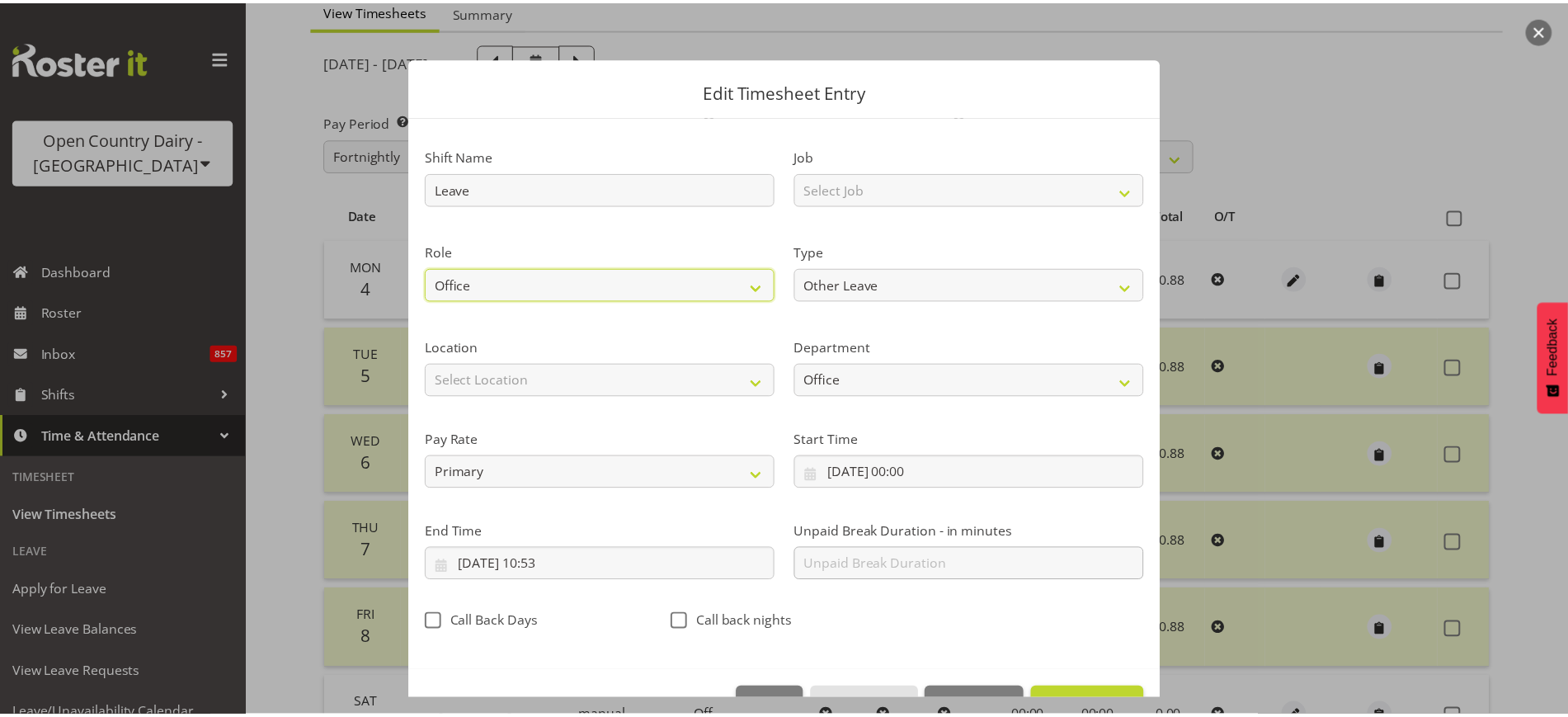
scroll to position [50, 0]
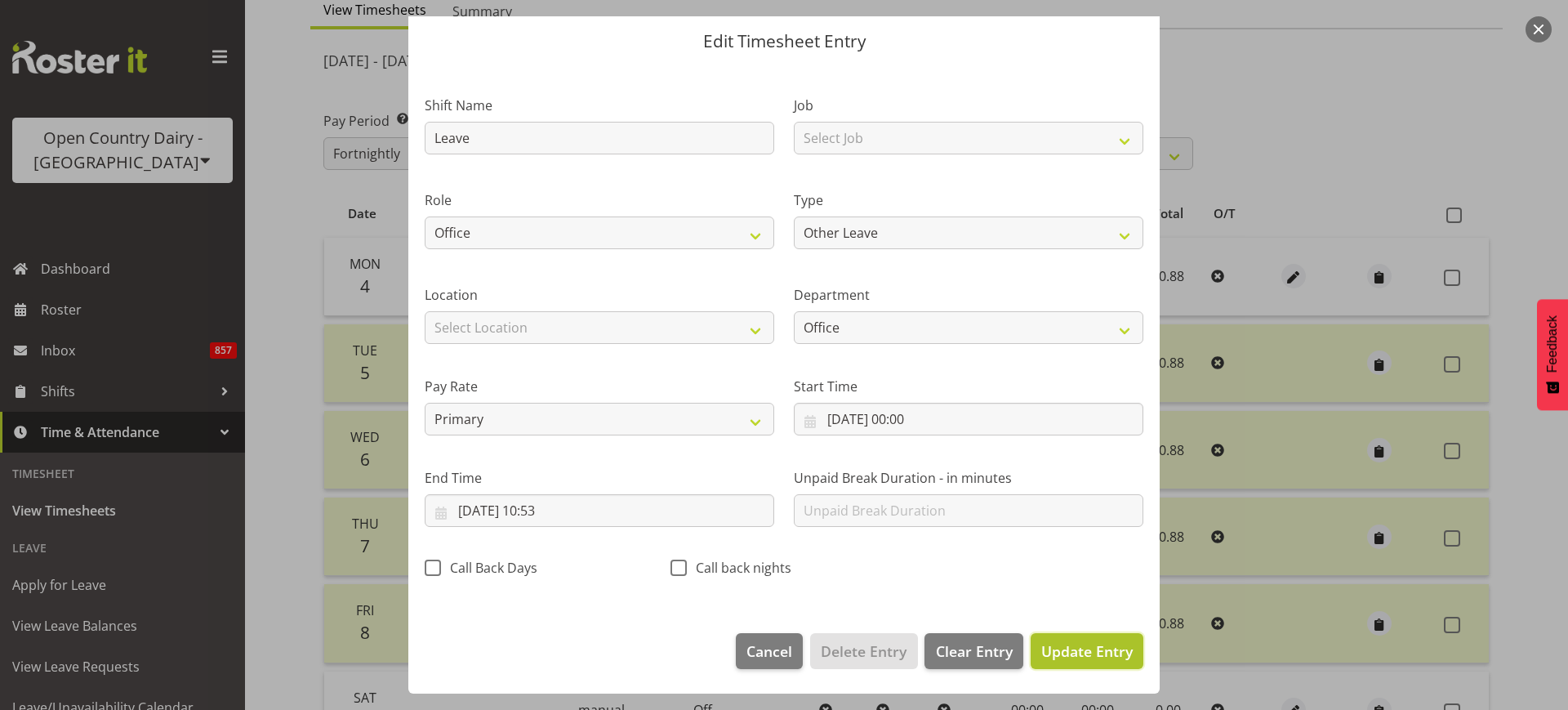
click at [1087, 646] on span "Update Entry" at bounding box center [1087, 651] width 92 height 20
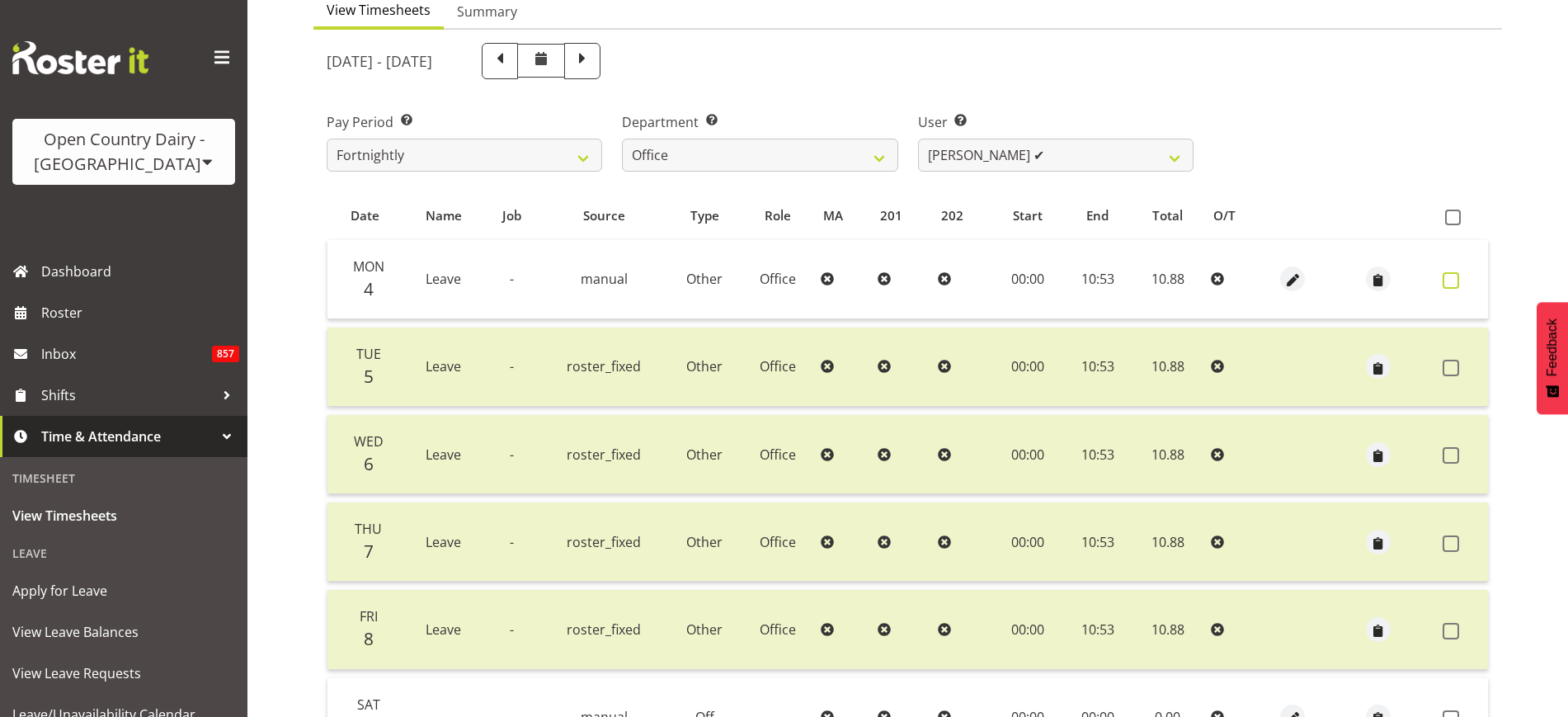
click at [1451, 279] on span at bounding box center [1451, 280] width 17 height 17
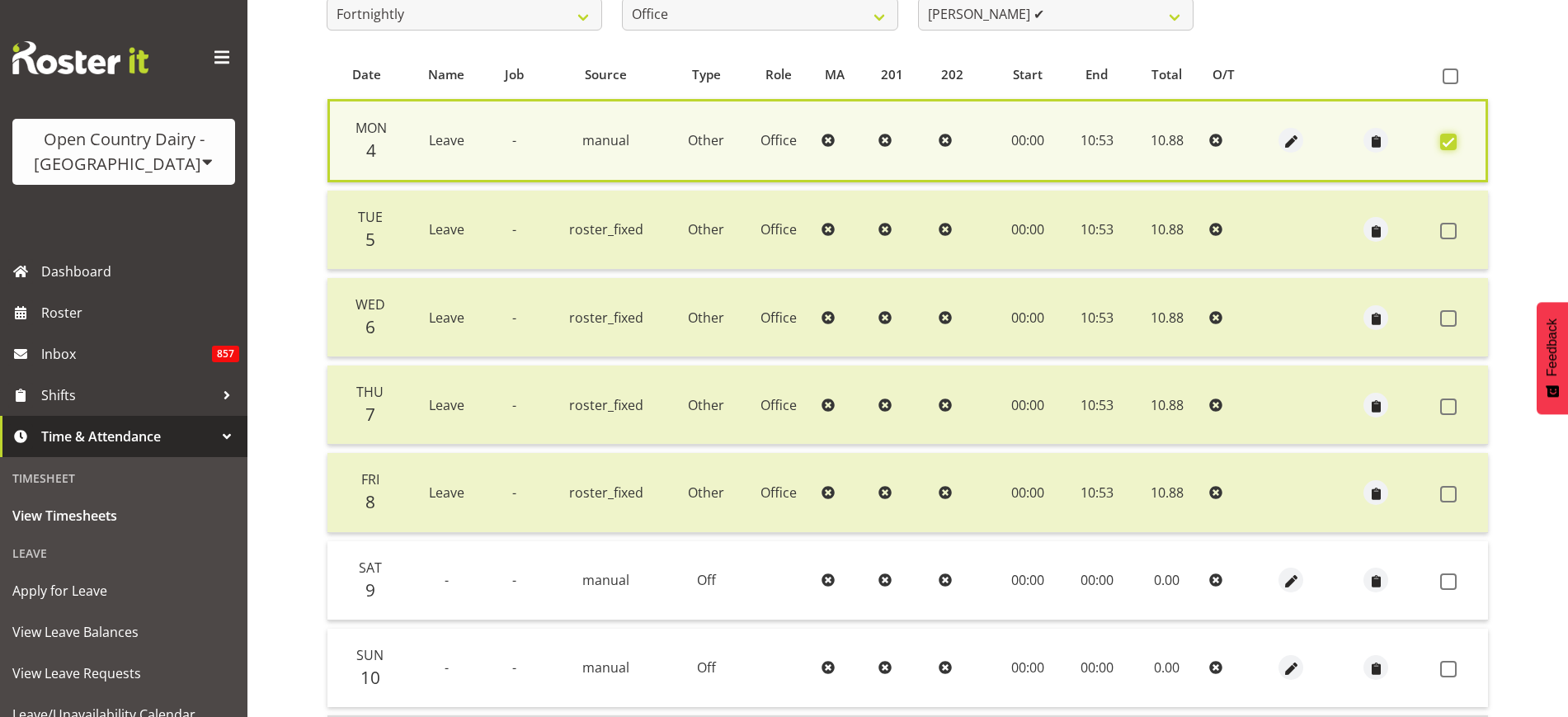
scroll to position [438, 0]
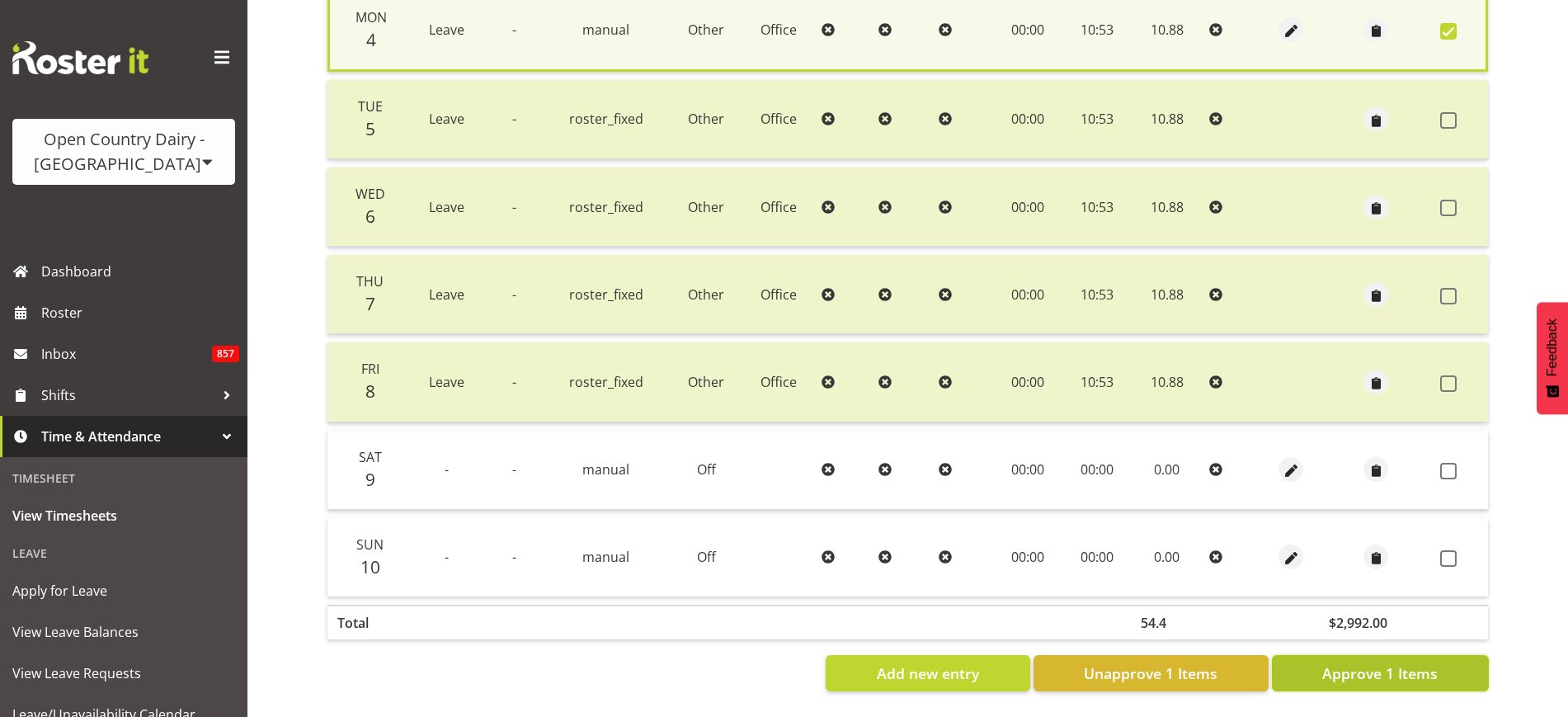
click at [1359, 662] on span "Approve 1 Items" at bounding box center [1380, 673] width 116 height 22
checkbox input "false"
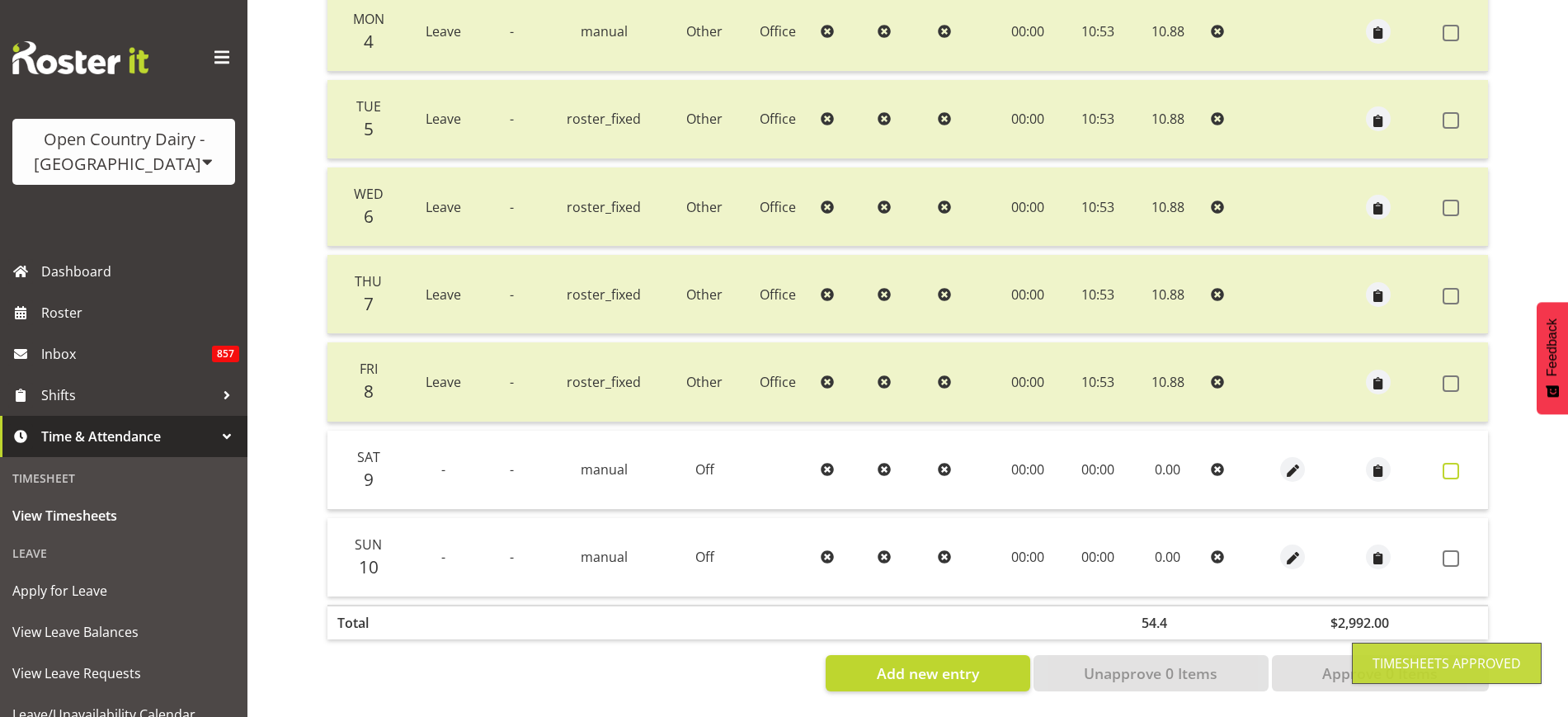
click at [1456, 462] on span at bounding box center [1451, 471] width 17 height 17
checkbox input "true"
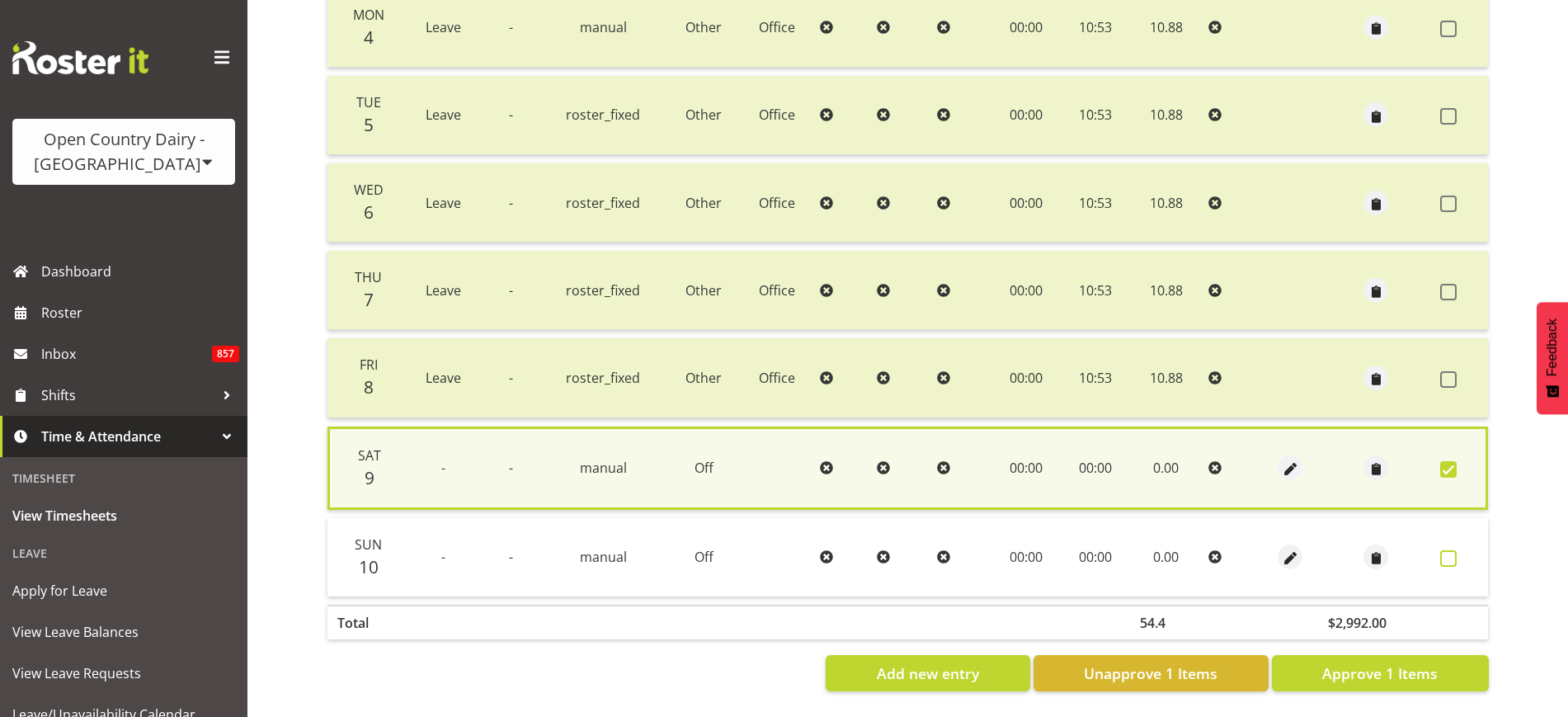
click at [1450, 550] on span at bounding box center [1448, 558] width 17 height 17
checkbox input "true"
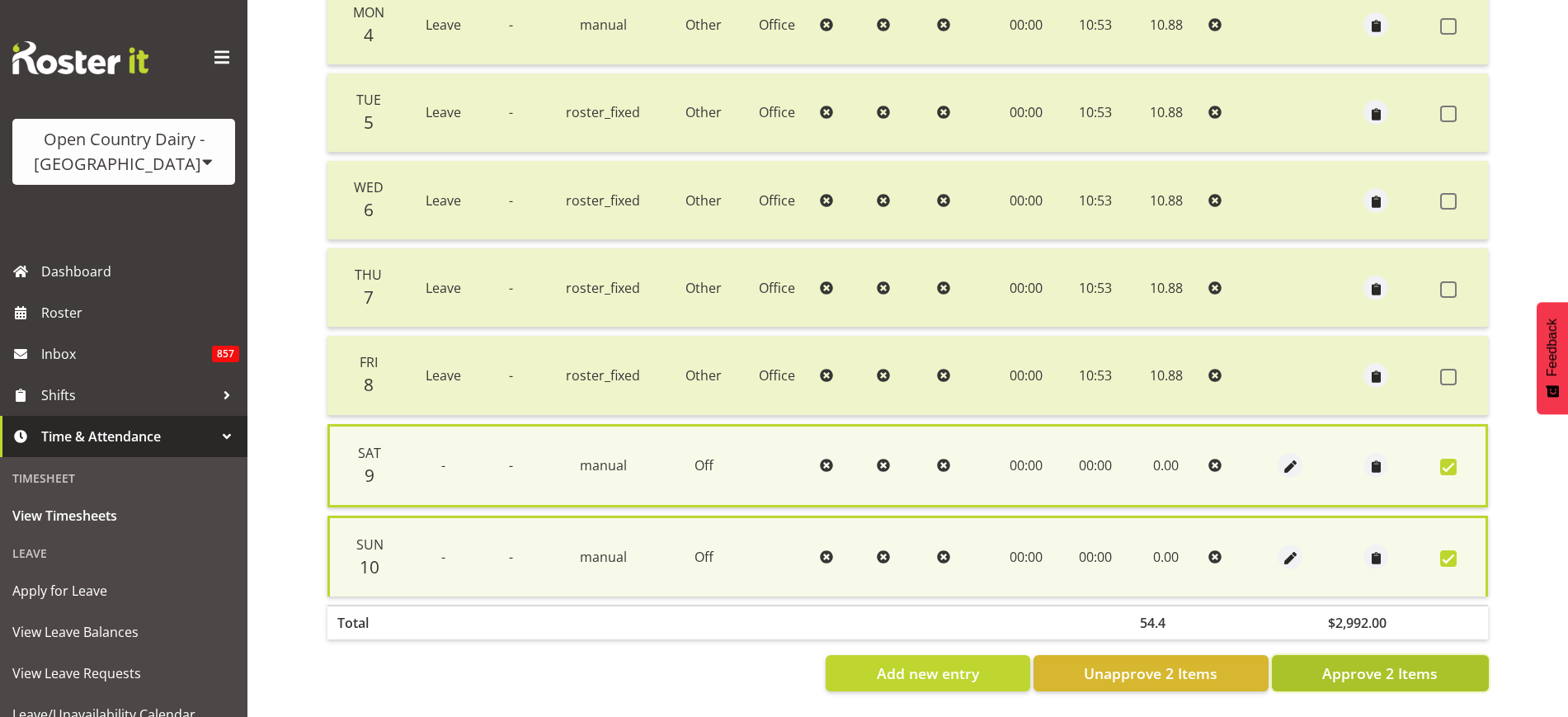
click at [1433, 662] on span "Approve 2 Items" at bounding box center [1380, 673] width 116 height 22
checkbox input "false"
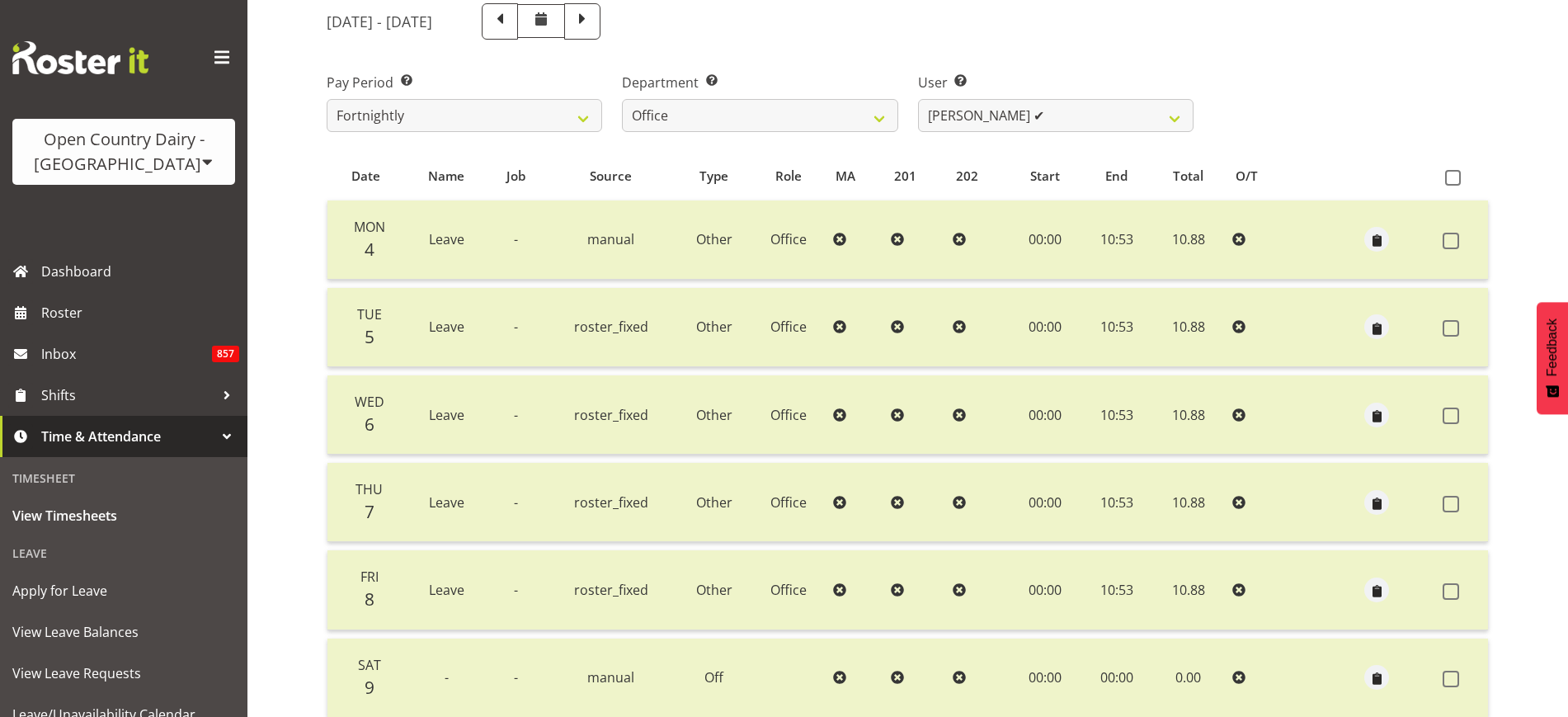
scroll to position [22, 0]
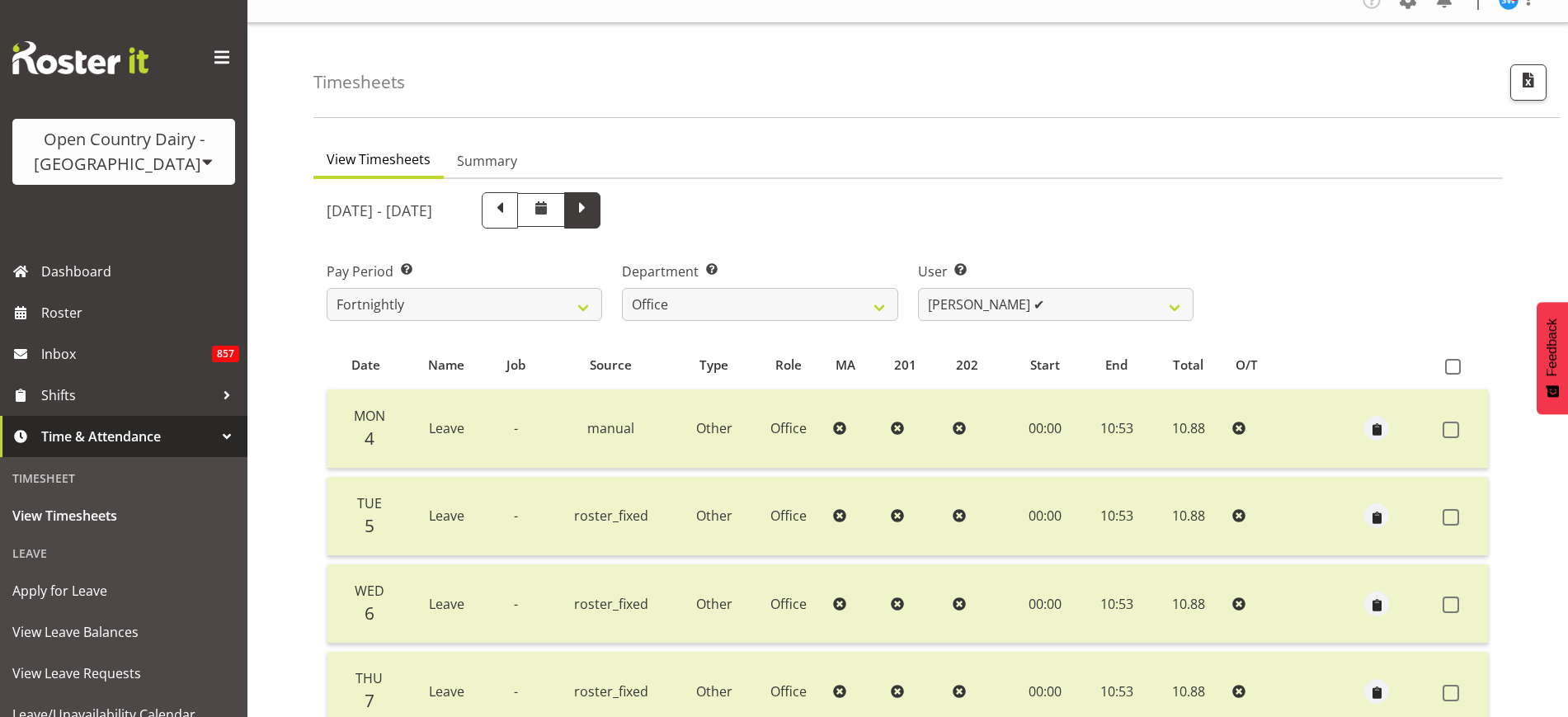
click at [593, 218] on span at bounding box center [582, 208] width 22 height 22
select select
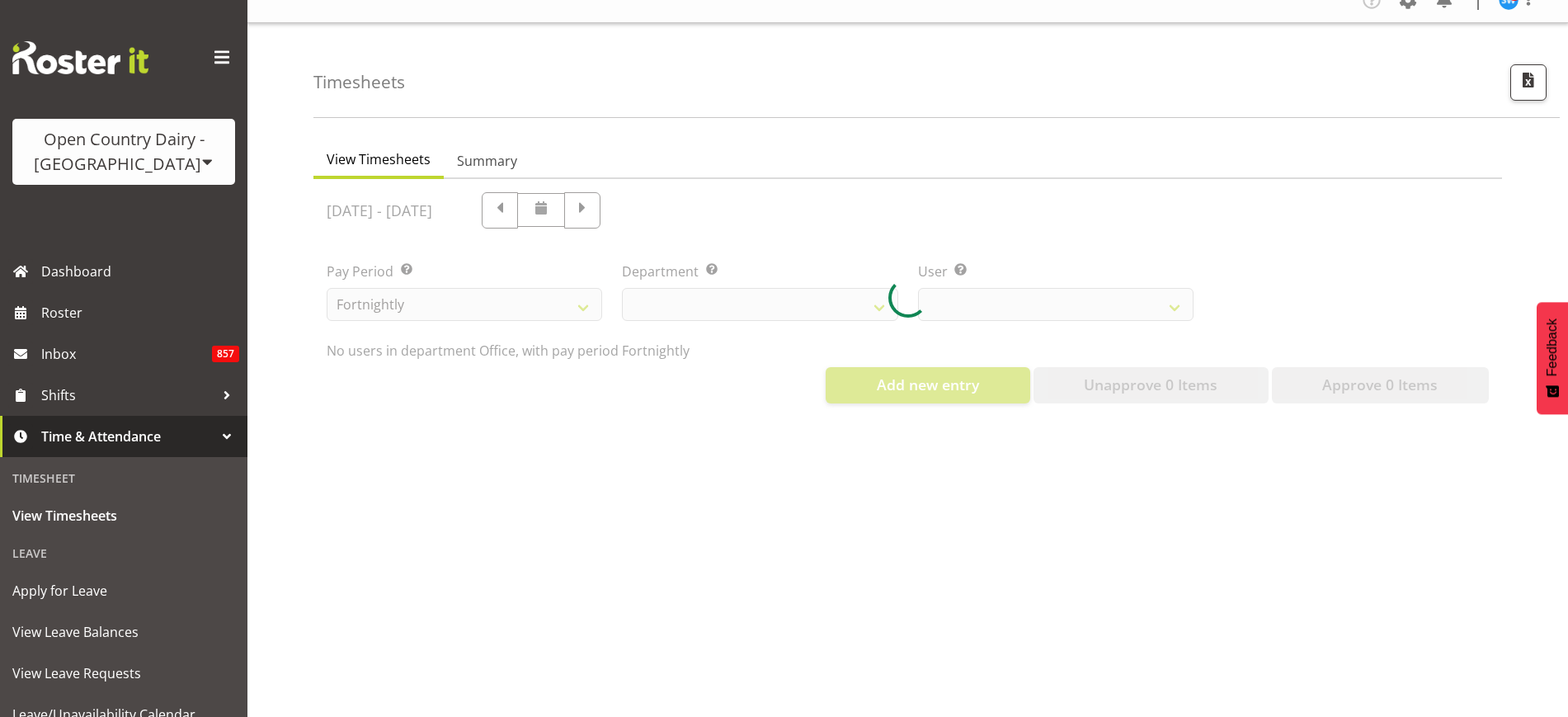
select select "734"
select select "11001"
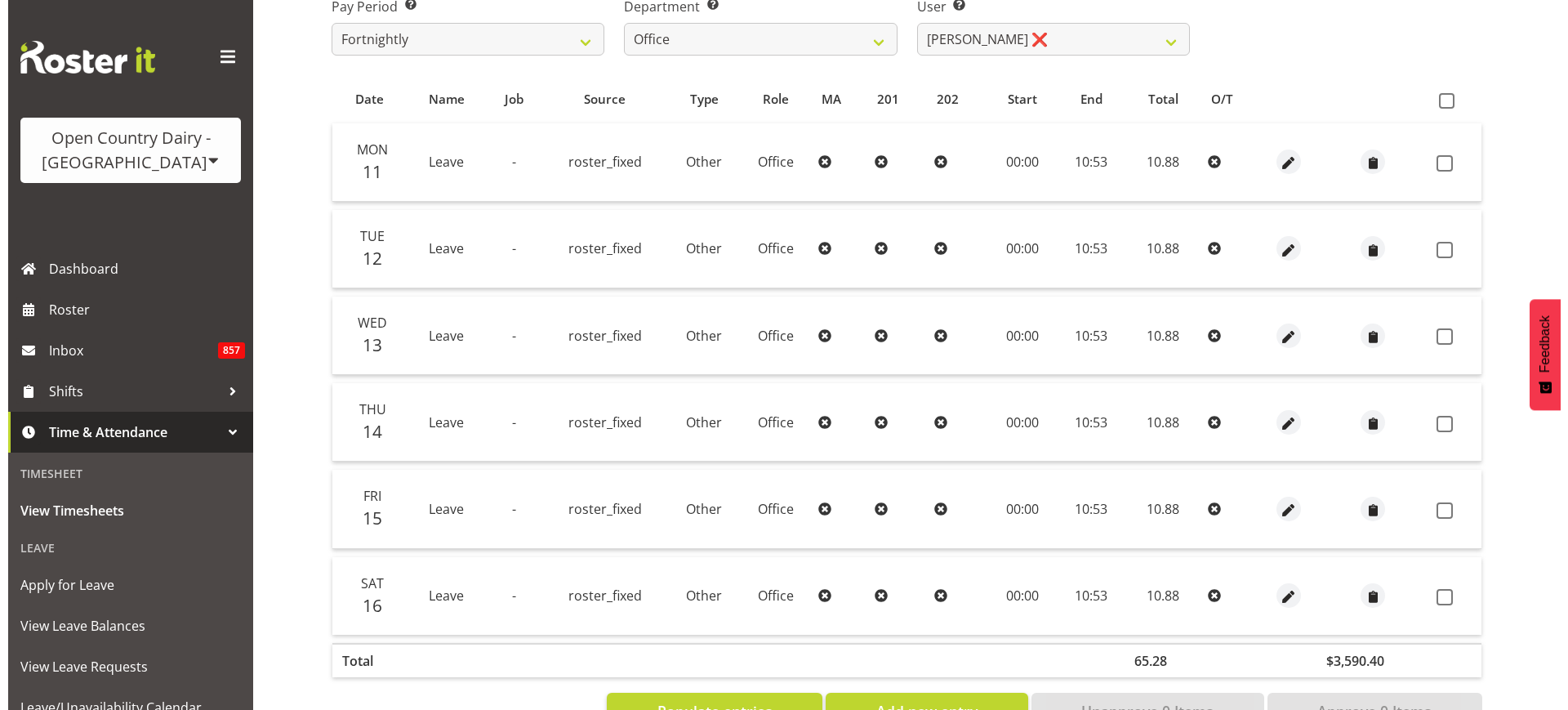
scroll to position [328, 0]
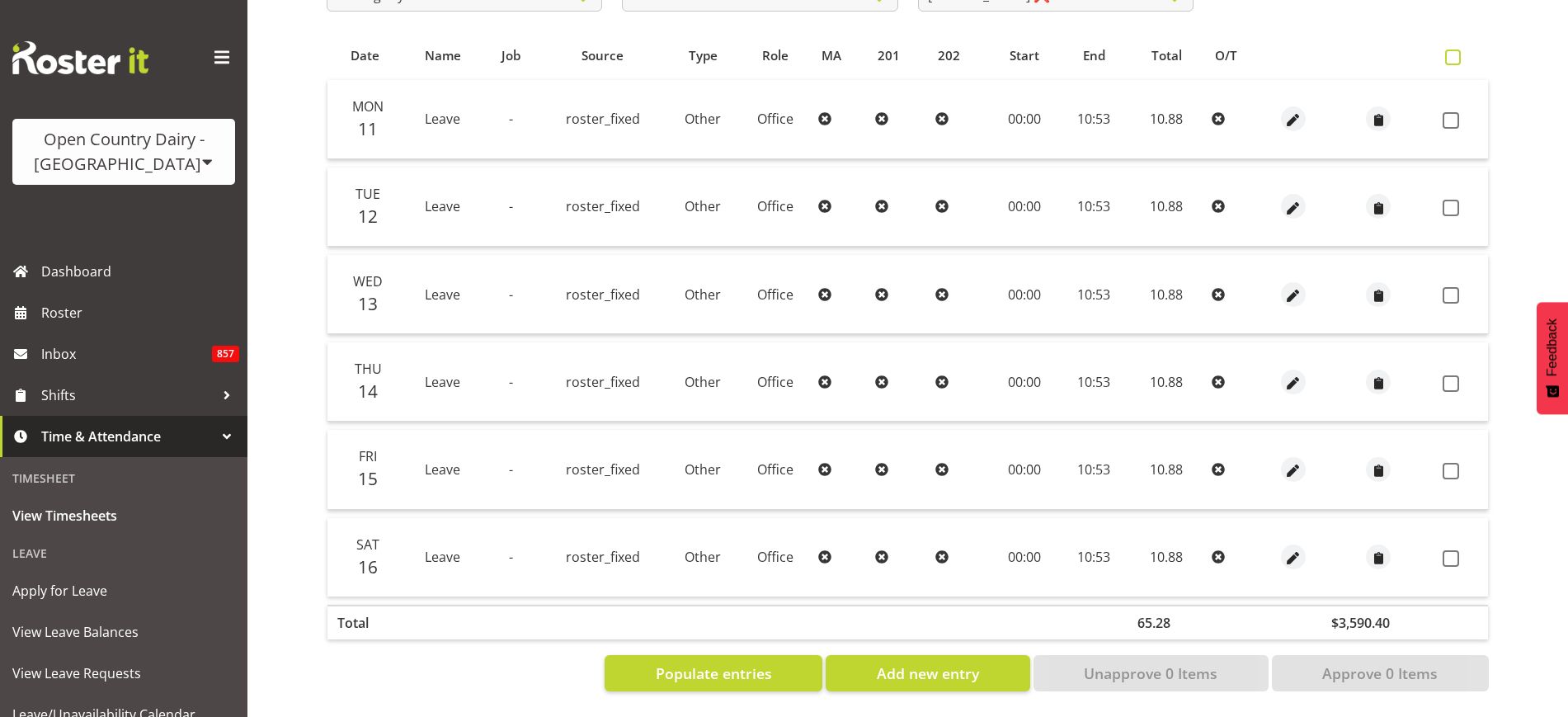
click at [1454, 57] on span at bounding box center [1452, 57] width 16 height 16
click at [1454, 57] on input "checkbox" at bounding box center [1450, 57] width 11 height 11
checkbox input "true"
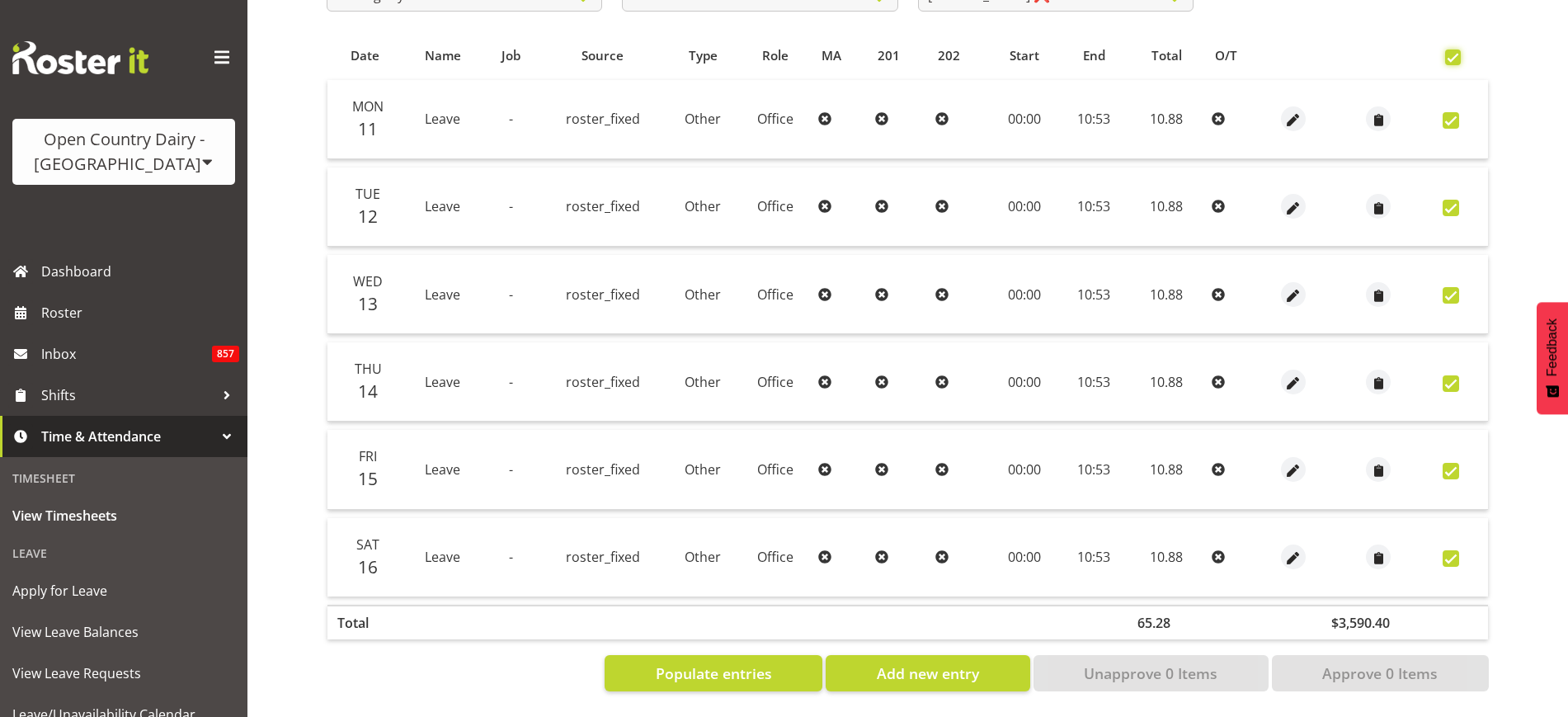
checkbox input "true"
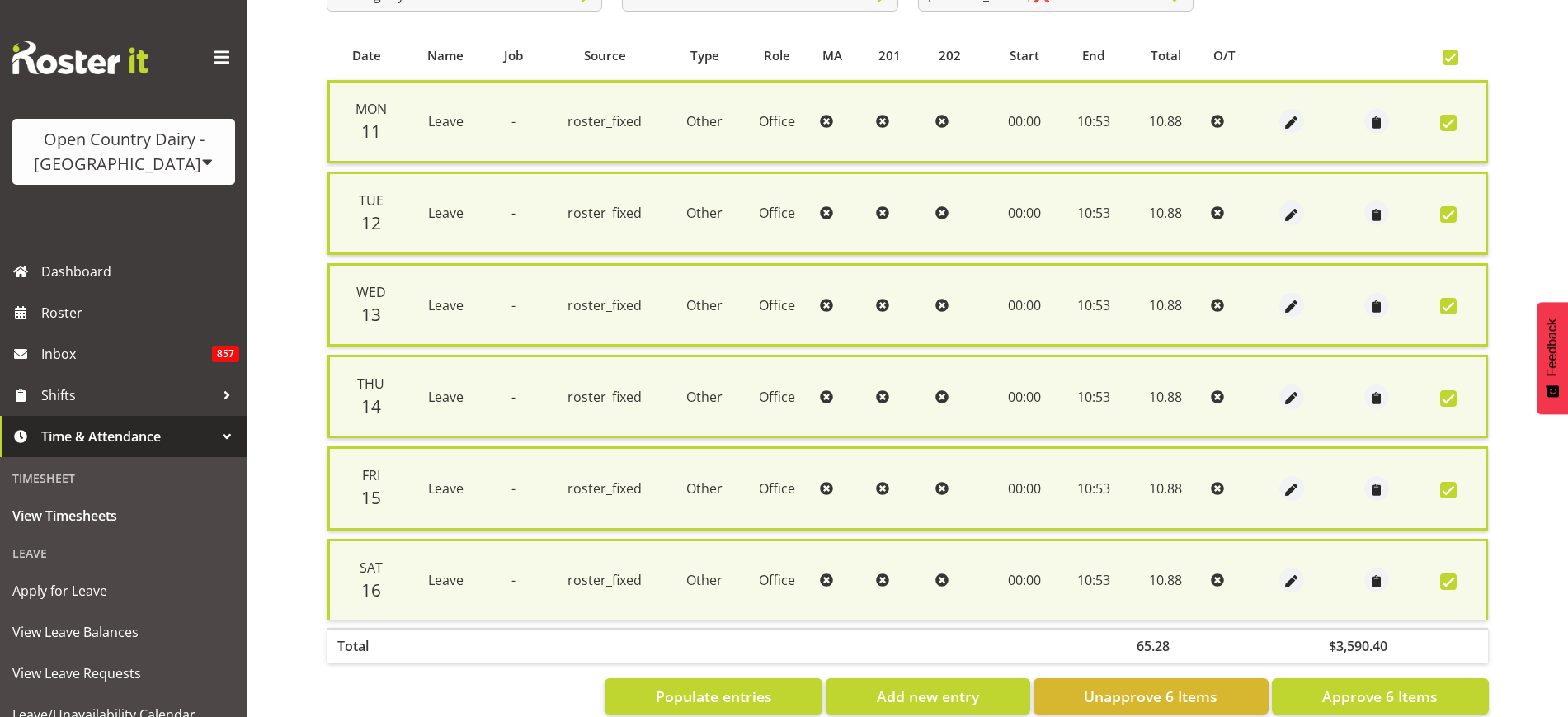
click at [1448, 581] on span at bounding box center [1448, 581] width 17 height 17
checkbox input "false"
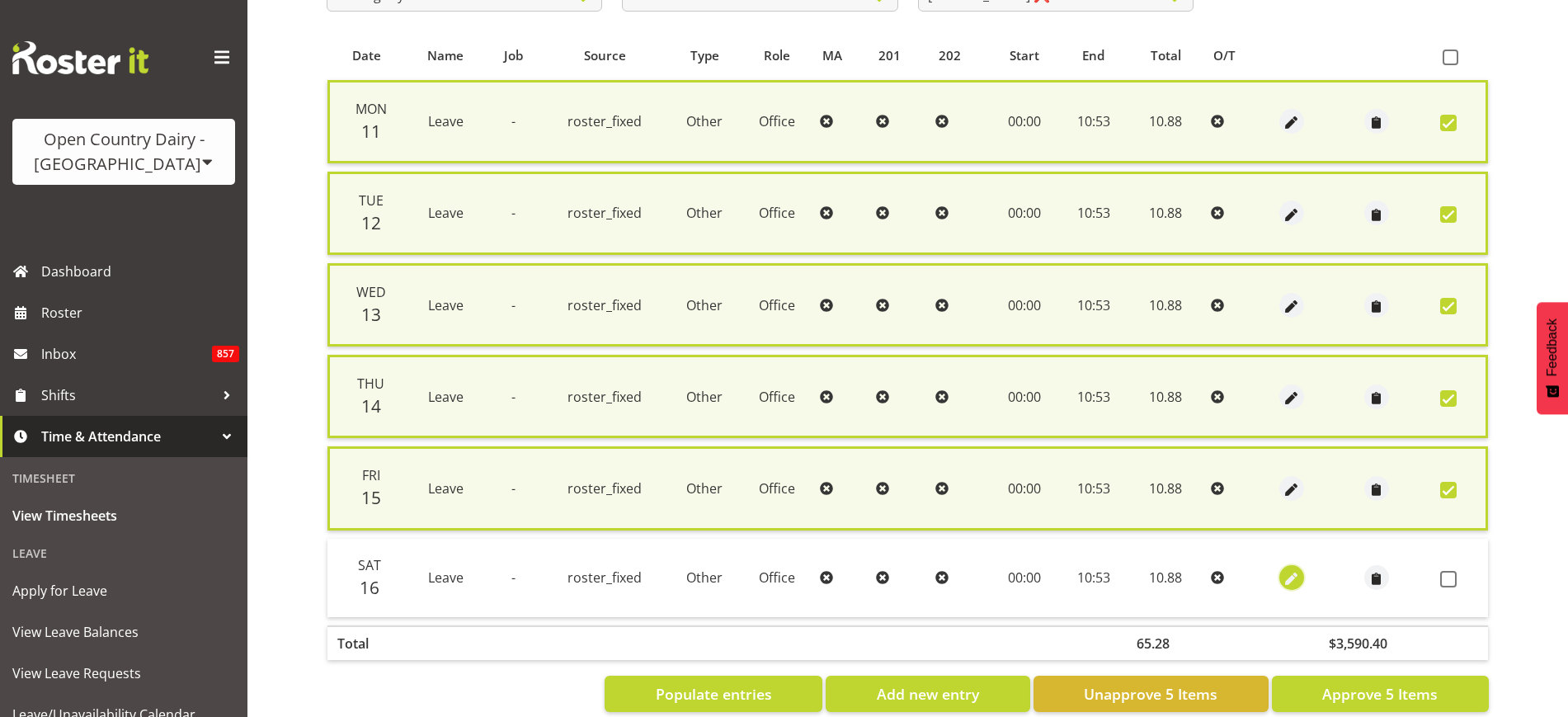
click at [1293, 571] on span "button" at bounding box center [1292, 579] width 19 height 19
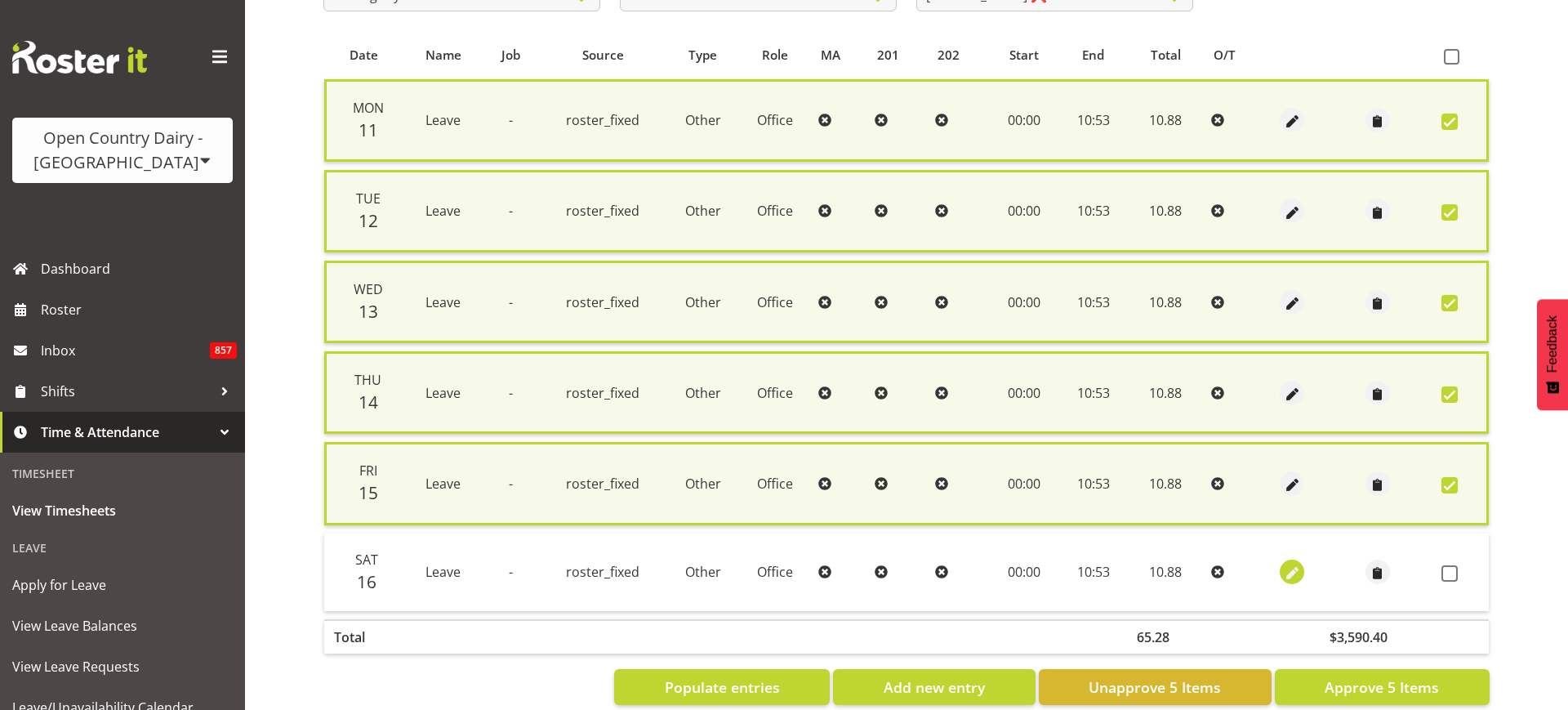
select select "Other"
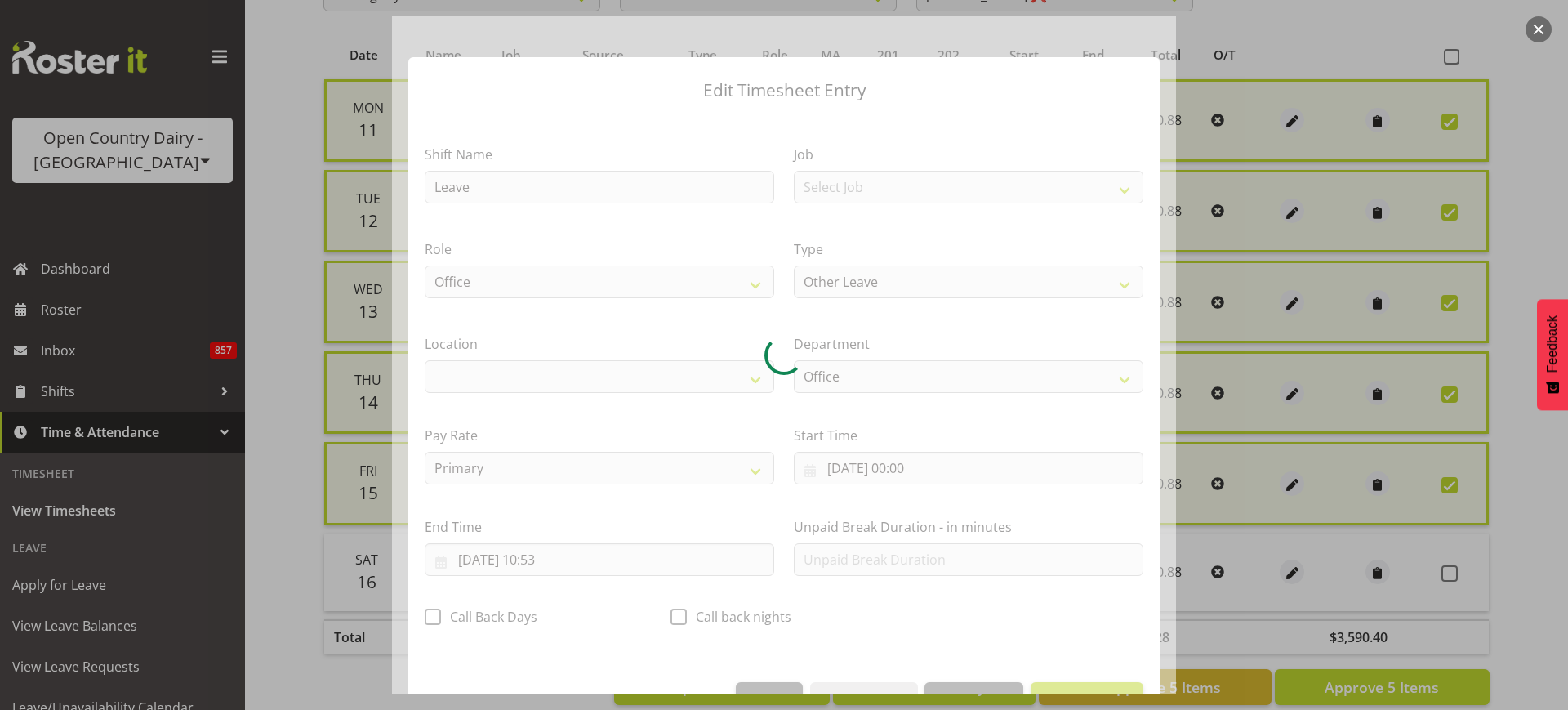
select select "1040"
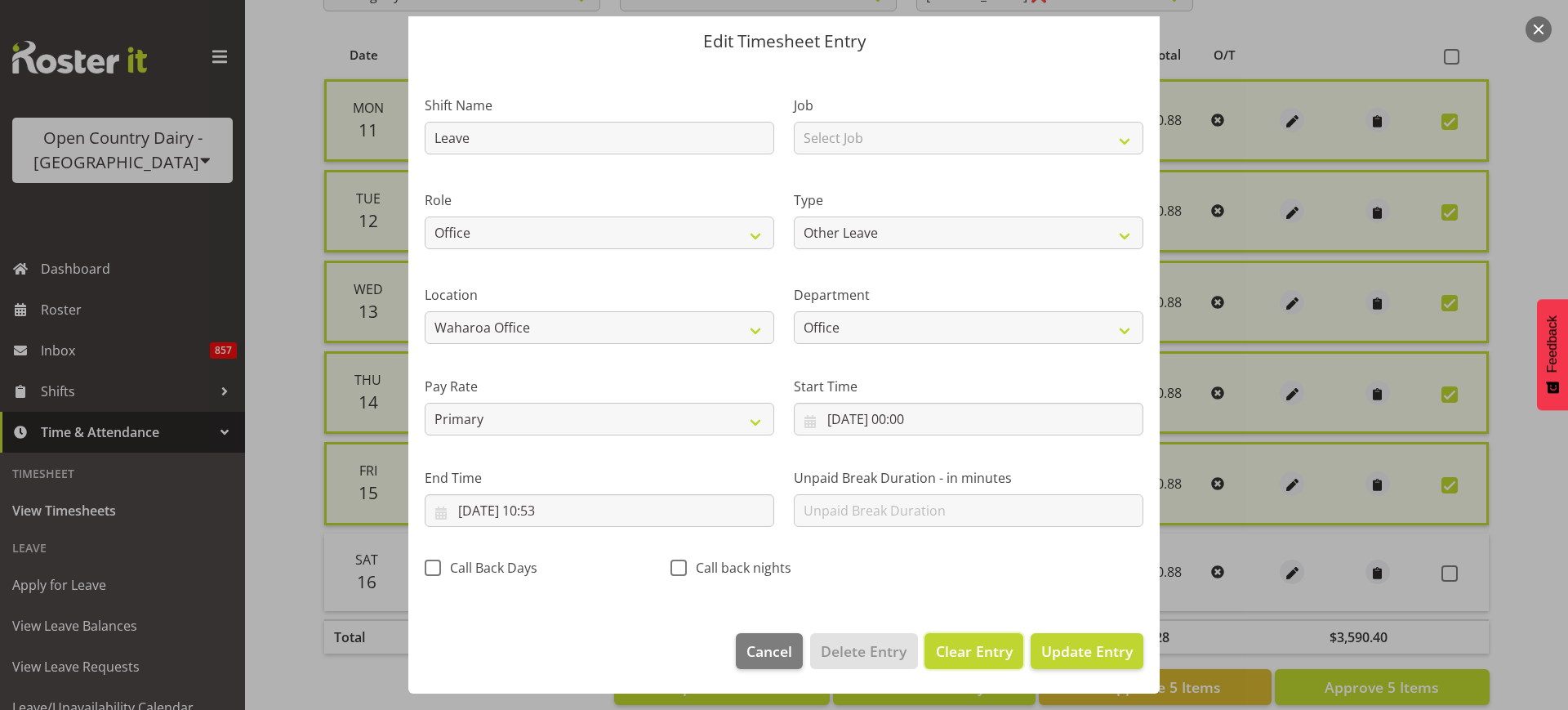
click at [977, 648] on span "Clear Entry" at bounding box center [974, 651] width 77 height 21
select select "Off"
type input "0"
select select
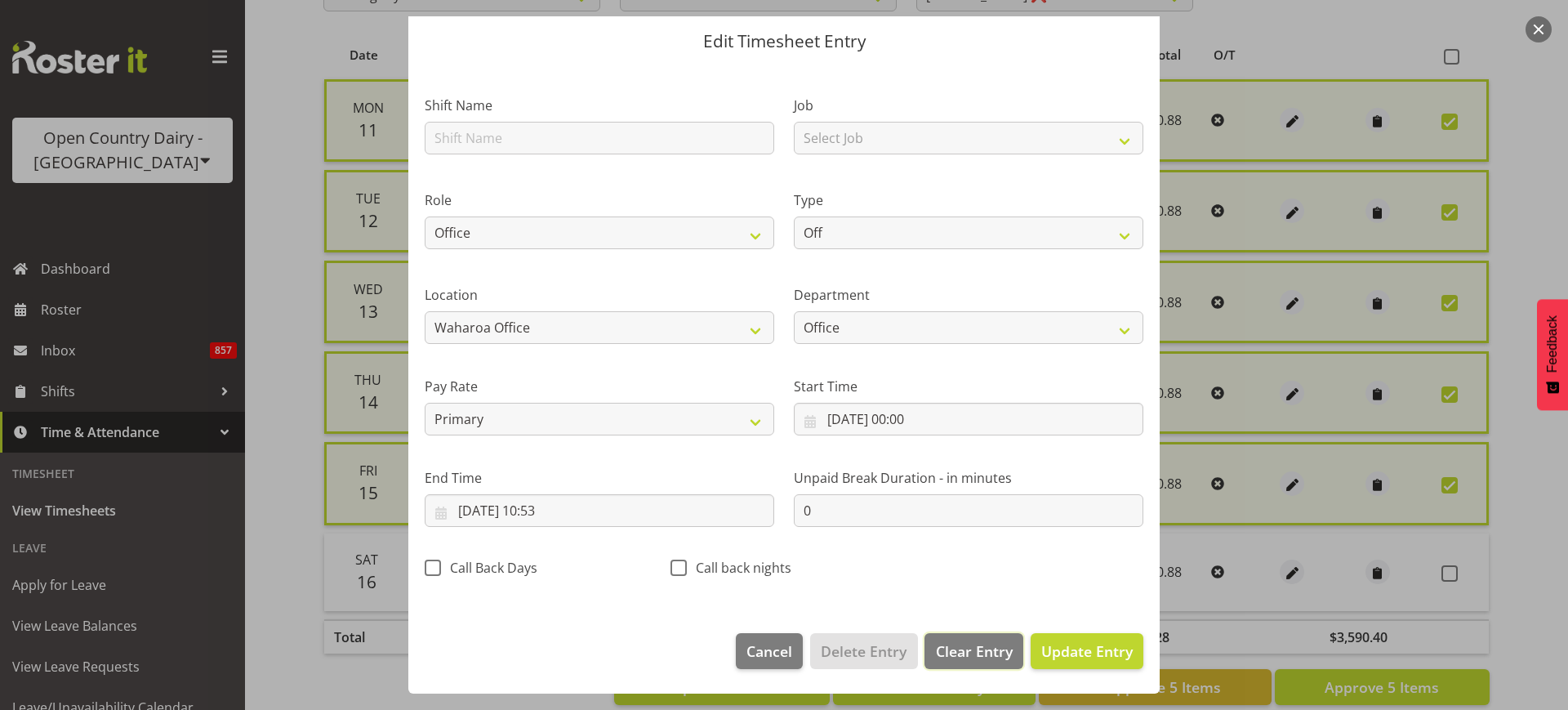
select select
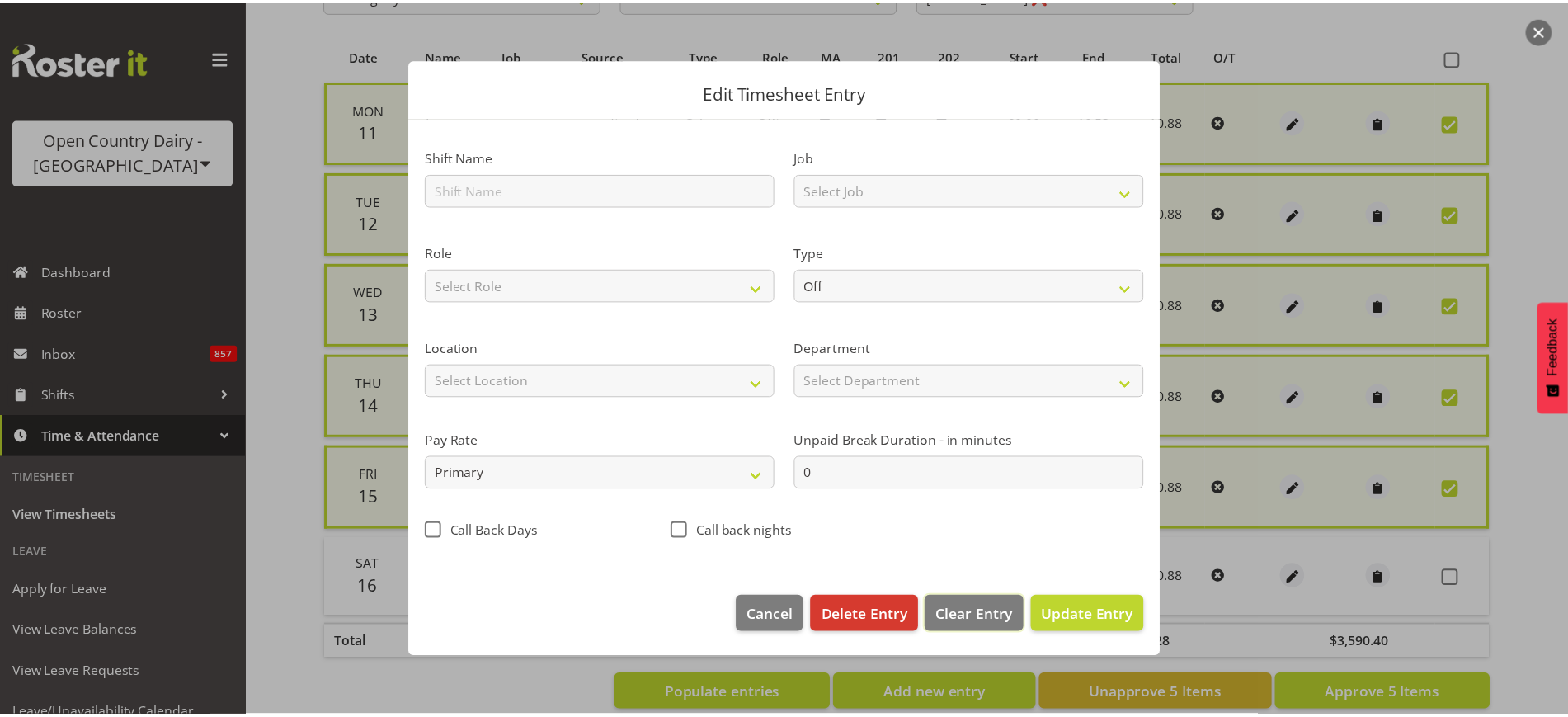
scroll to position [0, 0]
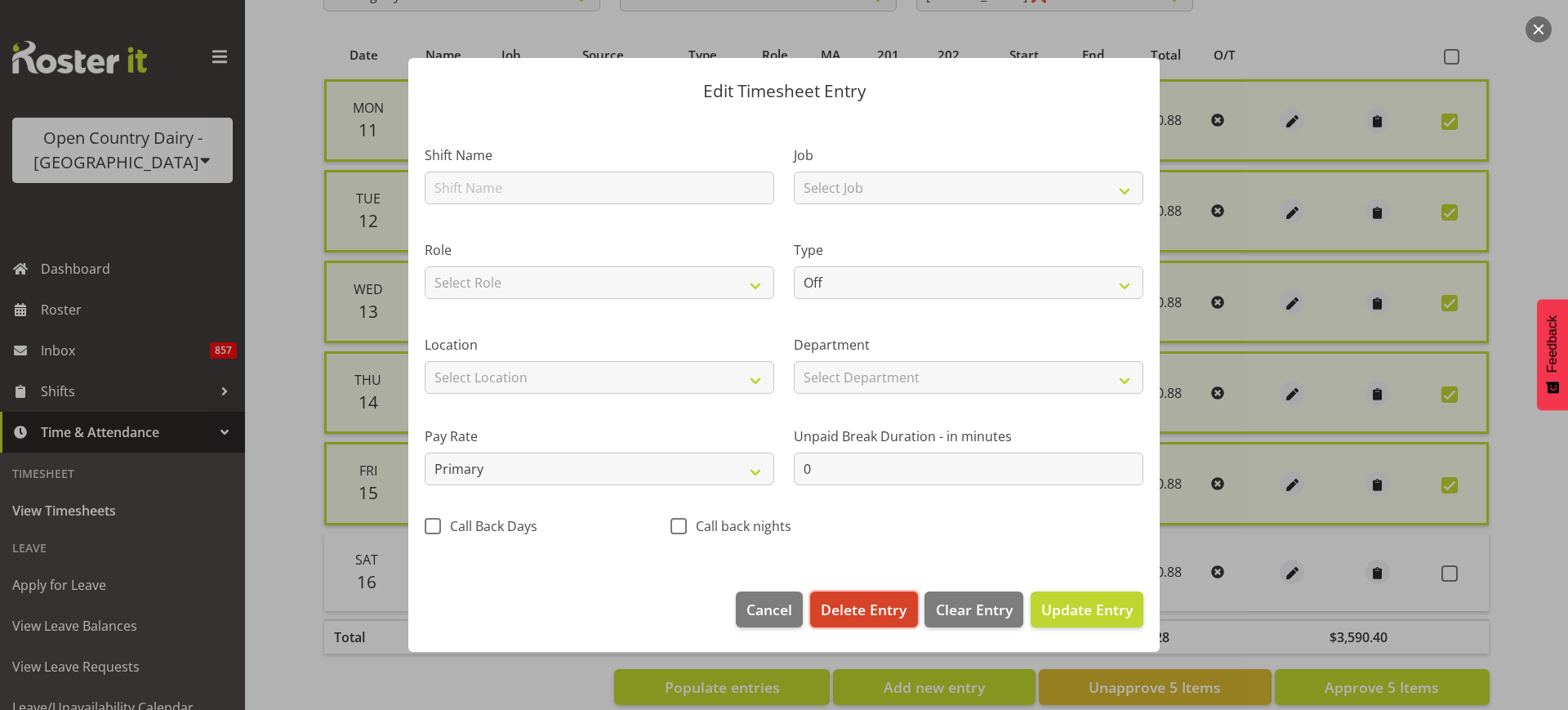
click at [883, 608] on span "Delete Entry" at bounding box center [863, 609] width 86 height 21
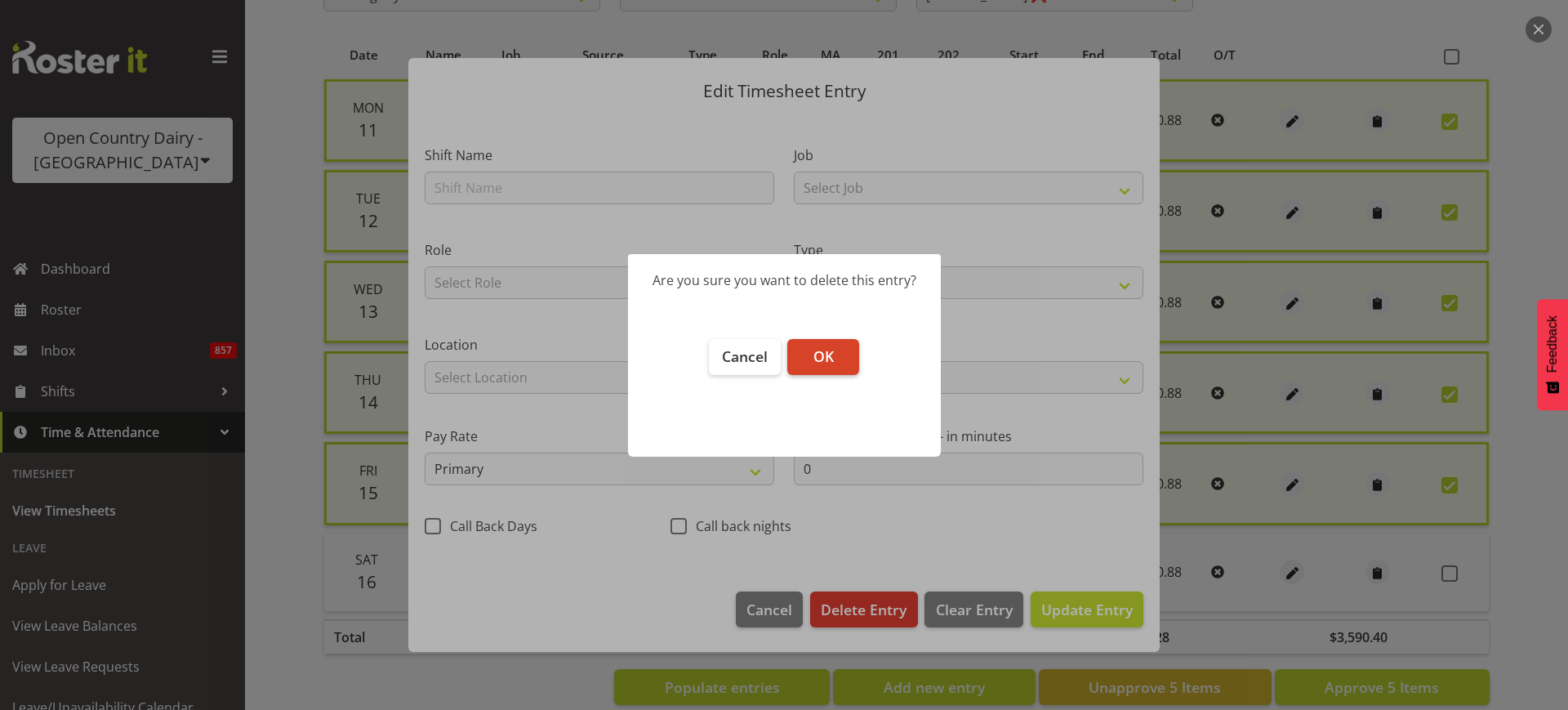
click at [830, 348] on span "OK" at bounding box center [823, 356] width 20 height 20
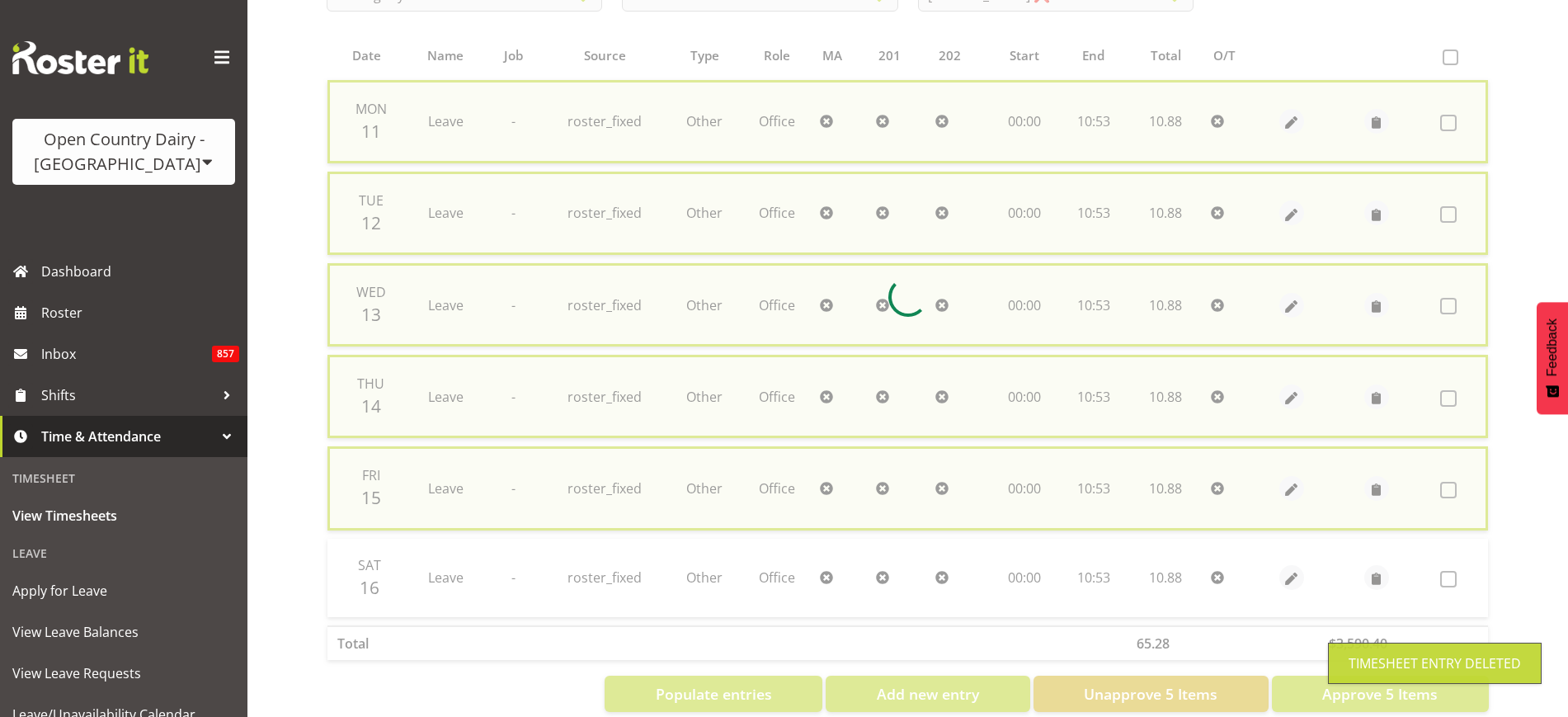
checkbox input "false"
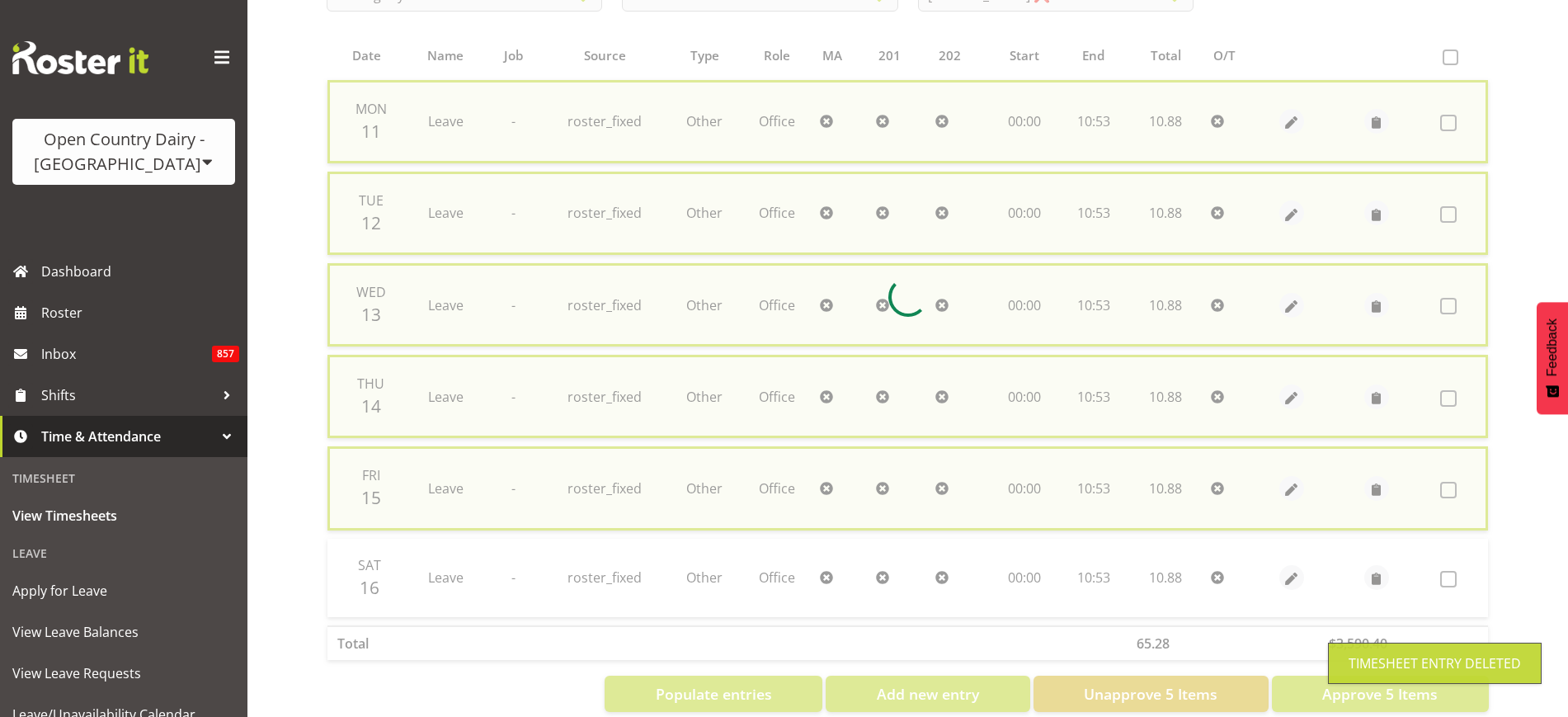
scroll to position [259, 0]
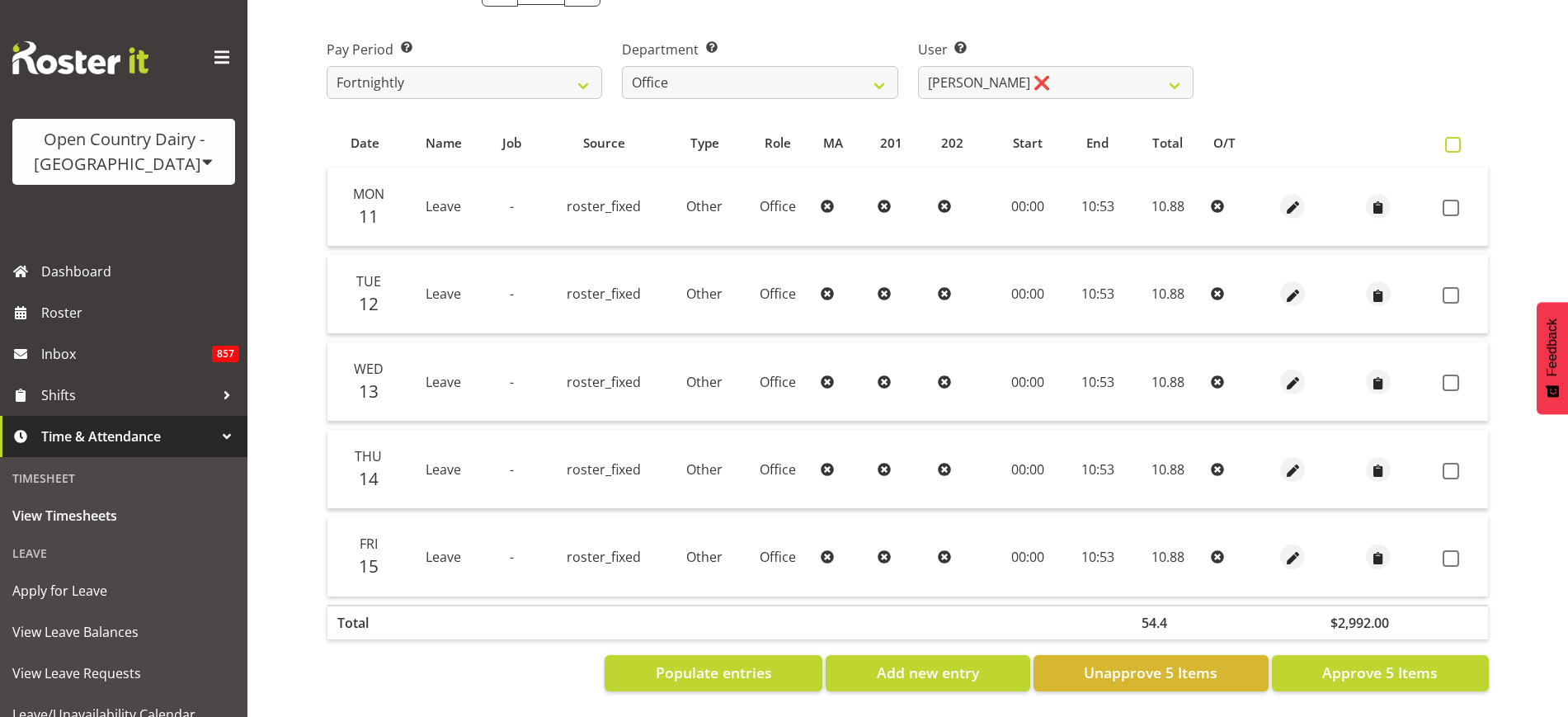
click at [1459, 137] on span at bounding box center [1452, 145] width 16 height 16
click at [1456, 140] on input "checkbox" at bounding box center [1450, 145] width 11 height 11
checkbox input "true"
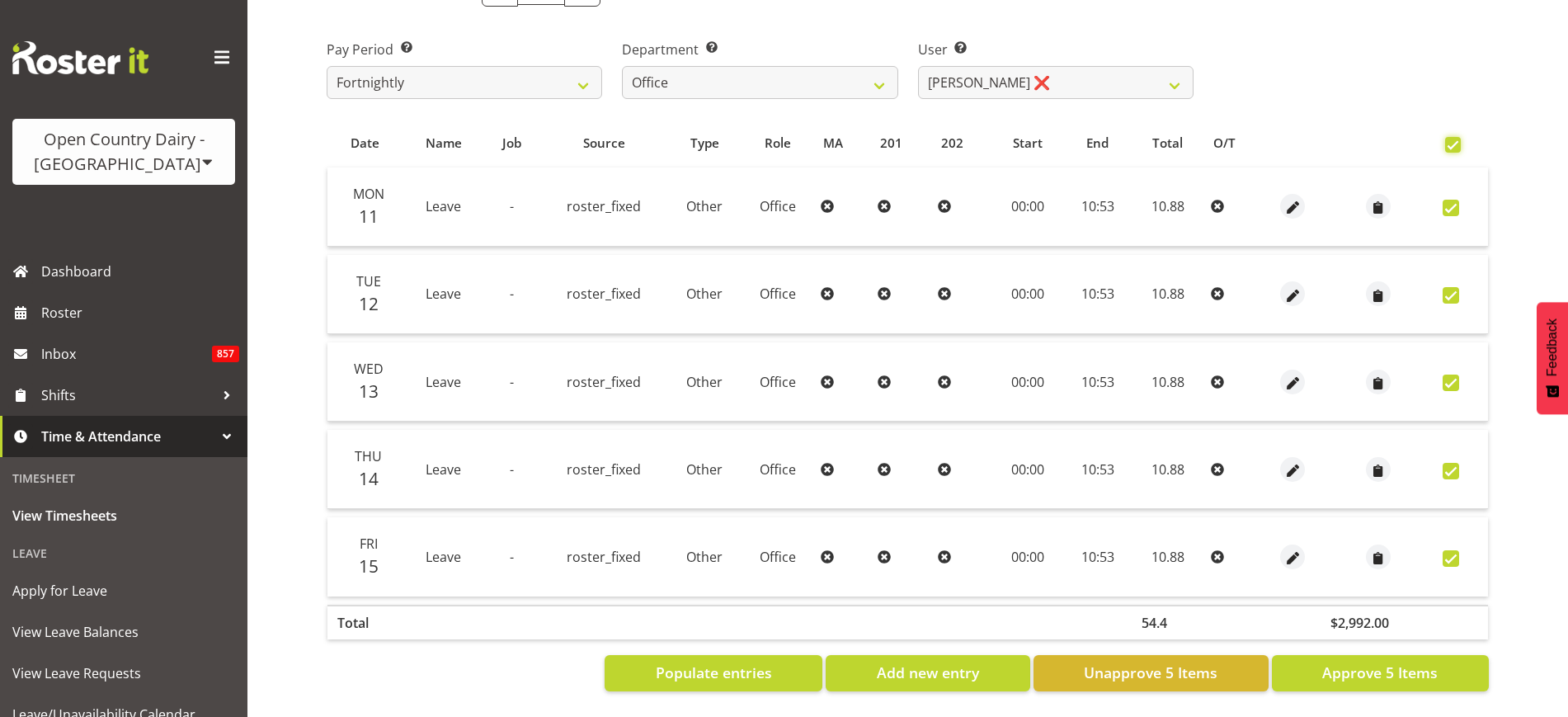
checkbox input "true"
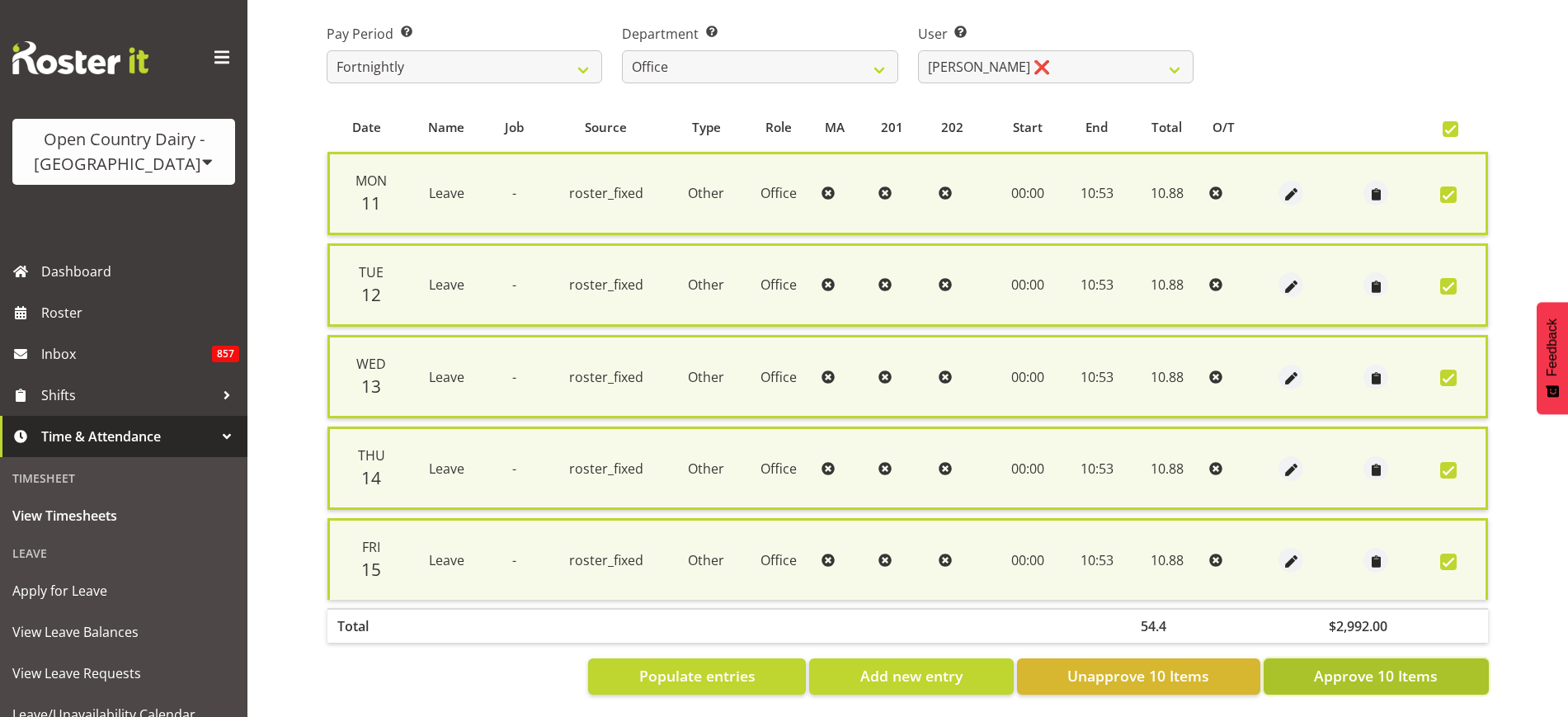
click at [1429, 681] on span "Approve 10 Items" at bounding box center [1376, 676] width 124 height 22
checkbox input "false"
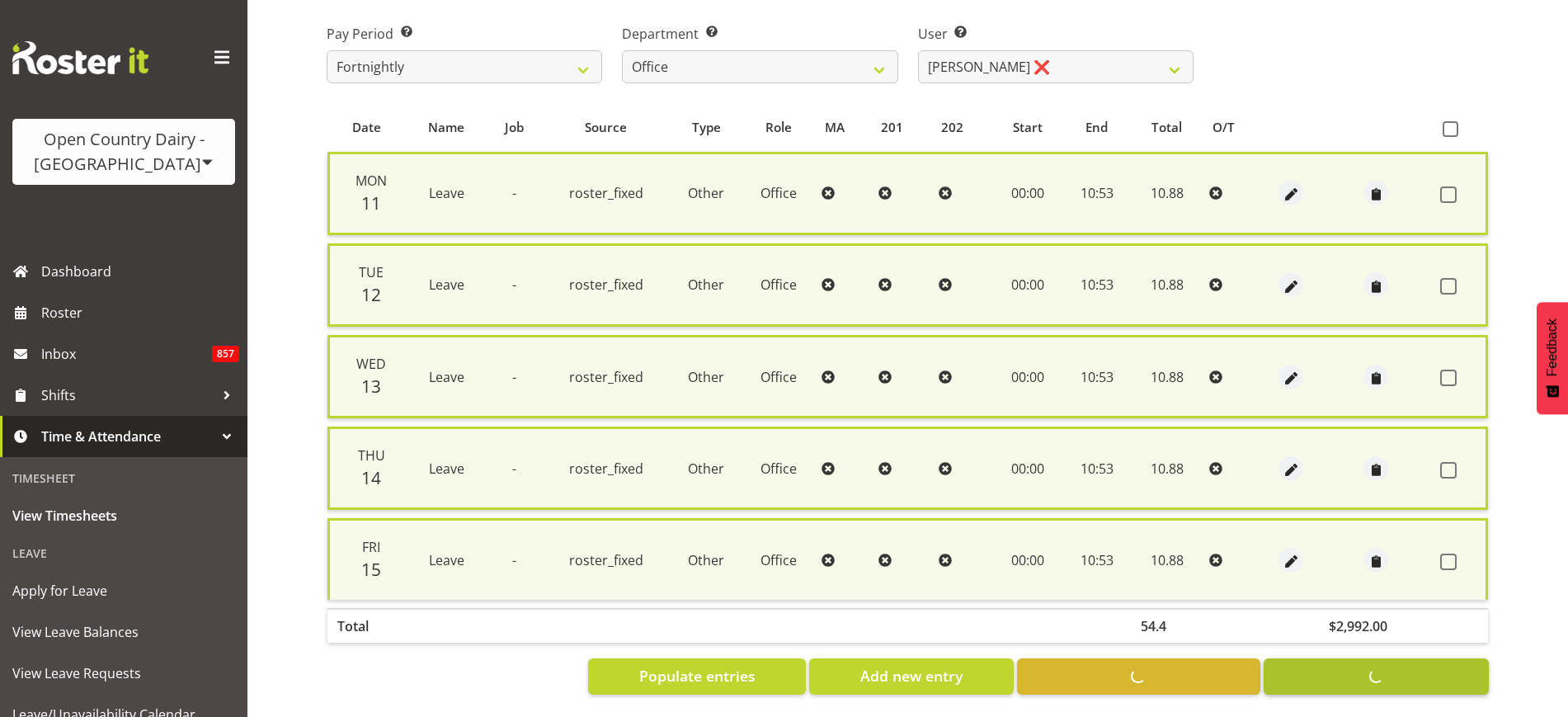
checkbox input "false"
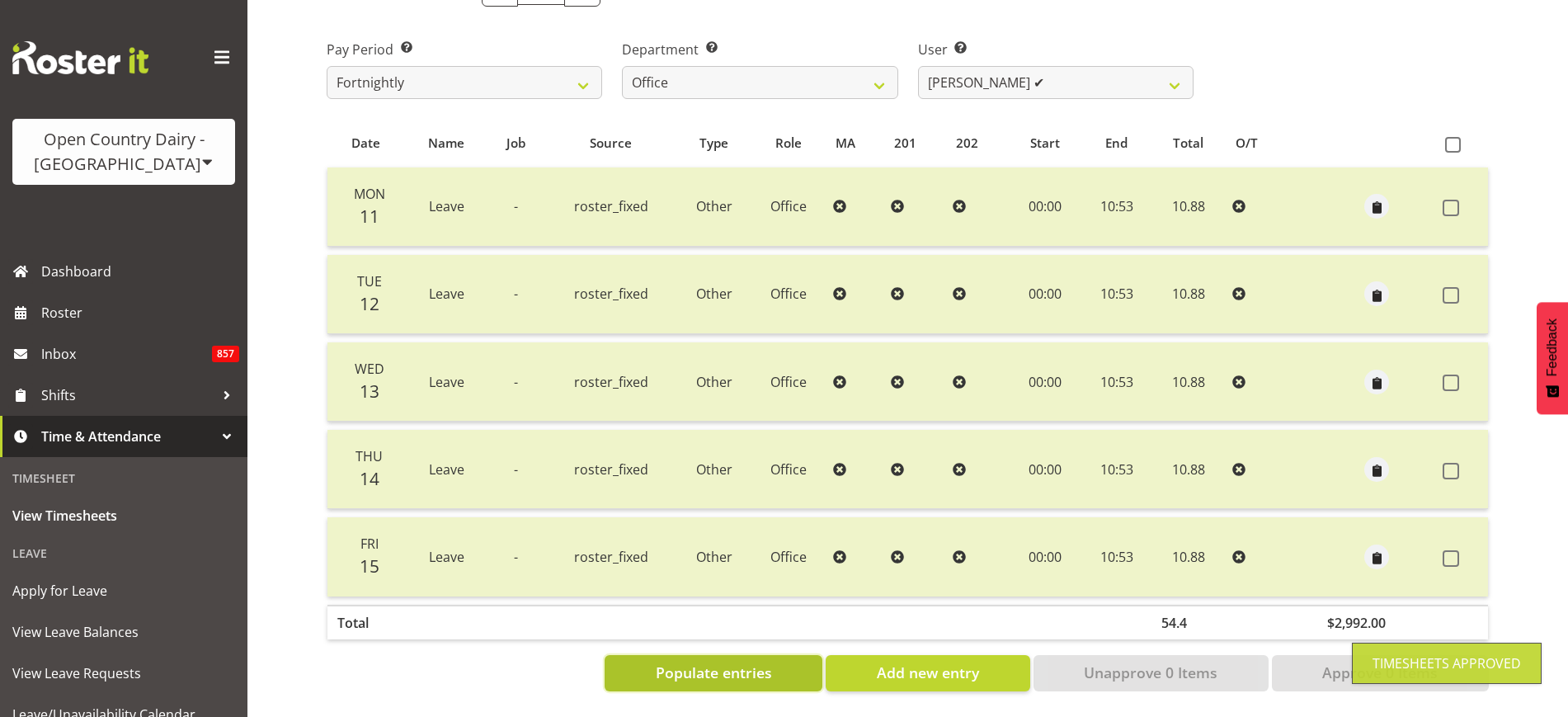
click at [761, 662] on span "Populate entries" at bounding box center [714, 672] width 117 height 22
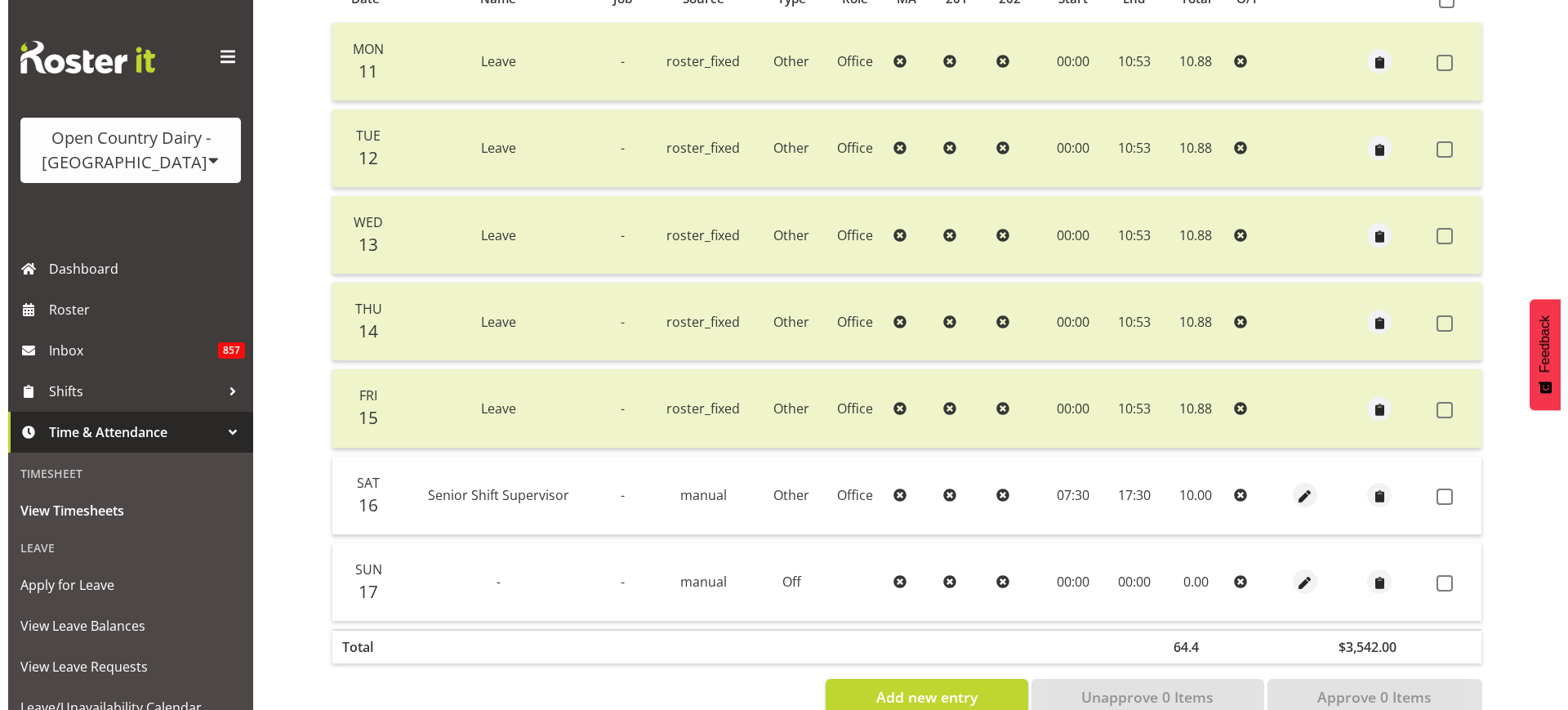
scroll to position [430, 0]
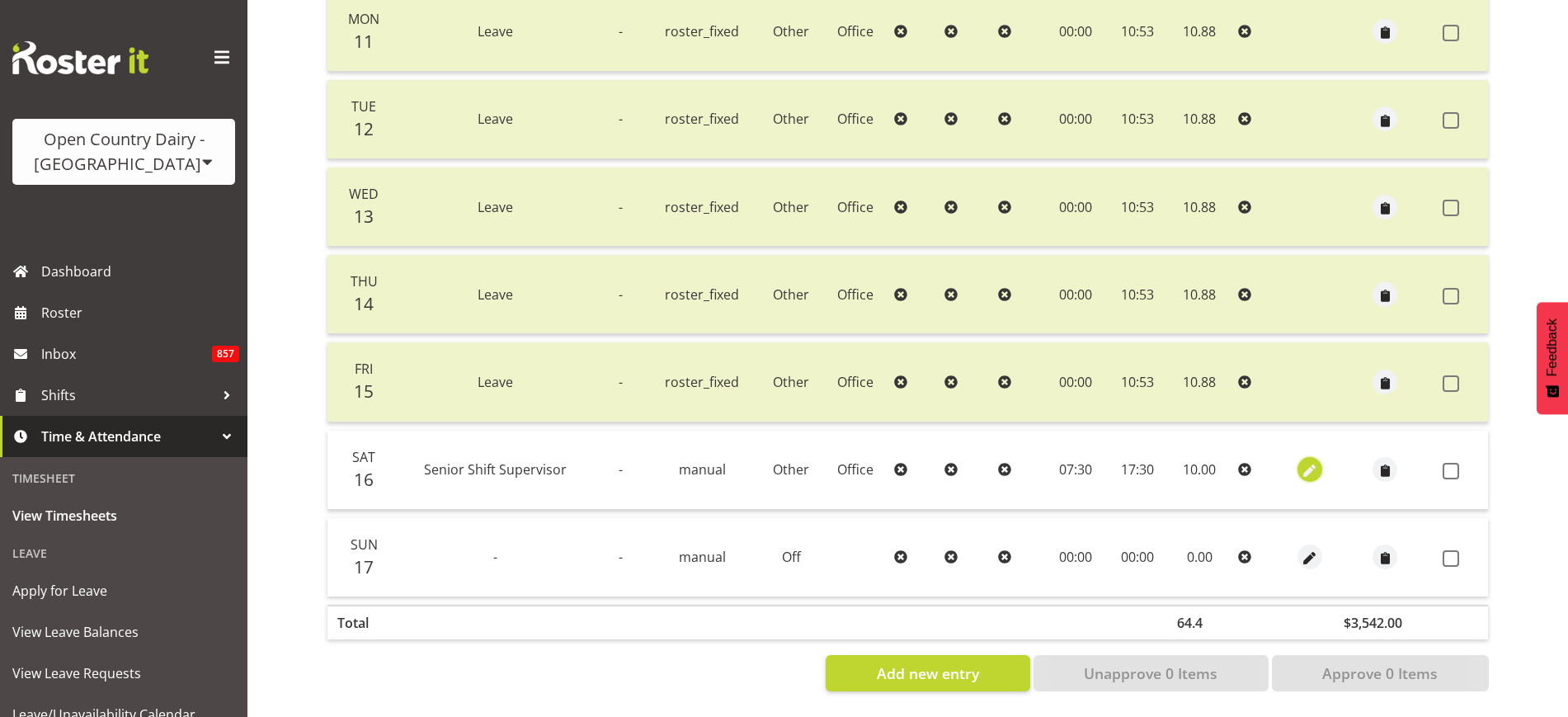
click at [1303, 461] on span "button" at bounding box center [1309, 471] width 19 height 19
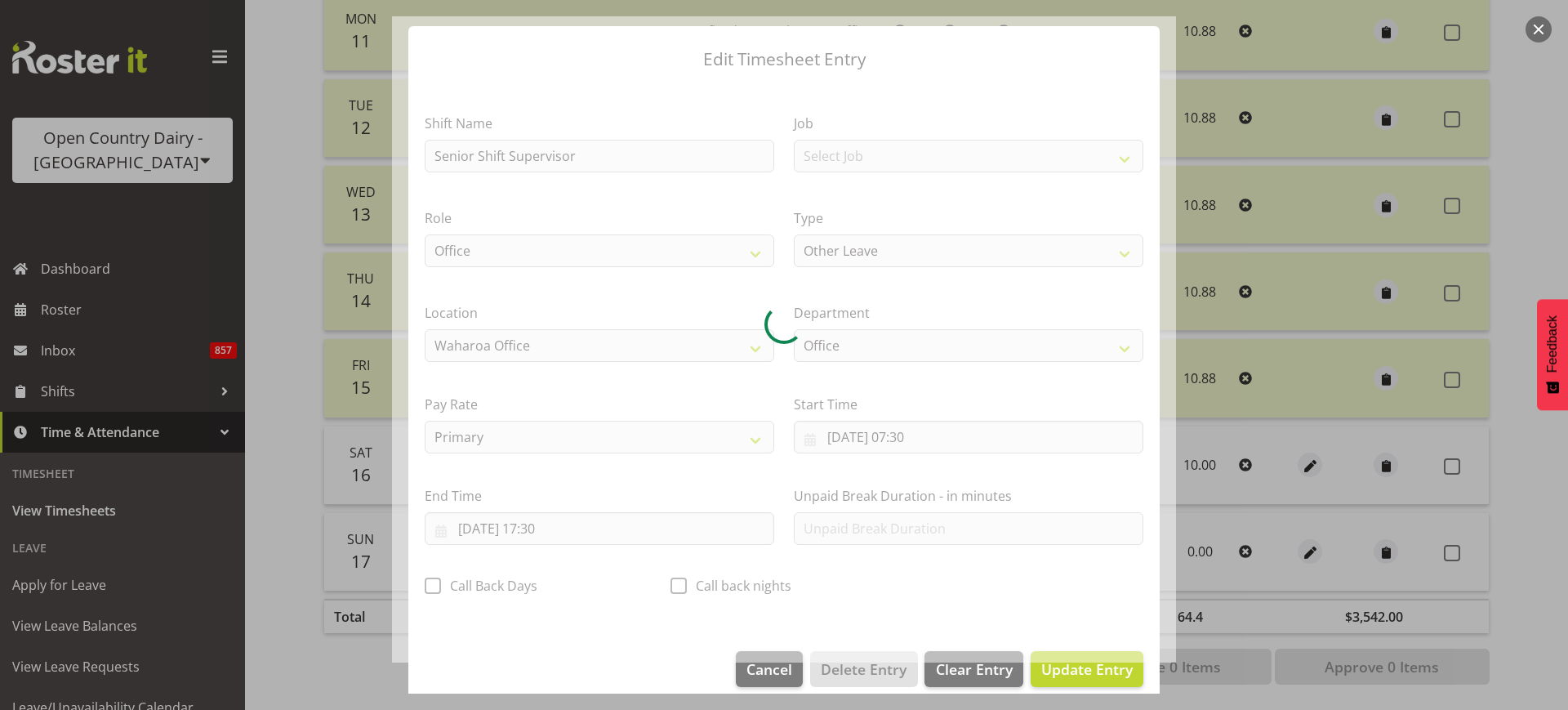
scroll to position [49, 0]
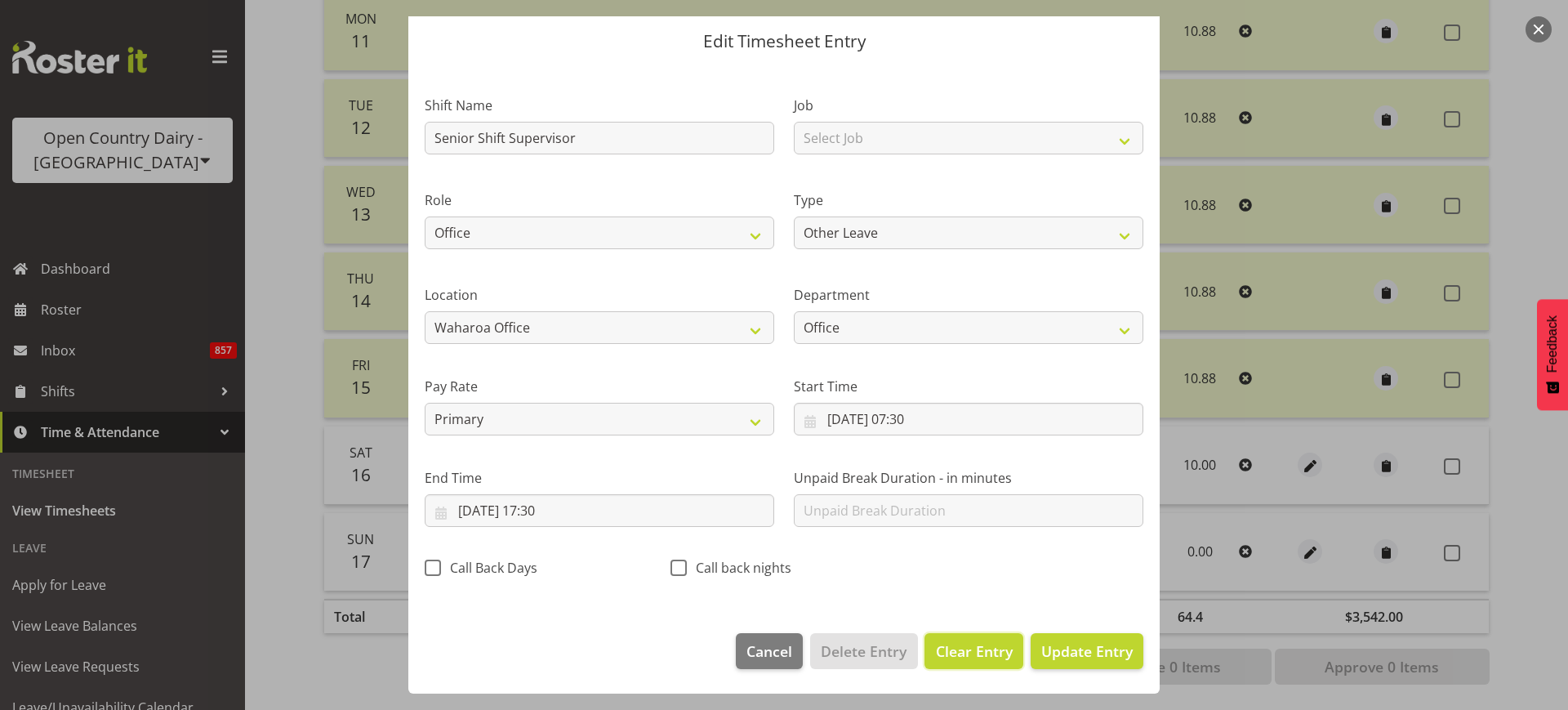
click at [956, 644] on span "Clear Entry" at bounding box center [974, 651] width 77 height 21
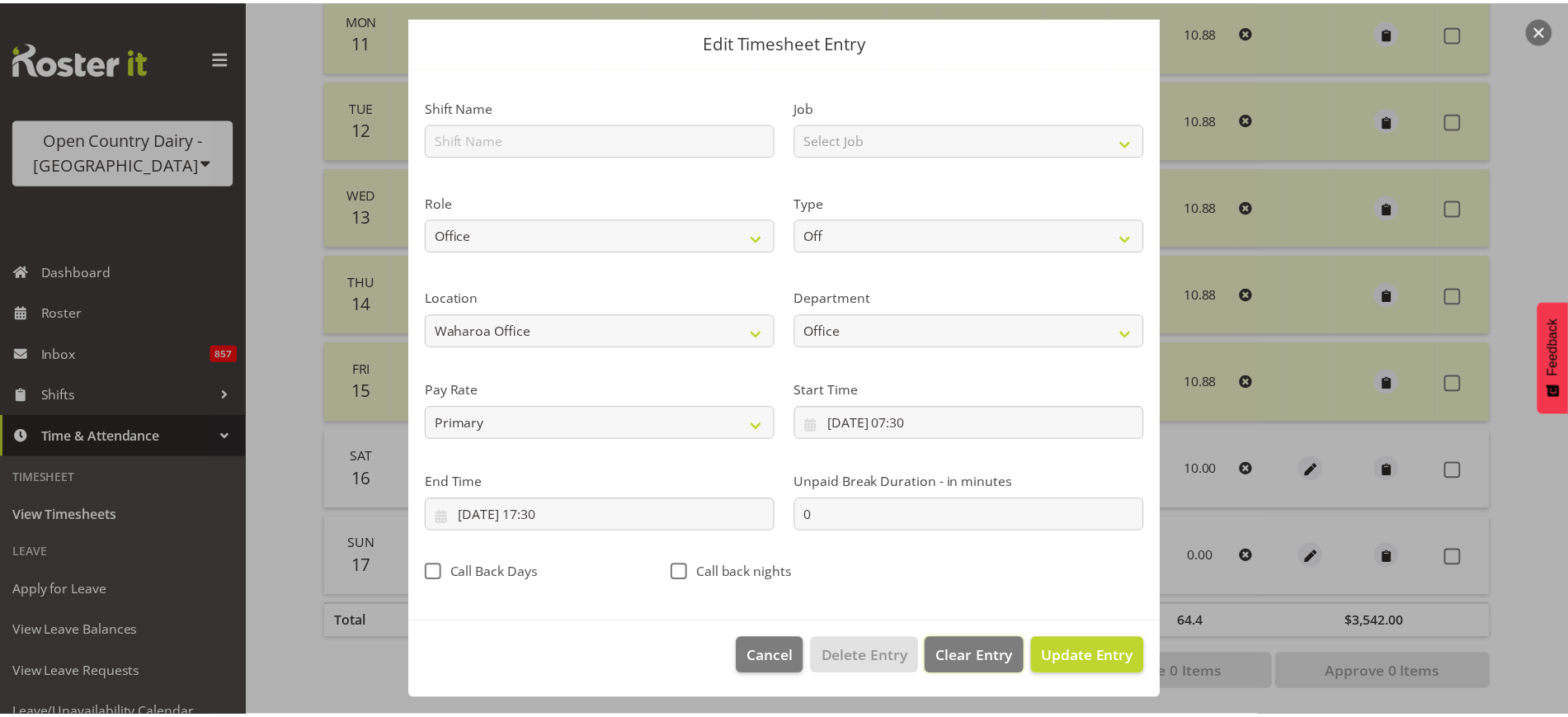
scroll to position [0, 0]
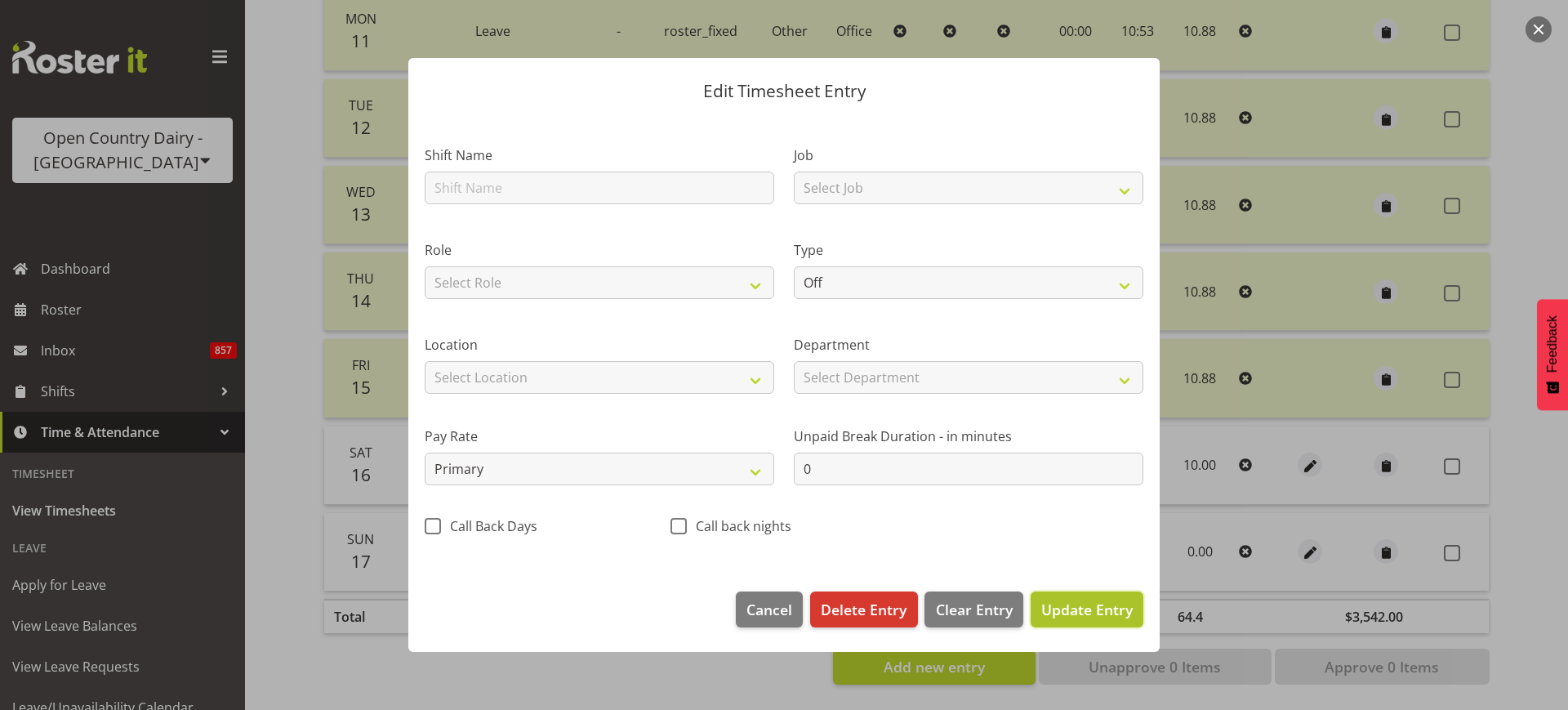
click at [1063, 607] on span "Update Entry" at bounding box center [1087, 609] width 92 height 20
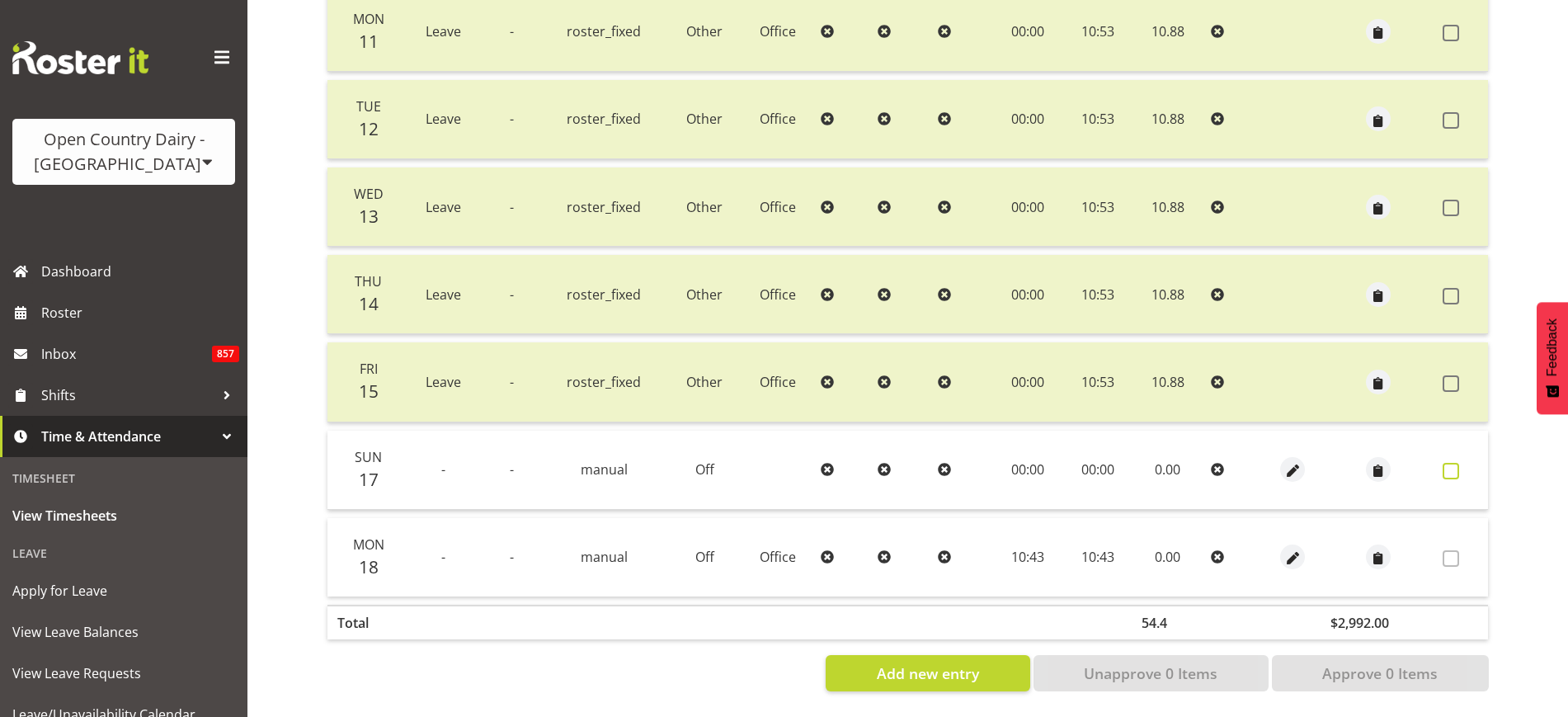
click at [1448, 462] on span at bounding box center [1451, 471] width 17 height 17
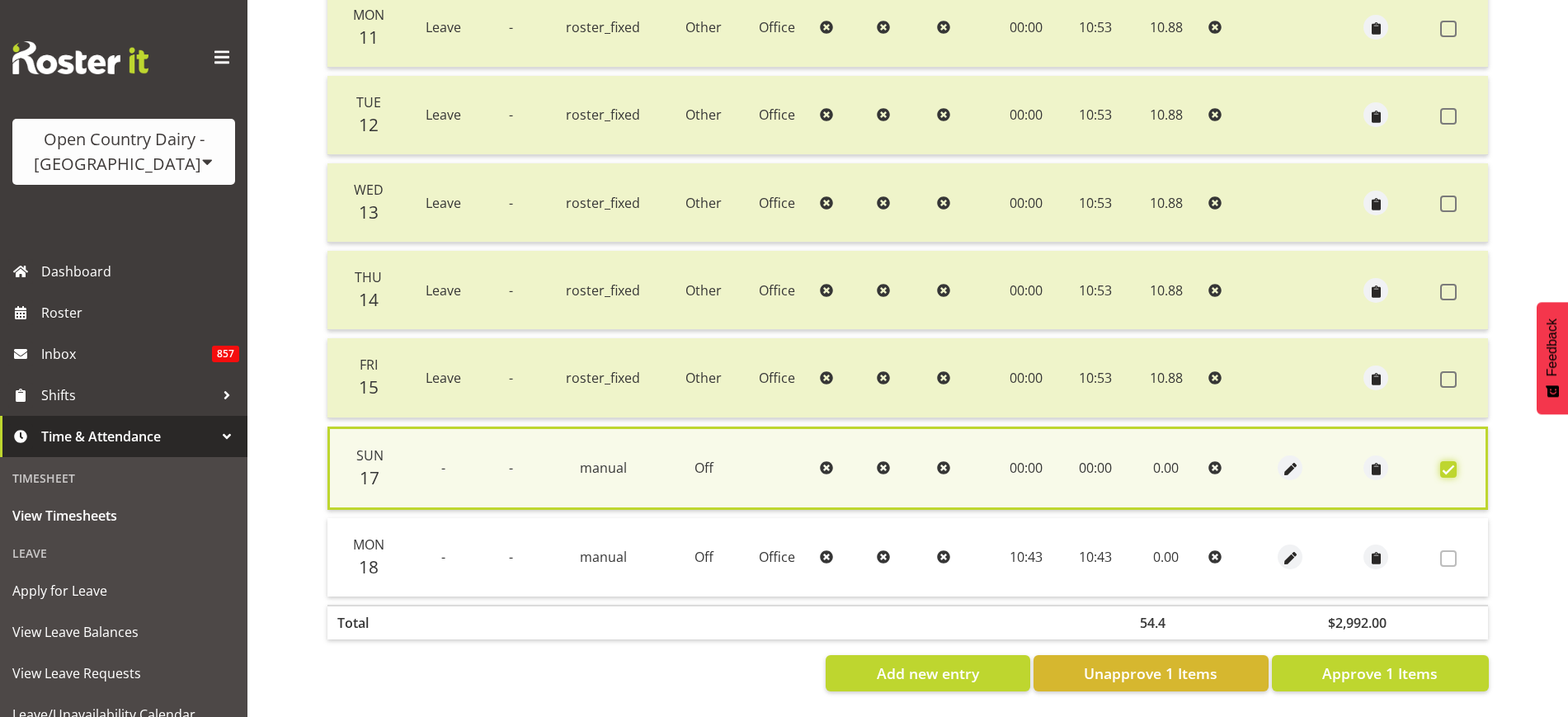
scroll to position [438, 0]
click at [1287, 549] on span "button" at bounding box center [1290, 558] width 19 height 19
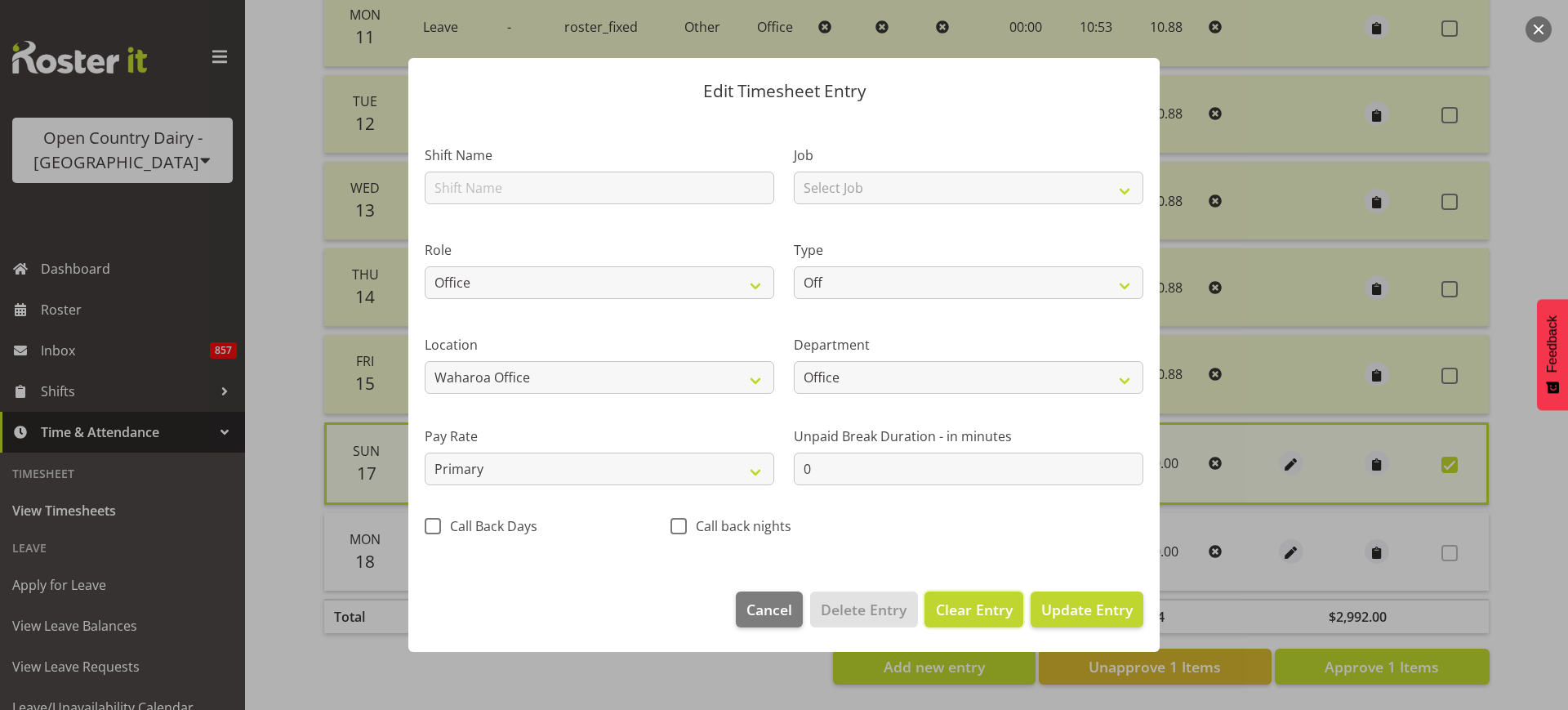
click at [1003, 613] on span "Clear Entry" at bounding box center [974, 609] width 77 height 21
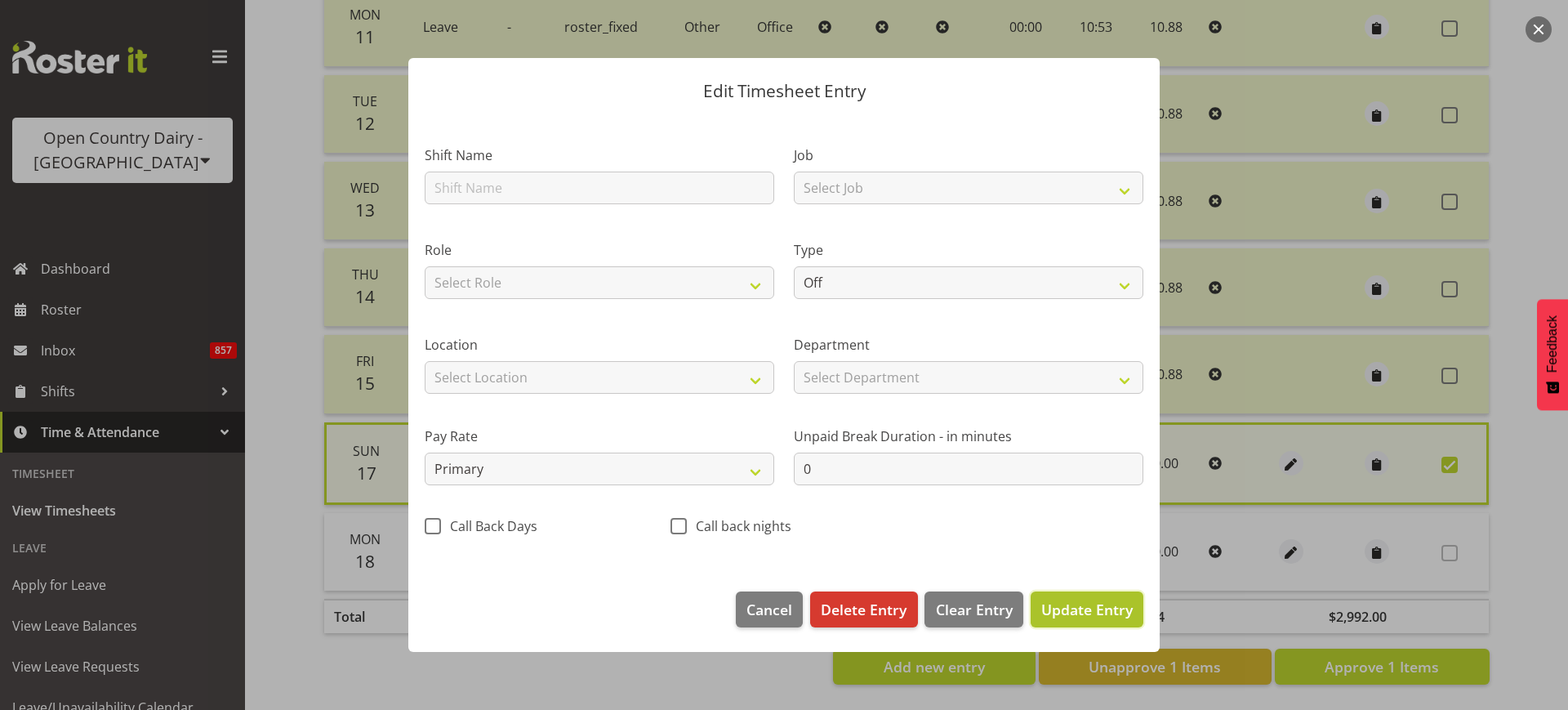
click at [1091, 607] on span "Update Entry" at bounding box center [1087, 609] width 92 height 20
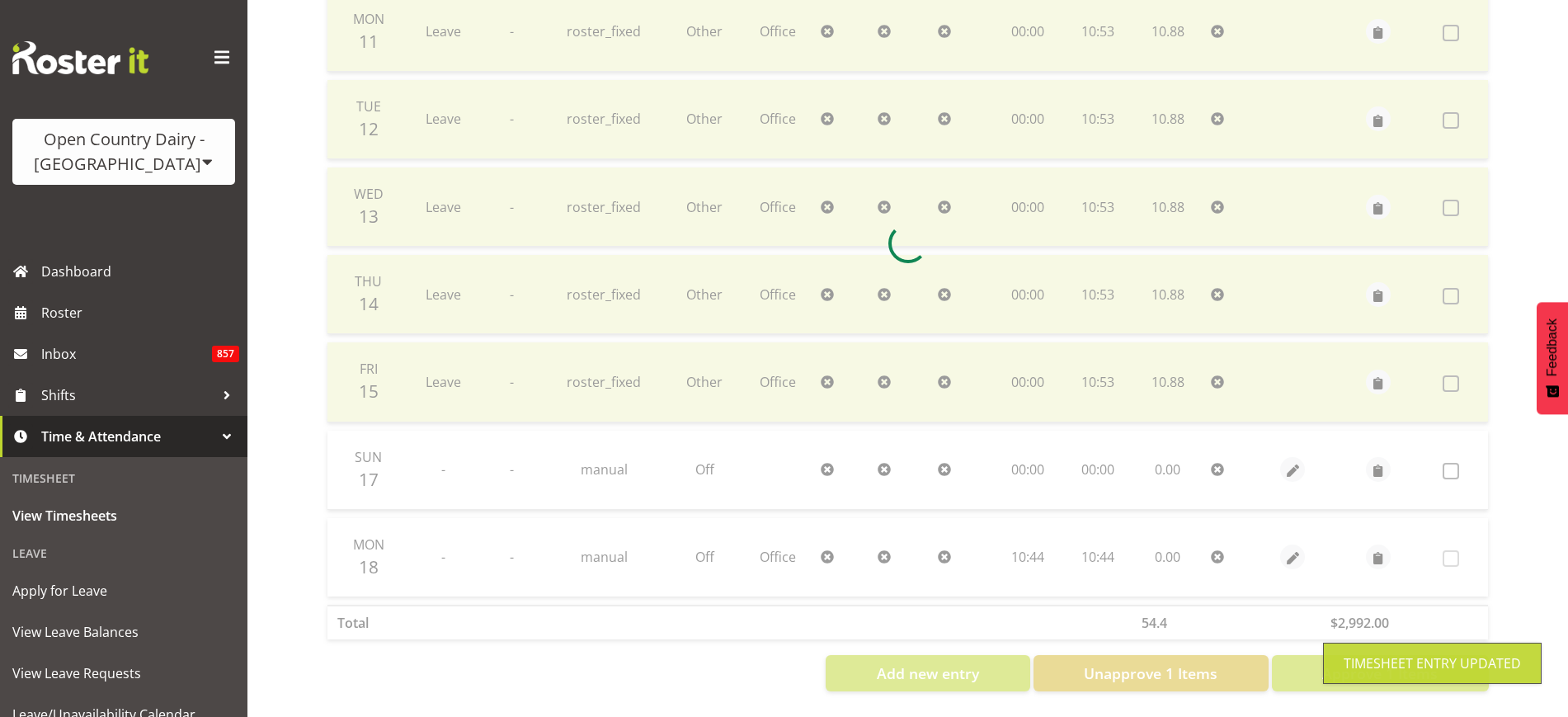
scroll to position [434, 0]
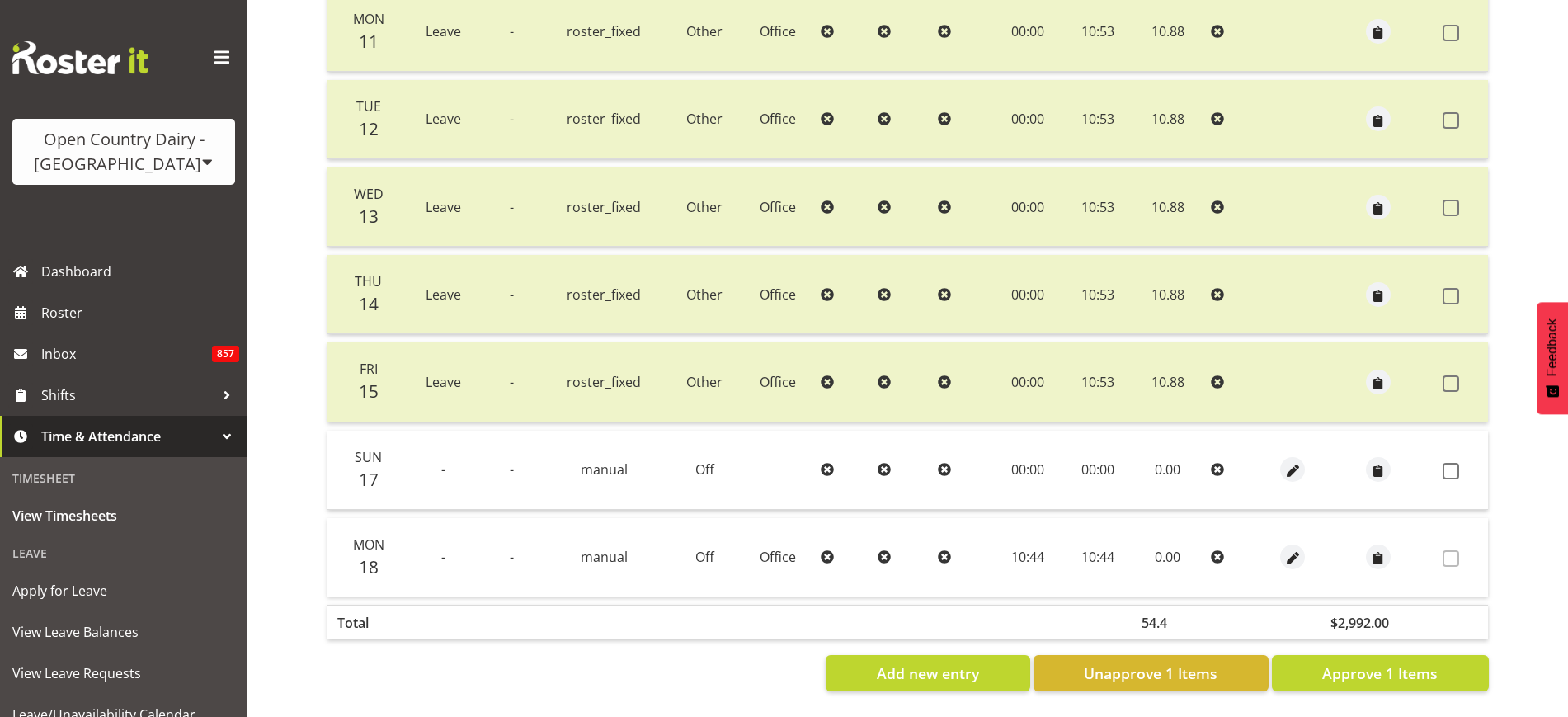
click at [1441, 539] on td at bounding box center [1461, 557] width 52 height 79
click at [1291, 549] on span "button" at bounding box center [1293, 558] width 19 height 19
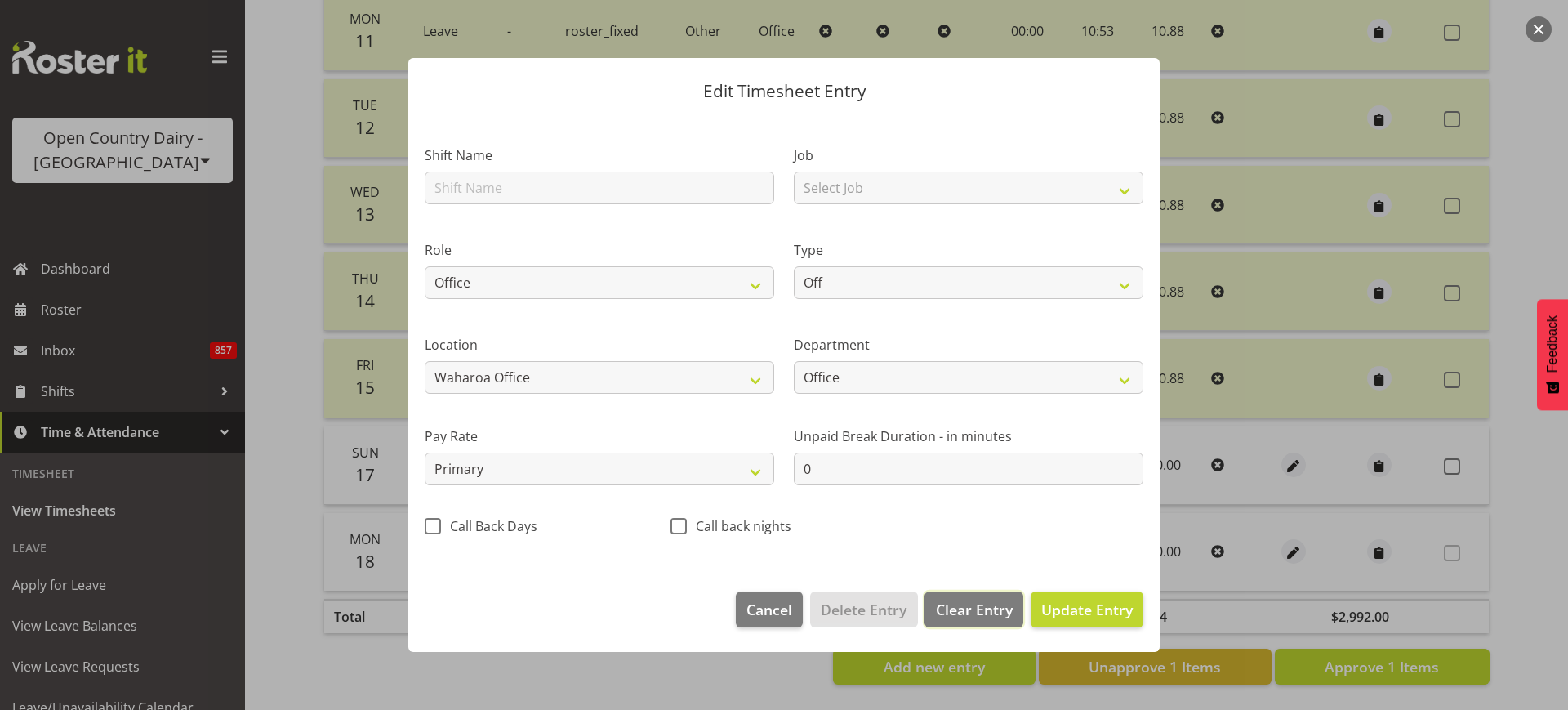
click at [992, 607] on span "Clear Entry" at bounding box center [974, 609] width 77 height 21
click at [893, 608] on span "Delete Entry" at bounding box center [863, 609] width 86 height 21
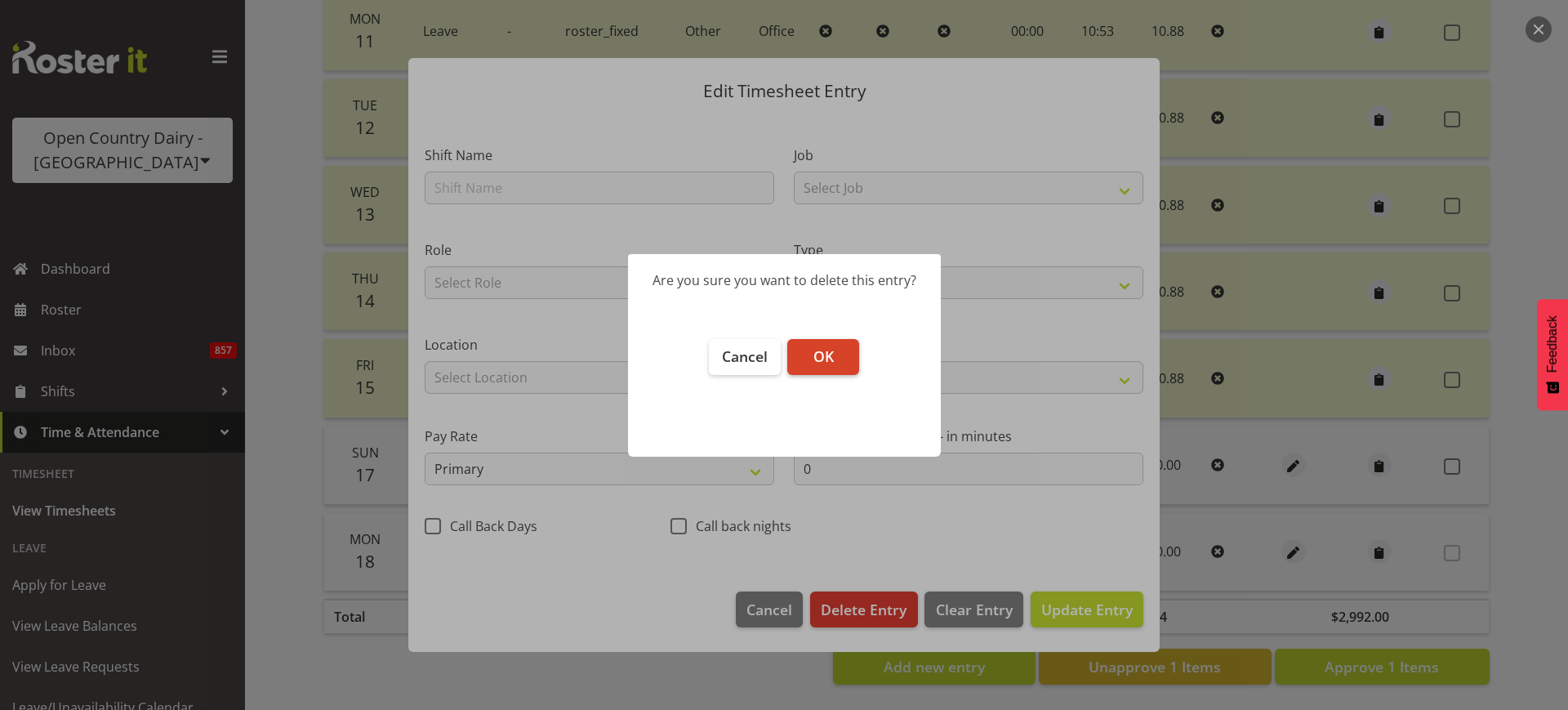
click at [822, 356] on span "OK" at bounding box center [823, 356] width 20 height 20
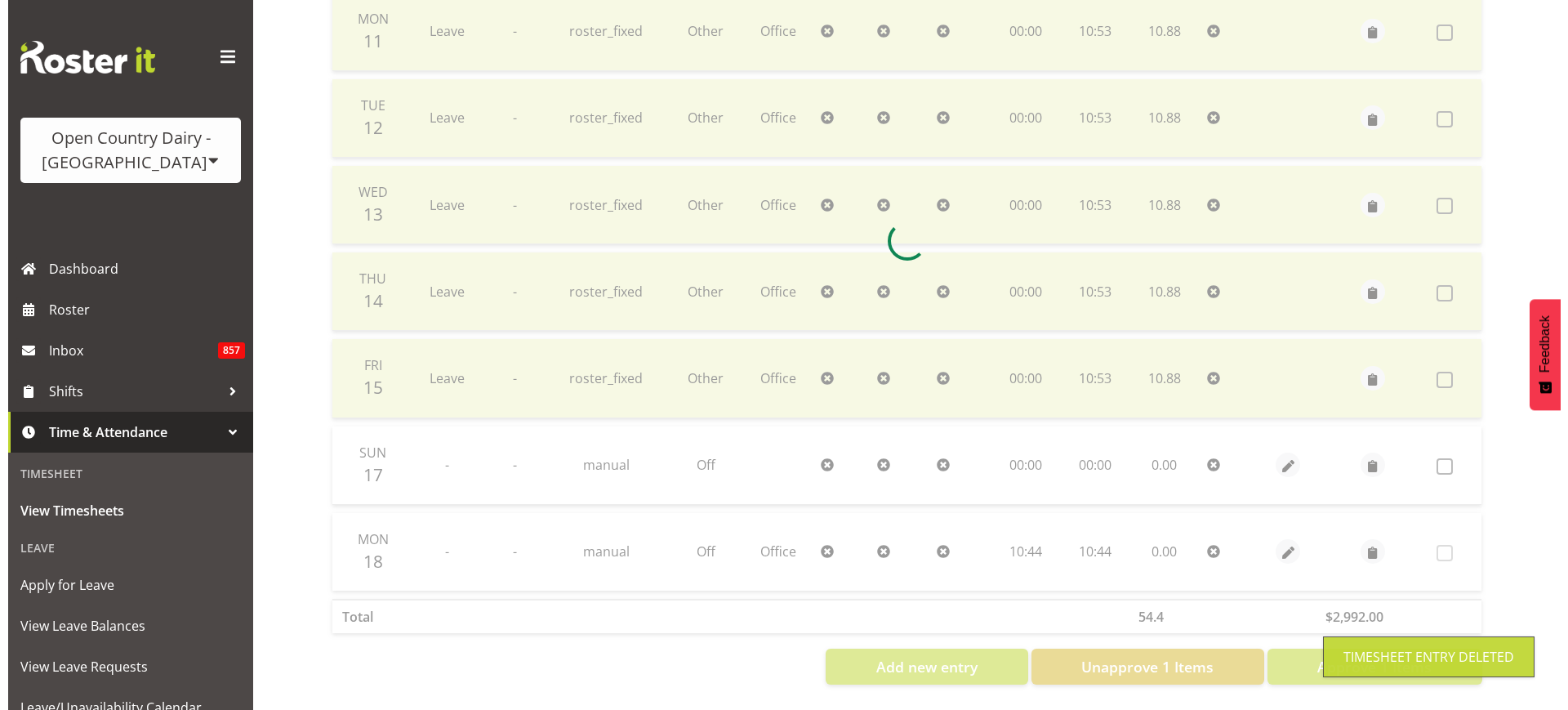
scroll to position [343, 0]
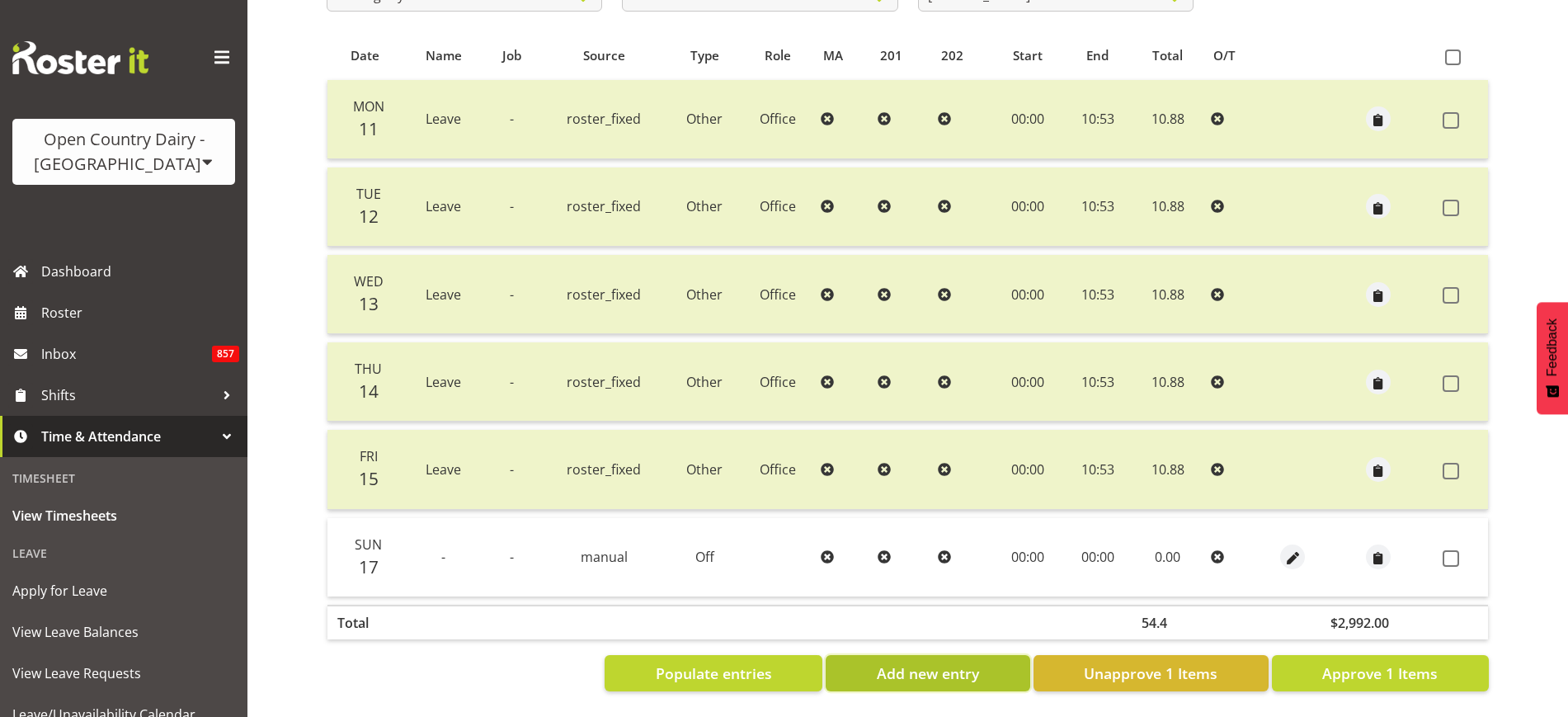
click at [955, 662] on span "Add new entry" at bounding box center [928, 673] width 103 height 22
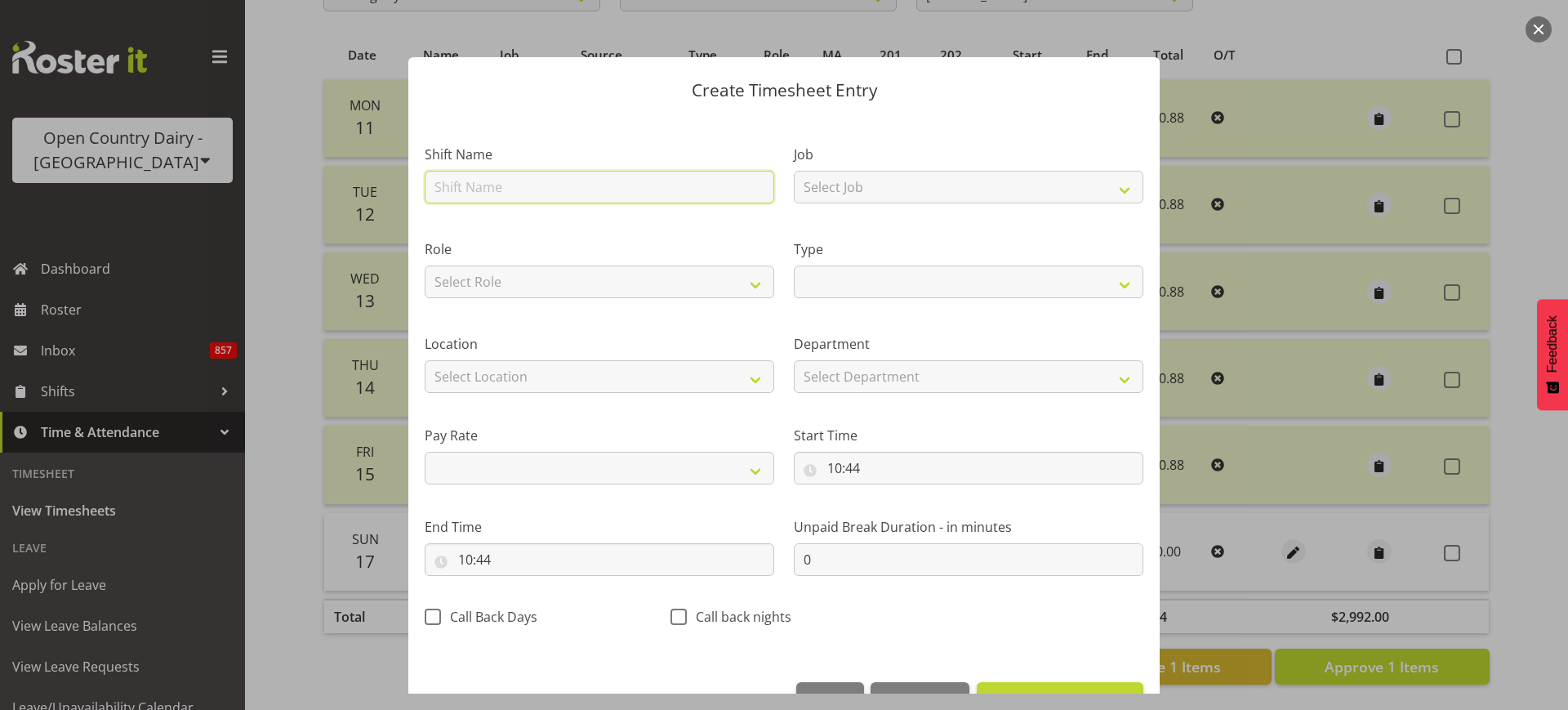
click at [667, 181] on input "text" at bounding box center [599, 187] width 350 height 33
click at [679, 287] on select "Select Role Office Shift Supervisor" at bounding box center [599, 282] width 350 height 33
click at [425, 265] on select "Select Role Office Shift Supervisor" at bounding box center [599, 282] width 350 height 33
click at [748, 373] on select "Select Location Containers Horotiu Ingredients Waharoa Office Waikato Milk Whan…" at bounding box center [599, 377] width 350 height 33
click at [738, 372] on select "Select Location Containers Horotiu Ingredients Waharoa Office Waikato Milk Whan…" at bounding box center [599, 377] width 350 height 33
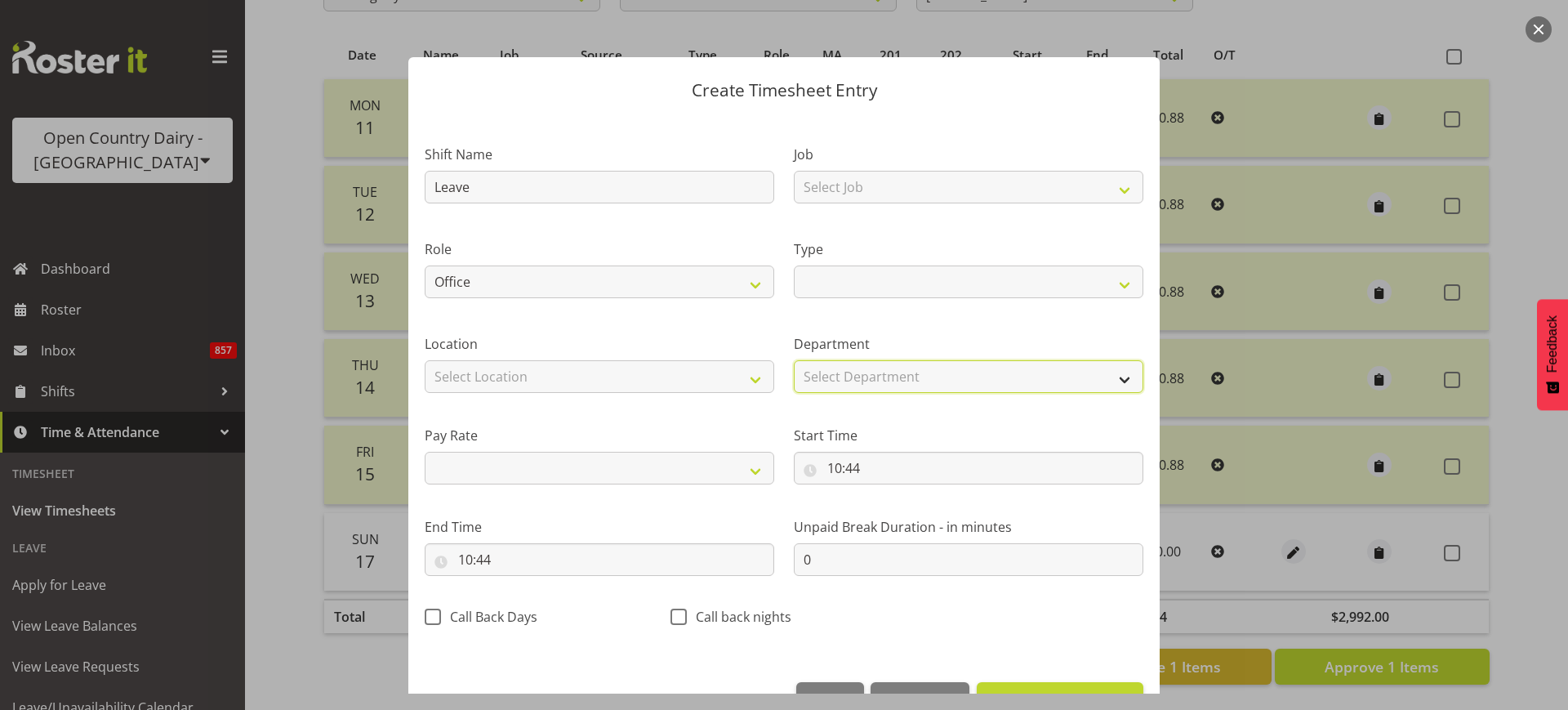
click at [1046, 366] on select "Select Department Office Shift Supervisors Milk Testing Training" at bounding box center [968, 377] width 350 height 33
click at [793, 360] on select "Select Department Office Shift Supervisors Milk Testing Training" at bounding box center [968, 377] width 350 height 33
click at [1082, 283] on select "Off Standard Public Holiday Public Holiday (Worked) Day In Lieu Annual Leave Si…" at bounding box center [968, 282] width 350 height 33
click at [793, 265] on select "Off Standard Public Holiday Public Holiday (Worked) Day In Lieu Annual Leave Si…" at bounding box center [968, 282] width 350 height 33
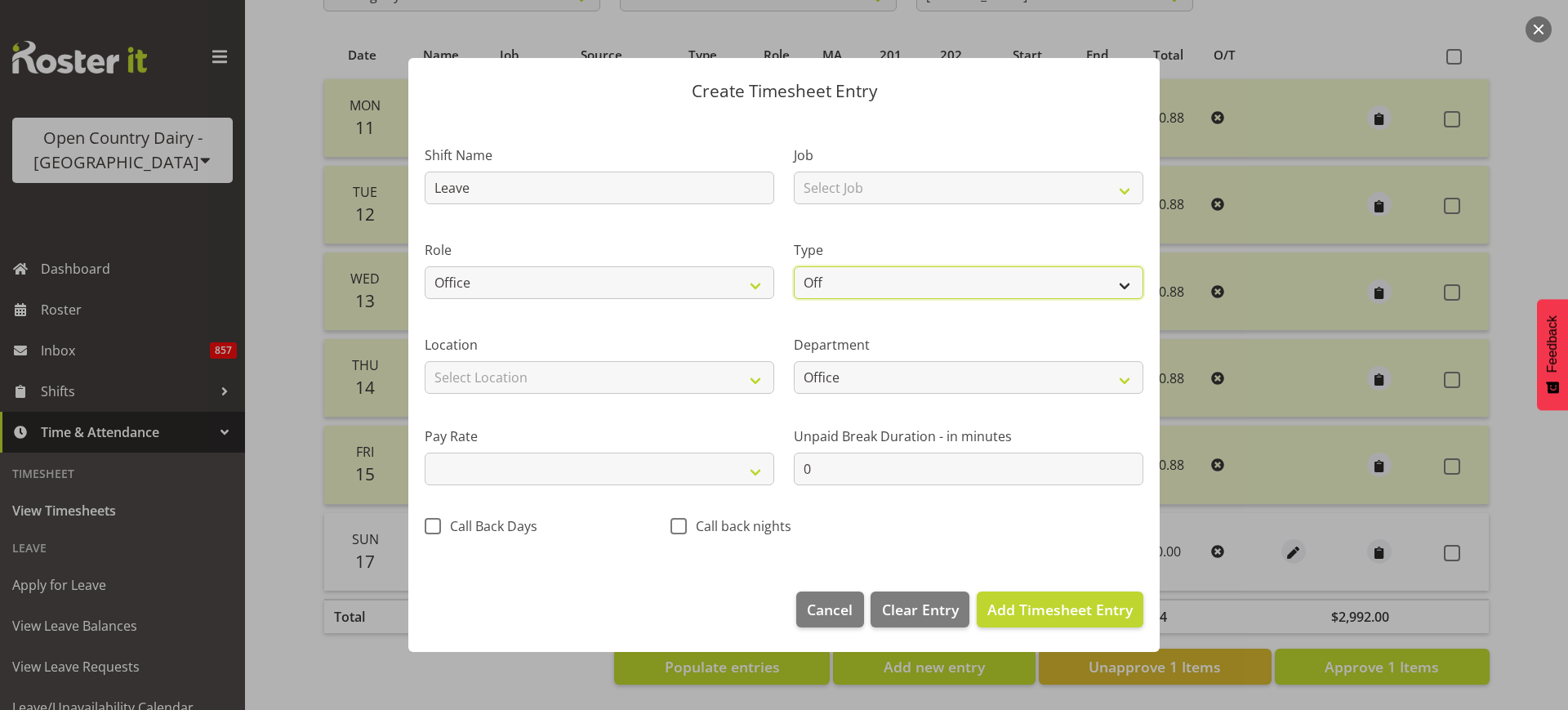
click at [1102, 286] on select "Off Standard Public Holiday Public Holiday (Worked) Day In Lieu Annual Leave Si…" at bounding box center [968, 283] width 350 height 33
click at [793, 266] on select "Off Standard Public Holiday Public Holiday (Worked) Day In Lieu Annual Leave Si…" at bounding box center [968, 283] width 350 height 33
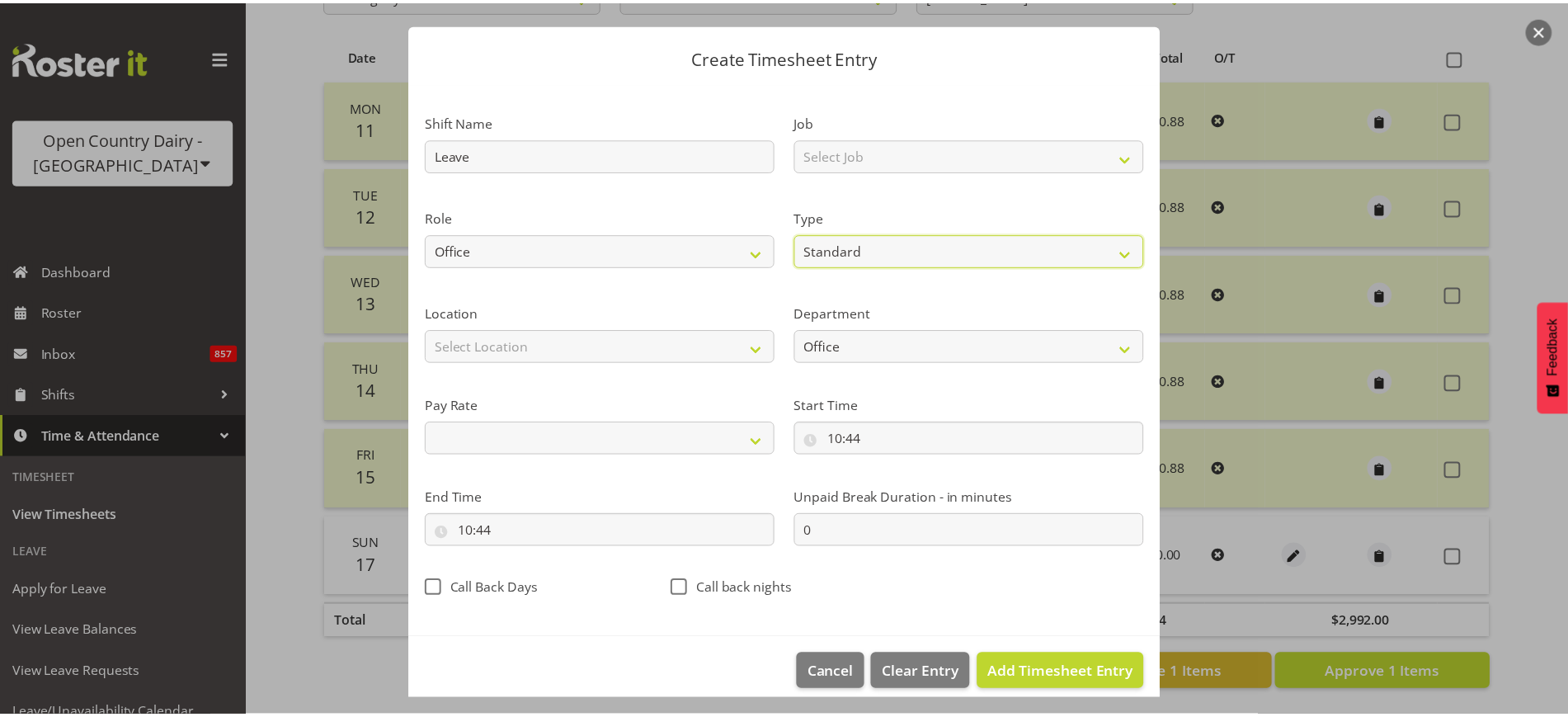
scroll to position [50, 0]
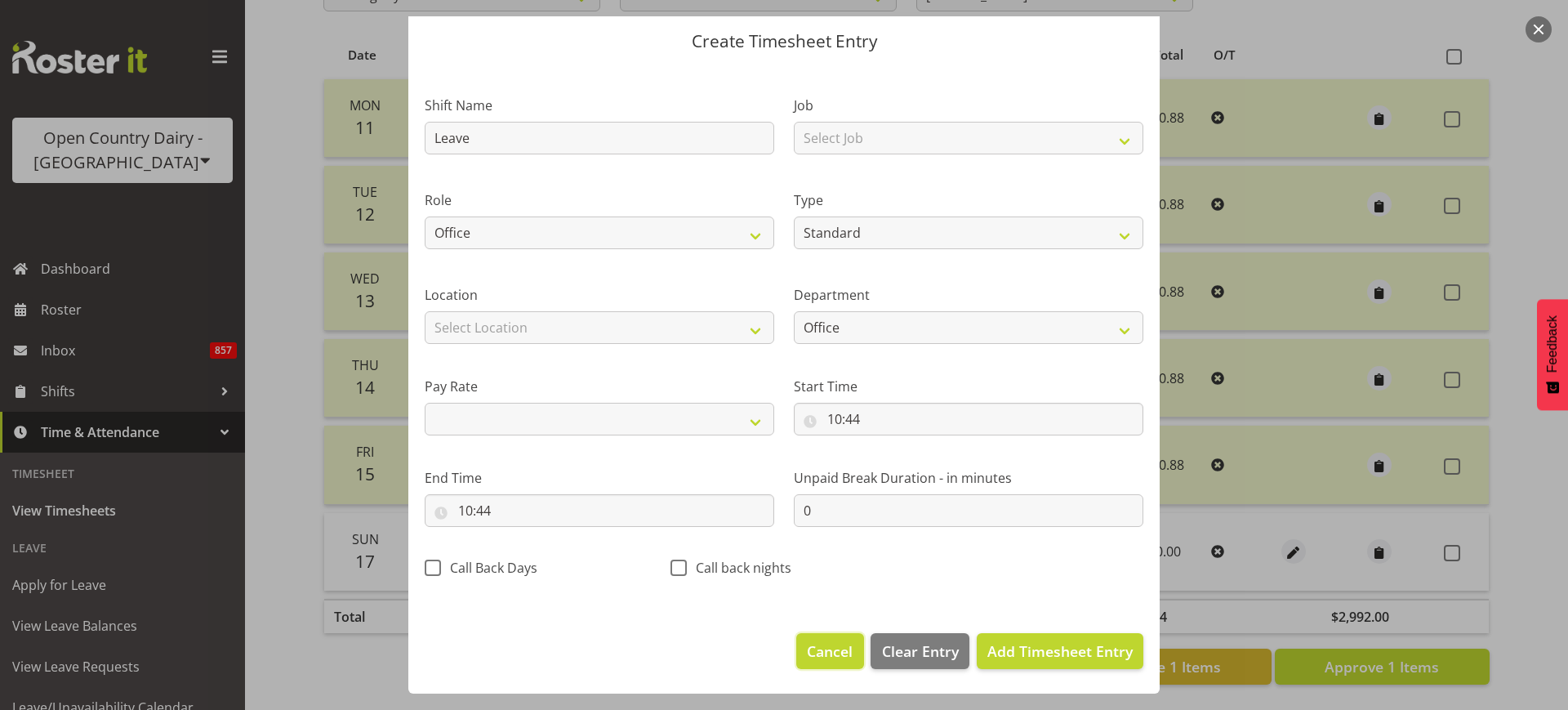
click at [812, 646] on span "Cancel" at bounding box center [829, 651] width 46 height 21
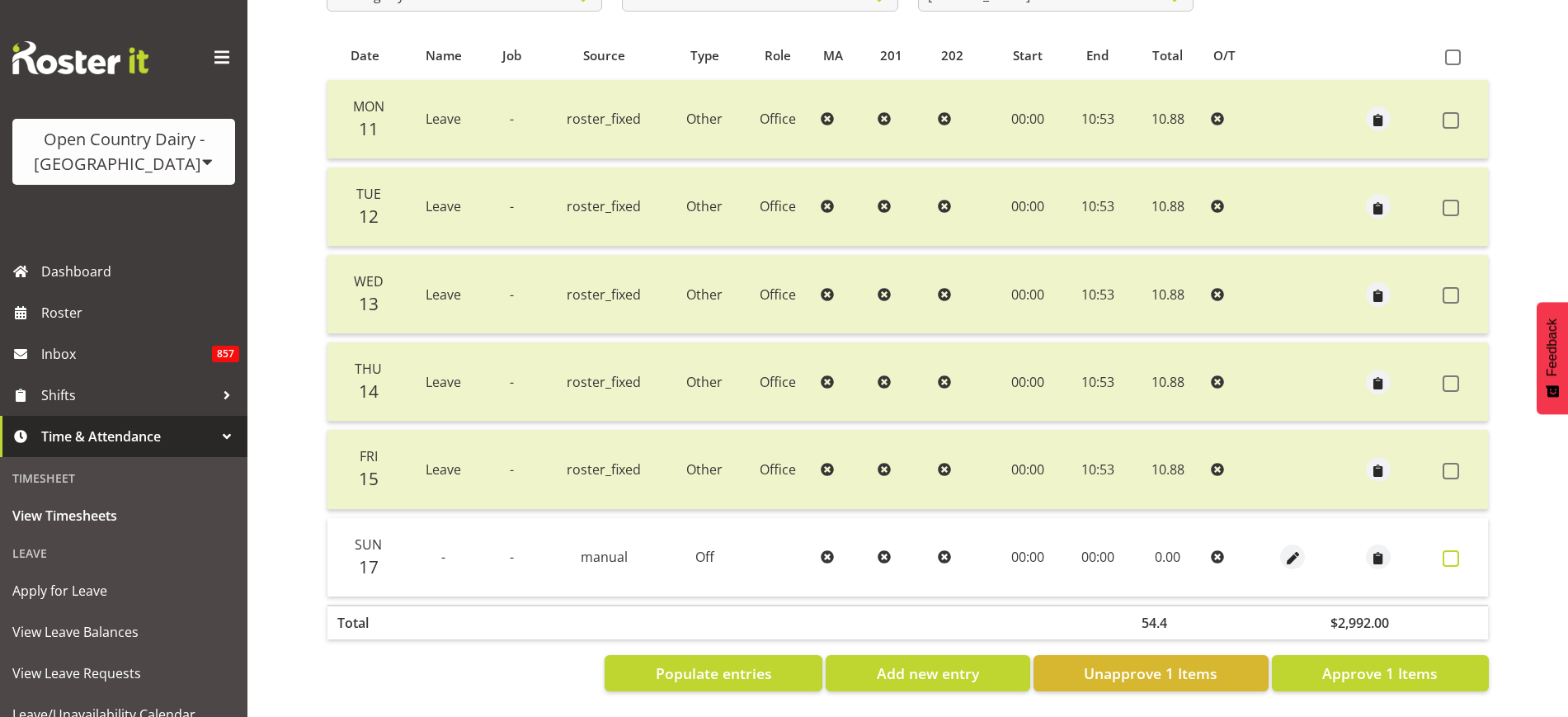
click at [1449, 550] on span at bounding box center [1451, 558] width 17 height 17
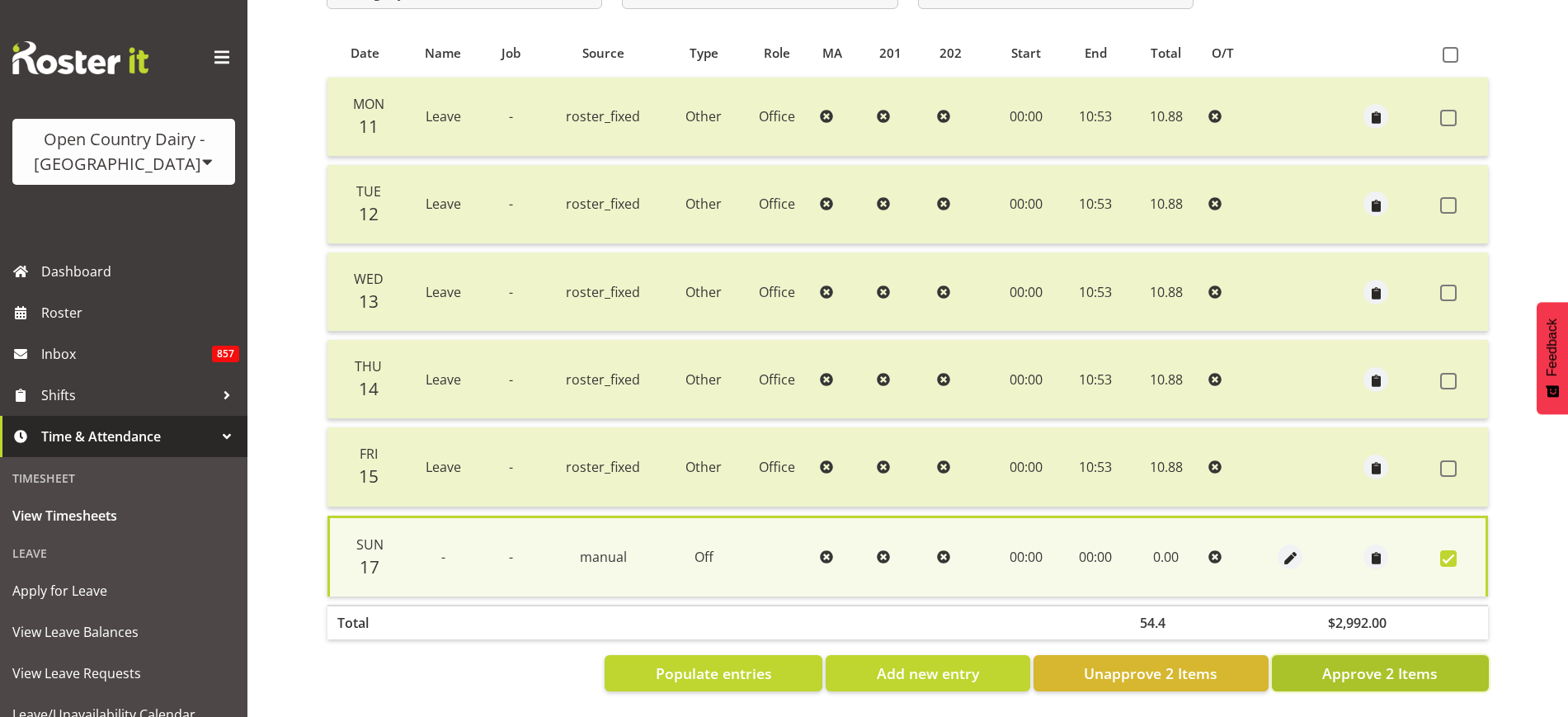
click at [1366, 662] on span "Approve 2 Items" at bounding box center [1380, 673] width 116 height 22
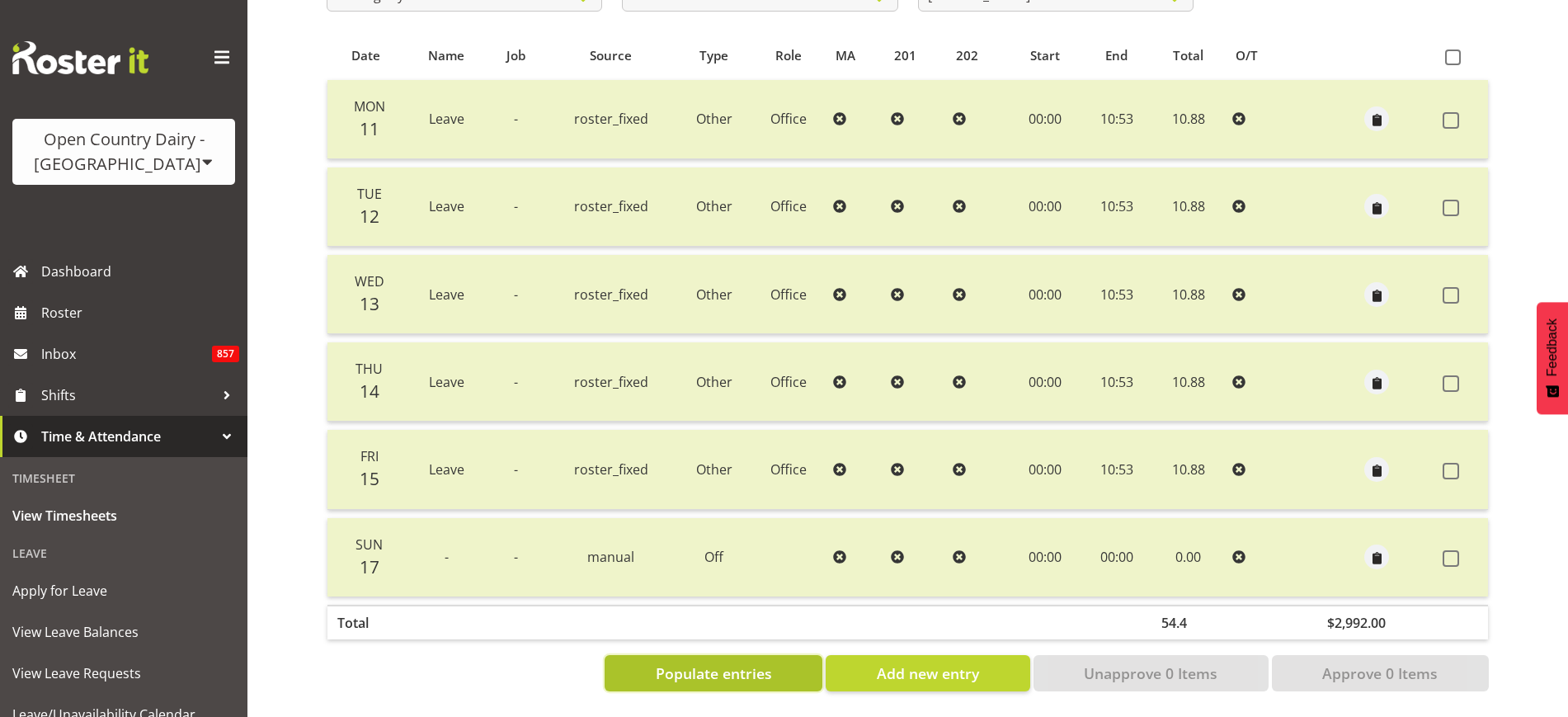
click at [736, 662] on span "Populate entries" at bounding box center [714, 673] width 117 height 22
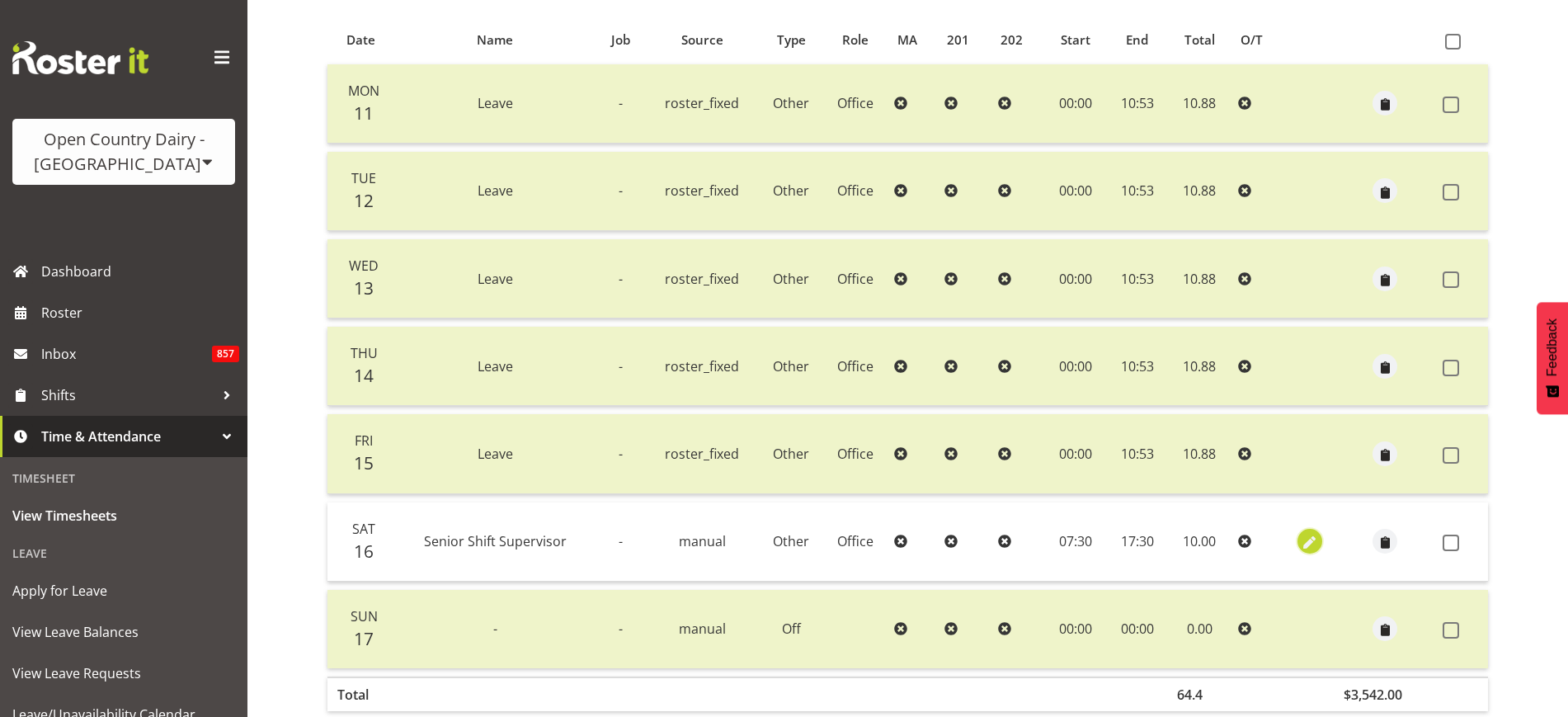
click at [1304, 538] on span "button" at bounding box center [1309, 543] width 19 height 19
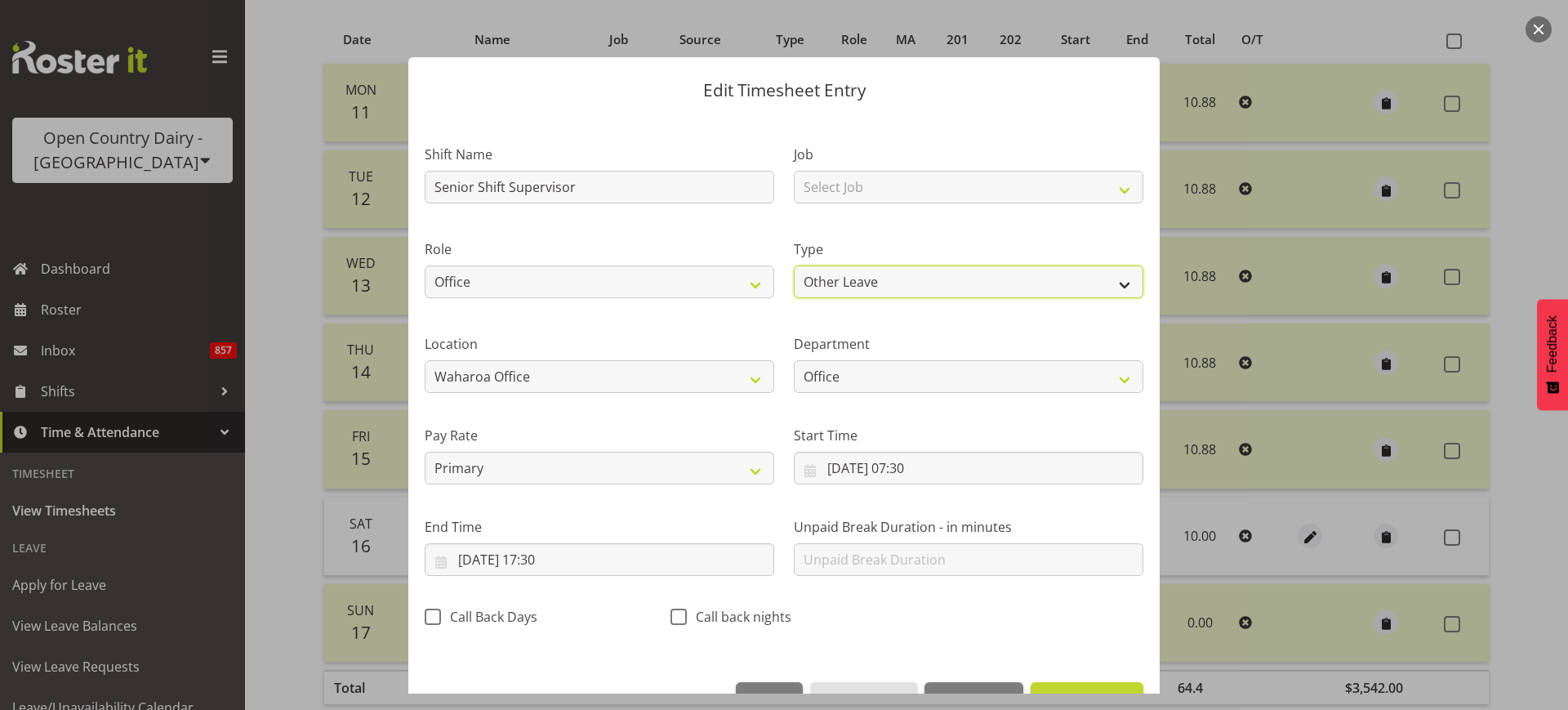
click at [1100, 283] on select "Off Standard Public Holiday Public Holiday (Worked) Day In Lieu Annual Leave Si…" at bounding box center [968, 282] width 350 height 33
click at [793, 265] on select "Off Standard Public Holiday Public Holiday (Worked) Day In Lieu Annual Leave Si…" at bounding box center [968, 282] width 350 height 33
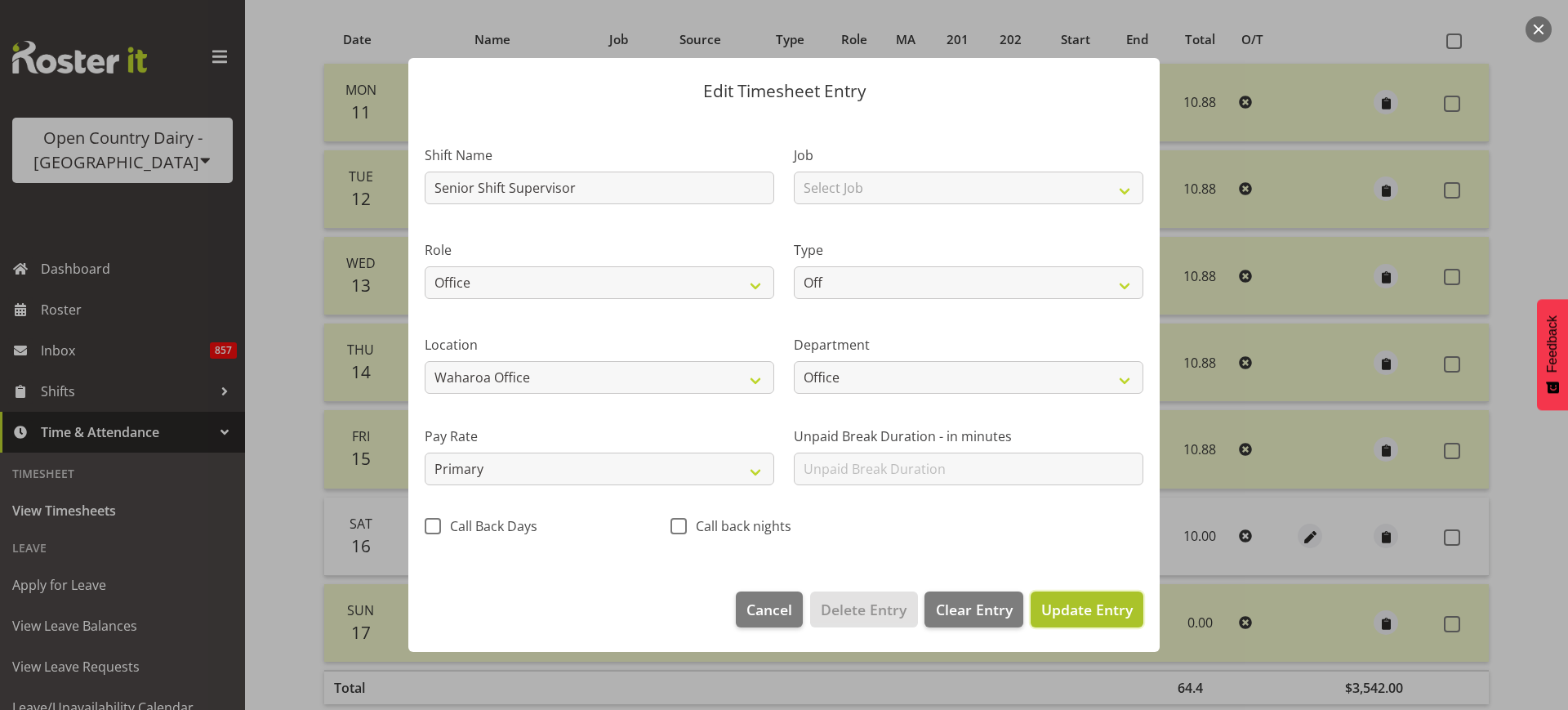
click at [1078, 599] on span "Update Entry" at bounding box center [1087, 609] width 92 height 20
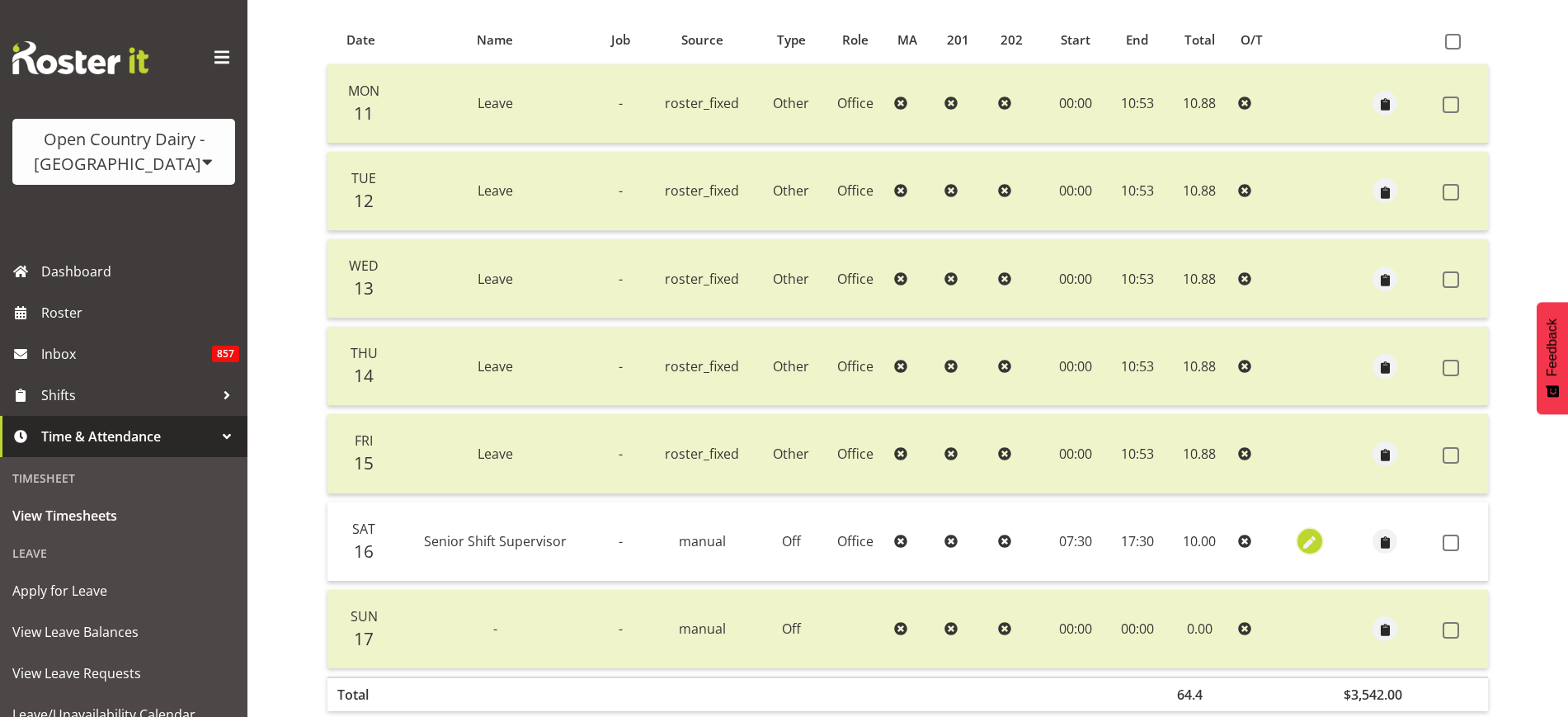
click at [1304, 537] on span "button" at bounding box center [1309, 543] width 19 height 19
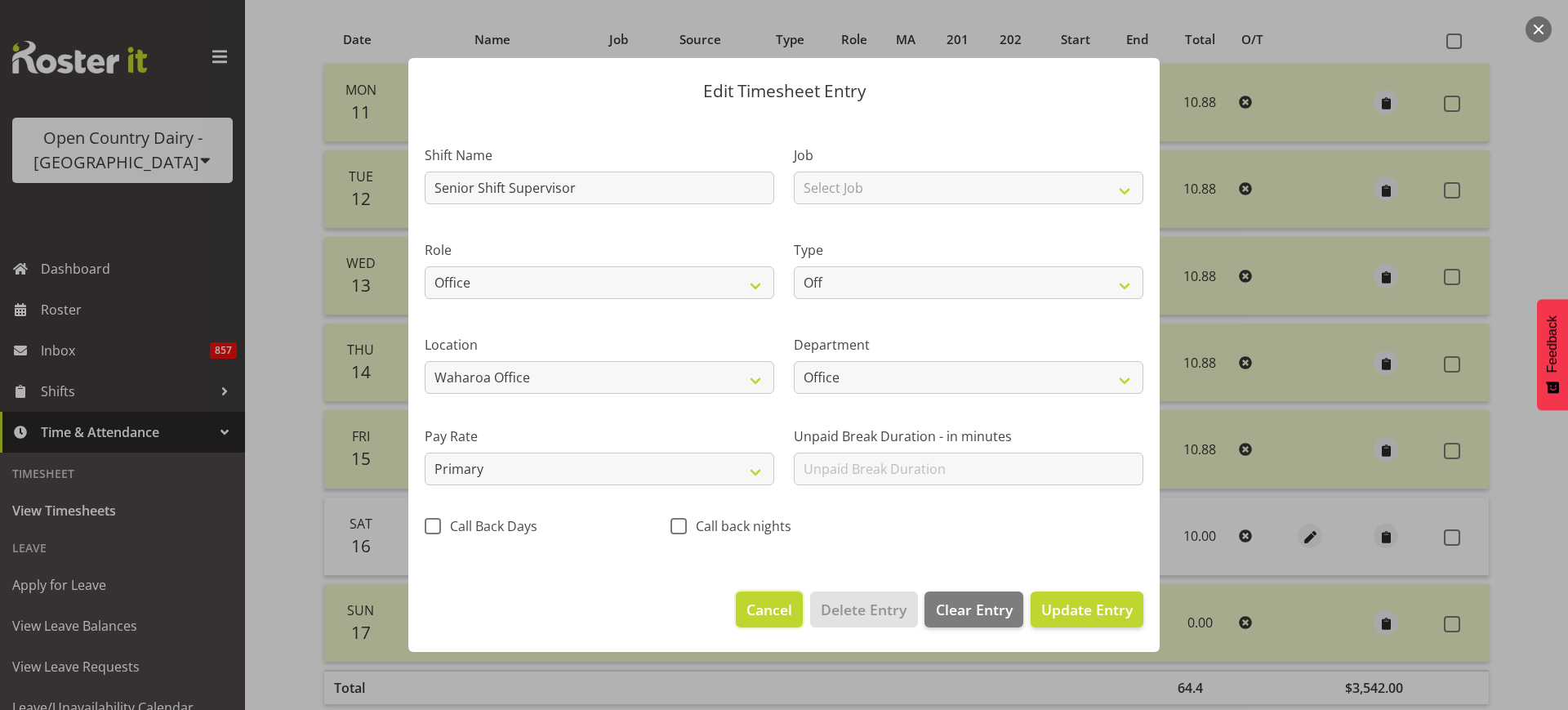
click at [782, 609] on span "Cancel" at bounding box center [770, 609] width 46 height 21
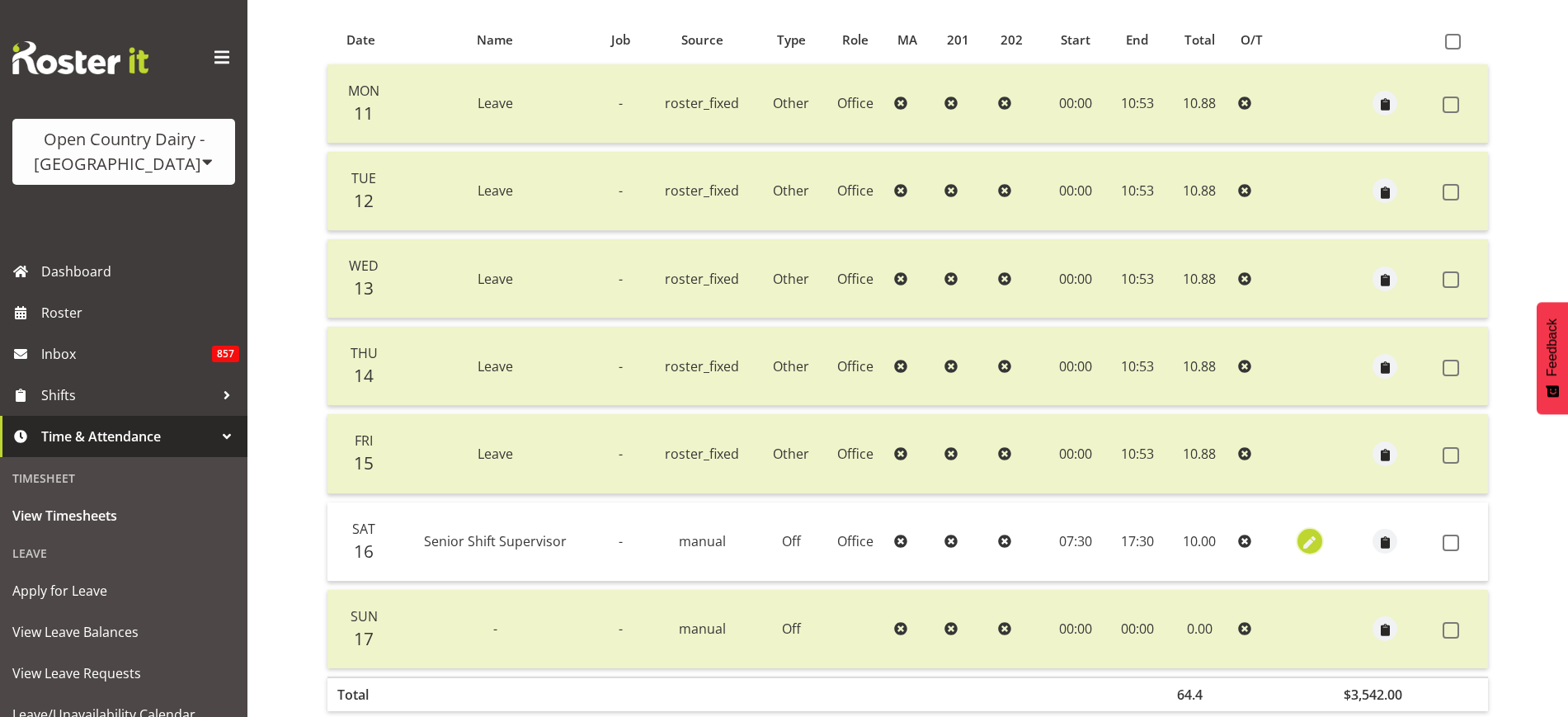
click at [1303, 538] on span "button" at bounding box center [1309, 543] width 19 height 19
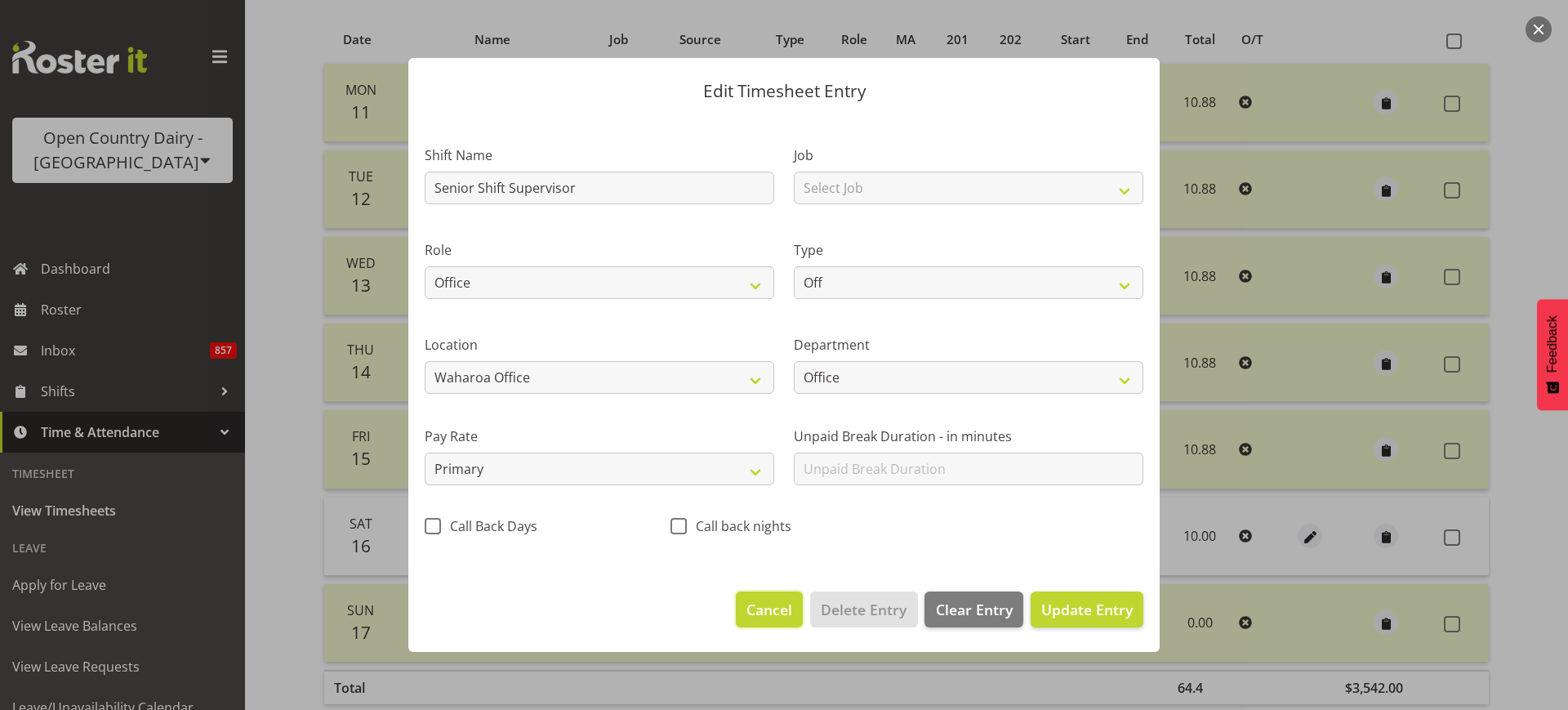
click at [791, 609] on span "Cancel" at bounding box center [770, 609] width 46 height 21
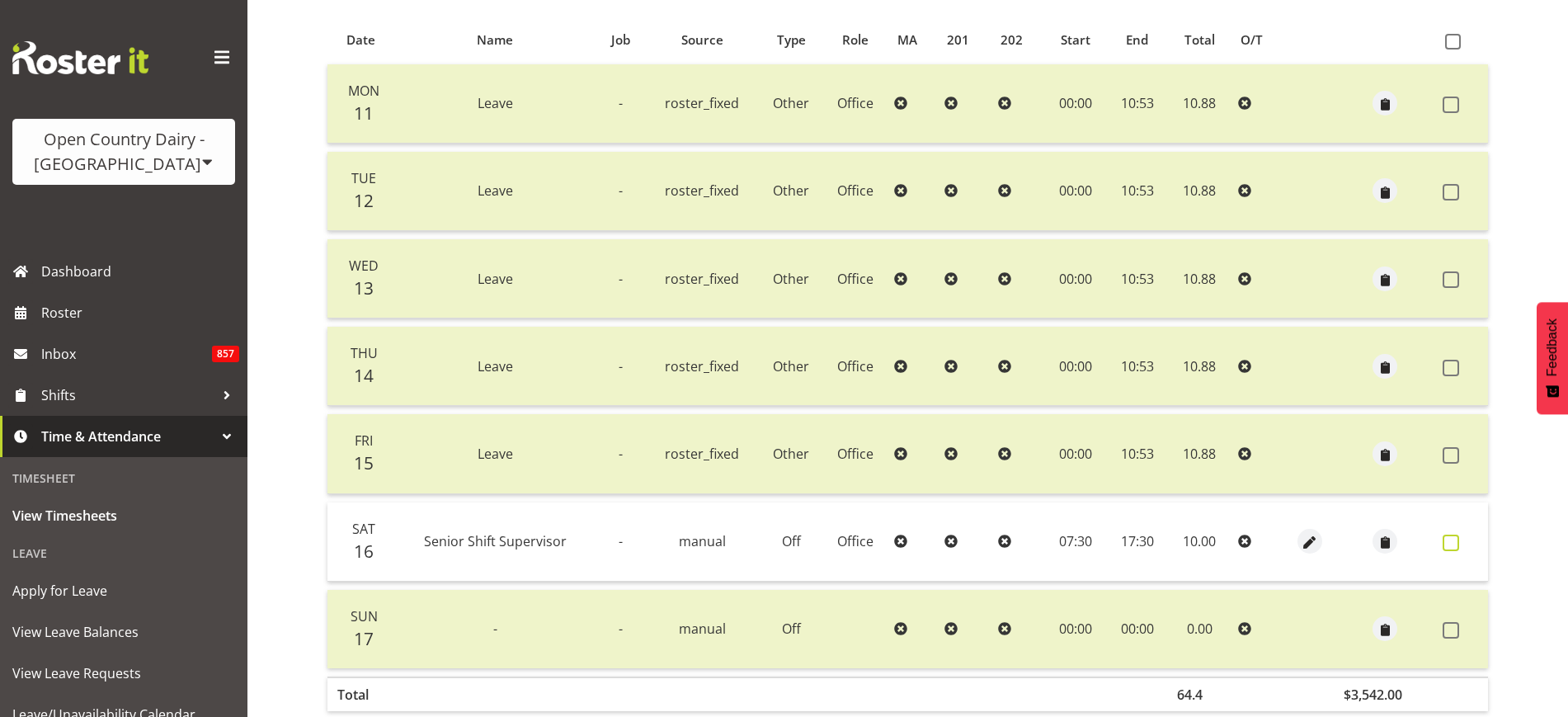
click at [1455, 546] on span at bounding box center [1451, 543] width 17 height 17
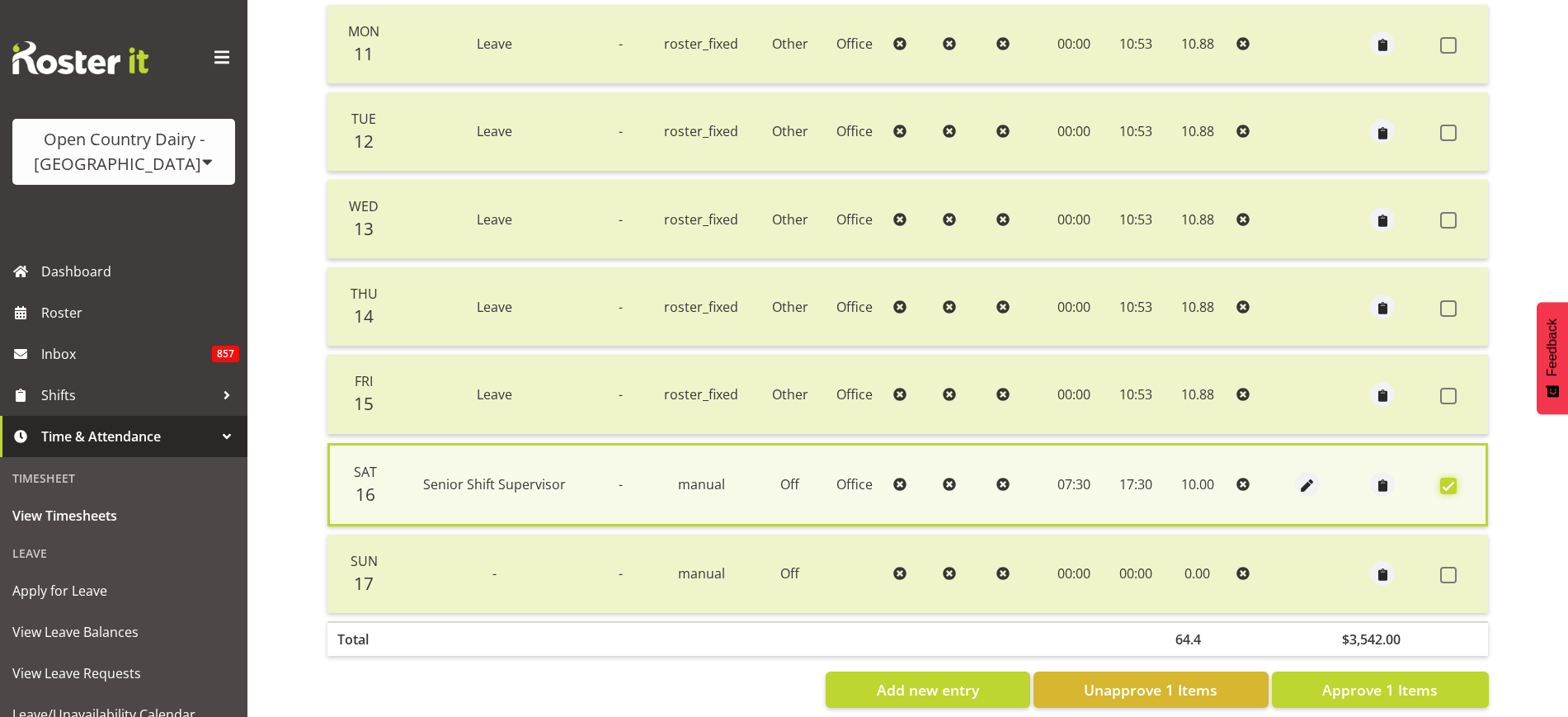
scroll to position [438, 0]
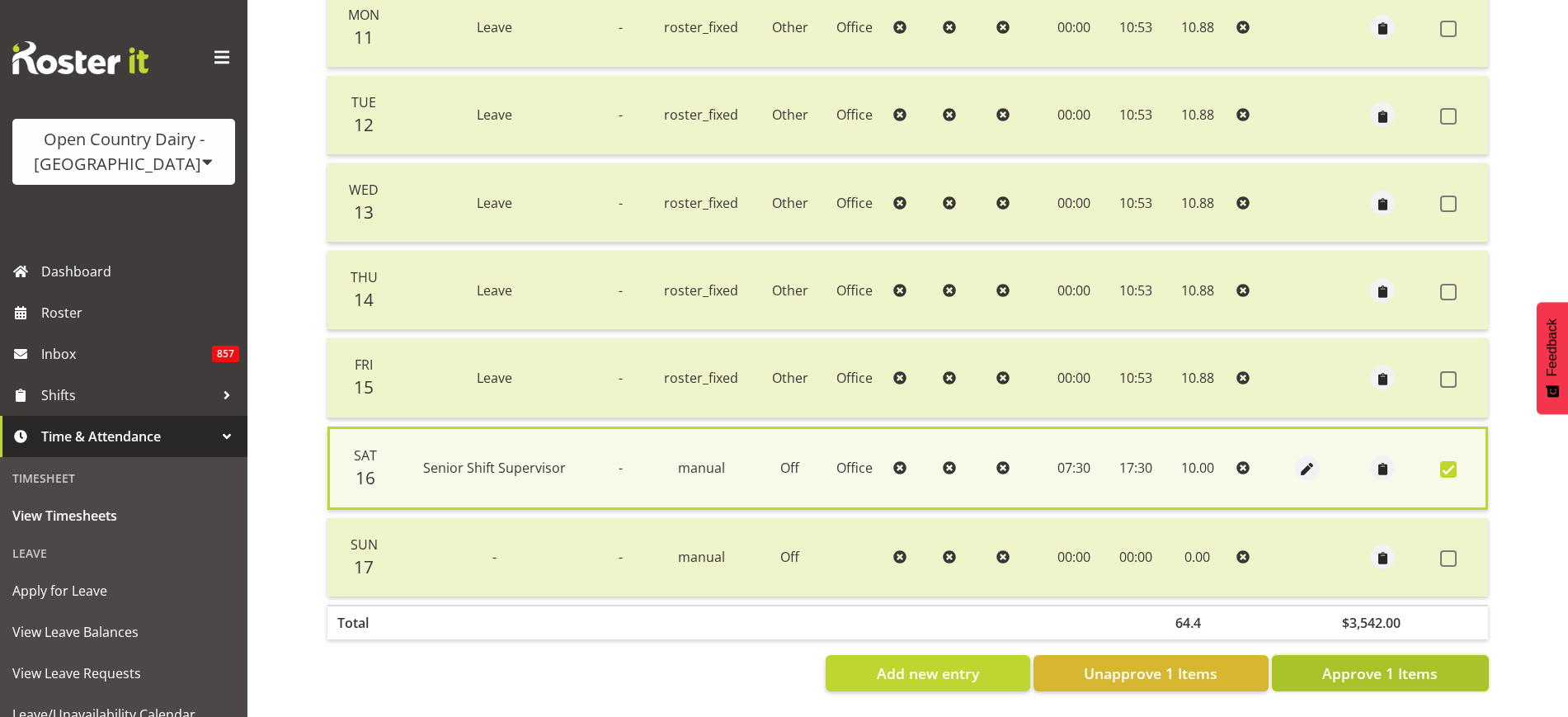
click at [1415, 662] on span "Approve 1 Items" at bounding box center [1380, 673] width 116 height 22
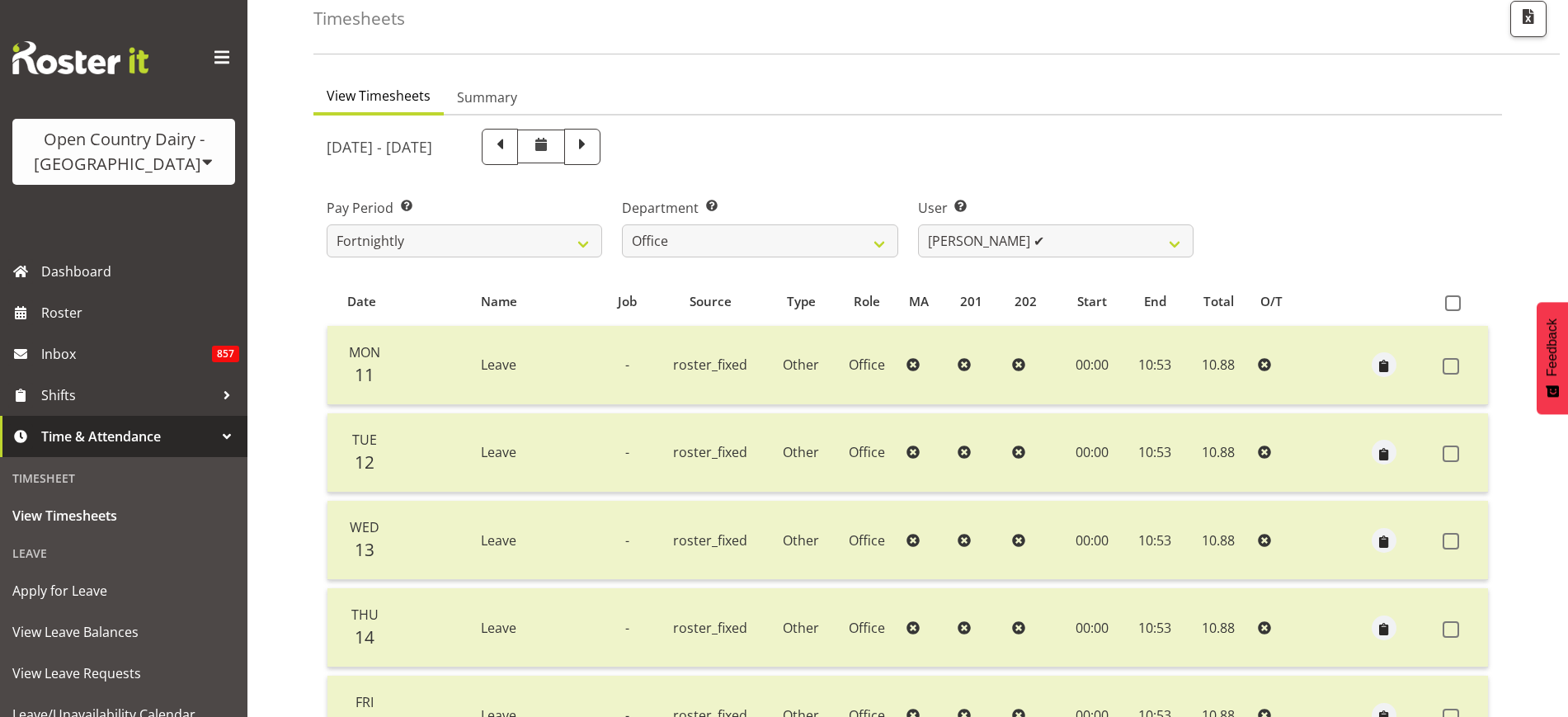
scroll to position [206, 0]
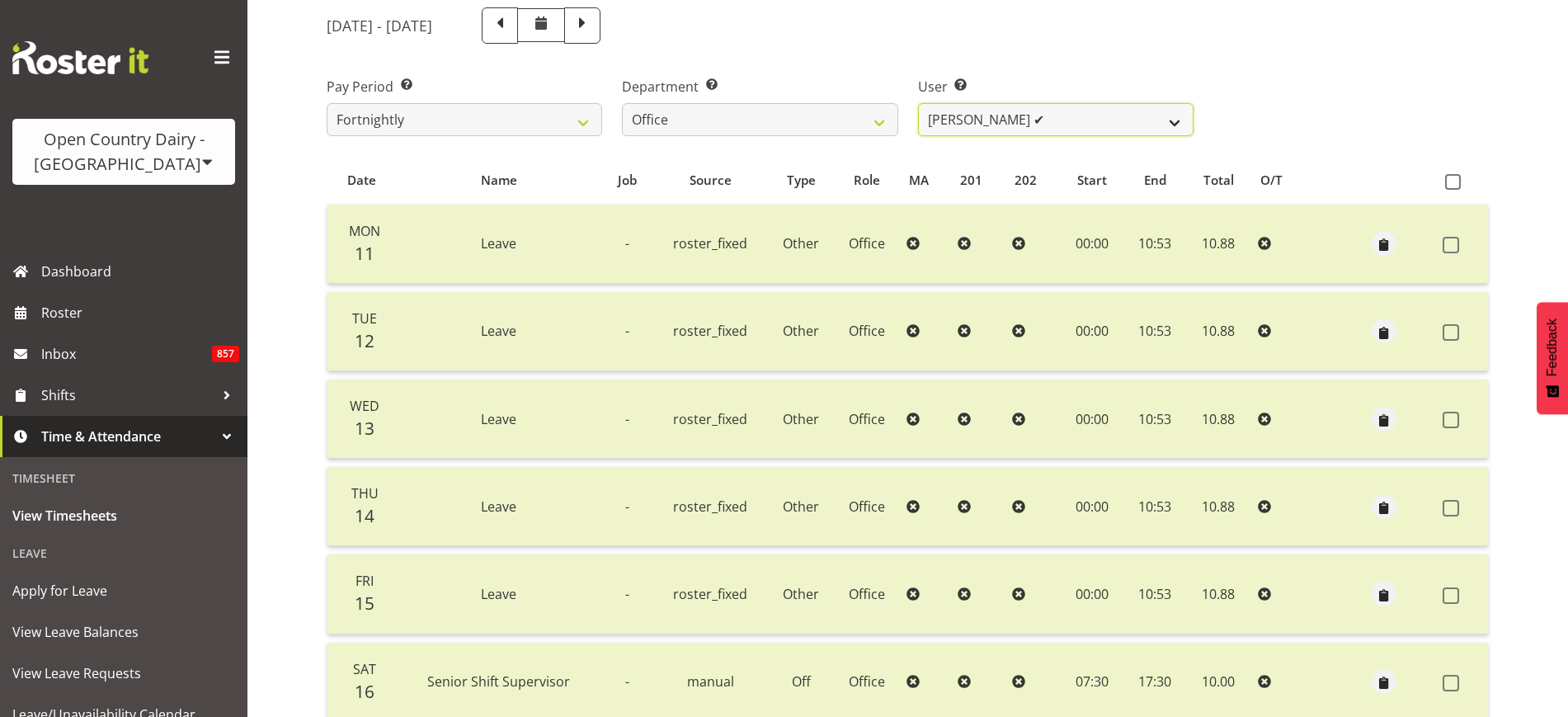
click at [1153, 108] on select "Jason Porter ✔ Kelvin Forsman ✔ Leon Paki ✔ Mark Gudsell ✔ Milk Reception Wahar…" at bounding box center [1055, 120] width 275 height 33
click at [918, 103] on select "Jason Porter ✔ Kelvin Forsman ✔ Leon Paki ✔ Mark Gudsell ✔ Milk Reception Wahar…" at bounding box center [1055, 120] width 275 height 33
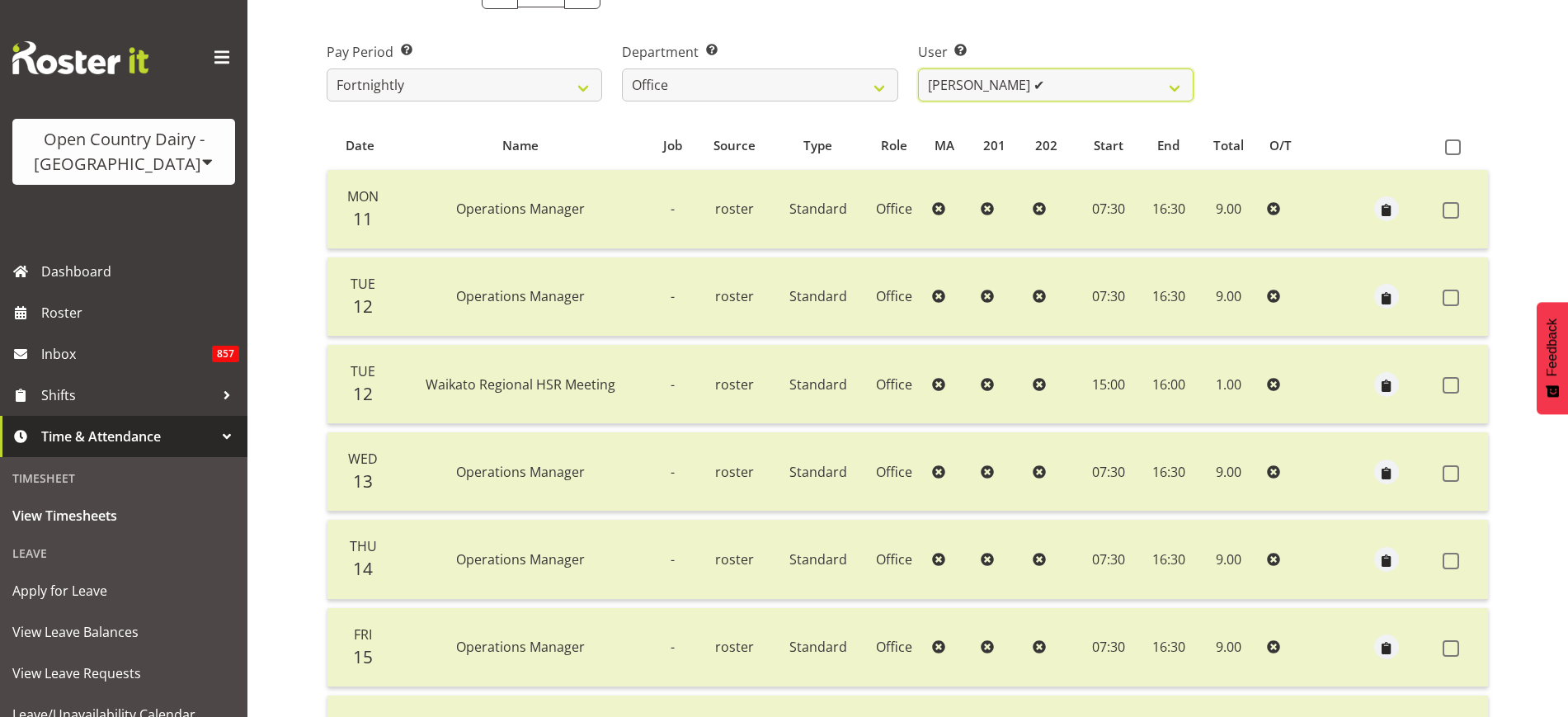
scroll to position [6, 0]
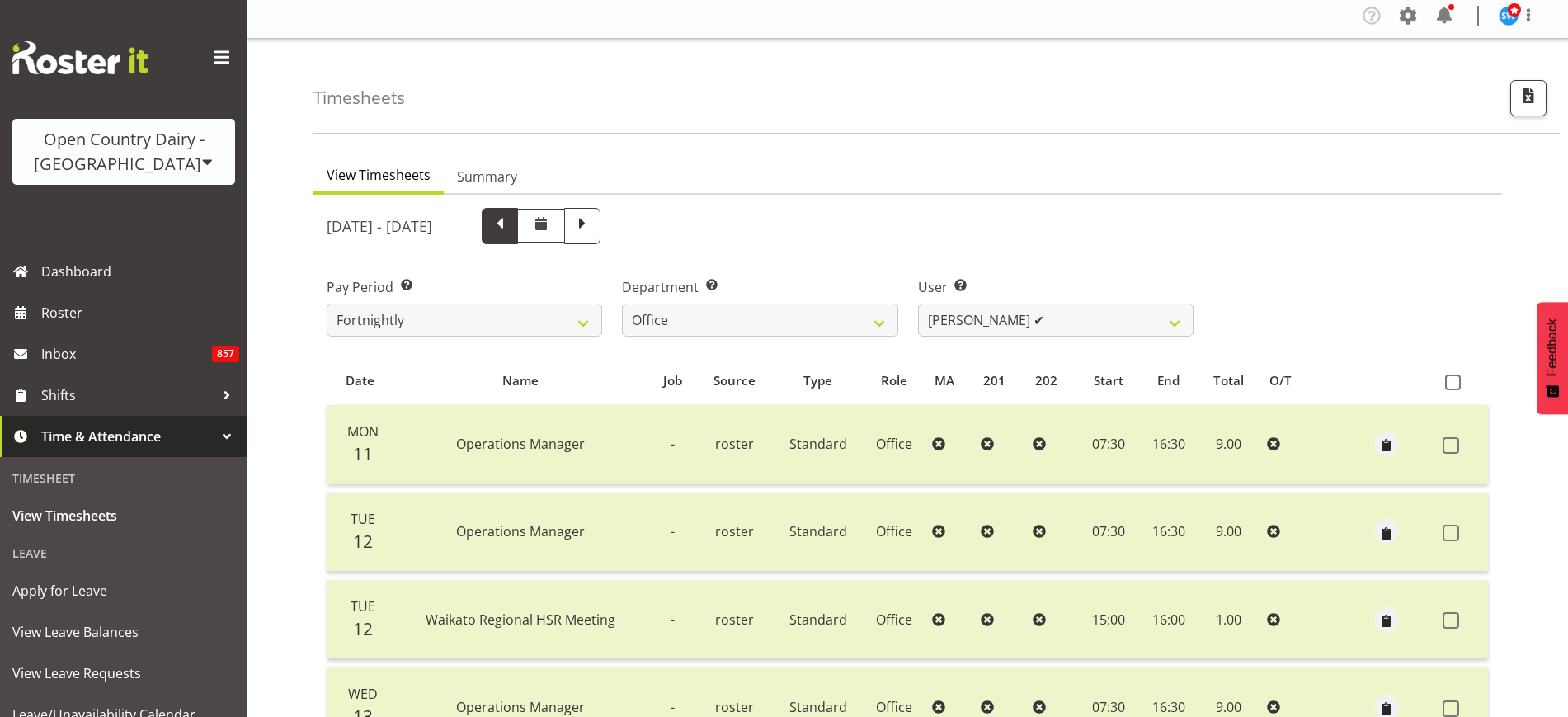
click at [510, 226] on span at bounding box center [500, 224] width 22 height 22
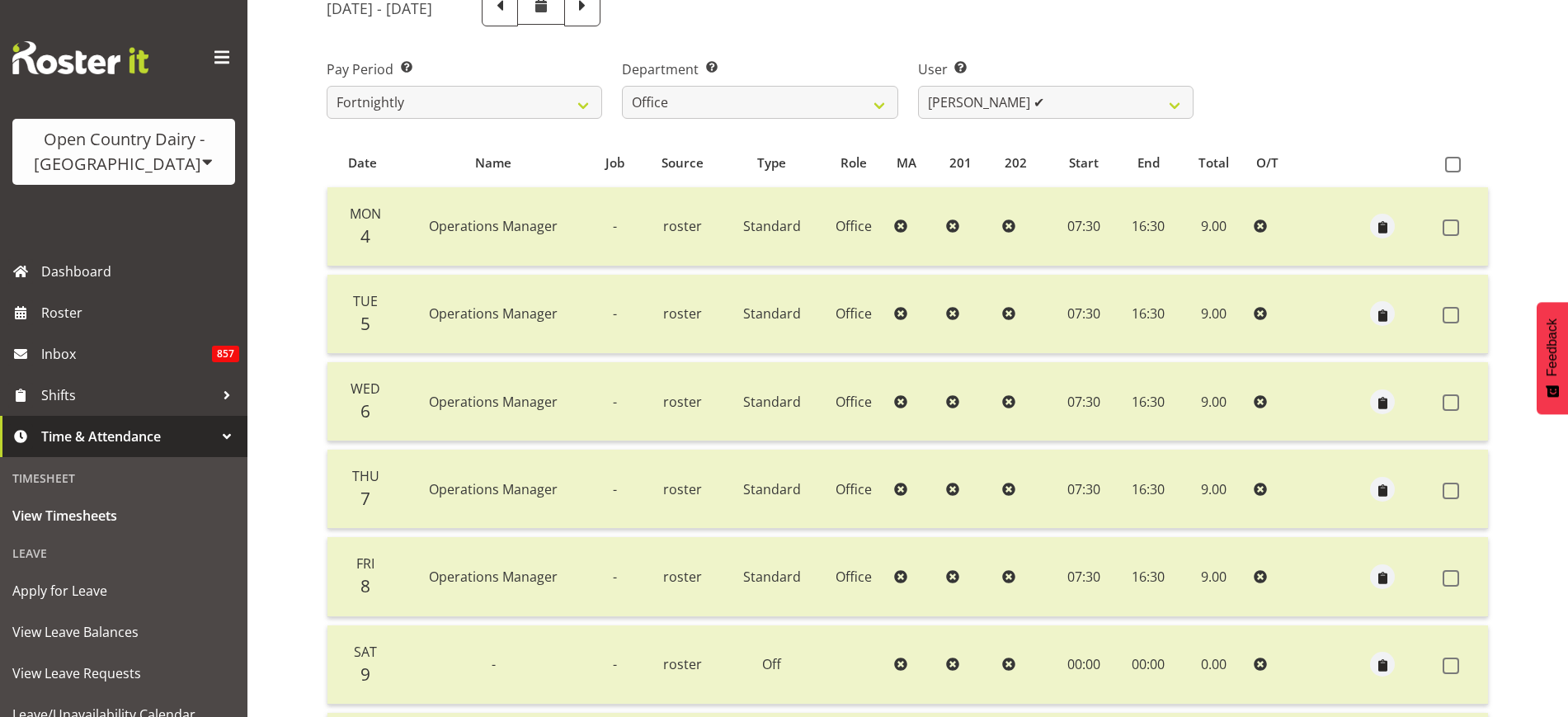
scroll to position [0, 0]
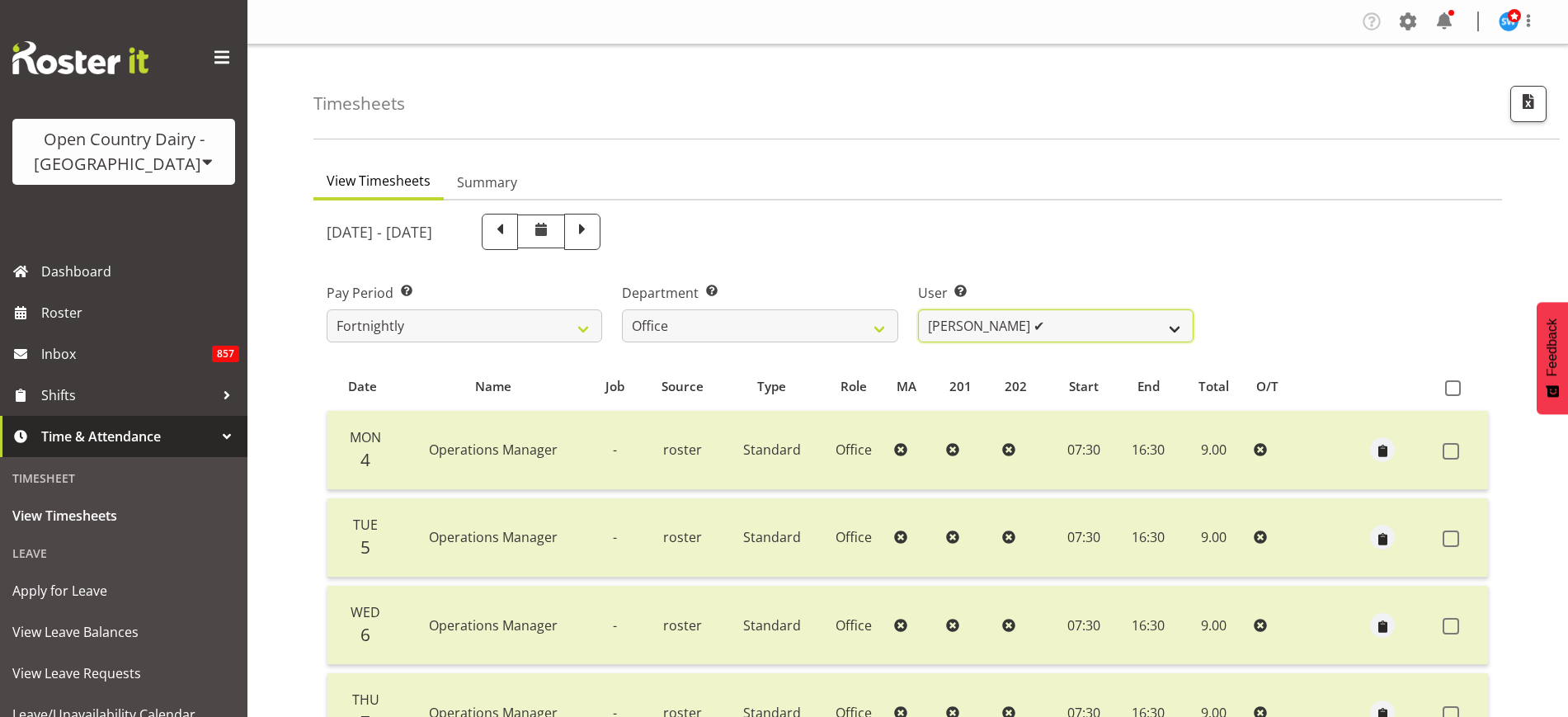
click at [1136, 326] on select "Jason Porter ✔ Kelvin Forsman ✔ Leon Paki ✔ Mark Gudsell ✔ Milk Reception Wahar…" at bounding box center [1055, 326] width 275 height 33
click at [1131, 260] on div "User Select user. Note: This is filtered down by the previous two drop-down ite…" at bounding box center [1055, 306] width 295 height 93
click at [593, 232] on span at bounding box center [582, 230] width 22 height 22
